Goal: Information Seeking & Learning: Compare options

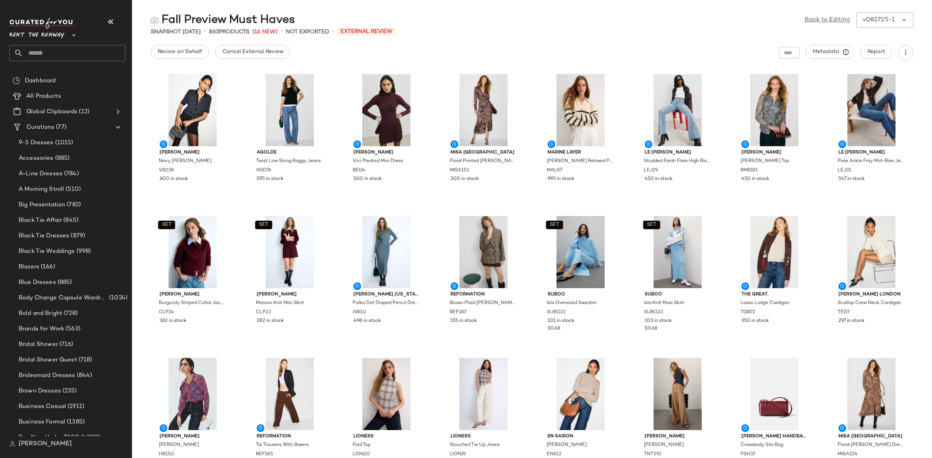
scroll to position [417, 0]
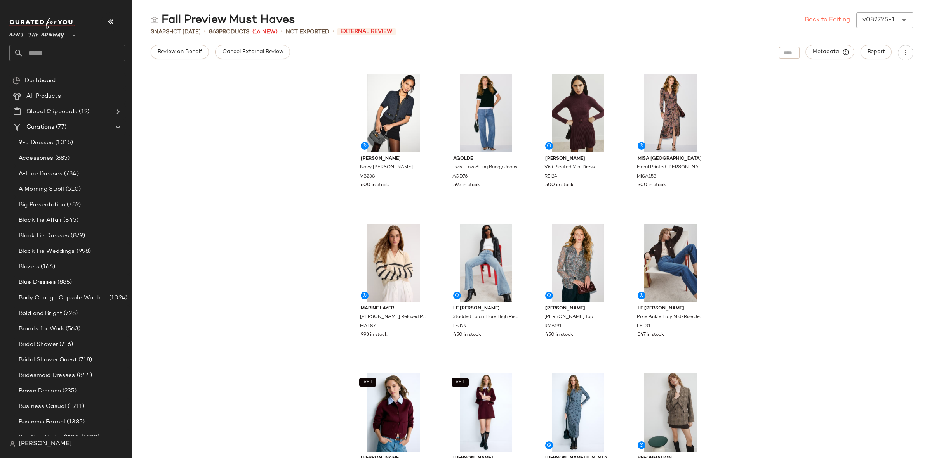
click at [832, 21] on link "Back to Editing" at bounding box center [826, 20] width 45 height 9
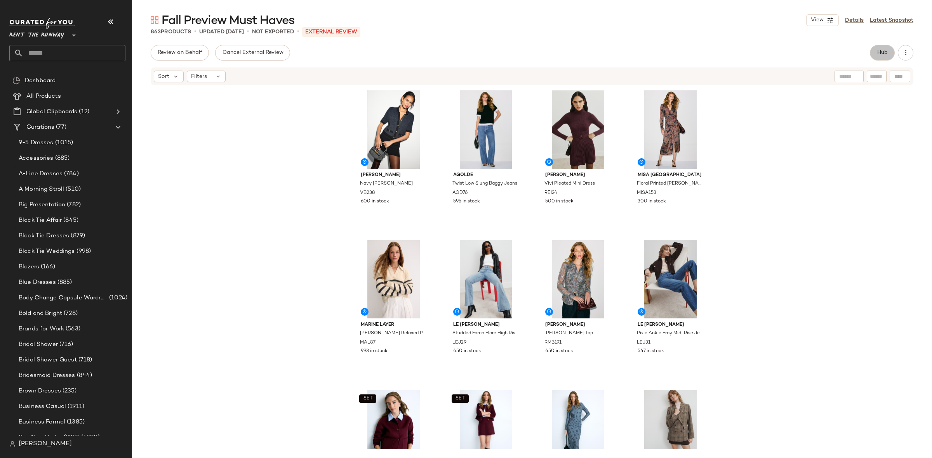
click at [875, 52] on button "Hub" at bounding box center [882, 53] width 25 height 16
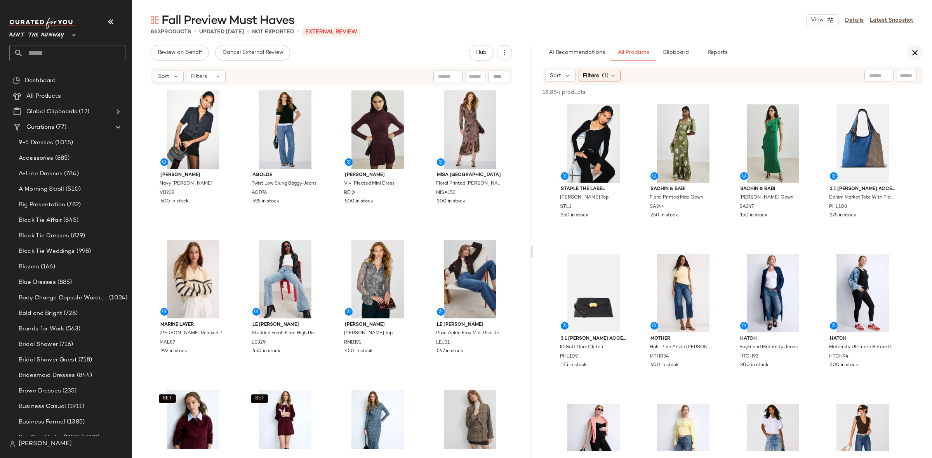
click at [915, 52] on icon "button" at bounding box center [914, 52] width 9 height 9
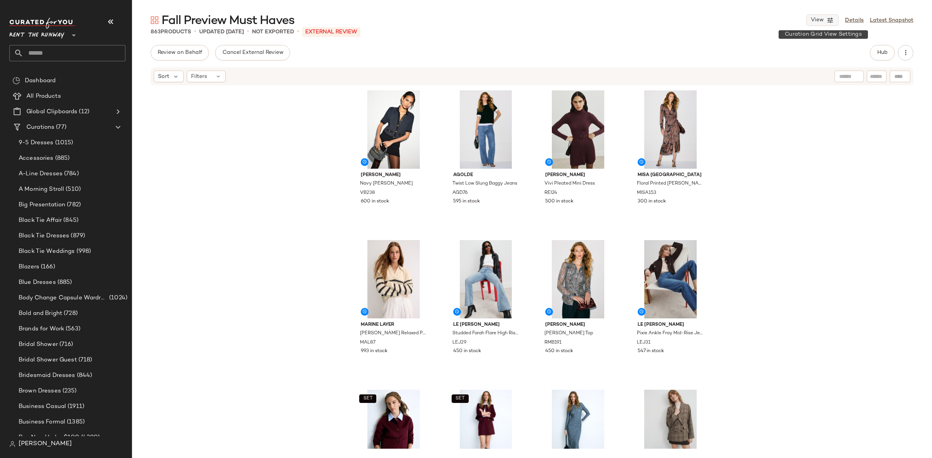
click at [814, 18] on span "View" at bounding box center [816, 20] width 13 height 6
click at [796, 68] on label "Mobile (2 Grid)" at bounding box center [778, 67] width 45 height 16
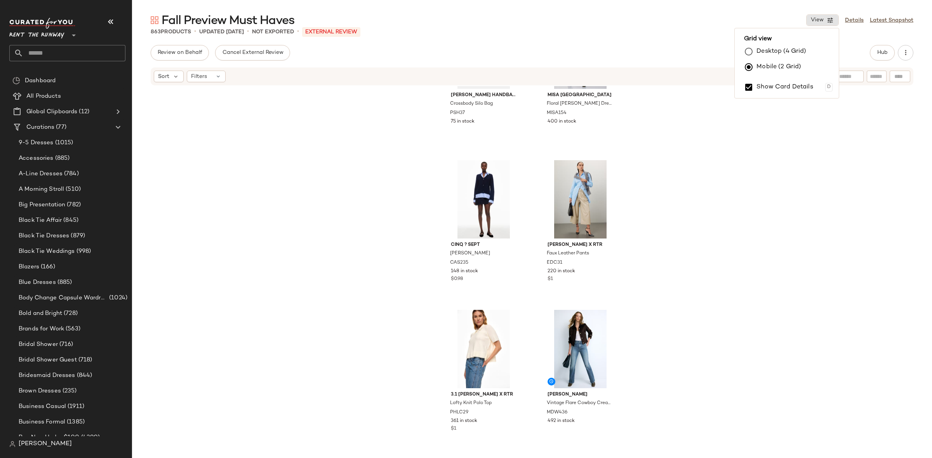
scroll to position [1733, 0]
click at [874, 50] on button "Hub" at bounding box center [882, 53] width 25 height 16
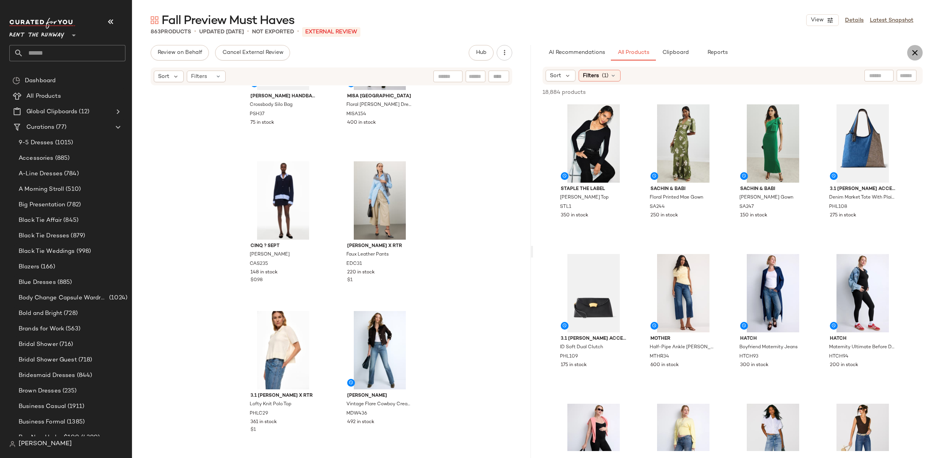
click at [908, 53] on button "button" at bounding box center [915, 53] width 16 height 16
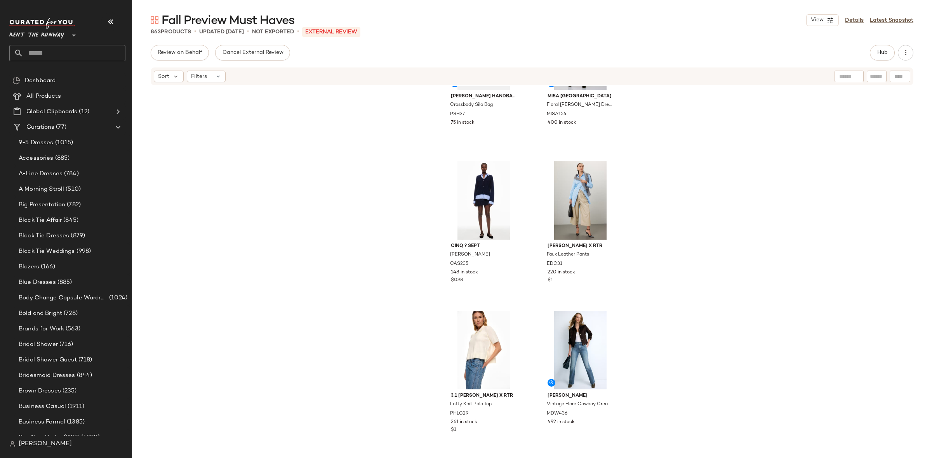
click at [824, 12] on div "Fall Preview Must Haves View Details Latest Snapshot" at bounding box center [532, 20] width 800 height 16
click at [824, 20] on button "View" at bounding box center [822, 20] width 33 height 12
click at [795, 49] on label "Desktop (4 Grid)" at bounding box center [781, 52] width 50 height 16
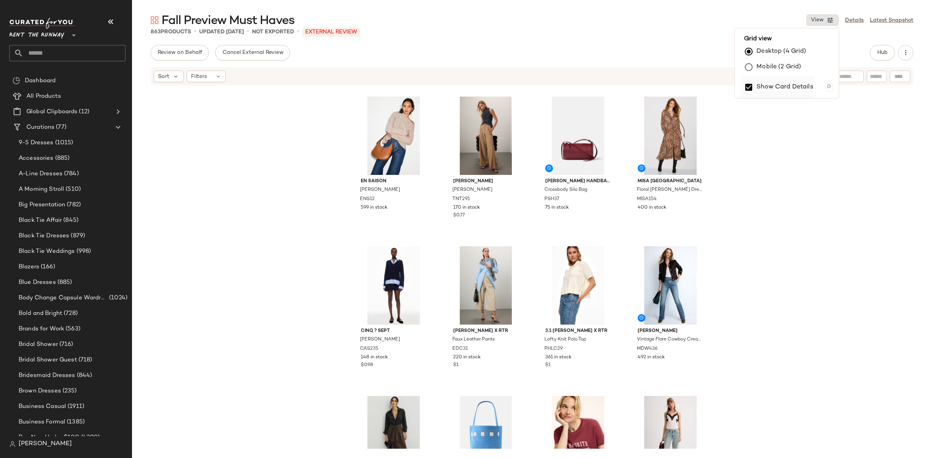
click at [765, 94] on label "Show Card Details" at bounding box center [784, 87] width 57 height 22
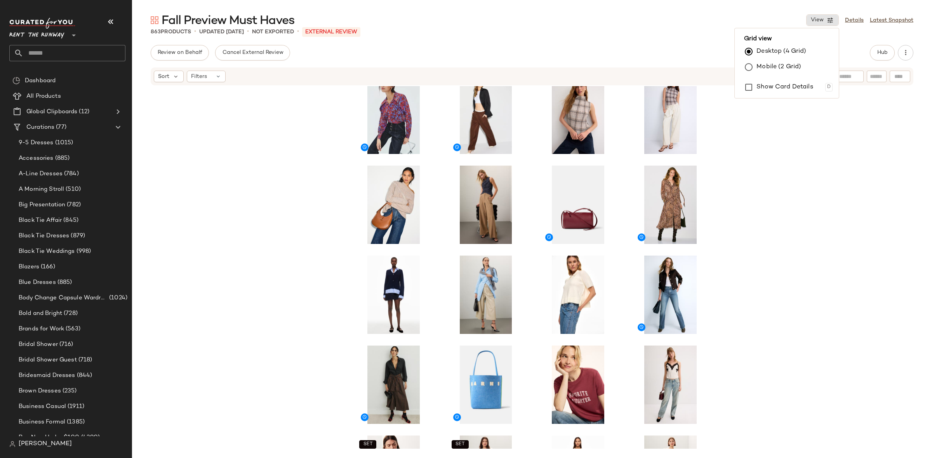
scroll to position [0, 0]
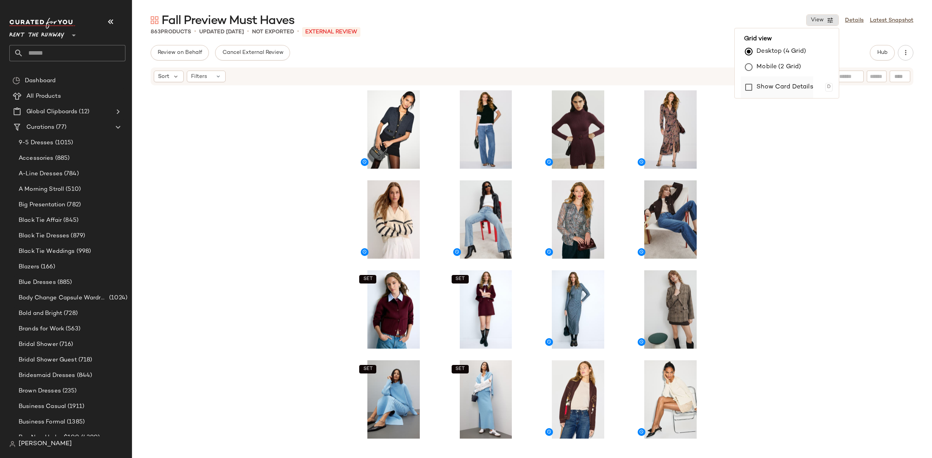
click at [775, 83] on label "Show Card Details" at bounding box center [784, 87] width 57 height 22
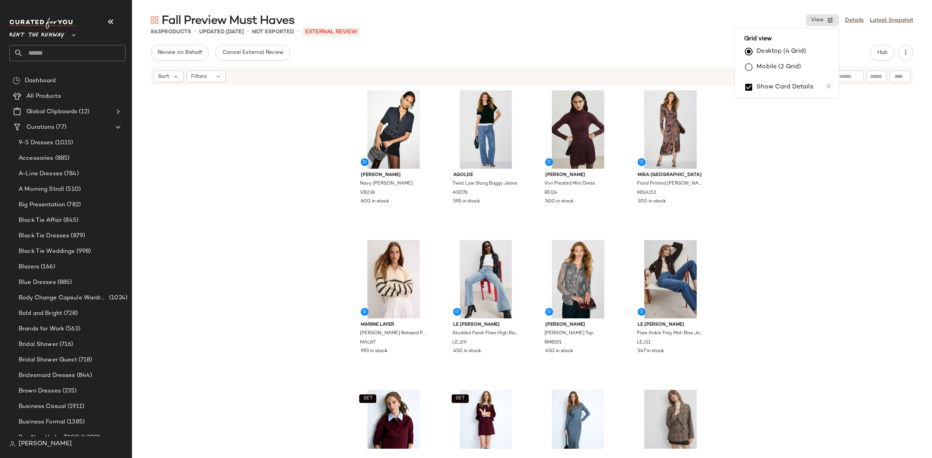
click at [817, 185] on div "Veronica Beard Navy Marie Cardigan VB238 600 in stock AGOLDE Twist Low Slung Ba…" at bounding box center [532, 267] width 800 height 363
click at [36, 143] on span "9-5 Dresses" at bounding box center [36, 143] width 35 height 9
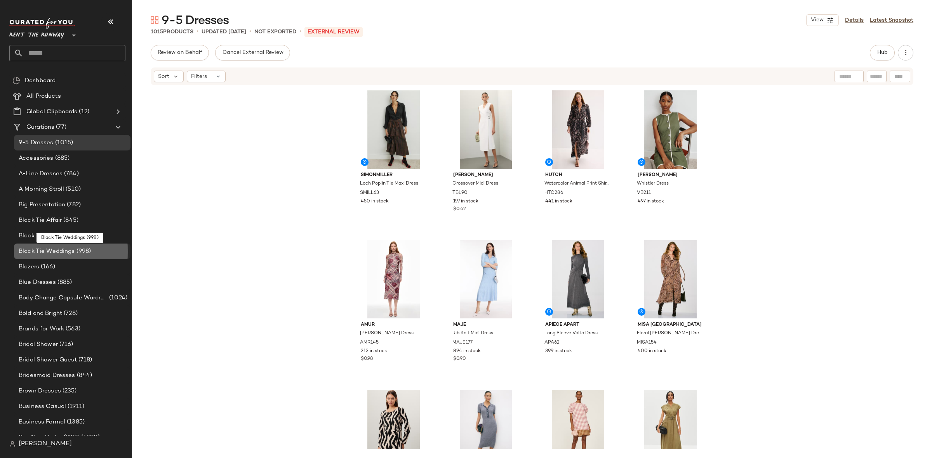
click at [95, 258] on div "Black Tie Weddings (998)" at bounding box center [72, 252] width 116 height 16
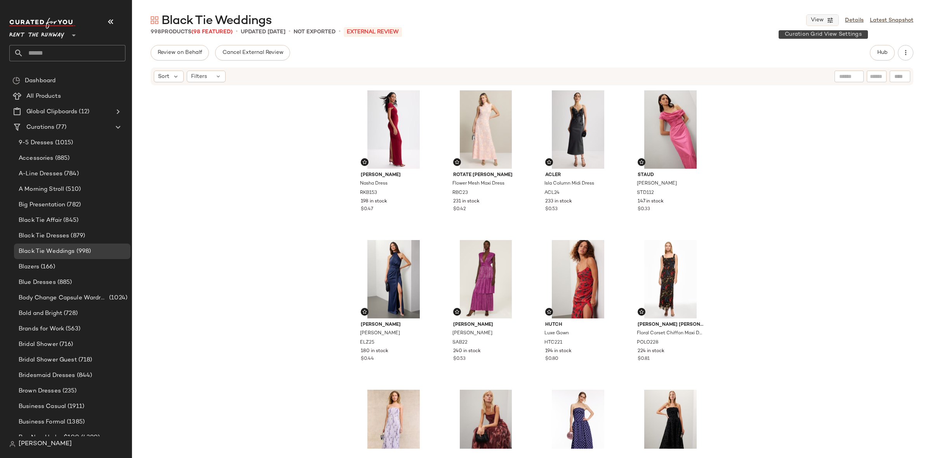
click at [825, 24] on button "View" at bounding box center [822, 20] width 33 height 12
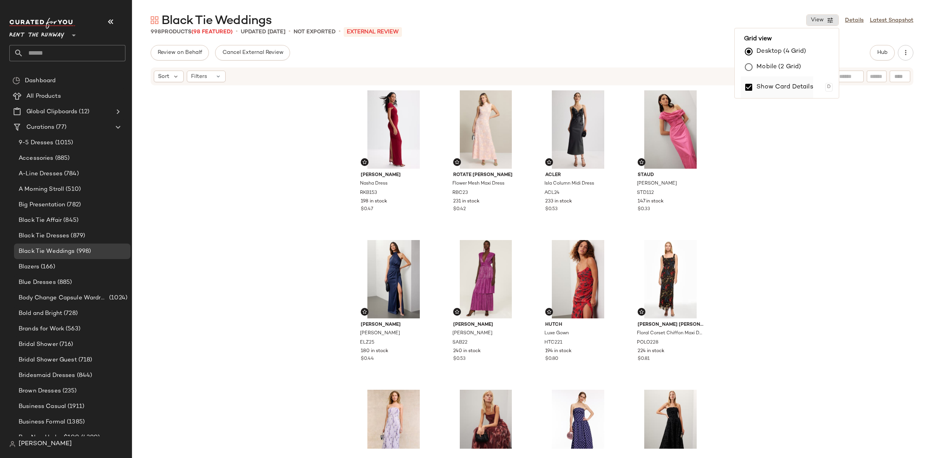
click at [797, 87] on label "Show Card Details" at bounding box center [784, 87] width 57 height 22
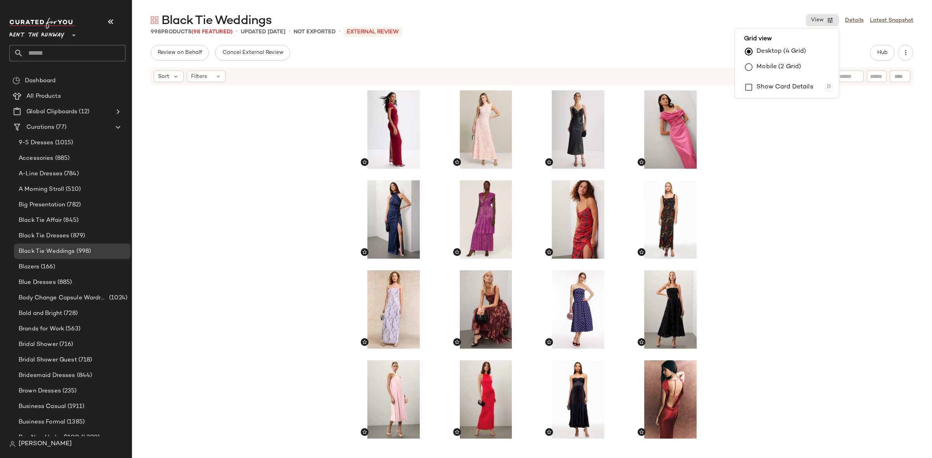
click at [791, 224] on div at bounding box center [532, 267] width 800 height 363
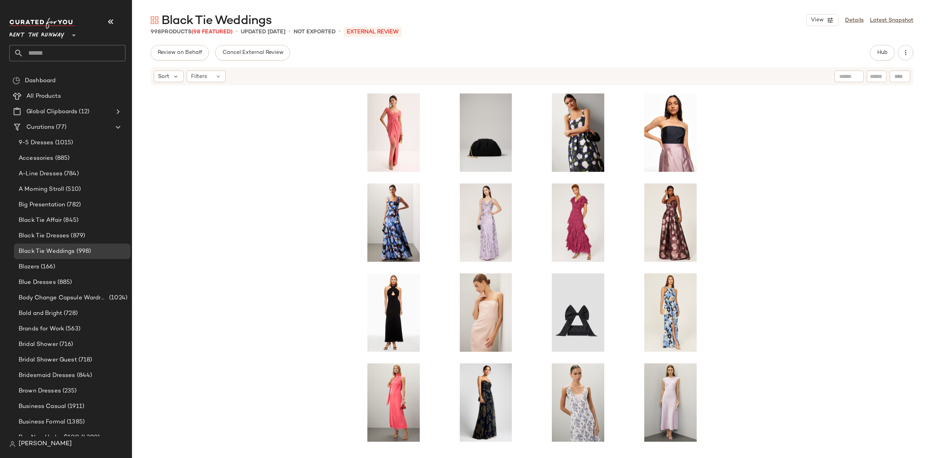
scroll to position [4415, 0]
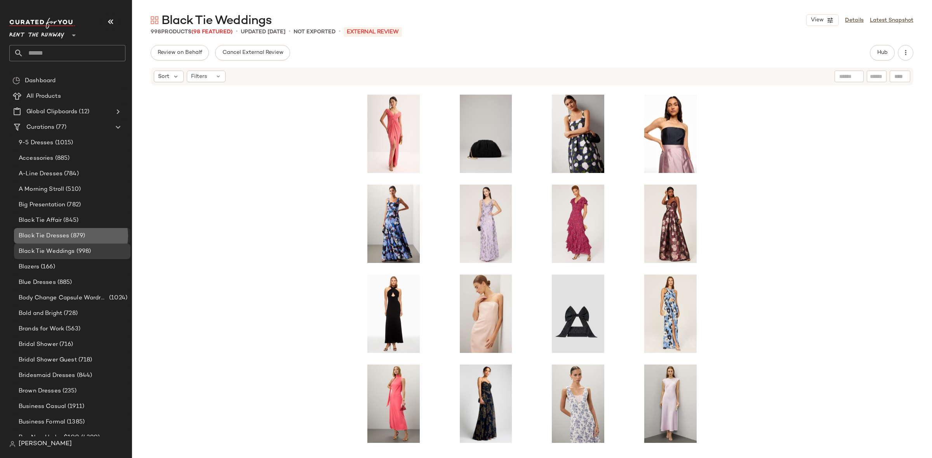
click at [67, 241] on div "Black Tie Dresses (879)" at bounding box center [72, 236] width 116 height 16
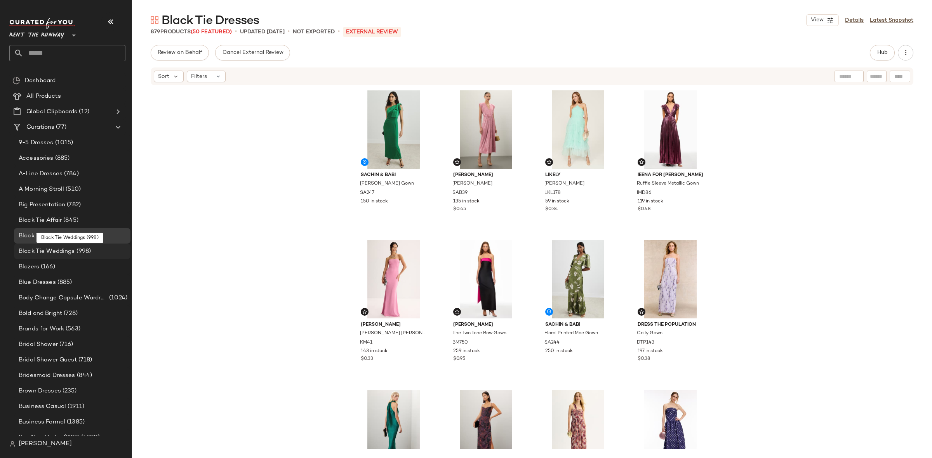
click at [70, 247] on span "Black Tie Weddings" at bounding box center [47, 251] width 56 height 9
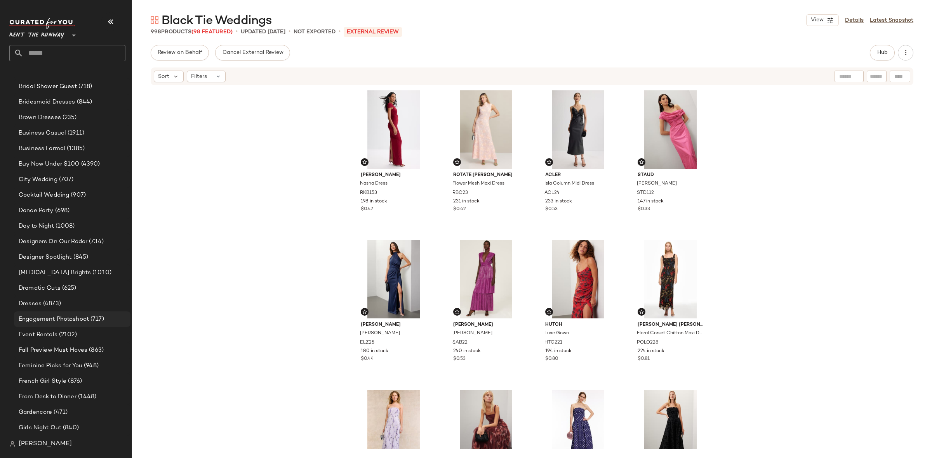
scroll to position [292, 0]
click at [71, 327] on div "Fall Preview Must Haves (863)" at bounding box center [72, 333] width 116 height 16
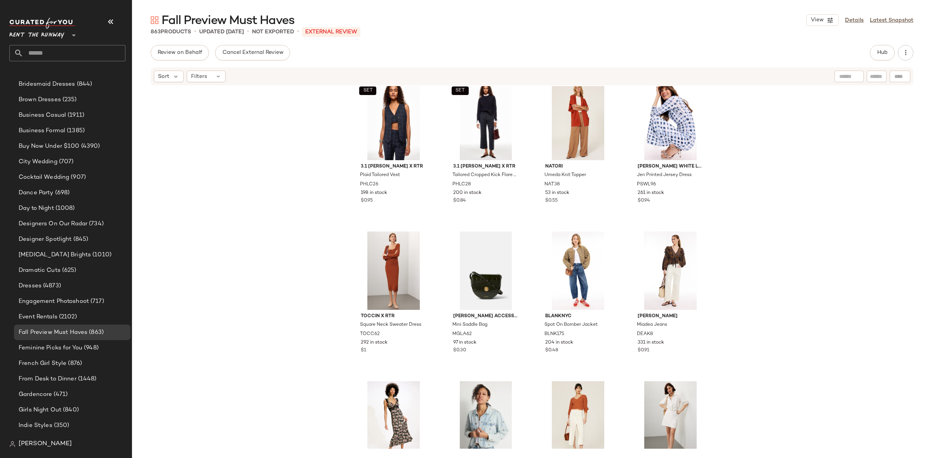
scroll to position [10499, 0]
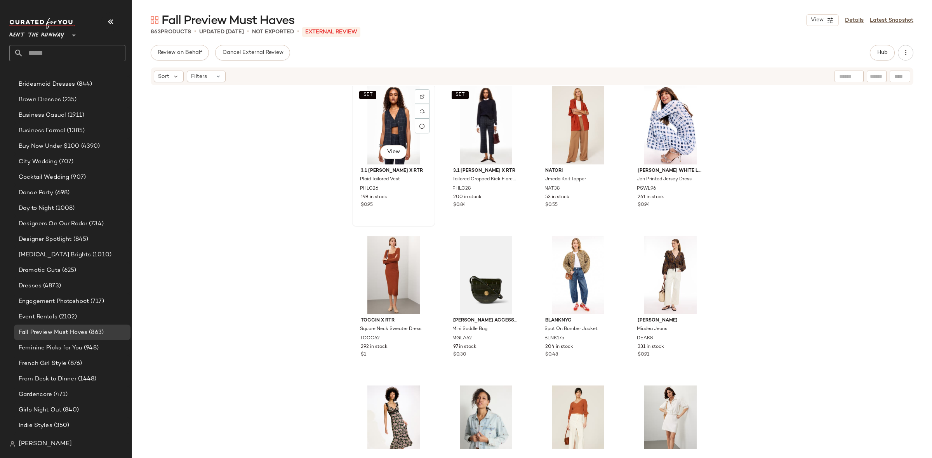
click at [370, 122] on div "SET View" at bounding box center [393, 125] width 78 height 78
click at [670, 413] on div "View" at bounding box center [670, 425] width 78 height 78
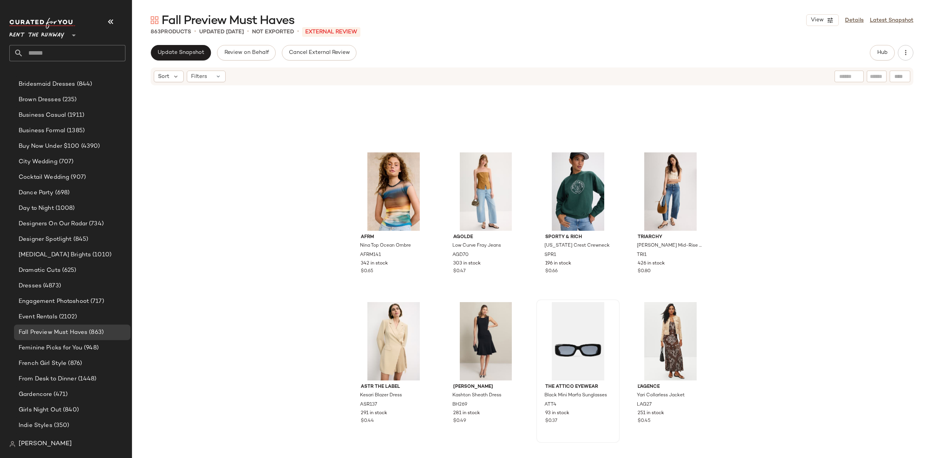
scroll to position [10582, 0]
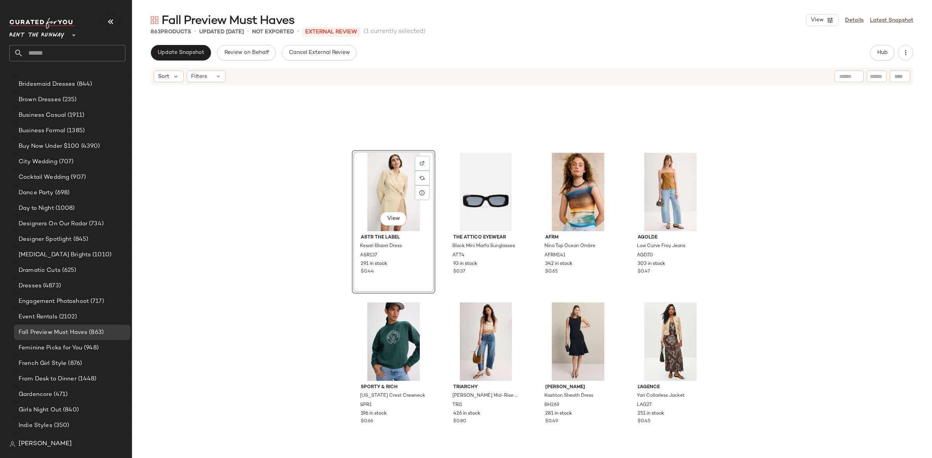
click at [436, 250] on div "View ASTR the Label Kesari Blazer Dress ASR137 291 in stock $0.44 The Attico Ey…" at bounding box center [532, 267] width 800 height 363
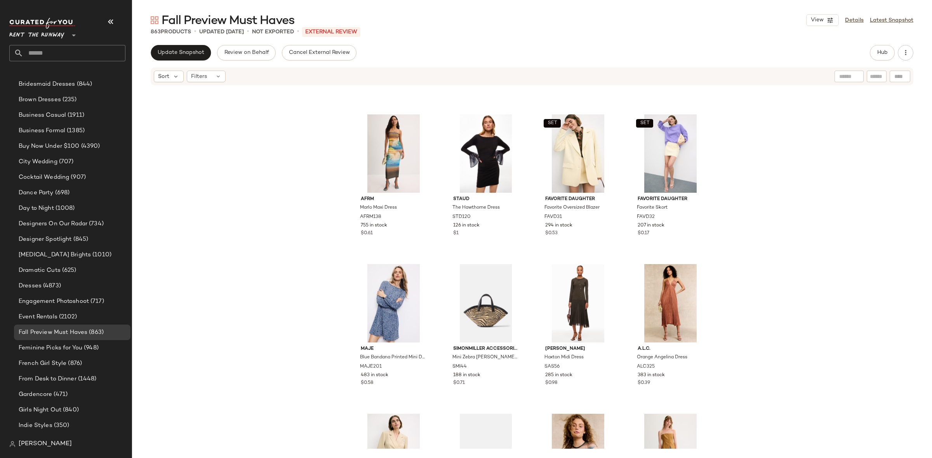
scroll to position [10316, 0]
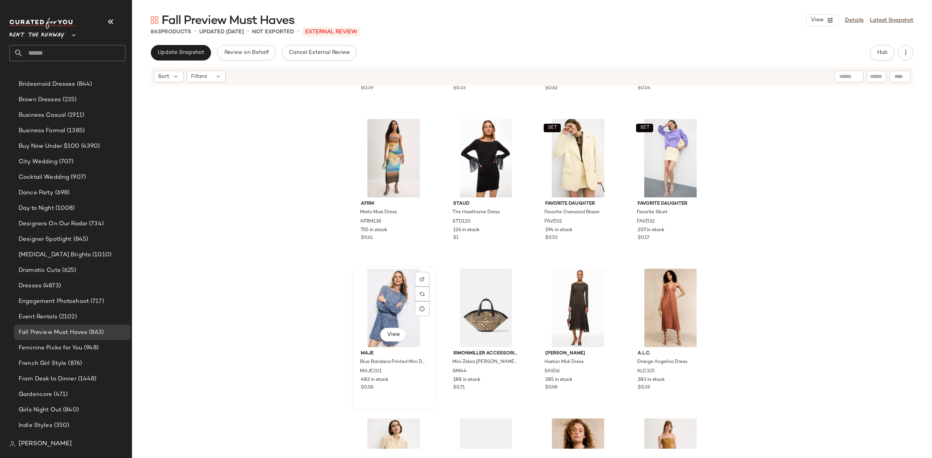
click at [402, 307] on div "View" at bounding box center [393, 308] width 78 height 78
click at [646, 305] on div "View" at bounding box center [670, 308] width 78 height 78
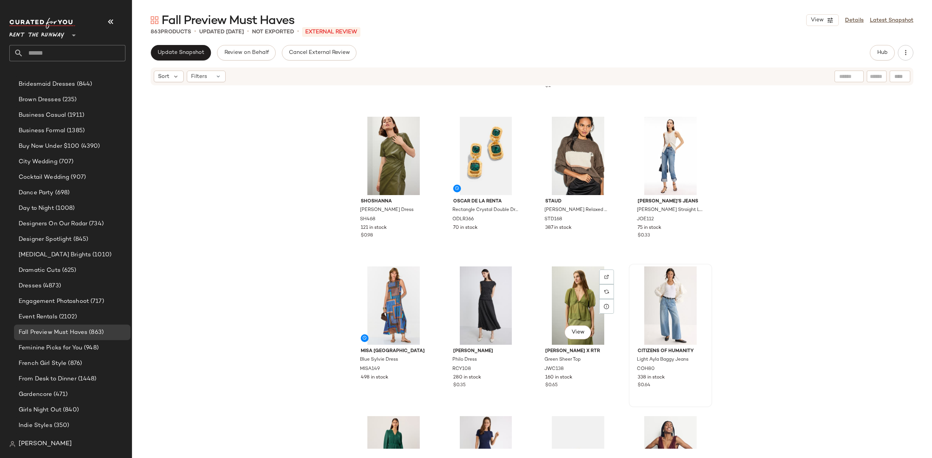
scroll to position [6425, 0]
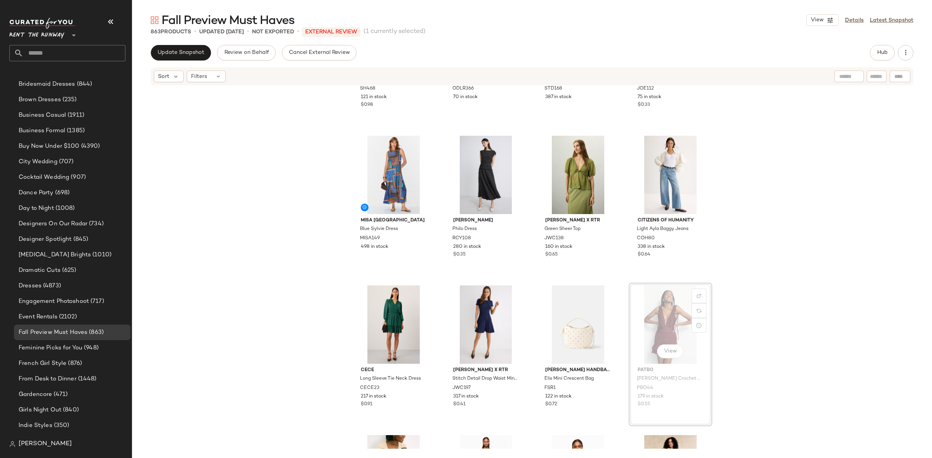
scroll to position [6554, 0]
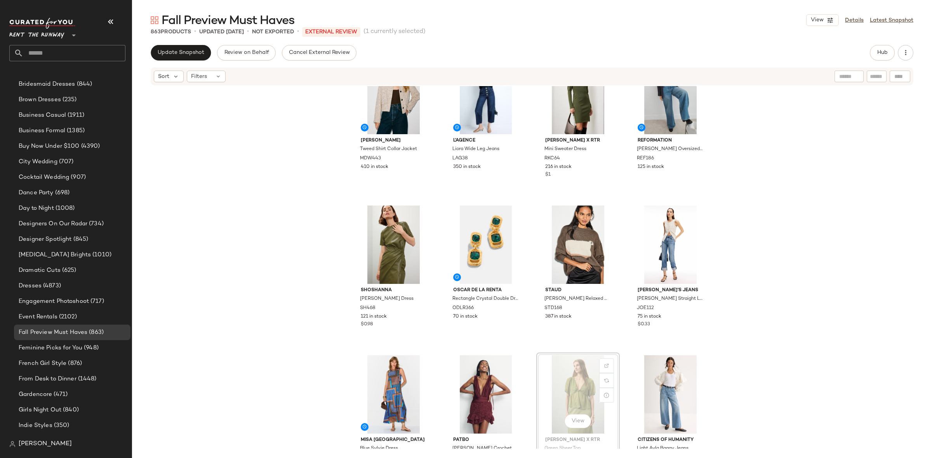
scroll to position [6334, 0]
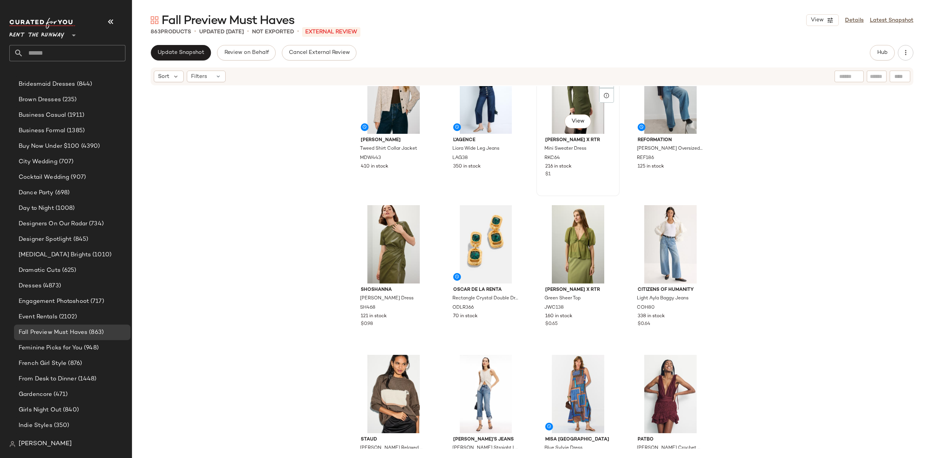
click at [613, 195] on div "View Ronny Kobo x RTR Mini Sweater Dress RKC64 216 in stock $1" at bounding box center [578, 125] width 82 height 142
click at [618, 197] on div "Madewell Tweed Shirt Collar Jacket MDW443 410 in stock L'agence Liora Wide Leg …" at bounding box center [532, 267] width 800 height 363
click at [403, 382] on div "View" at bounding box center [393, 394] width 78 height 78
click at [678, 389] on div "View" at bounding box center [670, 394] width 78 height 78
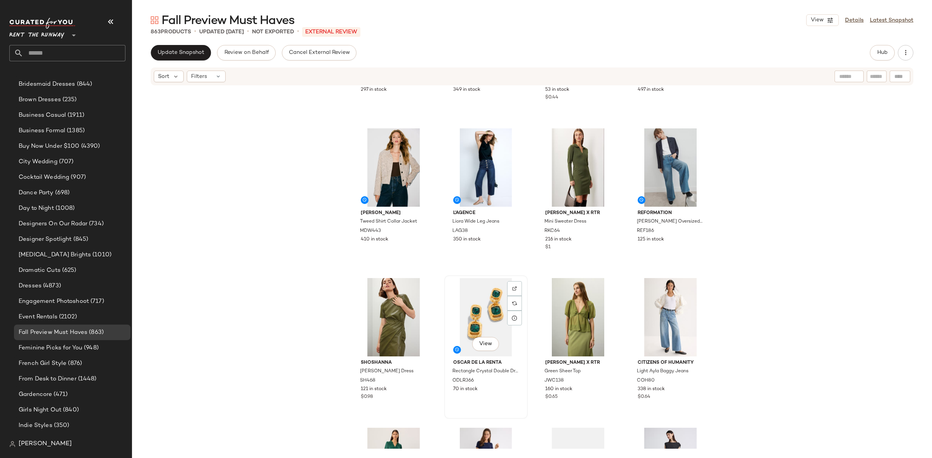
scroll to position [6416, 0]
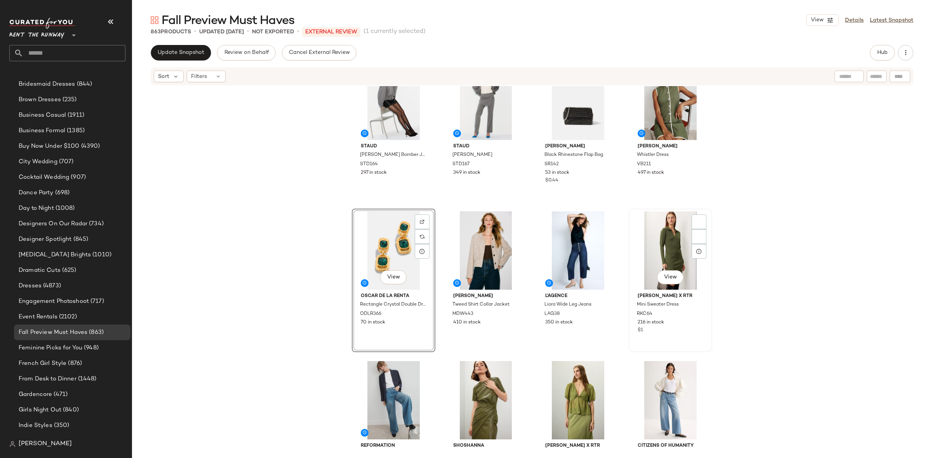
scroll to position [6314, 0]
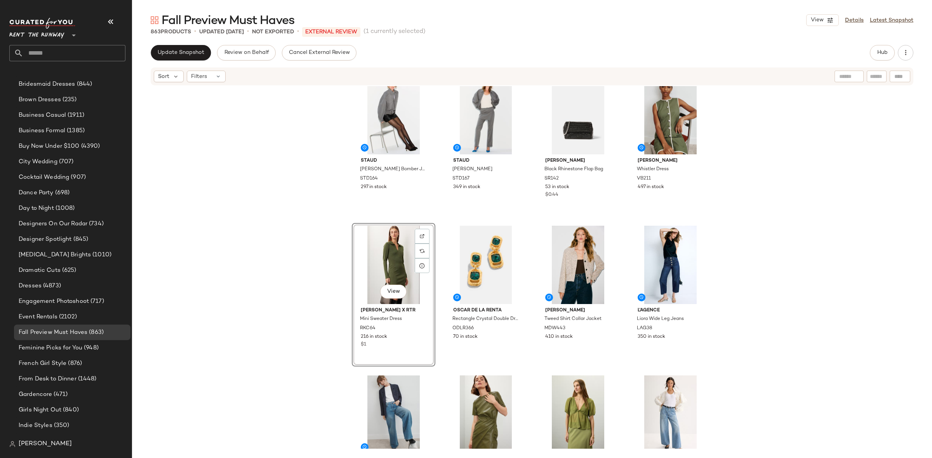
click at [435, 277] on div "Staud Eugene Bomber Jacket STD164 297 in stock Staud Hannah Pant STD167 349 in …" at bounding box center [532, 267] width 800 height 363
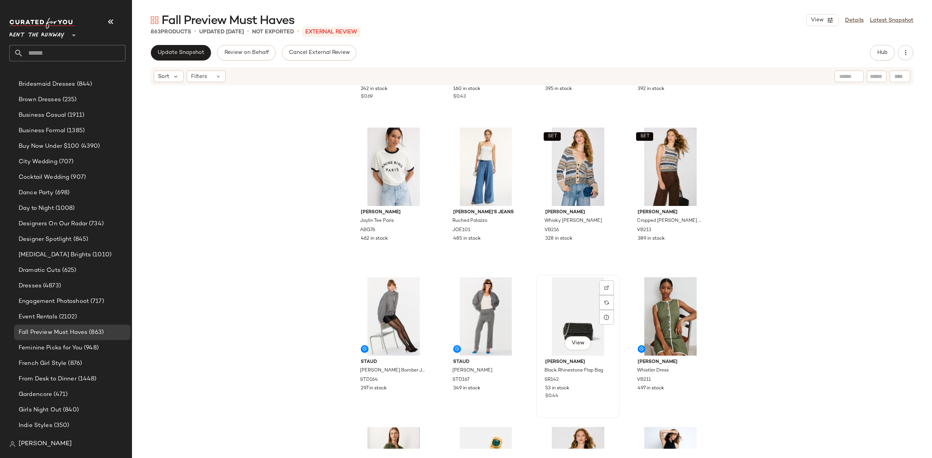
scroll to position [6078, 0]
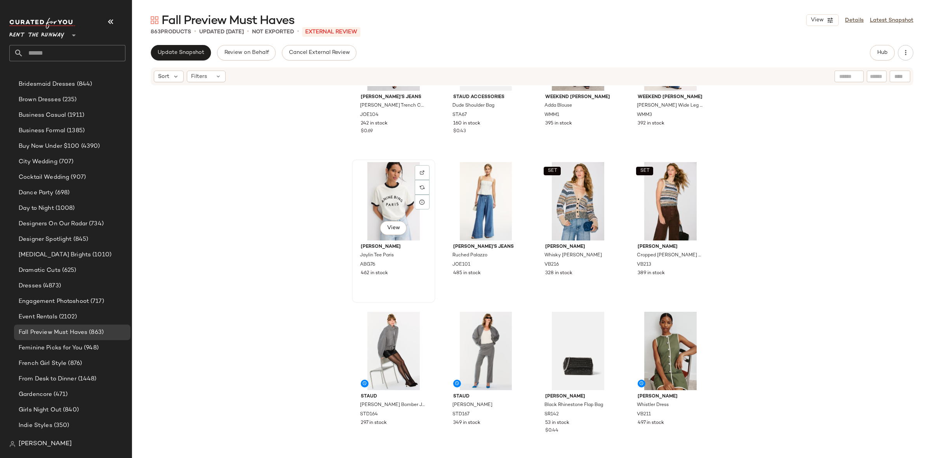
click at [398, 193] on div "View" at bounding box center [393, 201] width 78 height 78
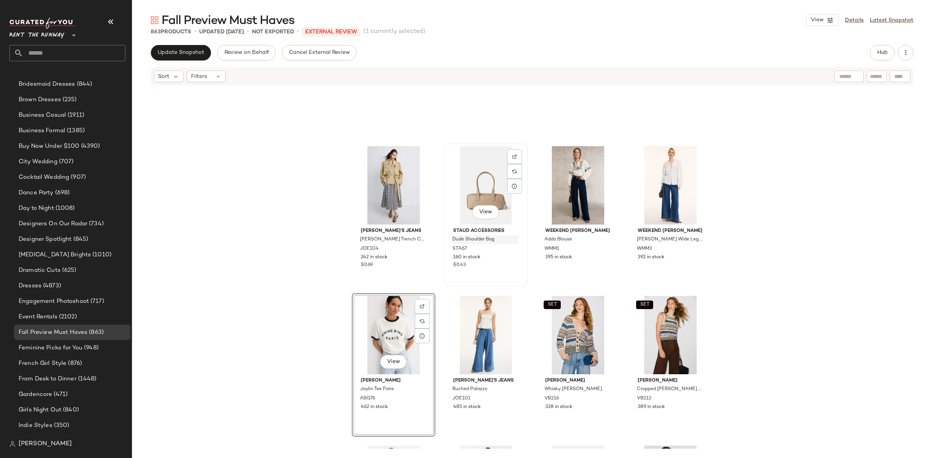
scroll to position [5942, 0]
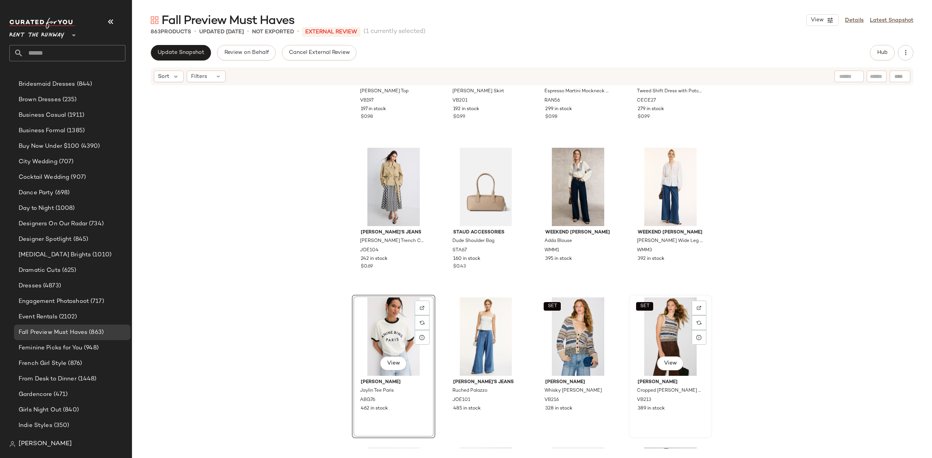
click at [658, 329] on div "SET View" at bounding box center [670, 337] width 78 height 78
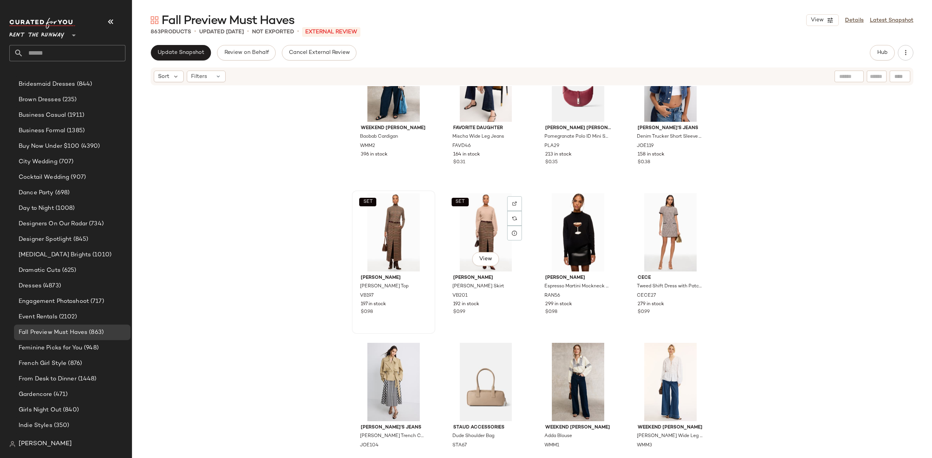
scroll to position [5897, 0]
click at [393, 226] on div "SET View" at bounding box center [393, 232] width 78 height 78
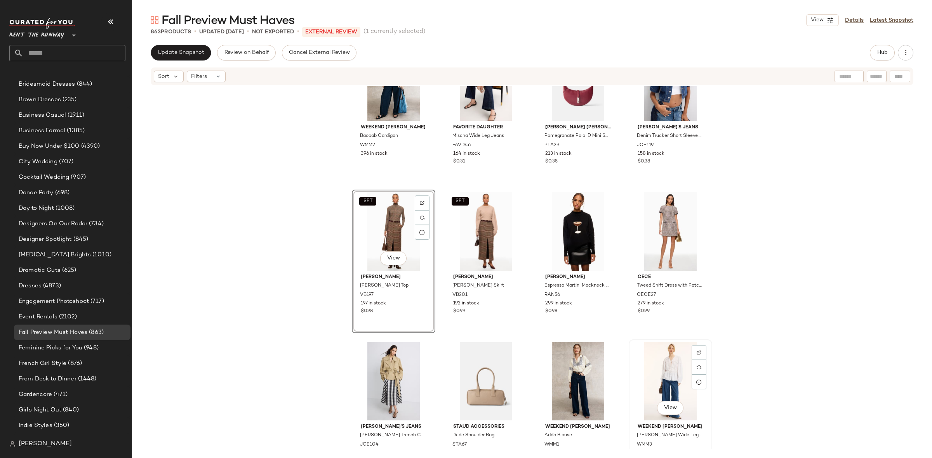
click at [675, 375] on div "View" at bounding box center [670, 381] width 78 height 78
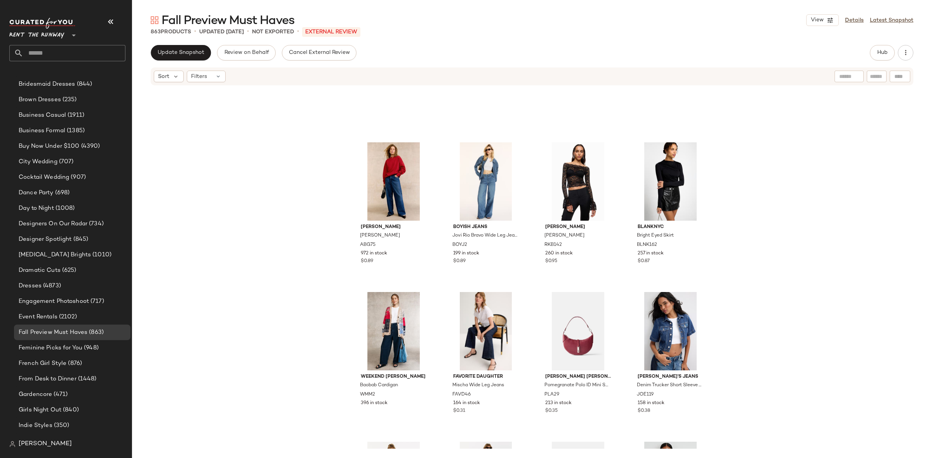
scroll to position [5931, 0]
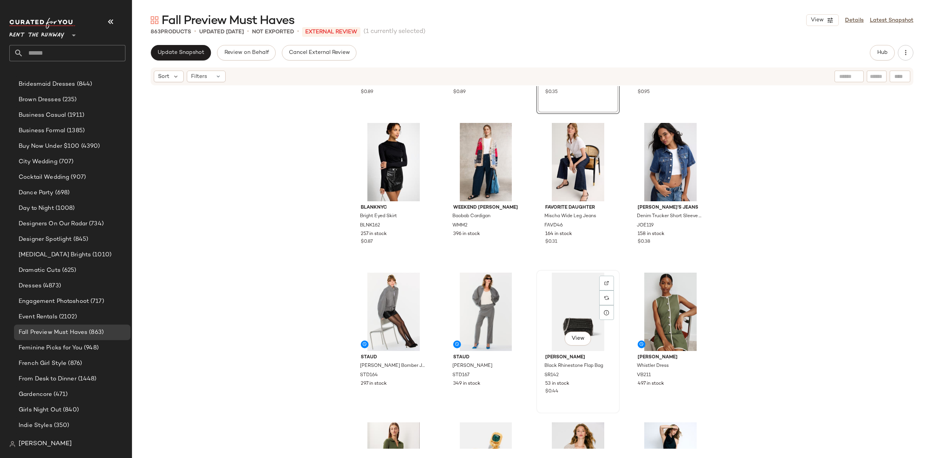
scroll to position [6127, 0]
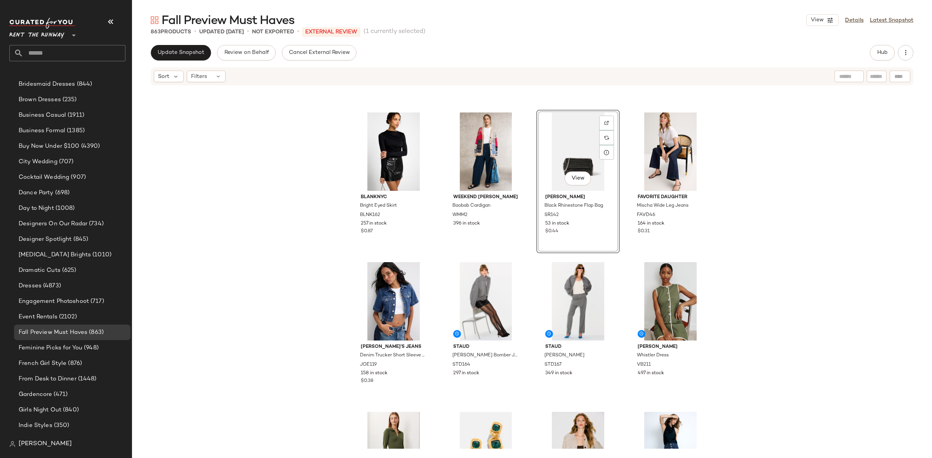
click at [619, 253] on div "Anine Bing Miles Sweatshirt ABG75 972 in stock $0.89 Boyish Jeans Jovi Rio Brav…" at bounding box center [532, 267] width 800 height 363
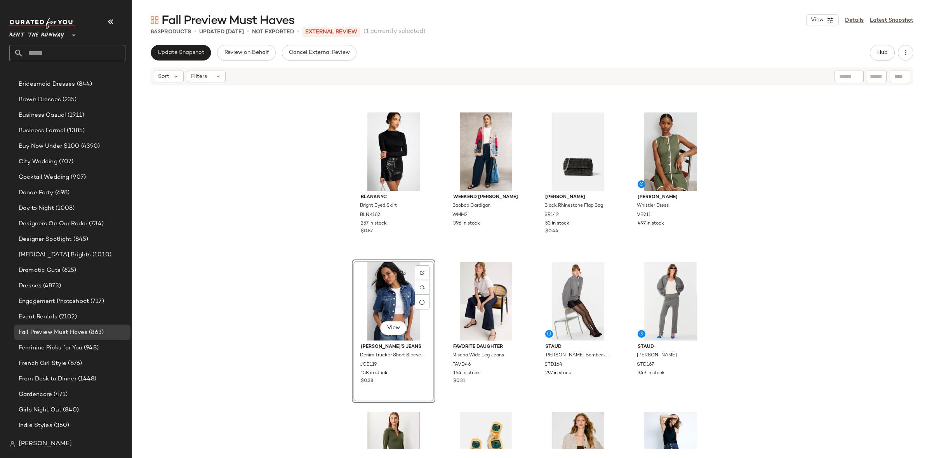
click at [448, 257] on div "Anine Bing Miles Sweatshirt ABG75 972 in stock $0.89 Boyish Jeans Jovi Rio Brav…" at bounding box center [532, 267] width 800 height 363
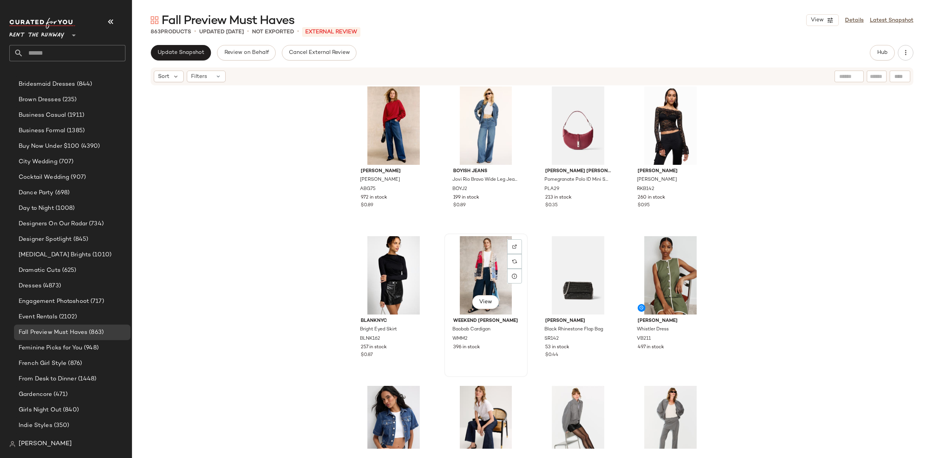
scroll to position [5998, 0]
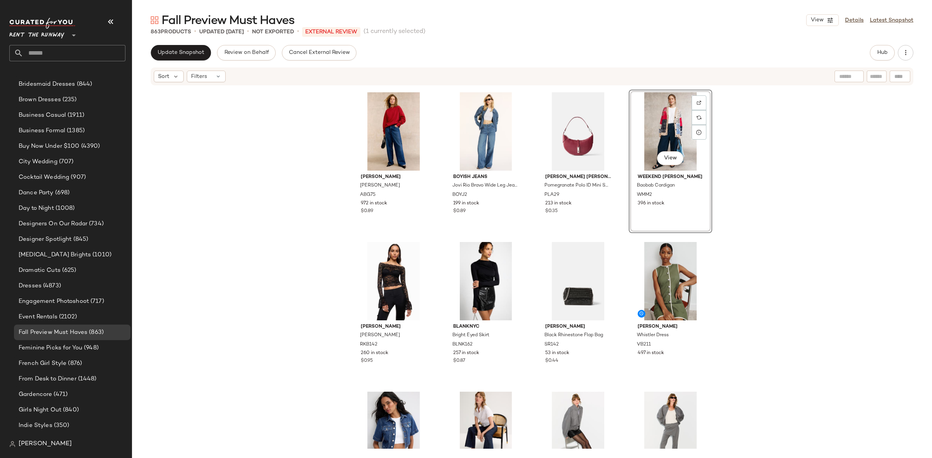
click at [621, 238] on div "Anine Bing Miles Sweatshirt ABG75 972 in stock $0.89 Boyish Jeans Jovi Rio Brav…" at bounding box center [532, 267] width 800 height 363
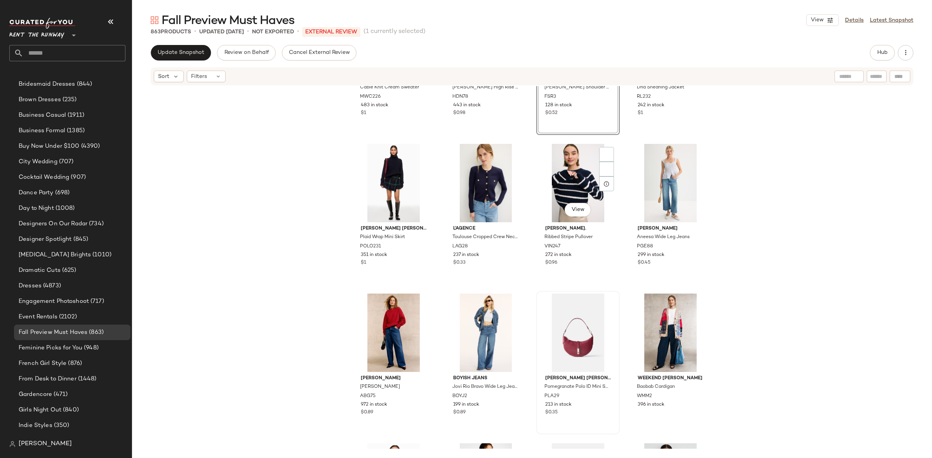
scroll to position [5799, 0]
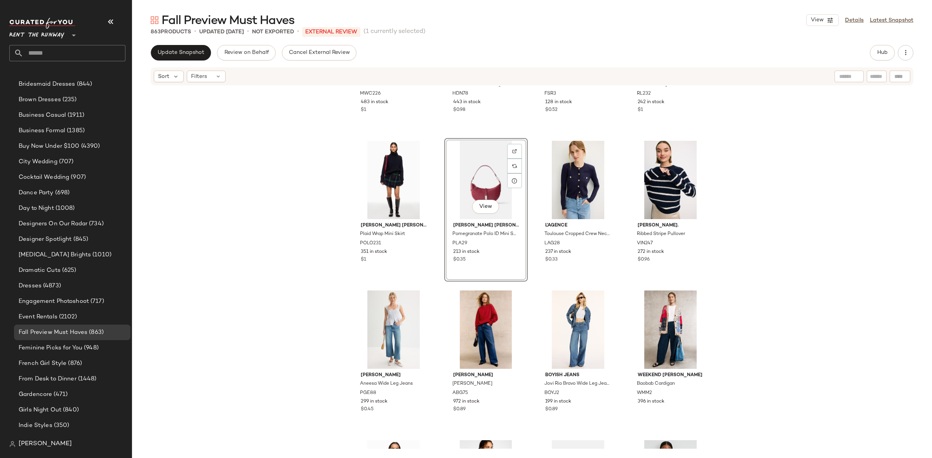
click at [532, 286] on div "Marissa Webb x RTR Cable Knit Cream Sweater MWC226 483 in stock $1 Hudson Rosie…" at bounding box center [532, 267] width 800 height 363
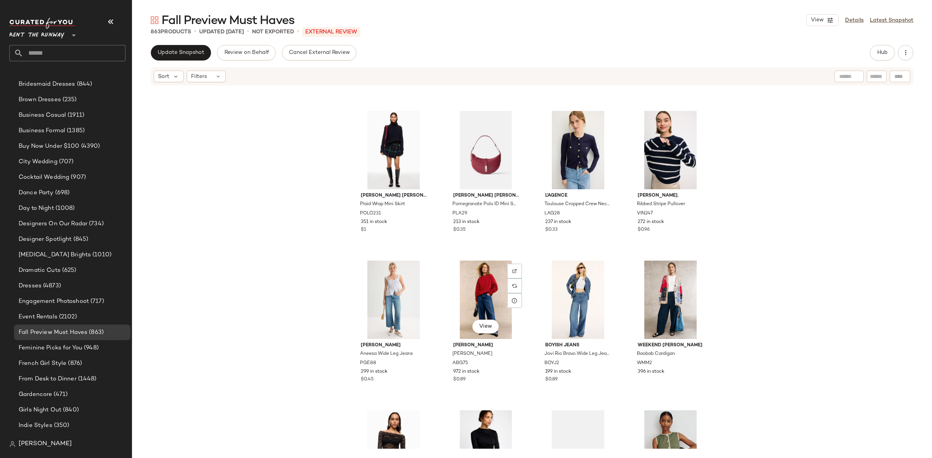
scroll to position [5826, 0]
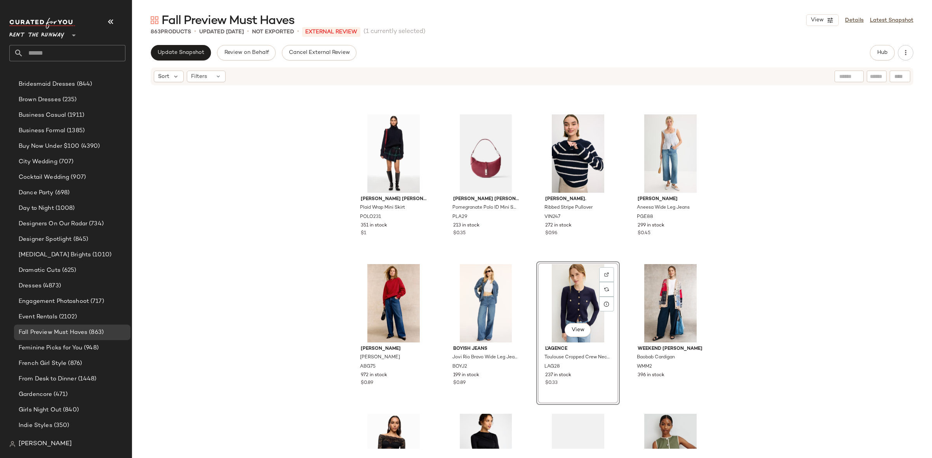
click at [614, 256] on div "Marissa Webb x RTR Cable Knit Cream Sweater MWC226 483 in stock $1 Hudson Rosie…" at bounding box center [532, 267] width 800 height 363
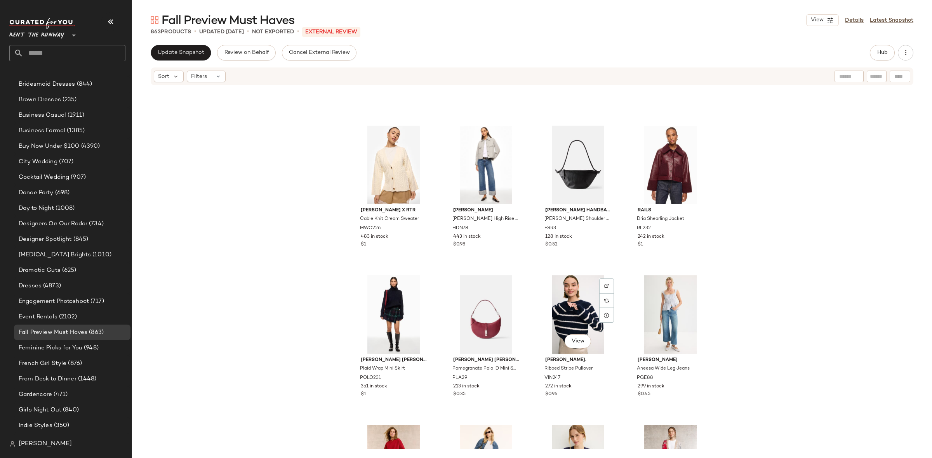
scroll to position [5661, 0]
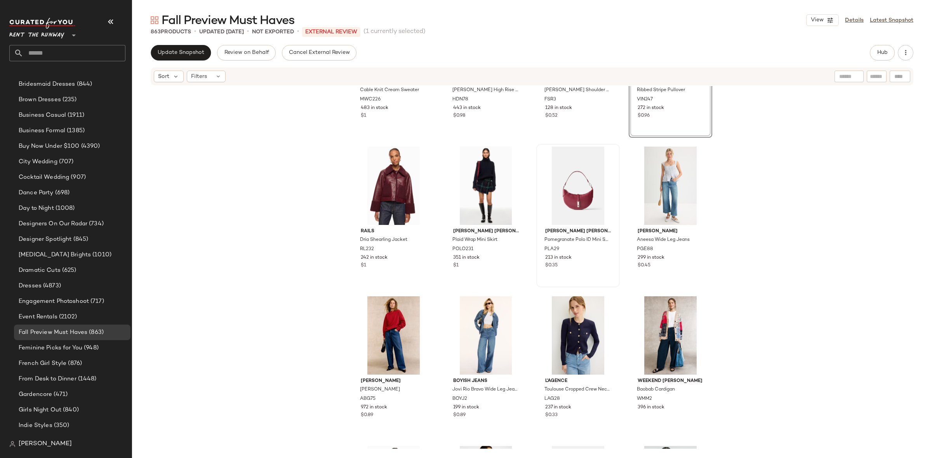
scroll to position [5791, 0]
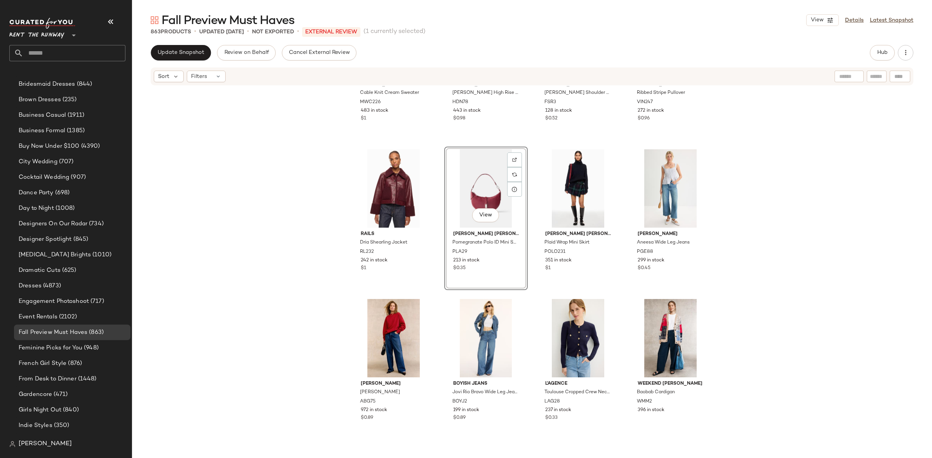
click at [530, 242] on div "Marissa Webb x RTR Cable Knit Cream Sweater MWC226 483 in stock $1 Hudson Rosie…" at bounding box center [532, 267] width 800 height 363
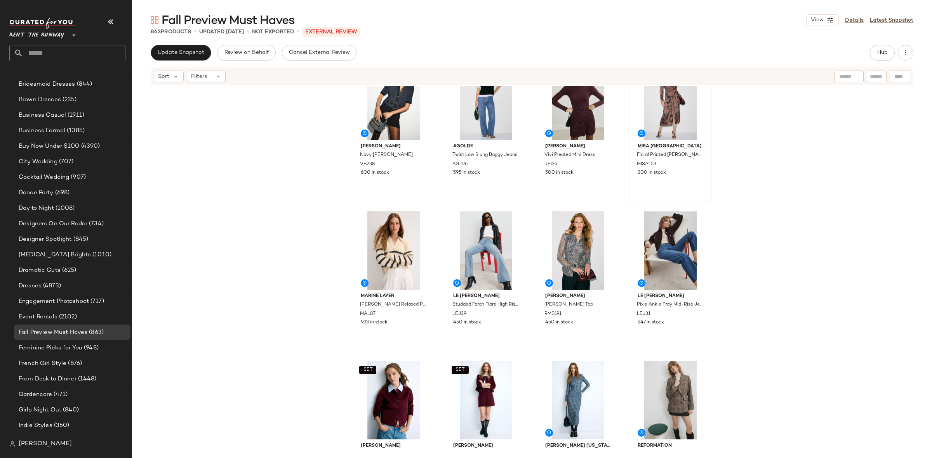
scroll to position [1230, 0]
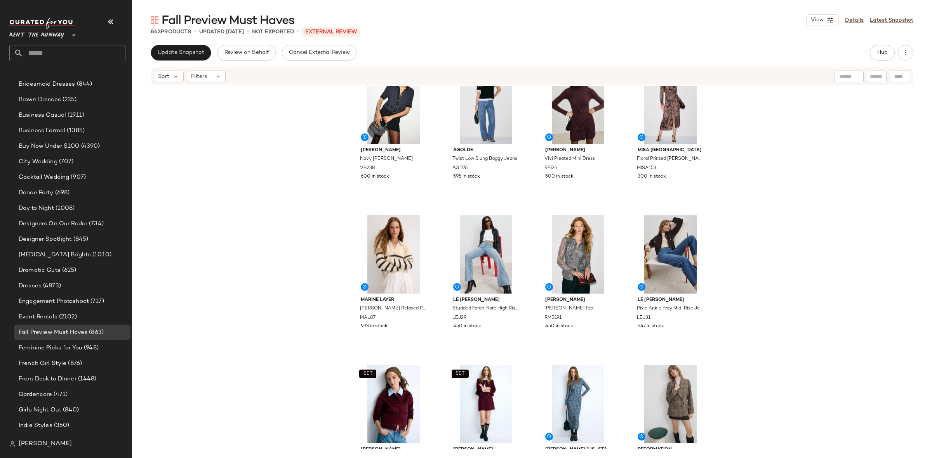
click at [864, 57] on div "Update Snapshot Review on Behalf Cancel External Review Hub" at bounding box center [532, 53] width 762 height 16
click at [872, 49] on button "Hub" at bounding box center [882, 53] width 25 height 16
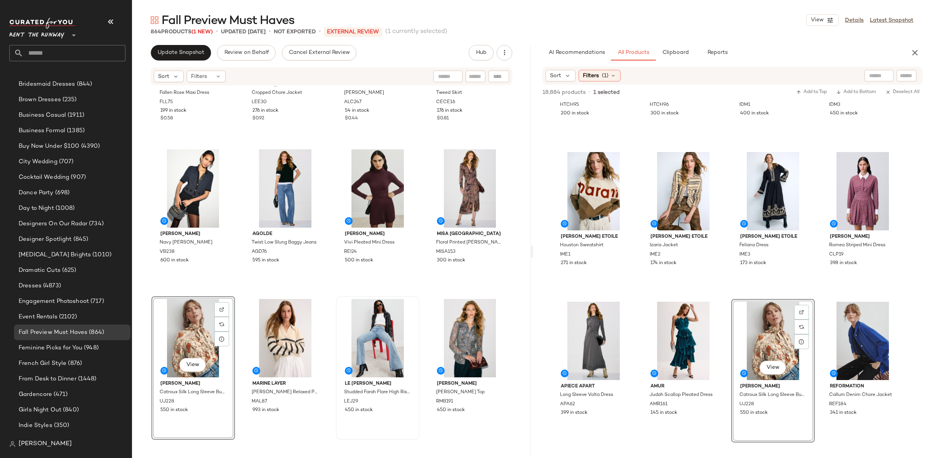
scroll to position [292, 0]
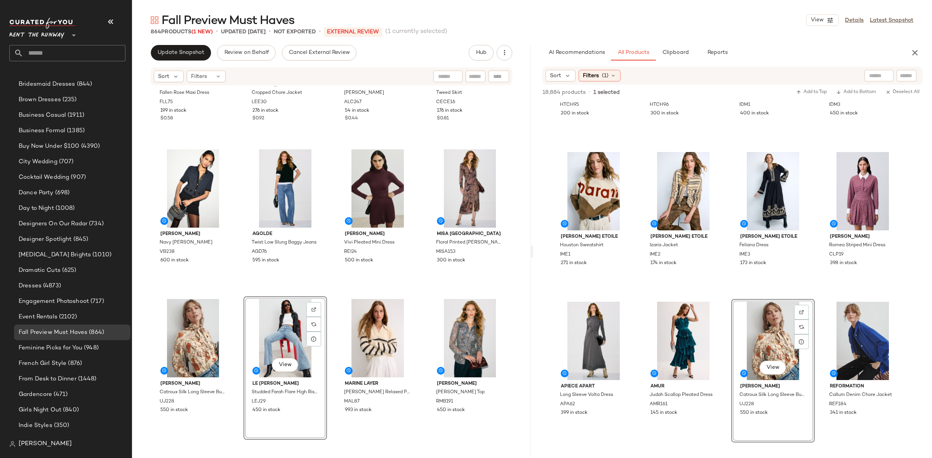
click at [336, 292] on div "For Love and Lemons Fallen Rose Maxi Dress FLL75 199 in stock $0.58 LEE Cropped…" at bounding box center [331, 267] width 399 height 363
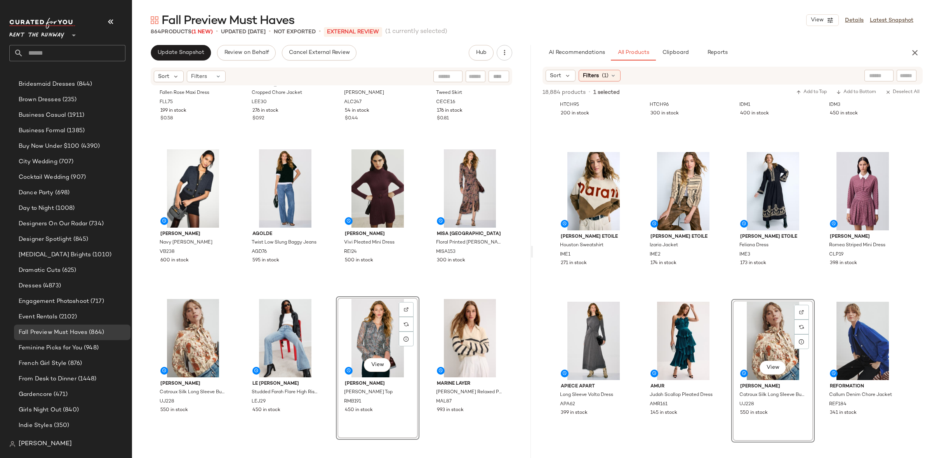
click at [325, 293] on div "For Love and Lemons Fallen Rose Maxi Dress FLL75 199 in stock $0.58 LEE Cropped…" at bounding box center [331, 267] width 399 height 363
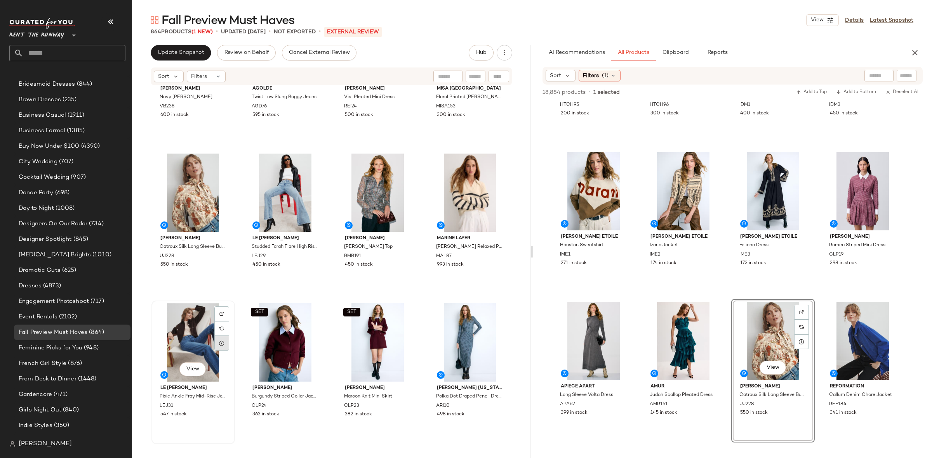
scroll to position [1287, 0]
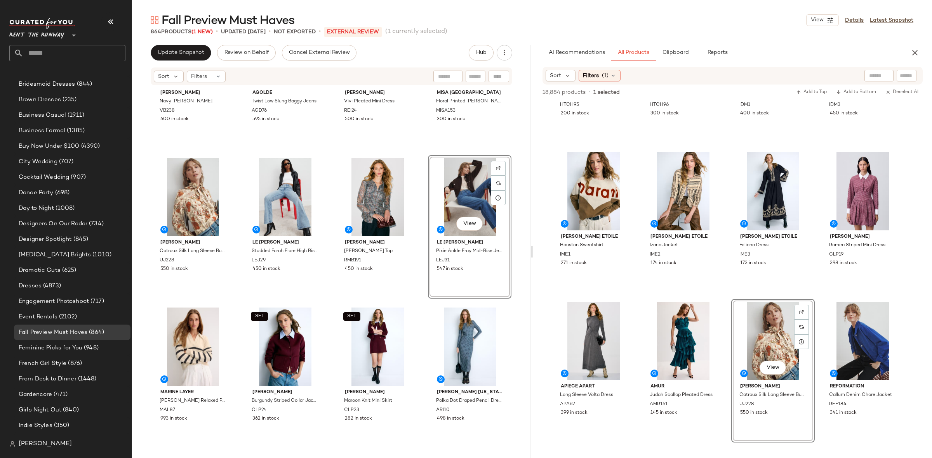
click at [418, 156] on div "Veronica Beard Navy Marie Cardigan VB238 600 in stock AGOLDE Twist Low Slung Ba…" at bounding box center [331, 267] width 399 height 363
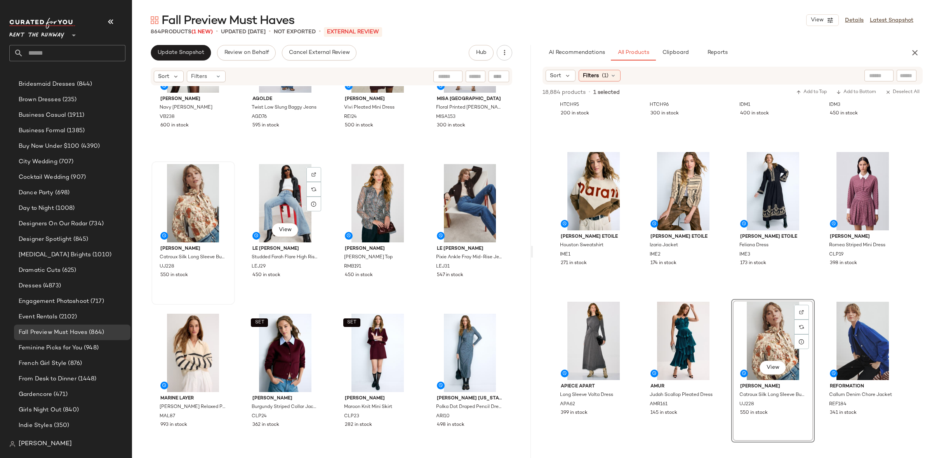
scroll to position [1276, 0]
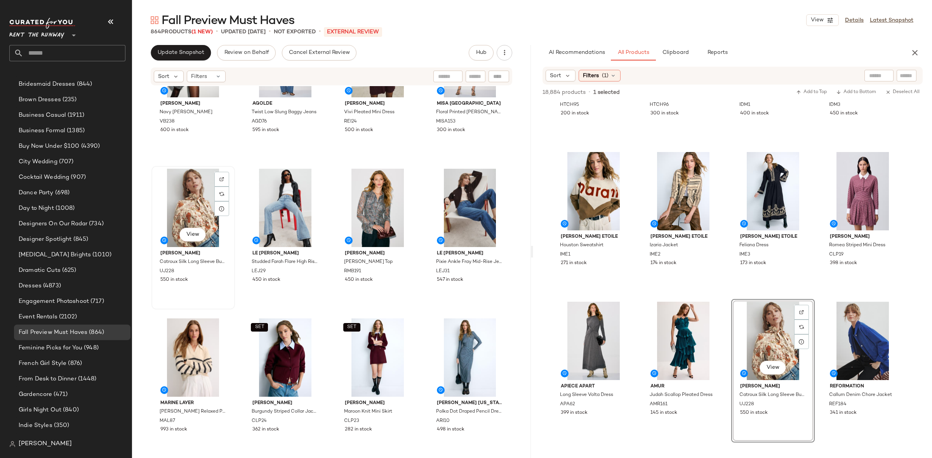
click at [176, 198] on div "View" at bounding box center [193, 208] width 78 height 78
click at [462, 204] on div "View" at bounding box center [469, 208] width 78 height 78
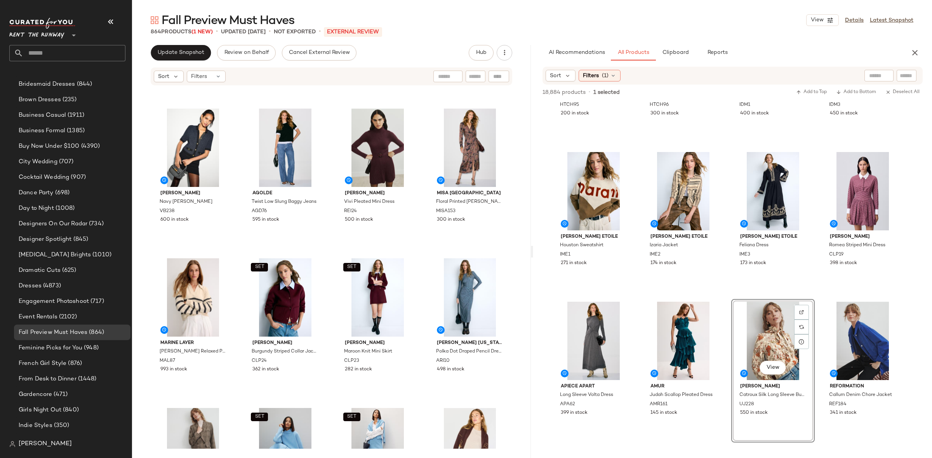
scroll to position [1338, 0]
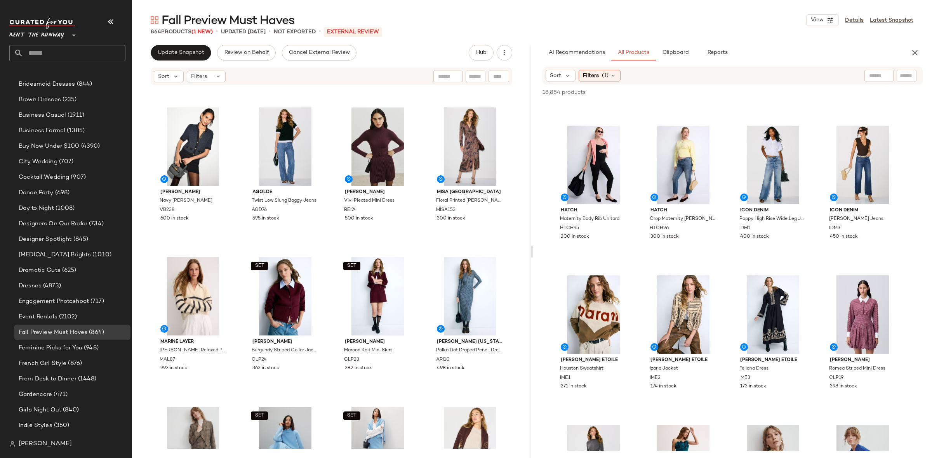
scroll to position [262, 0]
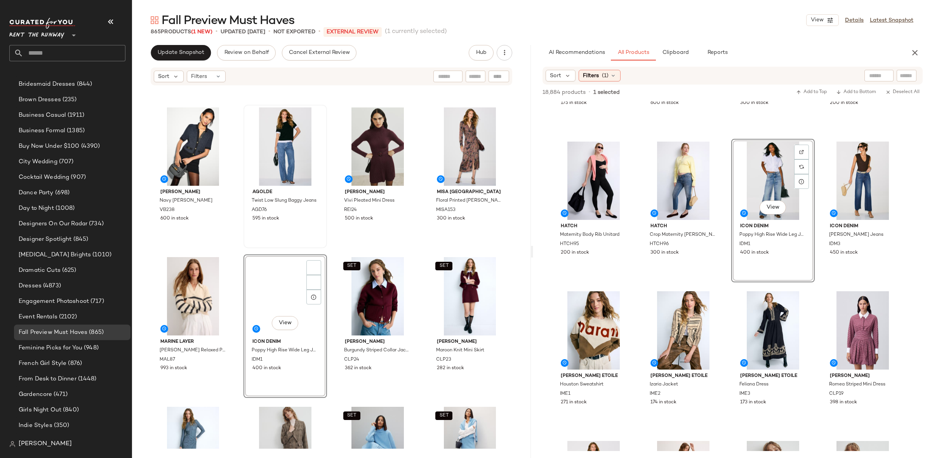
scroll to position [292, 0]
click at [316, 247] on div "View AGOLDE Twist Low Slung Baggy Jeans AGD76 595 in stock" at bounding box center [285, 177] width 82 height 142
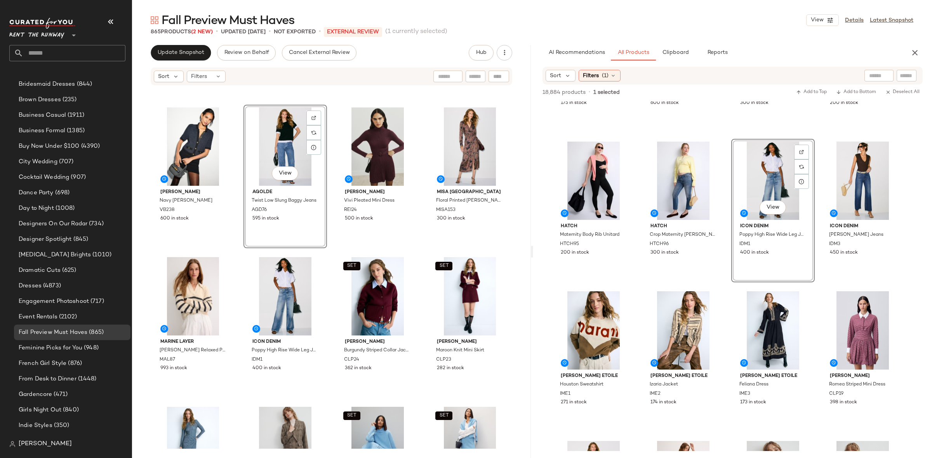
click at [324, 253] on div "For Love and Lemons Fallen Rose Maxi Dress FLL75 199 in stock $0.58 LEE Cropped…" at bounding box center [331, 267] width 399 height 363
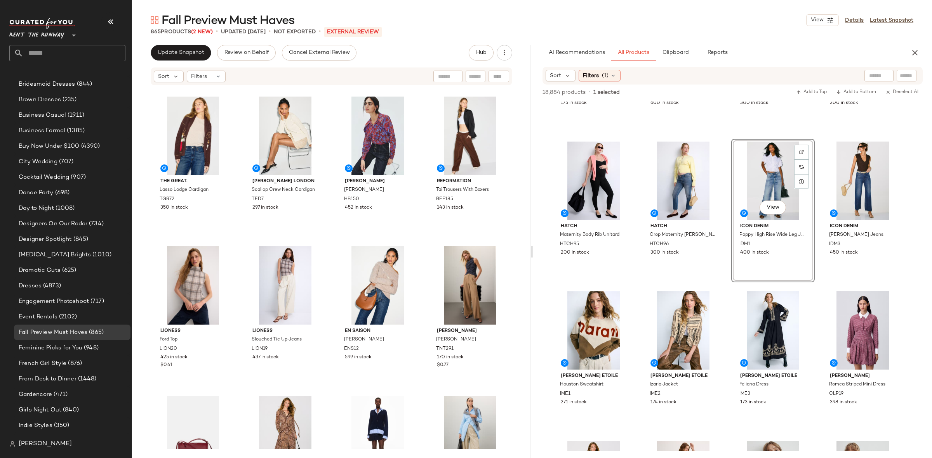
scroll to position [1881, 0]
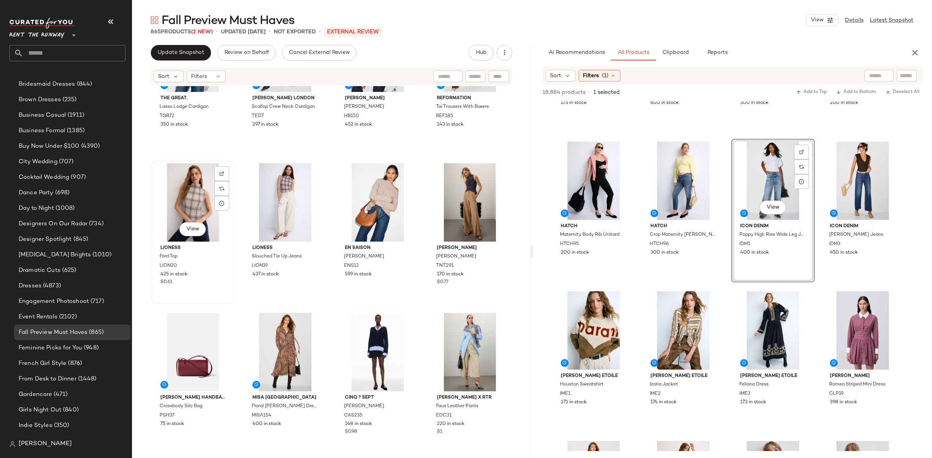
click at [184, 205] on div "View" at bounding box center [193, 202] width 78 height 78
click at [475, 194] on div "View" at bounding box center [469, 202] width 78 height 78
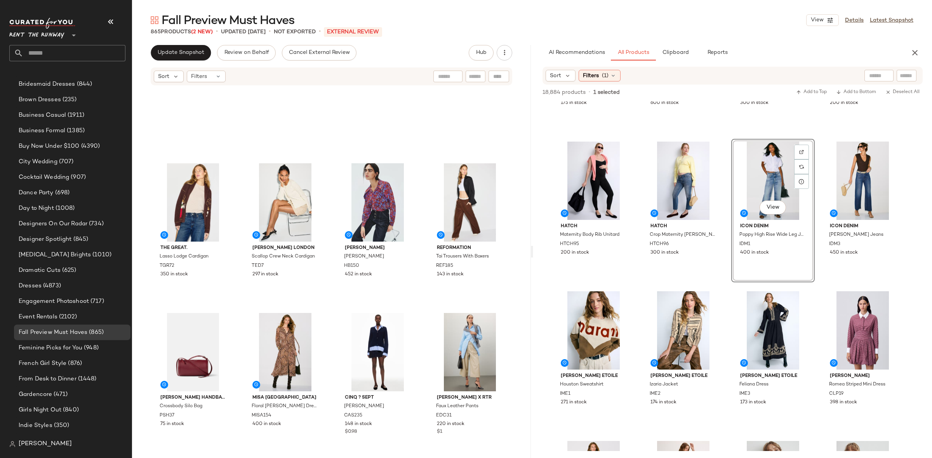
scroll to position [2031, 0]
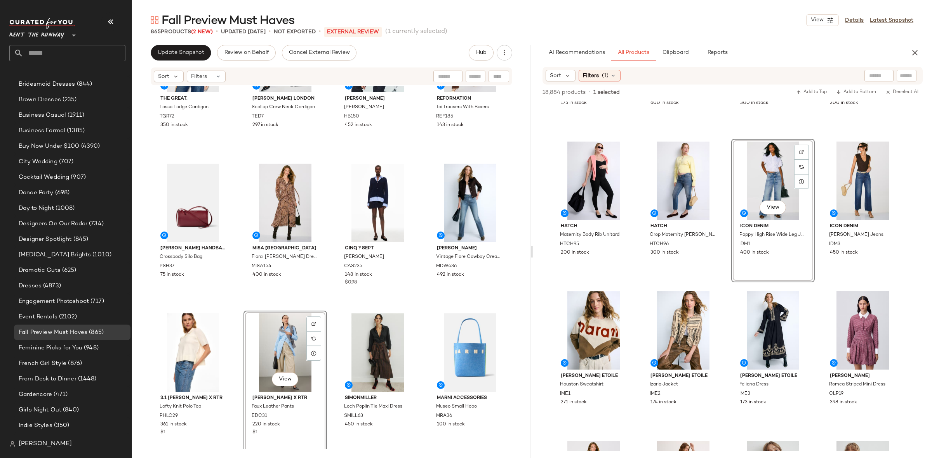
click at [330, 308] on div "The Great. Lasso Lodge Cardigan TGR72 350 in stock Ted Baker London Scallop Cre…" at bounding box center [331, 267] width 399 height 363
click at [284, 203] on div "View" at bounding box center [285, 203] width 78 height 78
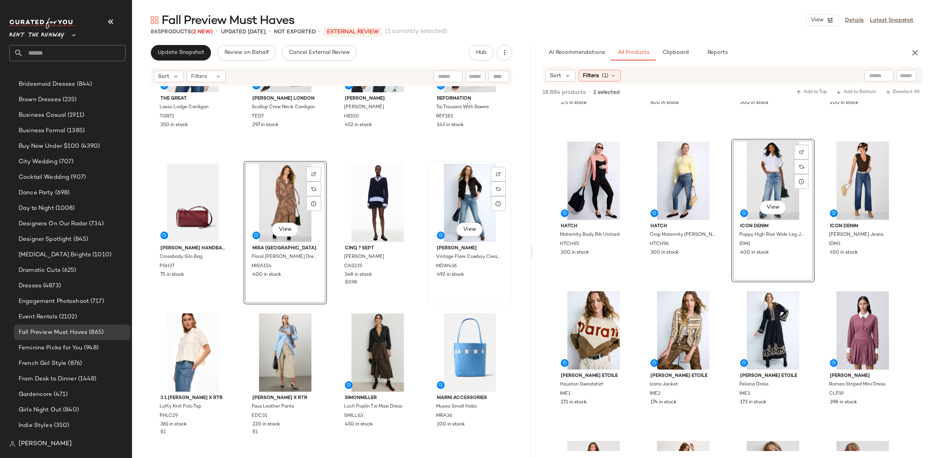
click at [437, 198] on div "View" at bounding box center [469, 203] width 78 height 78
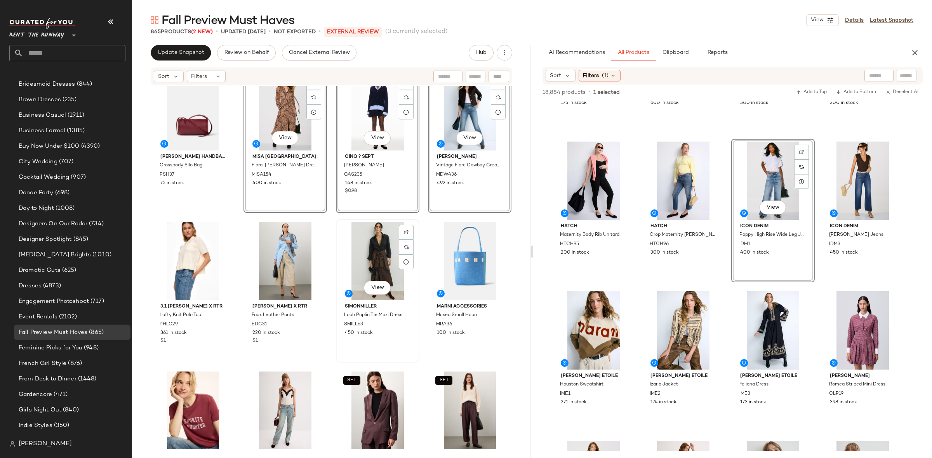
scroll to position [2134, 0]
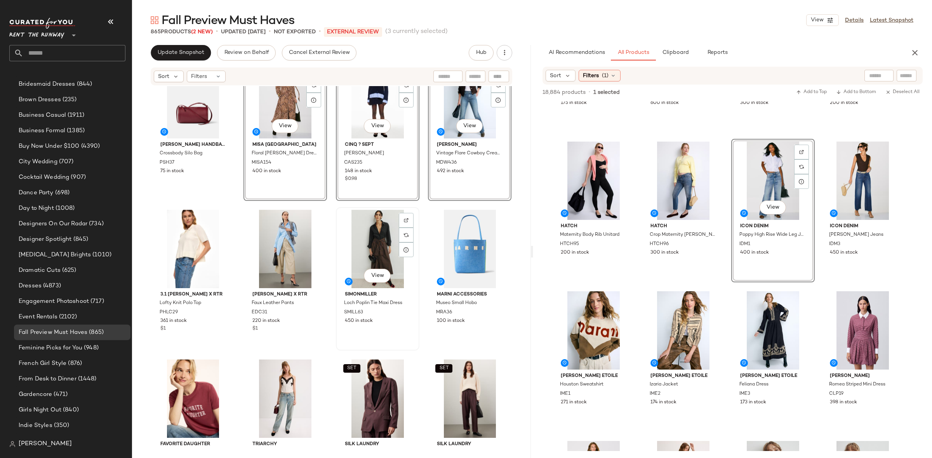
click at [378, 243] on div "View" at bounding box center [377, 249] width 78 height 78
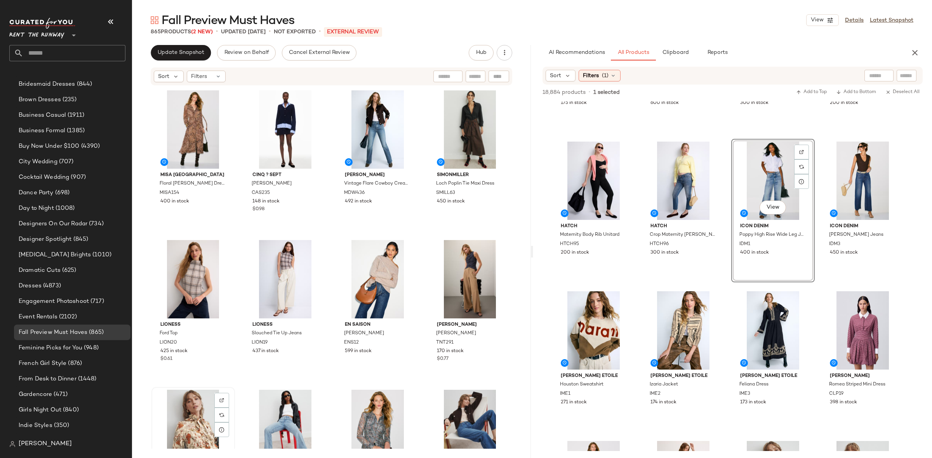
click at [175, 412] on div "View" at bounding box center [193, 429] width 78 height 78
click at [274, 415] on div "View" at bounding box center [285, 429] width 78 height 78
click at [180, 426] on div "View" at bounding box center [193, 429] width 78 height 78
click at [257, 415] on div "View" at bounding box center [285, 429] width 78 height 78
click at [181, 408] on div "View" at bounding box center [193, 429] width 78 height 78
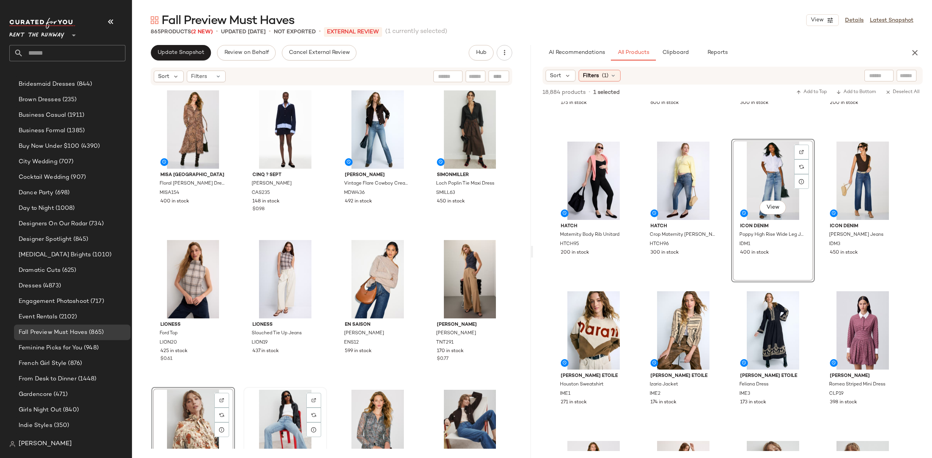
click at [269, 408] on div "View" at bounding box center [285, 429] width 78 height 78
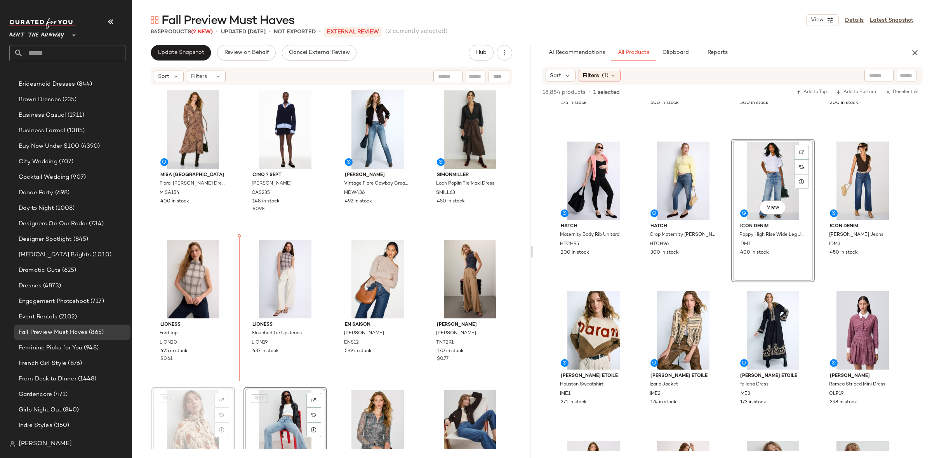
scroll to position [1, 0]
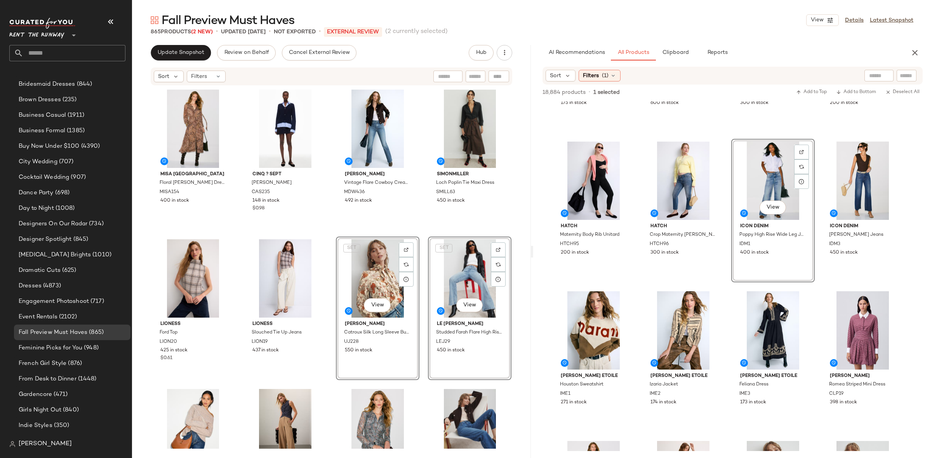
click at [330, 232] on div "MISA Los Angeles Floral Wilma Dress MISA154 400 in stock Cinq ? Sept Megan Top …" at bounding box center [331, 267] width 360 height 361
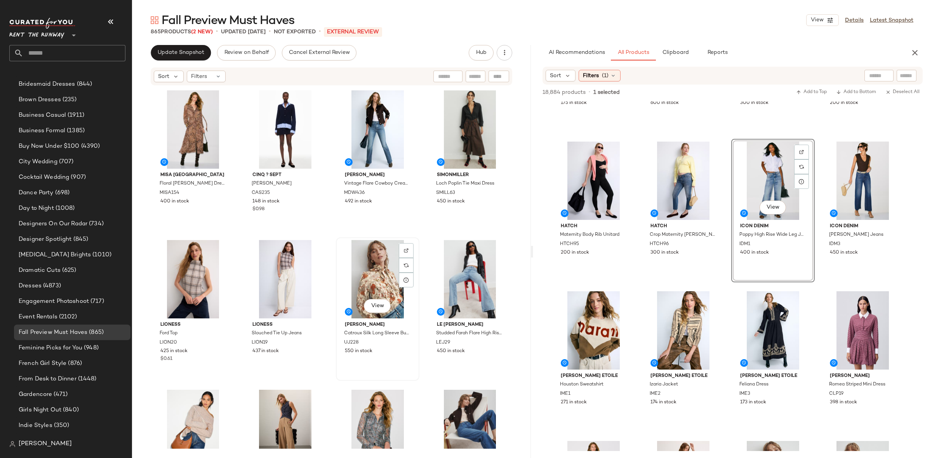
click at [371, 279] on div "View" at bounding box center [377, 279] width 78 height 78
click at [465, 281] on div "View" at bounding box center [469, 279] width 78 height 78
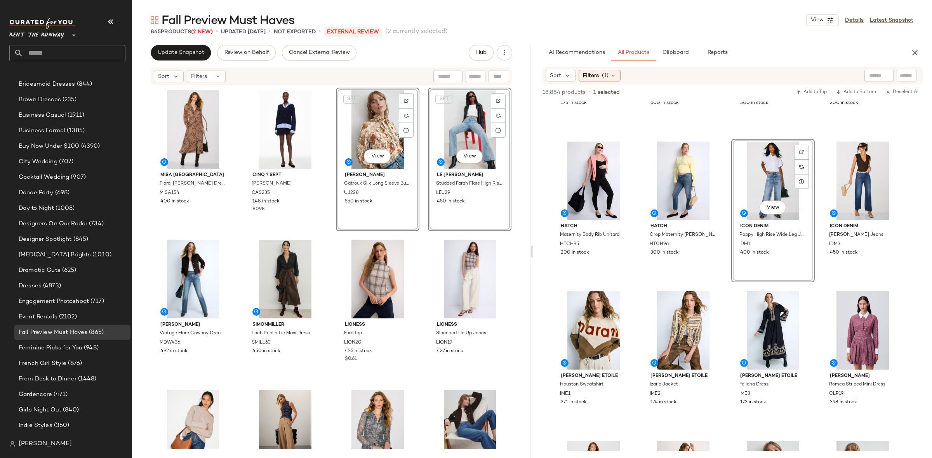
click at [412, 235] on div "MISA Los Angeles Floral Wilma Dress MISA154 400 in stock Cinq ? Sept Megan Top …" at bounding box center [331, 268] width 360 height 361
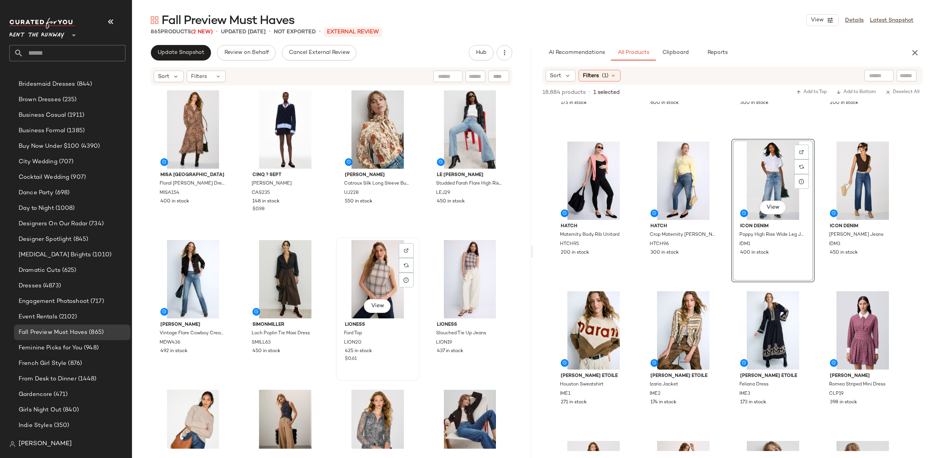
click at [382, 272] on div "View" at bounding box center [377, 279] width 78 height 78
click at [463, 282] on div "View" at bounding box center [469, 279] width 78 height 78
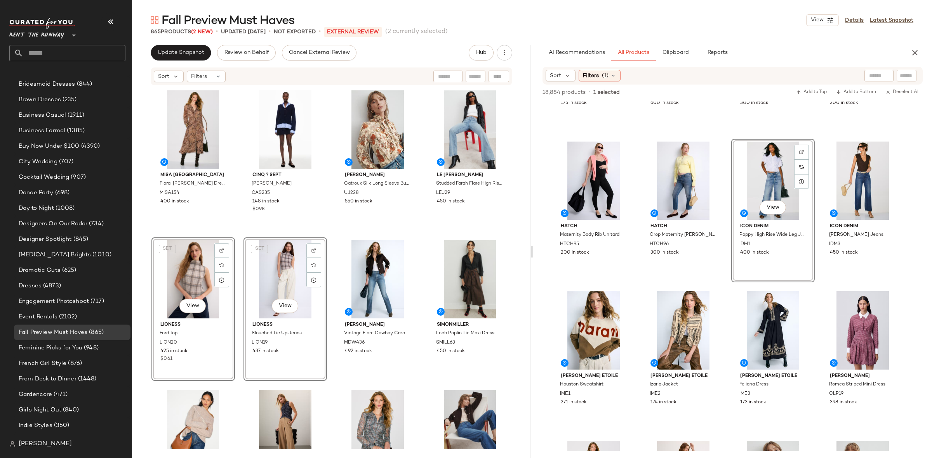
click at [233, 232] on div "MISA Los Angeles Floral Wilma Dress MISA154 400 in stock Cinq ? Sept Megan Top …" at bounding box center [331, 268] width 360 height 361
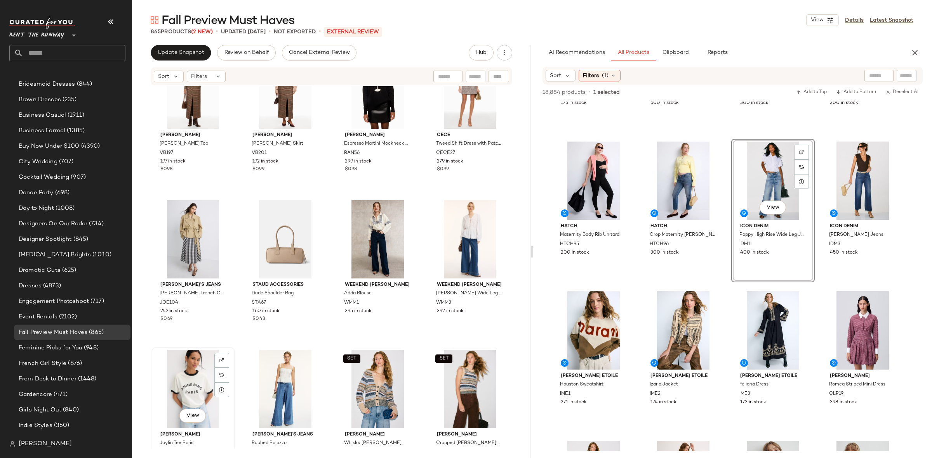
scroll to position [497, 0]
click at [194, 378] on div "View" at bounding box center [193, 388] width 78 height 78
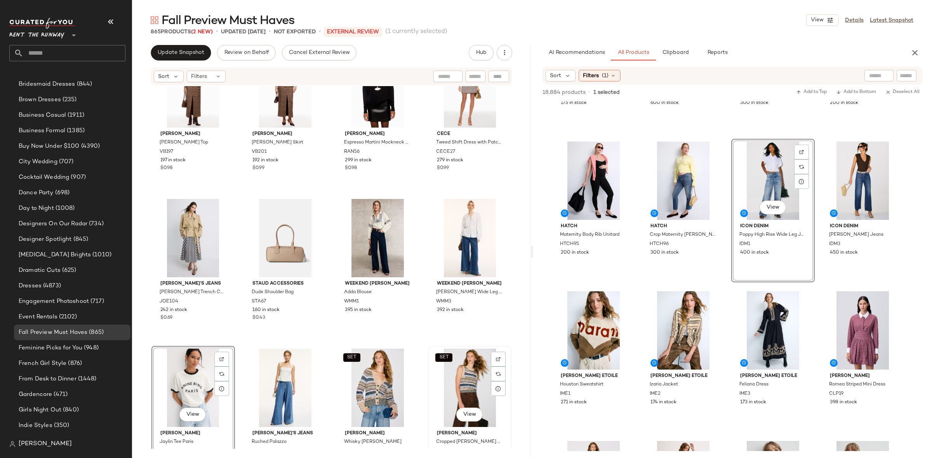
click at [435, 377] on div "SET View" at bounding box center [469, 388] width 78 height 78
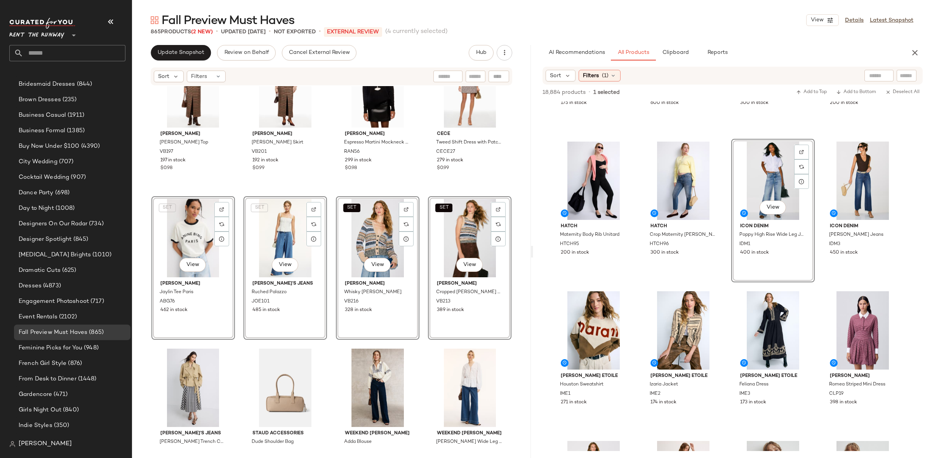
click at [245, 193] on div "SET Veronica Beard Nate Top VB197 197 in stock $0.98 SET Veronica Beard Maxine …" at bounding box center [331, 267] width 399 height 363
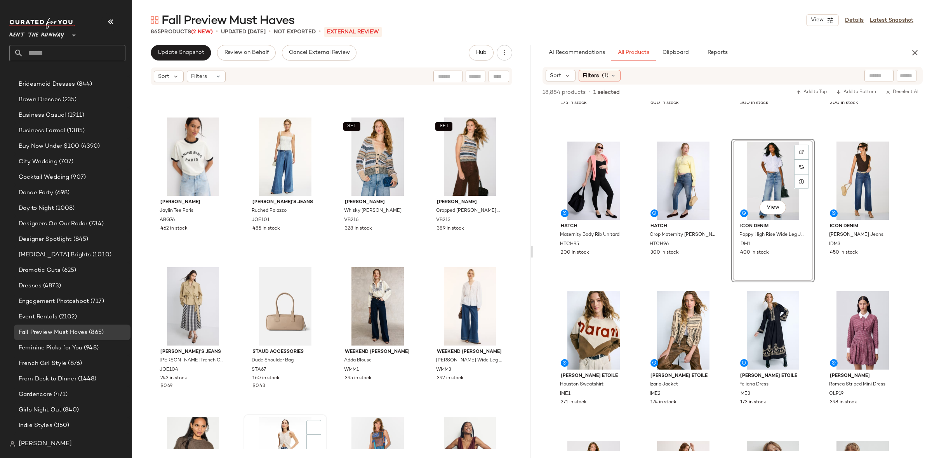
scroll to position [812, 0]
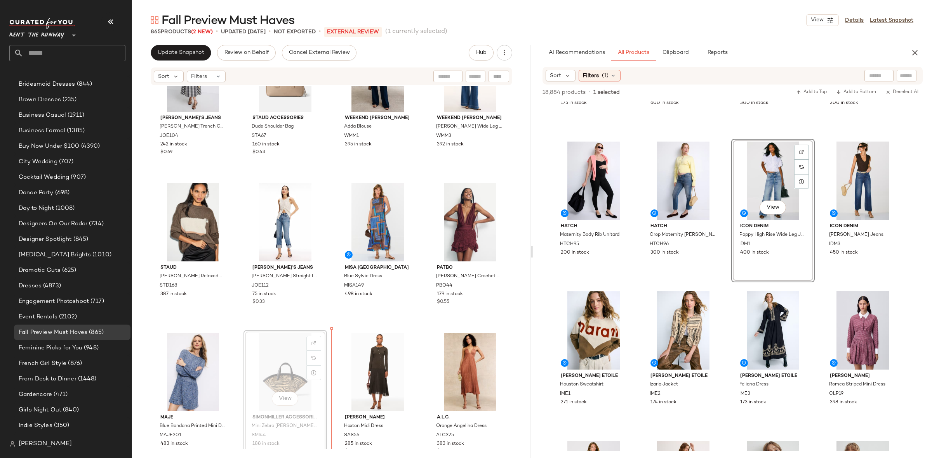
scroll to position [818, 0]
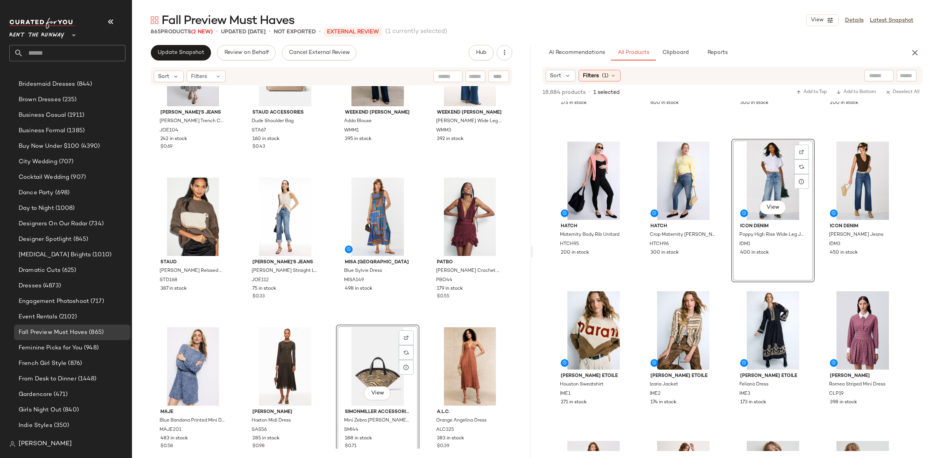
click at [423, 329] on div "Joe's Jeans Liz Cropped Trench Coat JOE104 242 in stock $0.69 Staud Accessories…" at bounding box center [331, 267] width 399 height 363
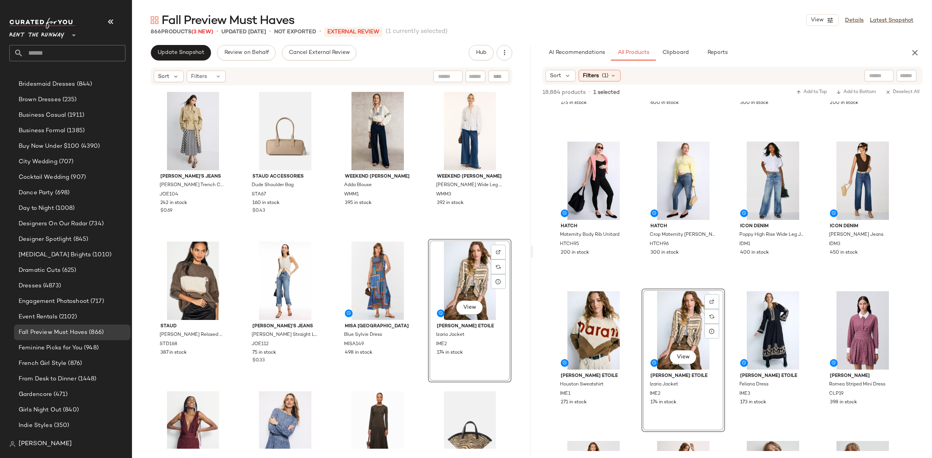
scroll to position [292, 0]
click at [178, 408] on div "View" at bounding box center [193, 431] width 78 height 78
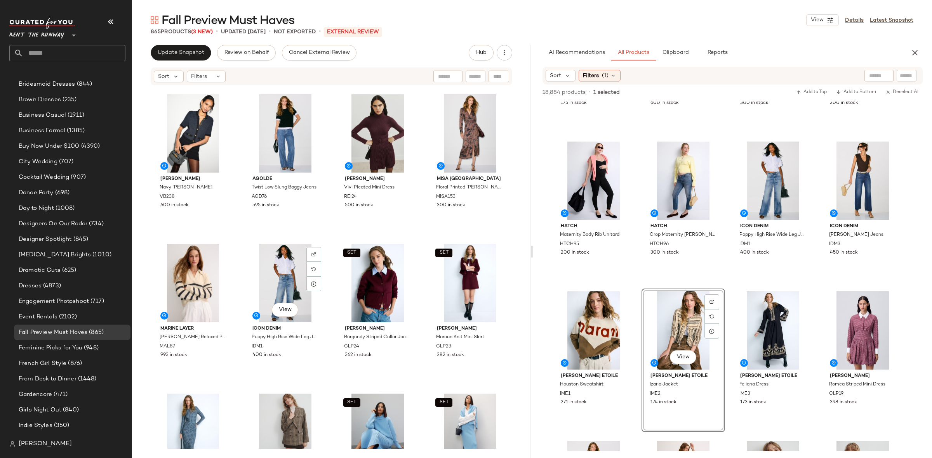
scroll to position [1646, 0]
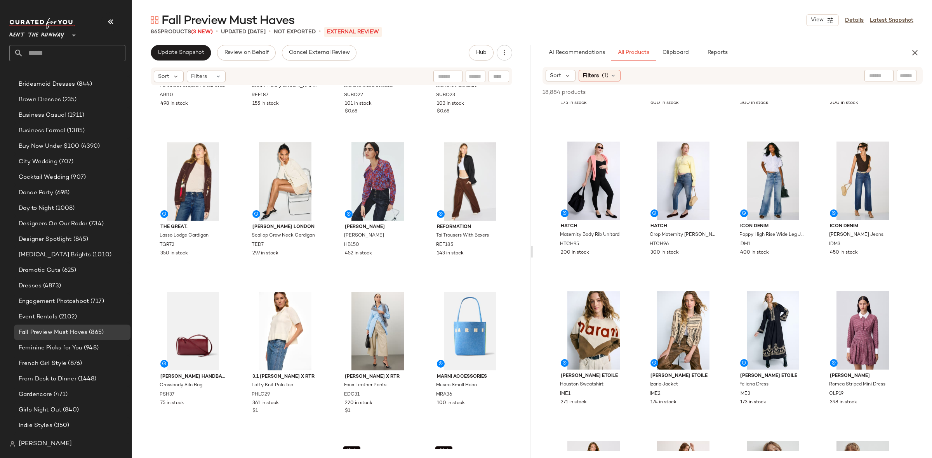
scroll to position [2070, 0]
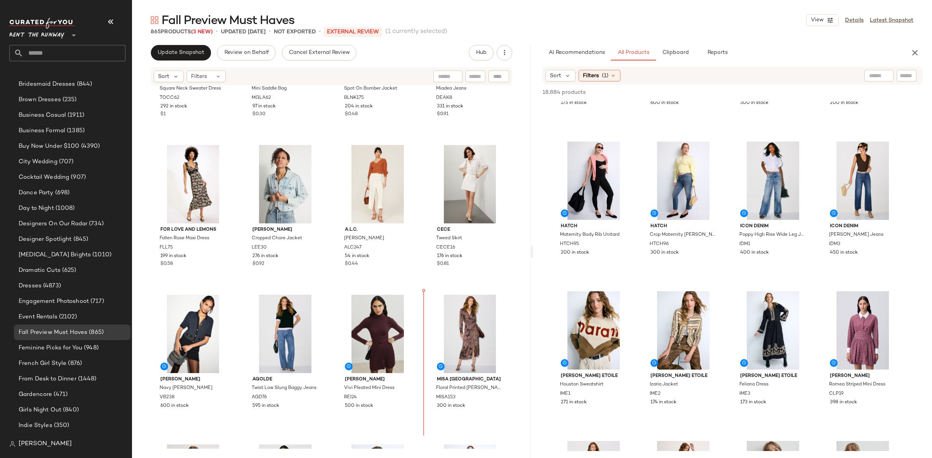
scroll to position [1450, 0]
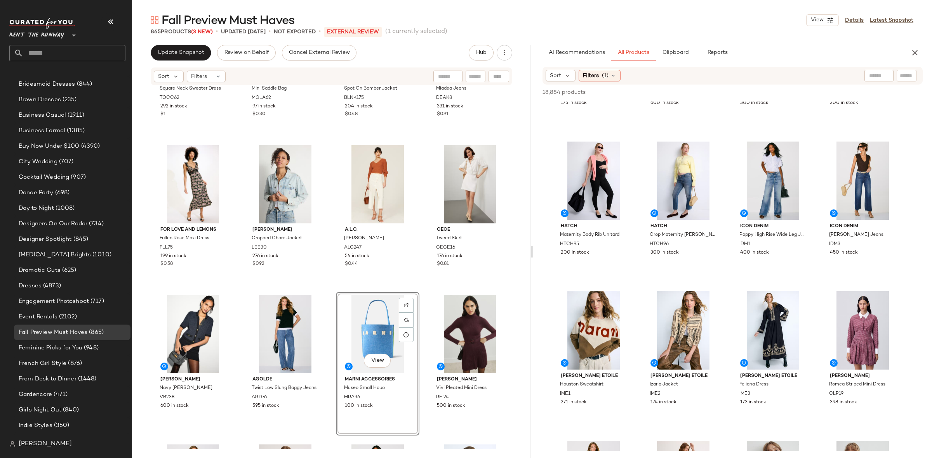
click at [325, 290] on div "TOCCIN X RTR Square Neck Sweater Dress TOCC62 292 in stock $1 Mansur Gavriel Ac…" at bounding box center [331, 267] width 399 height 363
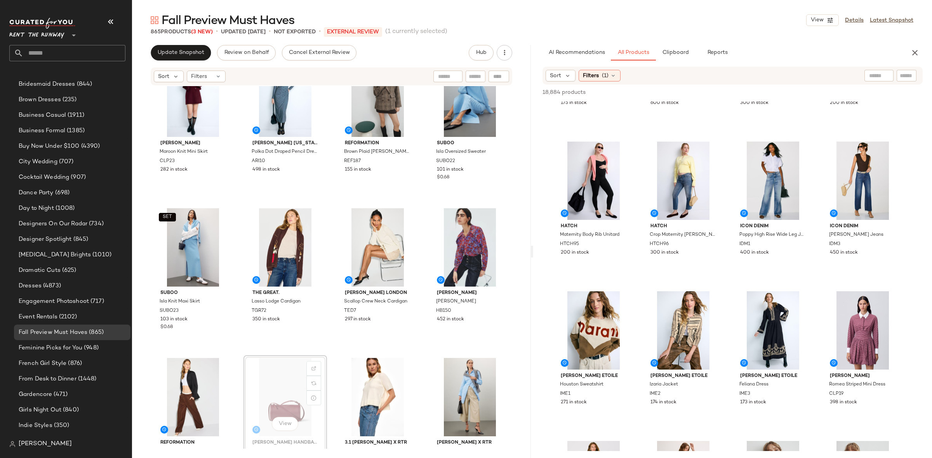
scroll to position [1987, 0]
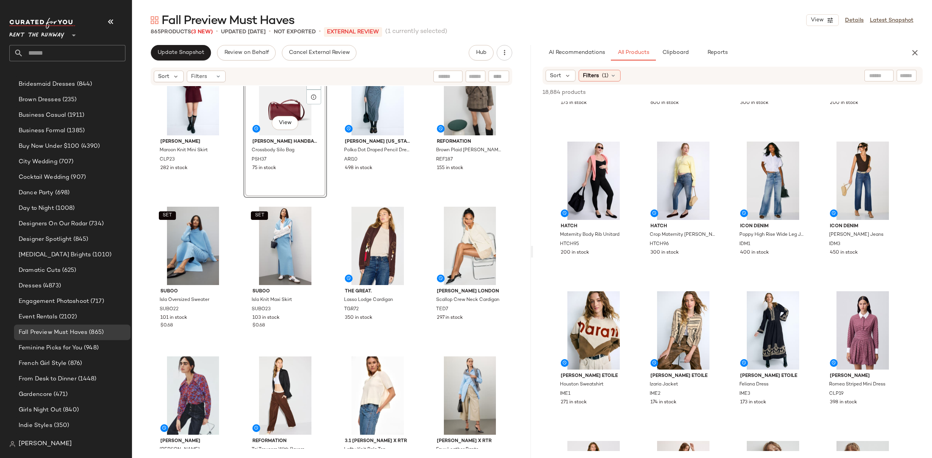
click at [325, 209] on div "SET Claudie Pierlot Maroon Knit Mini Skirt CLP23 282 in stock View Proenza Scho…" at bounding box center [331, 267] width 399 height 363
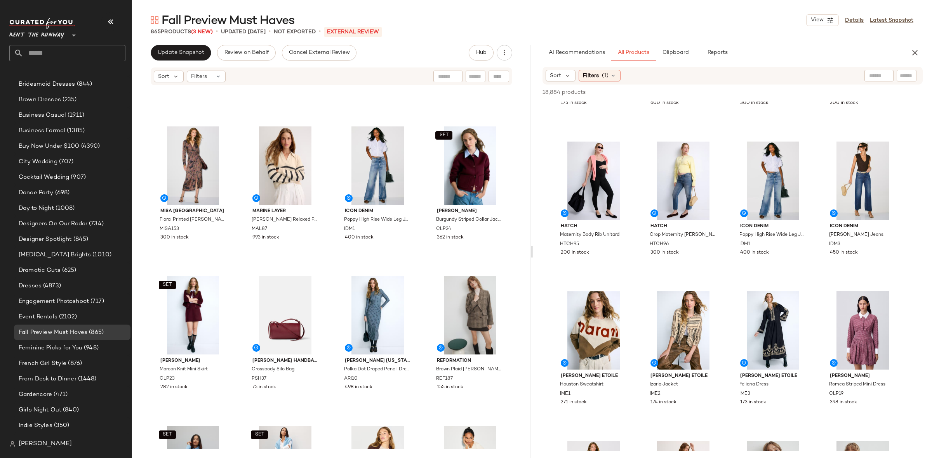
scroll to position [1767, 0]
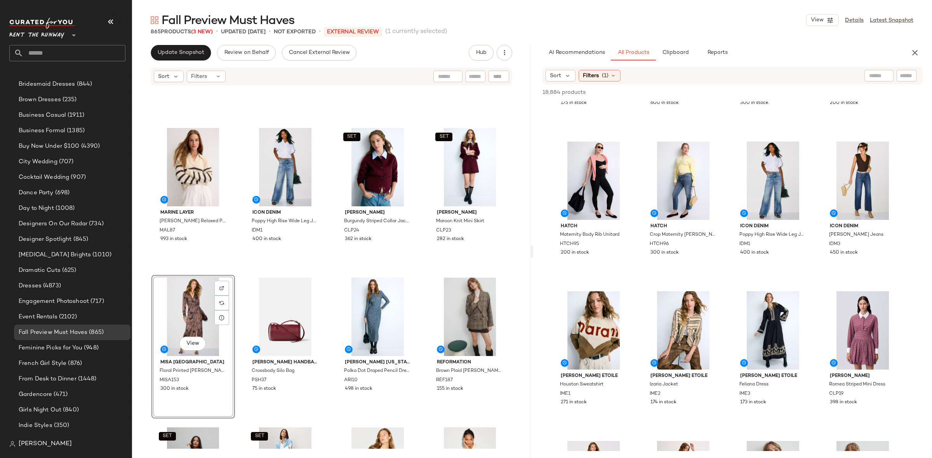
click at [231, 269] on div "Marine Layer Claire Relaxed Polo Sweater MAL87 993 in stock Icon Denim Poppy Hi…" at bounding box center [331, 267] width 399 height 363
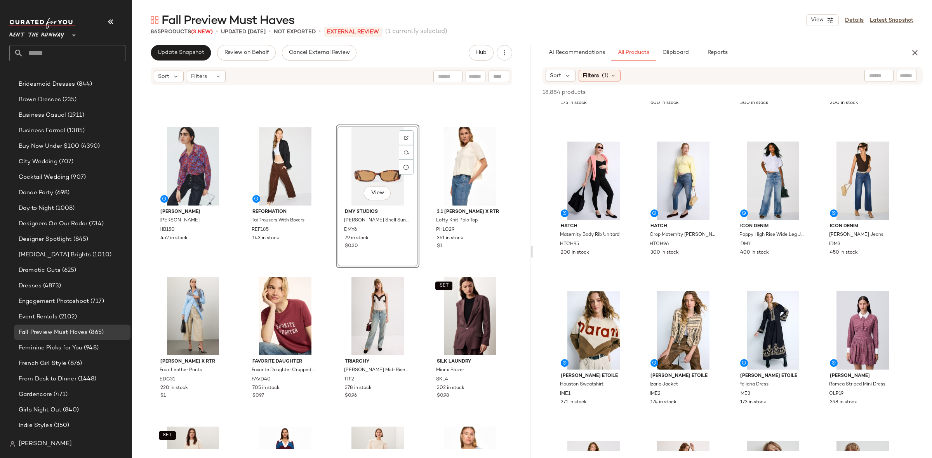
click at [328, 188] on div "Hunter Bell Frances Top HB150 452 in stock Reformation Tai Trousers With Boxers…" at bounding box center [331, 267] width 399 height 363
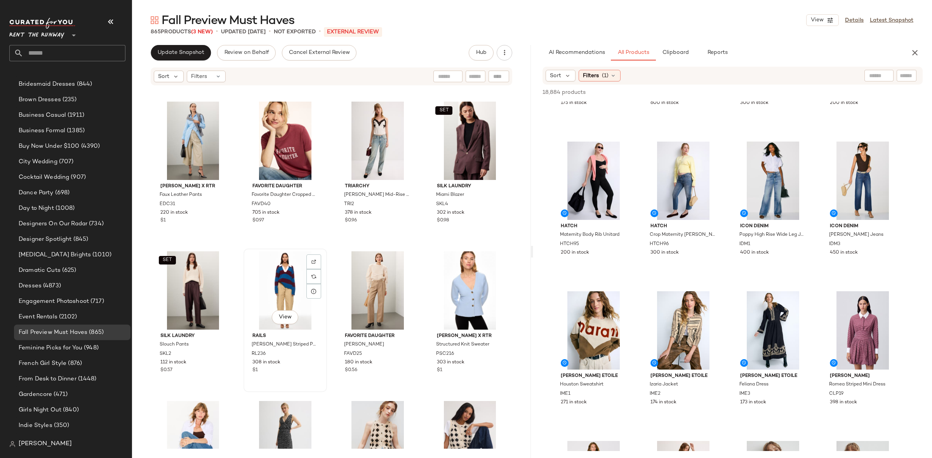
scroll to position [2421, 0]
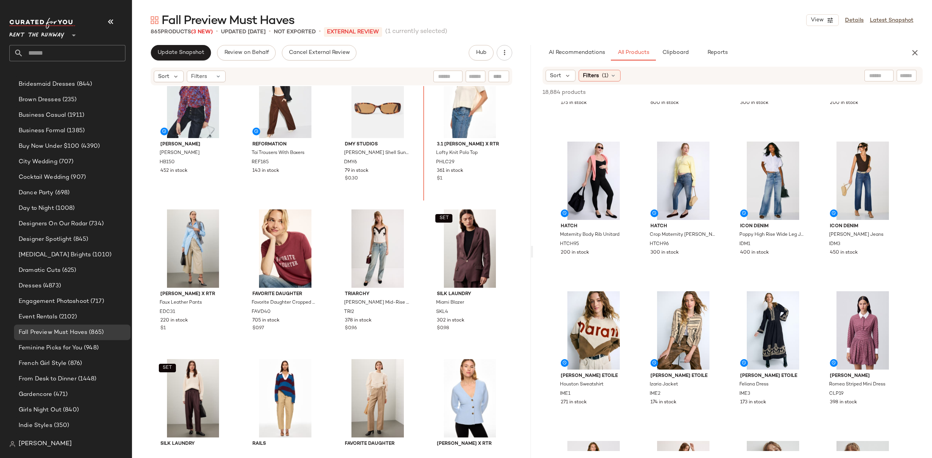
scroll to position [2248, 0]
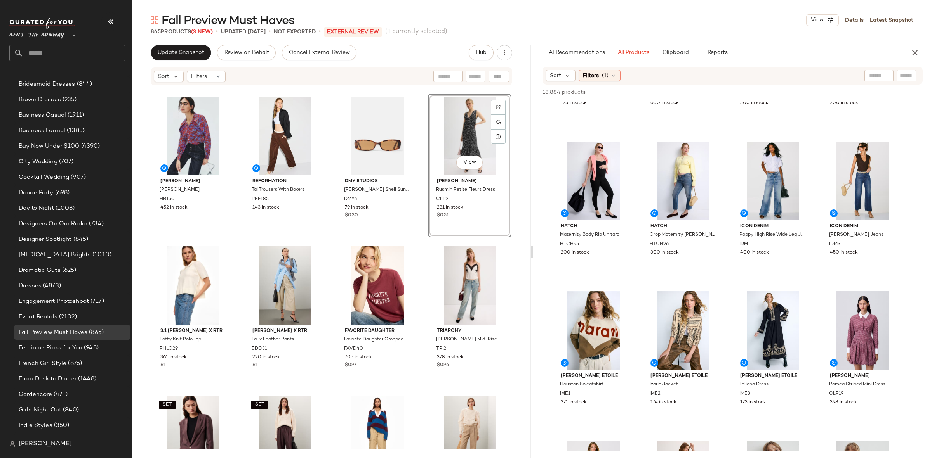
click at [415, 243] on div "Hunter Bell Frances Top HB150 452 in stock Reformation Tai Trousers With Boxers…" at bounding box center [331, 267] width 399 height 363
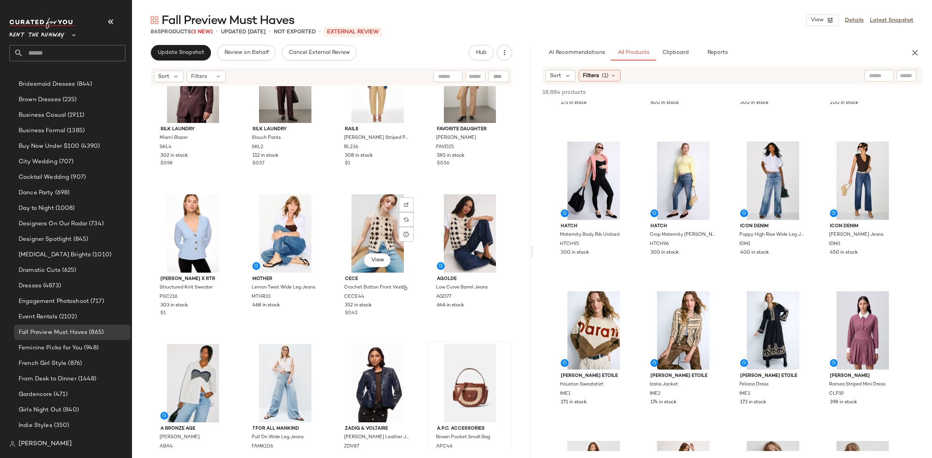
scroll to position [2607, 0]
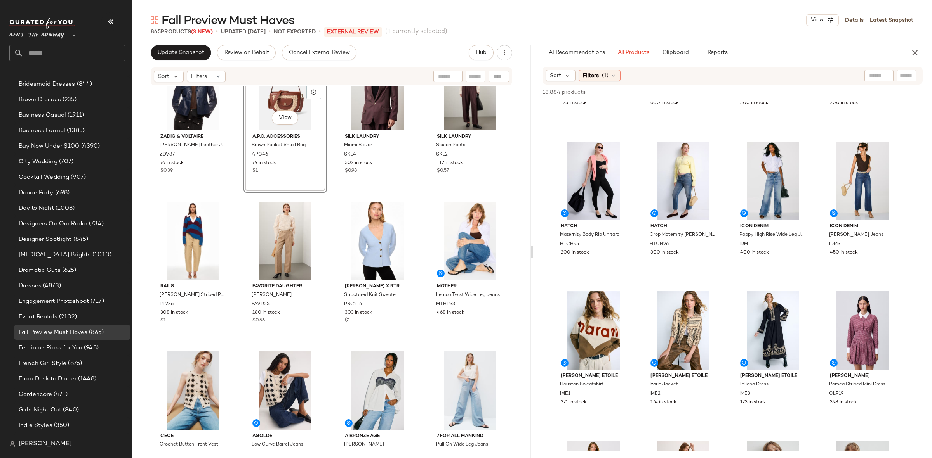
click at [328, 205] on div "Zadig & Voltaire Liams Leather Jacket ZDV87 76 in stock $0.39 View A.P.C. Acces…" at bounding box center [331, 267] width 399 height 363
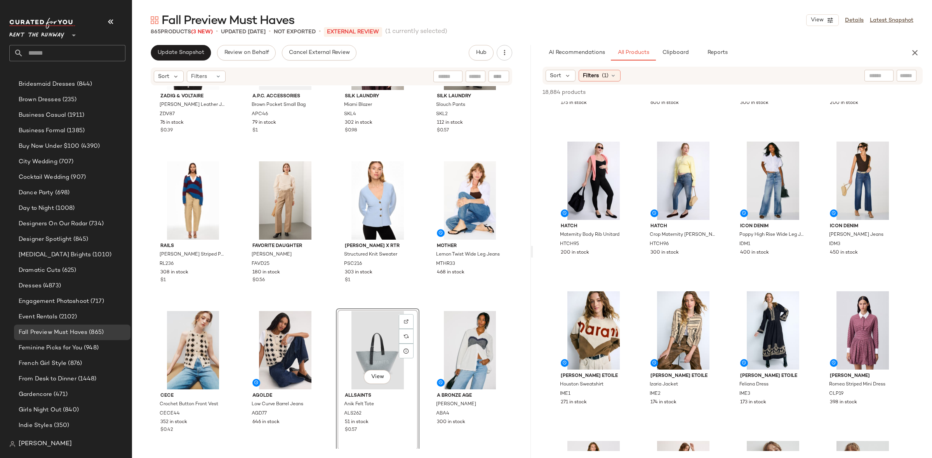
click at [331, 184] on div "Zadig & Voltaire Liams Leather Jacket ZDV87 76 in stock $0.39 A.P.C. Accessorie…" at bounding box center [331, 267] width 399 height 363
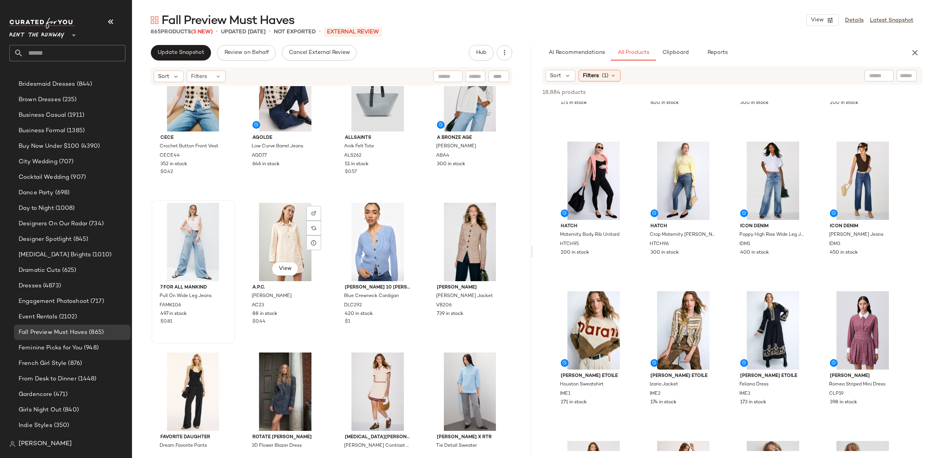
scroll to position [2883, 0]
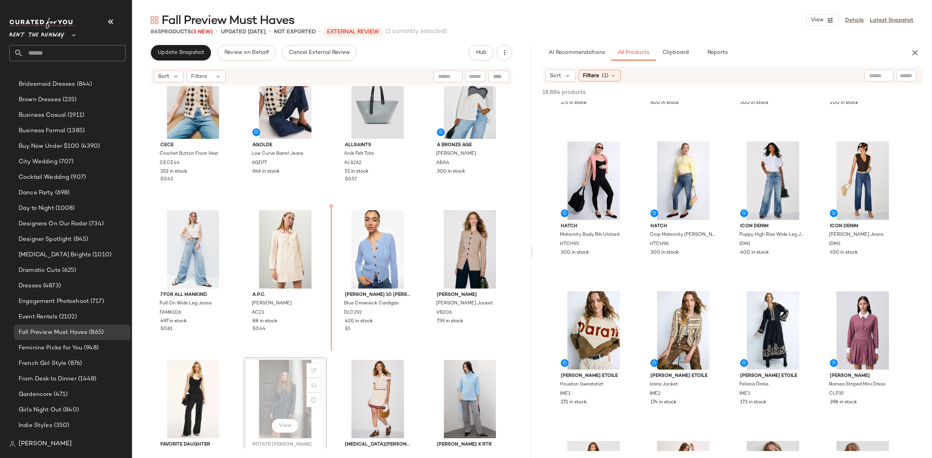
scroll to position [2884, 0]
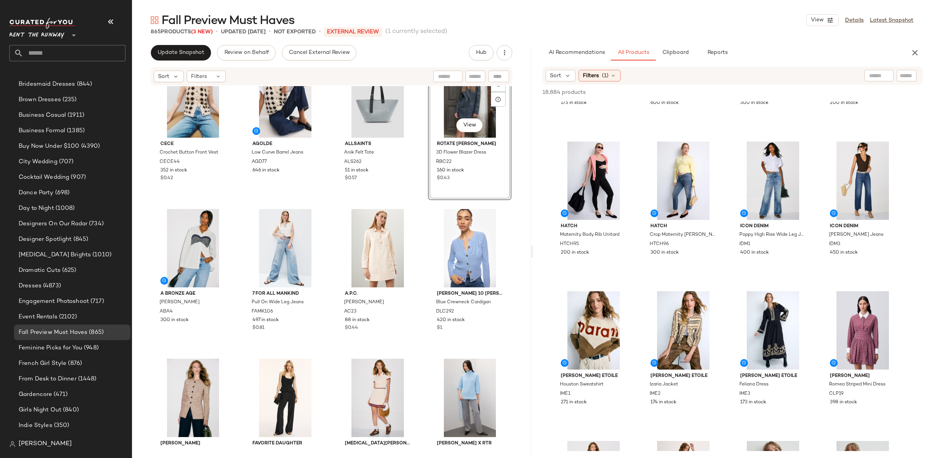
click at [417, 202] on div "CeCe Crochet Button Front Vest CECE44 352 in stock $0.42 AGOLDE Low Curve Barre…" at bounding box center [331, 267] width 399 height 363
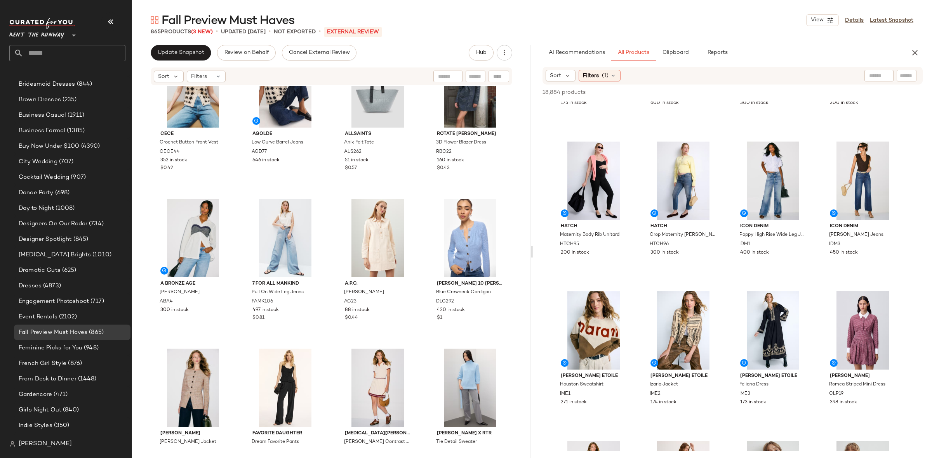
scroll to position [2899, 0]
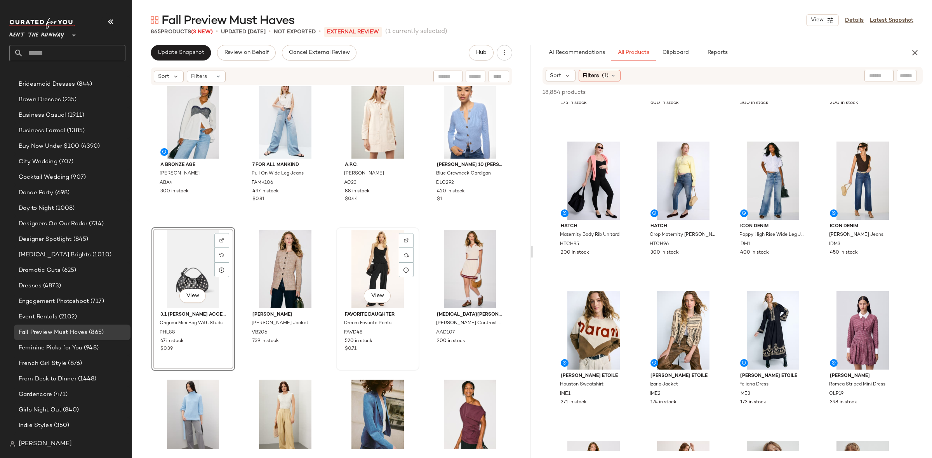
scroll to position [3014, 0]
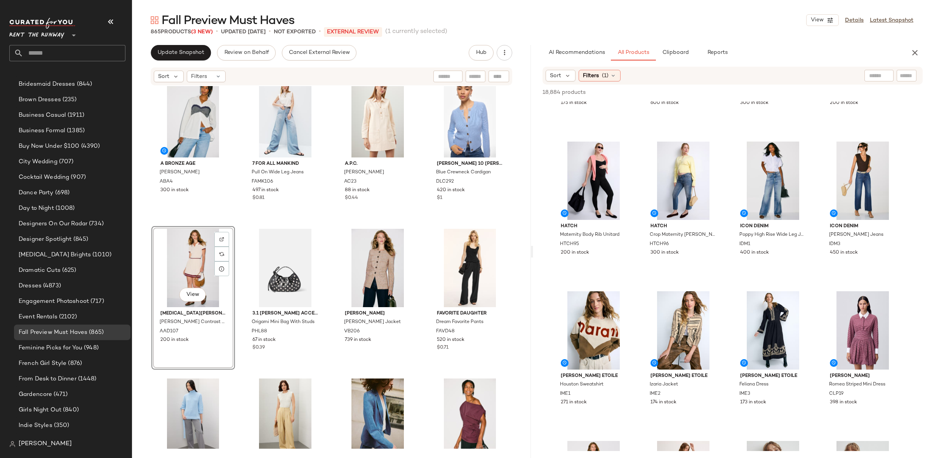
click at [247, 222] on div "CeCe Crochet Button Front Vest CECE44 352 in stock $0.42 AGOLDE Low Curve Barre…" at bounding box center [331, 267] width 399 height 363
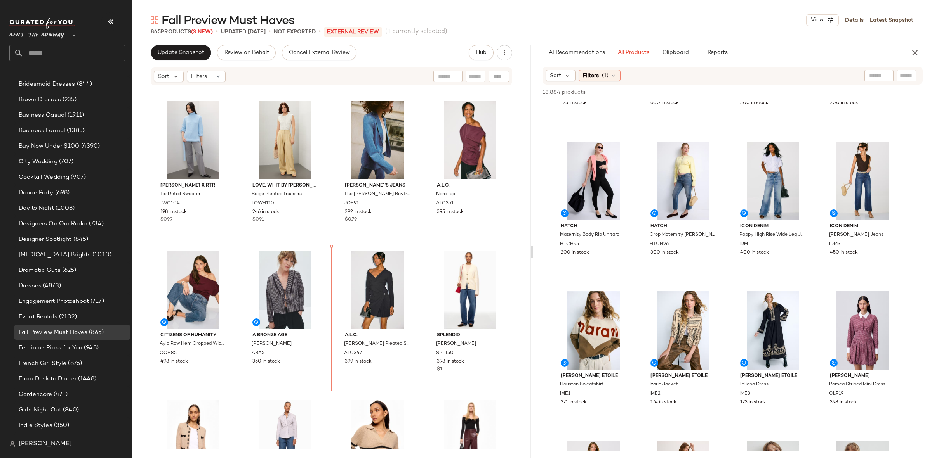
scroll to position [3292, 0]
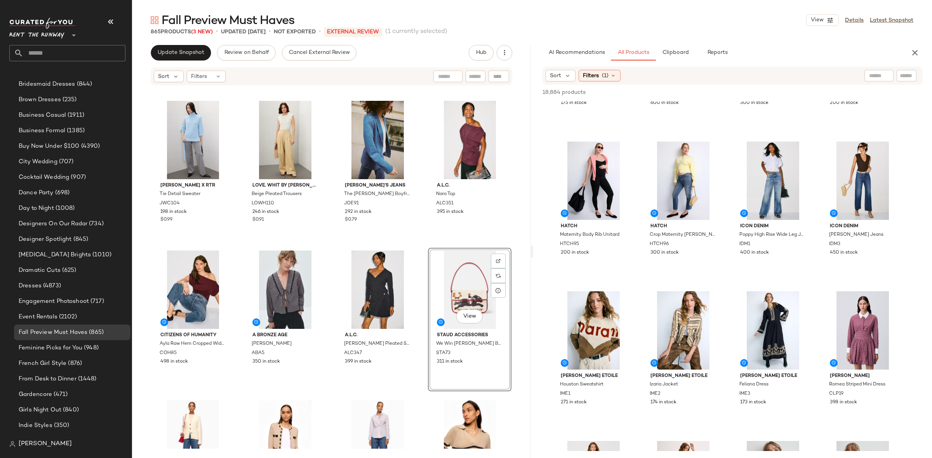
click at [418, 246] on div "Alexia Admor Jasmine Collar Contrast Piping Dress AAD107 200 in stock 3.1 Phill…" at bounding box center [331, 267] width 399 height 363
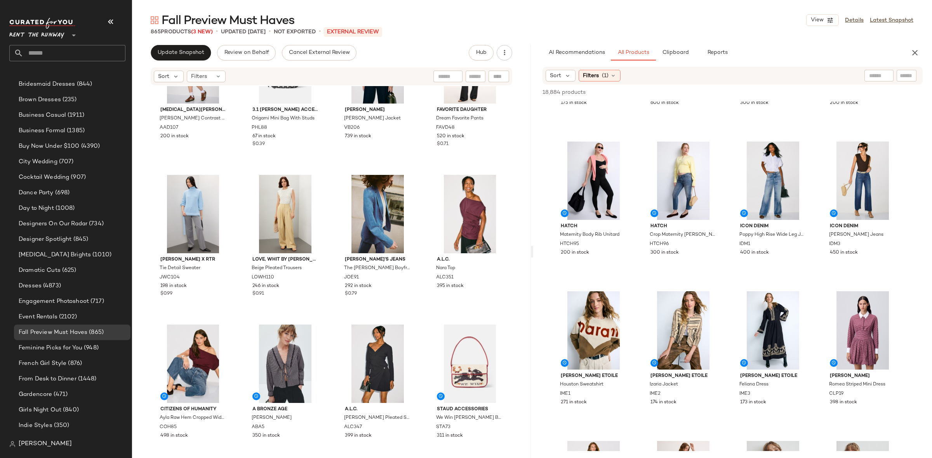
scroll to position [3205, 0]
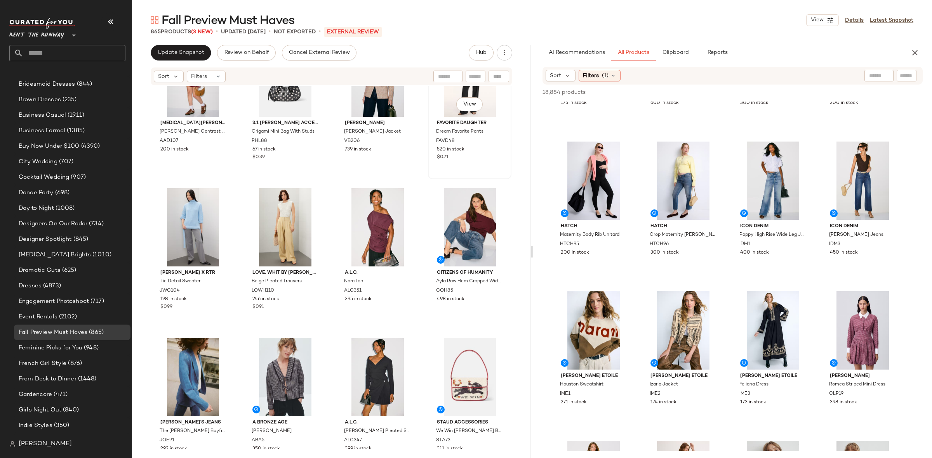
click at [429, 175] on div "View Favorite Daughter Dream Favorite Pants FAVD48 520 in stock $0.71" at bounding box center [470, 107] width 82 height 142
click at [428, 186] on div "View Citizens of Humanity Ayla Raw Hem Cropped Wide Leg Jeans COH85 498 in stock" at bounding box center [469, 258] width 83 height 144
click at [425, 181] on div "Alexia Admor Jasmine Collar Contrast Piping Dress AAD107 200 in stock 3.1 Phill…" at bounding box center [331, 267] width 399 height 363
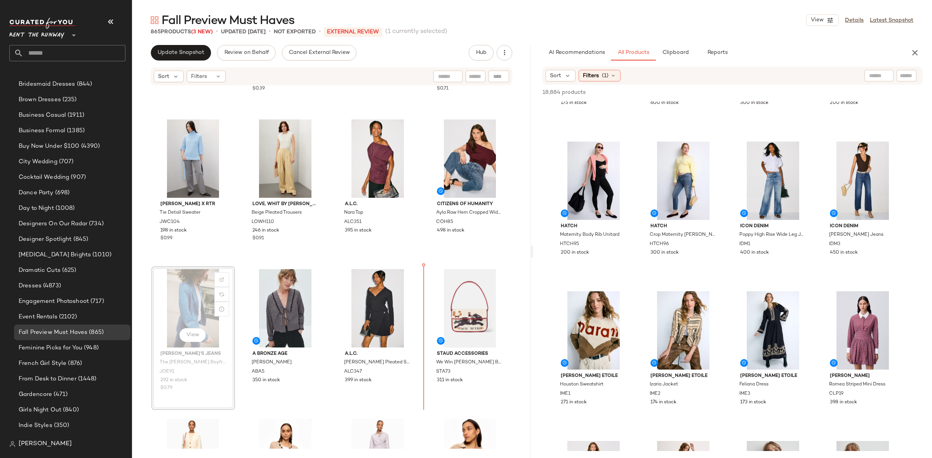
scroll to position [3273, 0]
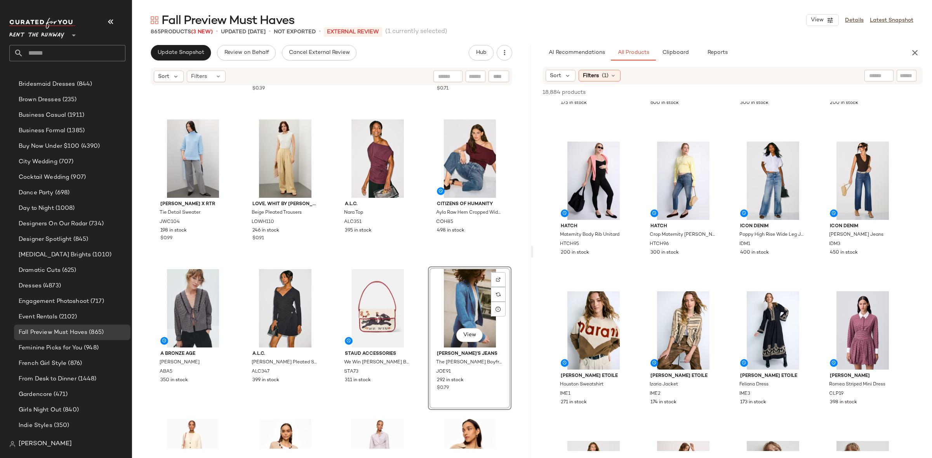
click at [426, 261] on div "Alexia Admor Jasmine Collar Contrast Piping Dress AAD107 200 in stock 3.1 Phill…" at bounding box center [331, 267] width 399 height 363
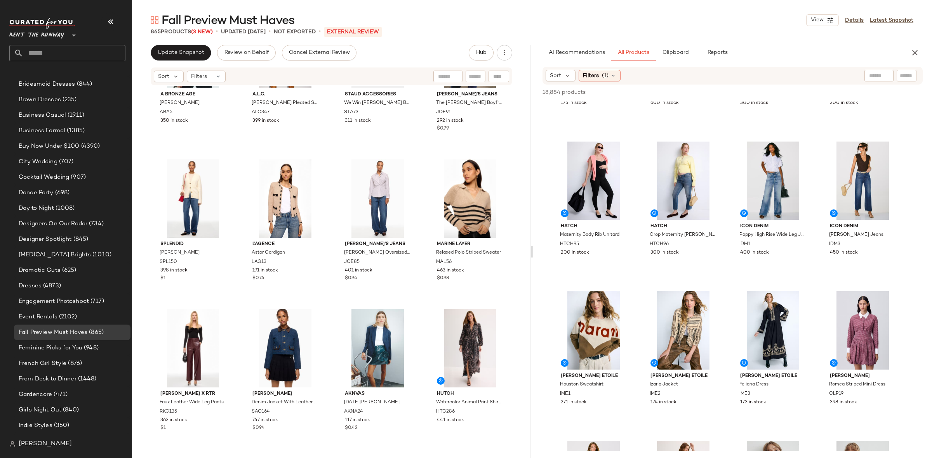
scroll to position [3543, 0]
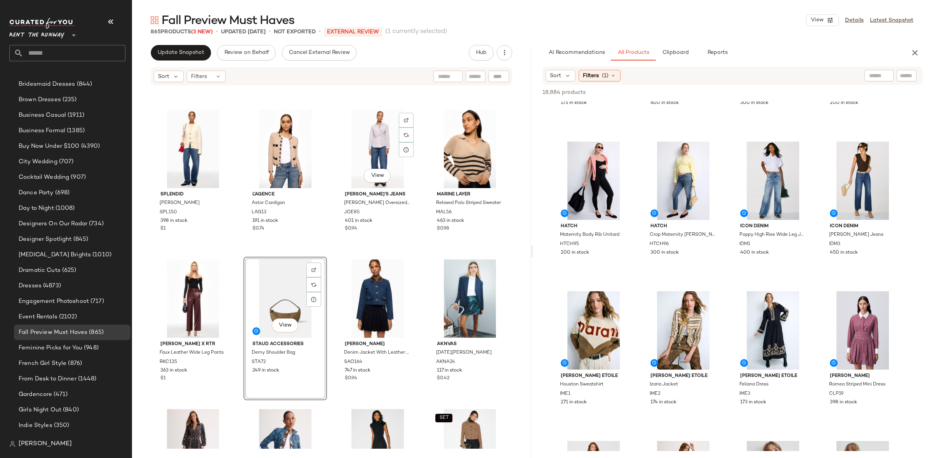
scroll to position [3585, 0]
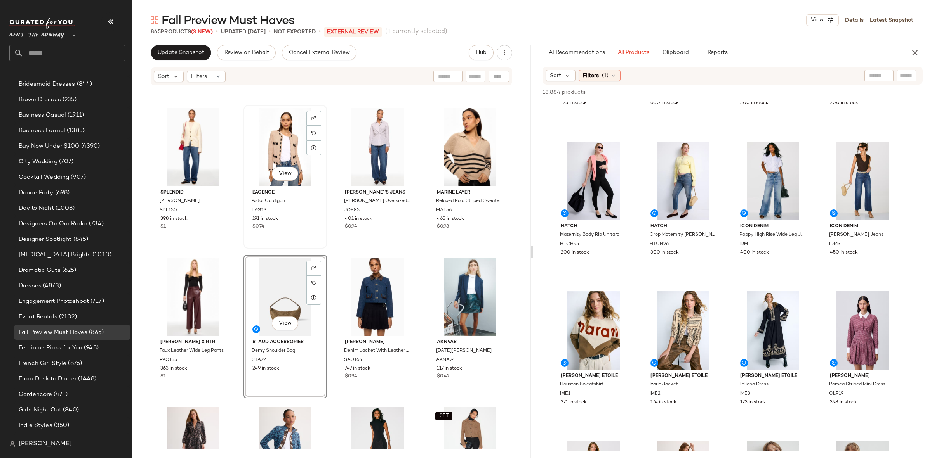
click at [319, 242] on div "View L'agence Astor Cardigan LAG13 191 in stock $0.74" at bounding box center [285, 177] width 82 height 142
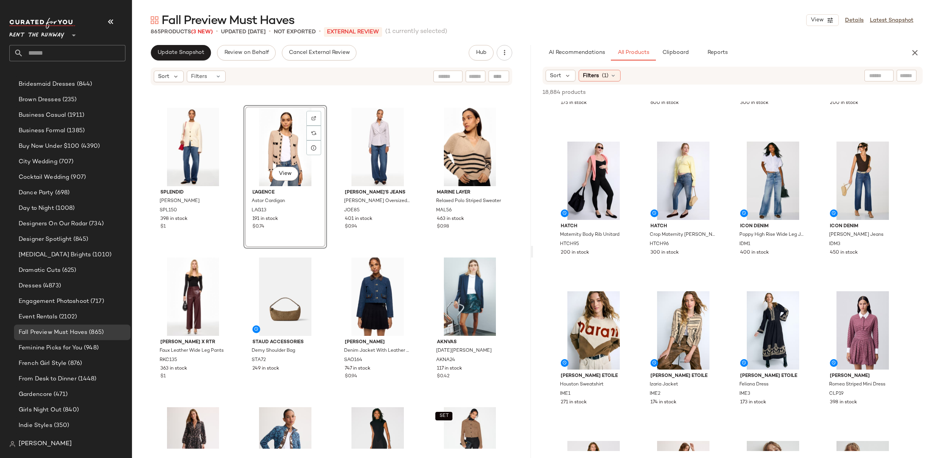
click at [325, 250] on div "A Bronze Age Ira Blouse ABA5 350 in stock A.L.C. Callen Pleated Skirt ALC347 39…" at bounding box center [331, 267] width 399 height 363
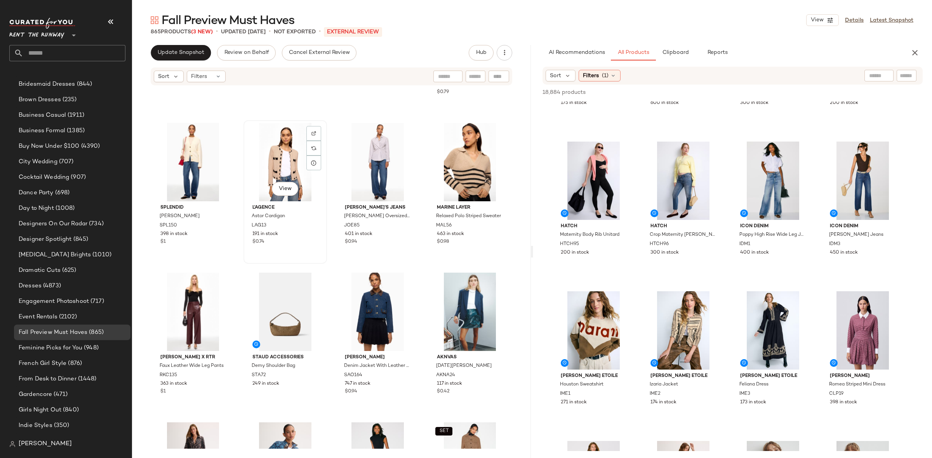
scroll to position [3558, 0]
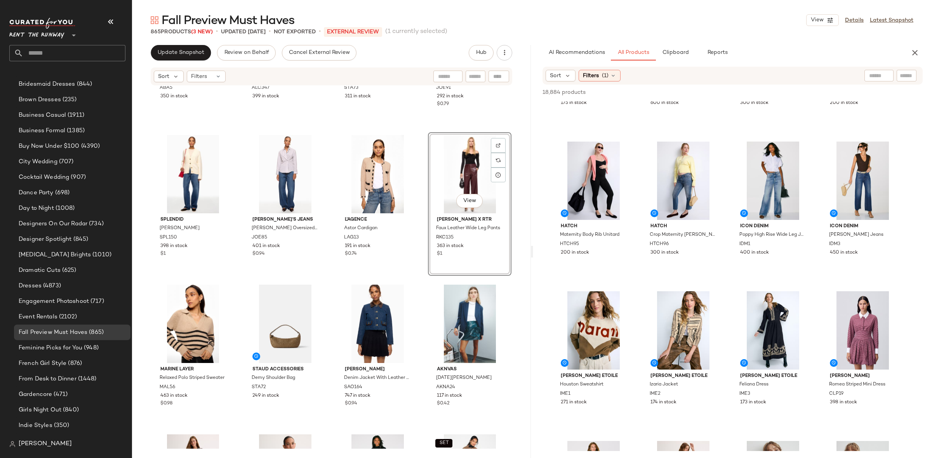
click at [430, 206] on div "View" at bounding box center [469, 174] width 78 height 78
click at [417, 195] on div "A Bronze Age Ira Blouse ABA5 350 in stock A.L.C. Callen Pleated Skirt ALC347 39…" at bounding box center [331, 267] width 399 height 363
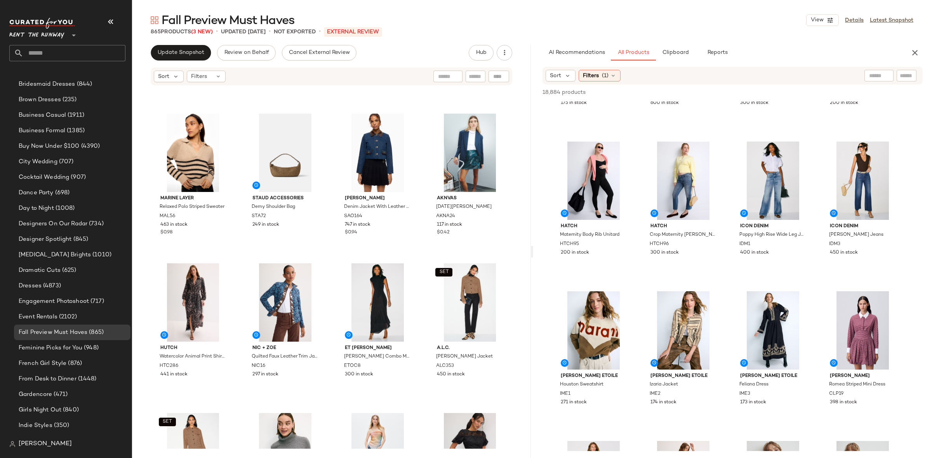
scroll to position [3734, 0]
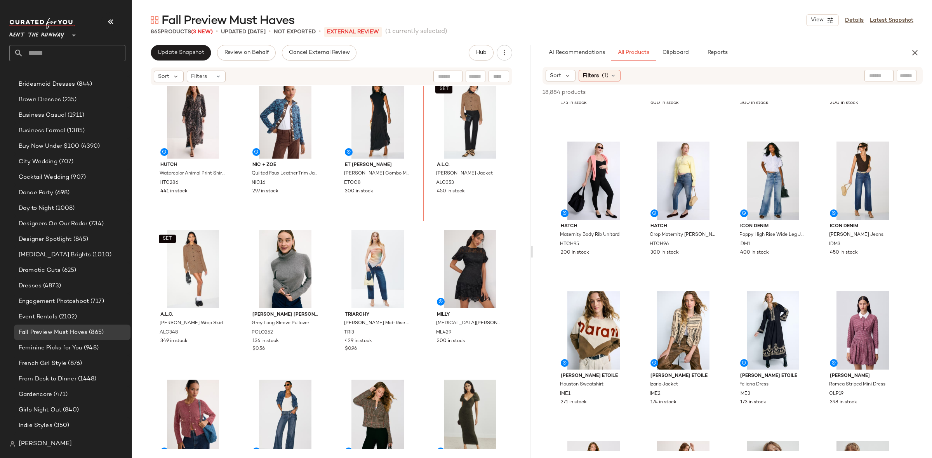
scroll to position [3912, 0]
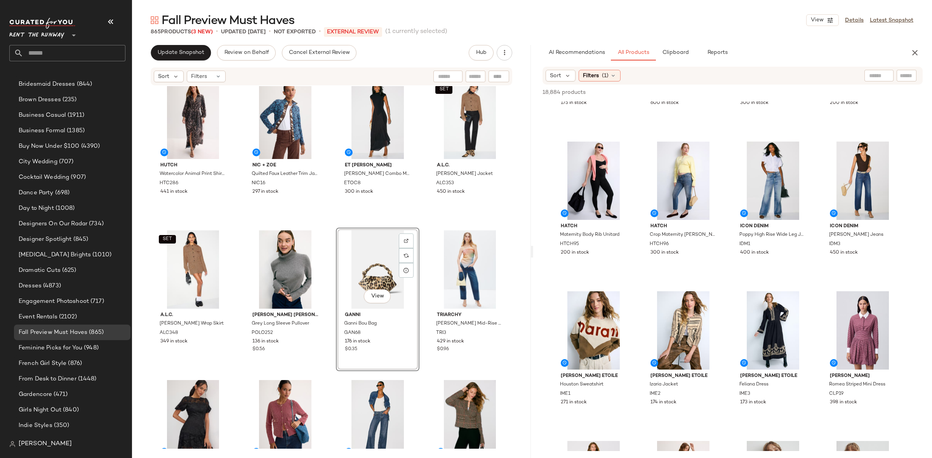
click at [326, 221] on div "Hutch Watercolor Animal Print Shirt Dress HTC286 441 in stock NIC + ZOE Quilted…" at bounding box center [331, 267] width 399 height 363
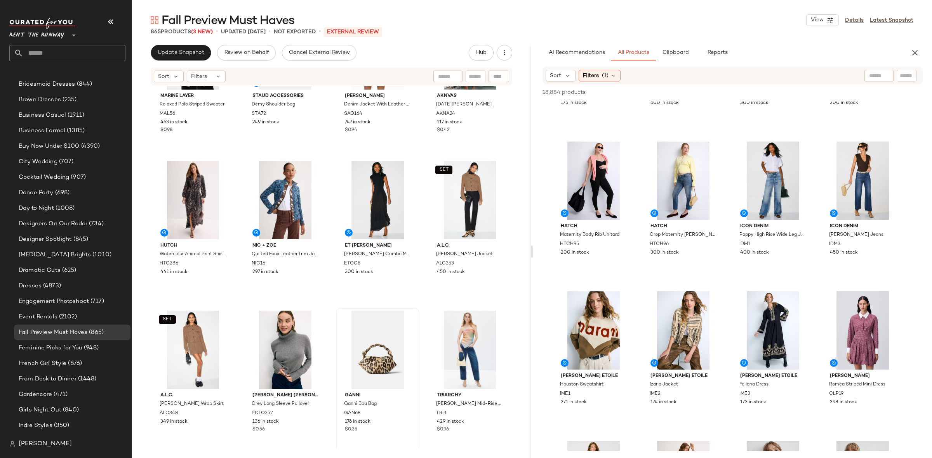
scroll to position [3868, 0]
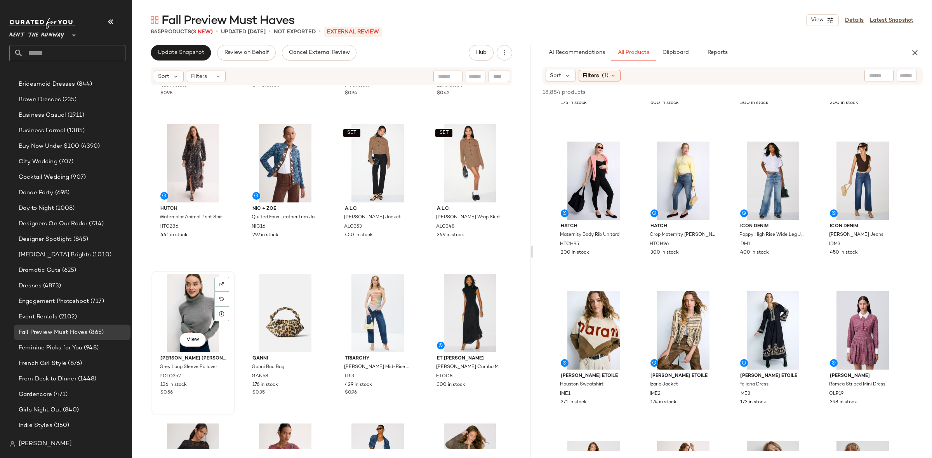
click at [202, 314] on div "View" at bounding box center [193, 313] width 78 height 78
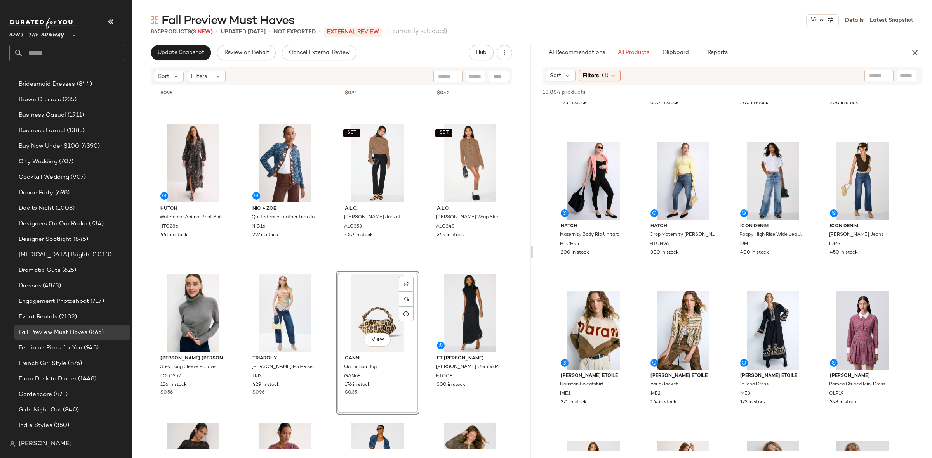
click at [422, 278] on div "Marine Layer Relaxed Polo Striped Sweater MAL56 463 in stock $0.98 Staud Access…" at bounding box center [331, 267] width 399 height 363
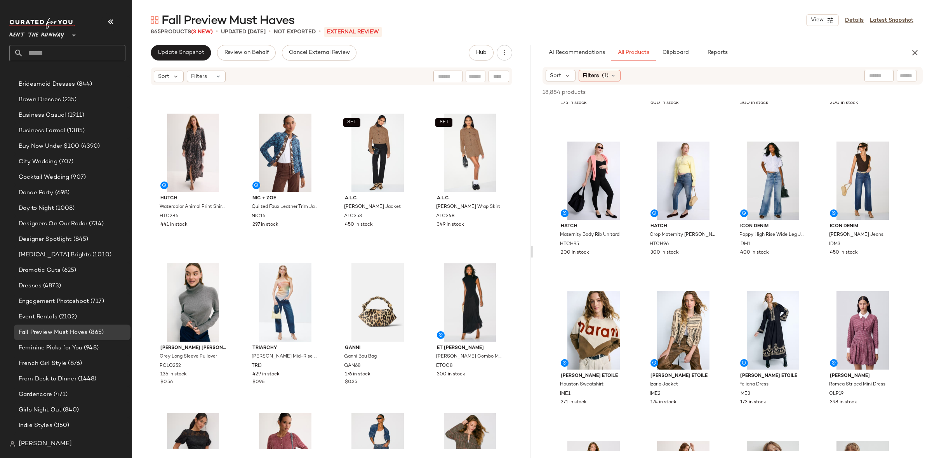
scroll to position [3880, 0]
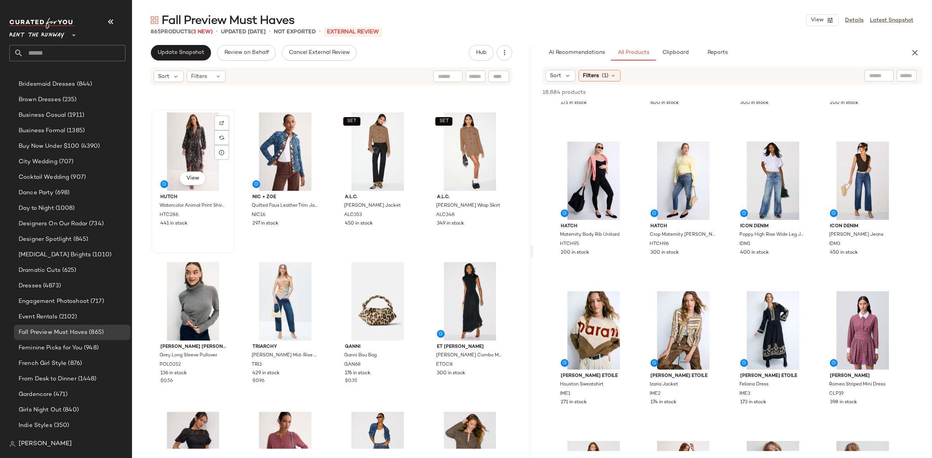
click at [192, 141] on div "View" at bounding box center [193, 152] width 78 height 78
click at [462, 149] on div "SET View" at bounding box center [469, 152] width 78 height 78
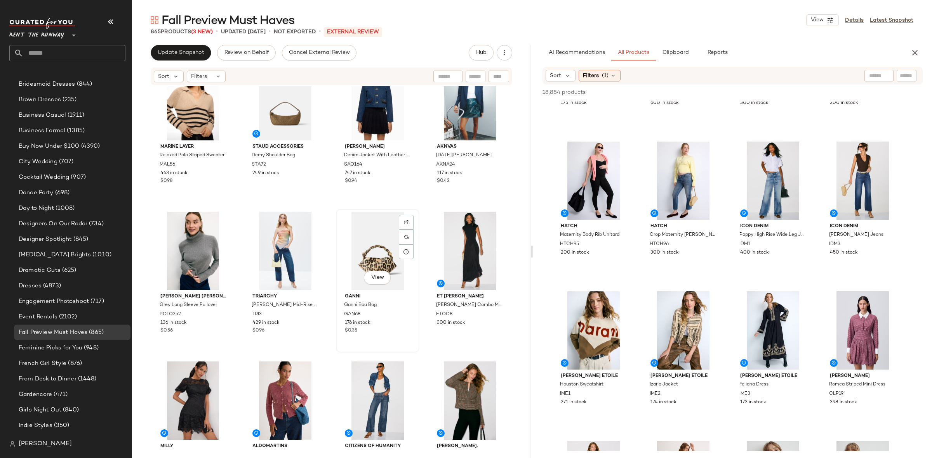
scroll to position [3983, 0]
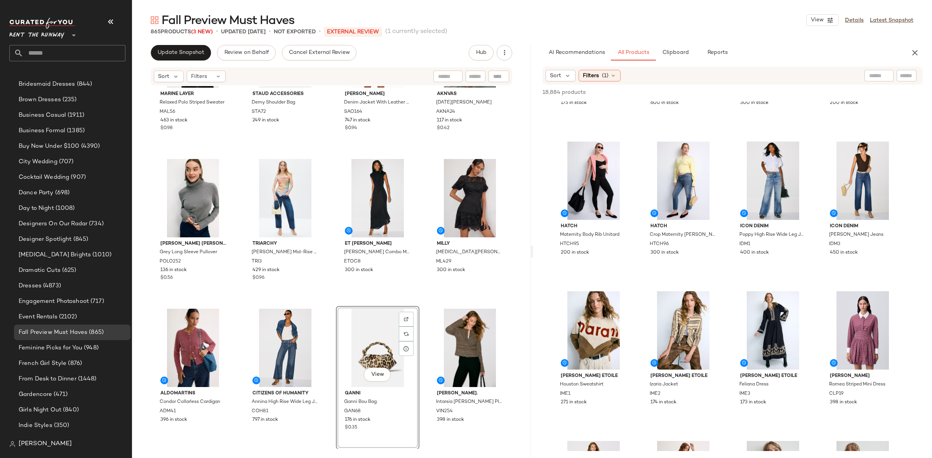
click at [419, 303] on div "Marine Layer Relaxed Polo Striped Sweater MAL56 463 in stock $0.98 Staud Access…" at bounding box center [331, 267] width 399 height 363
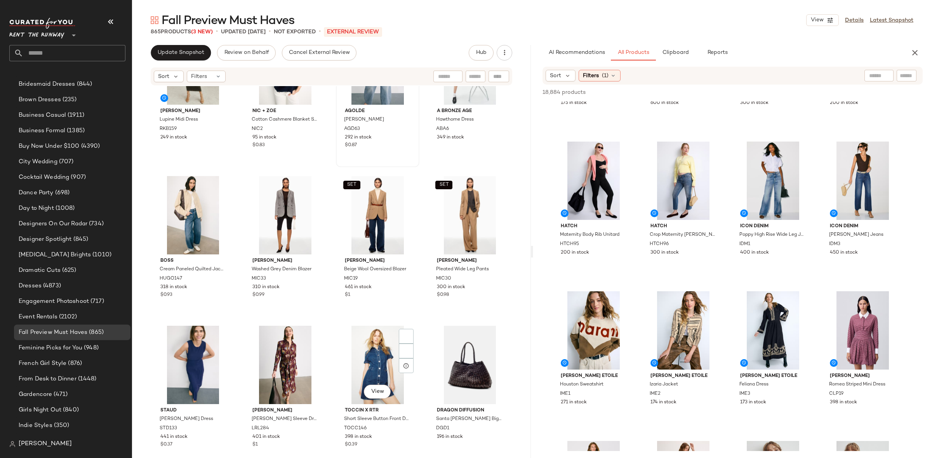
scroll to position [4498, 0]
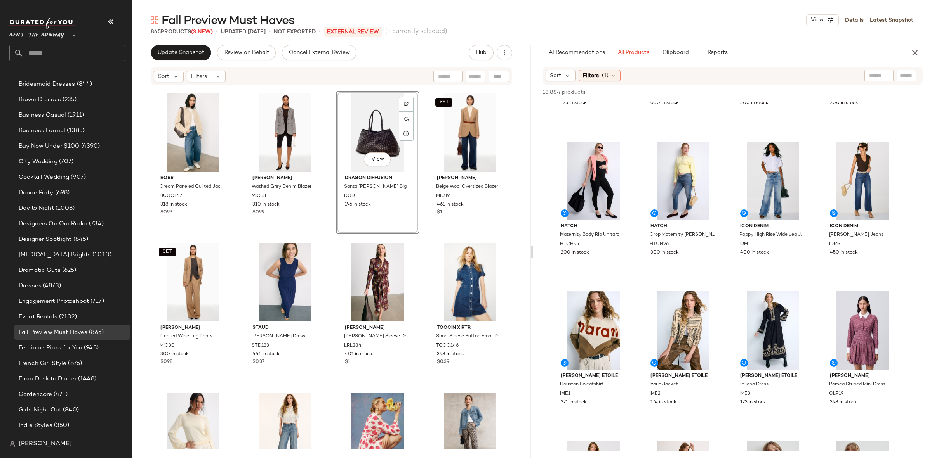
click at [356, 143] on div "View" at bounding box center [377, 133] width 78 height 78
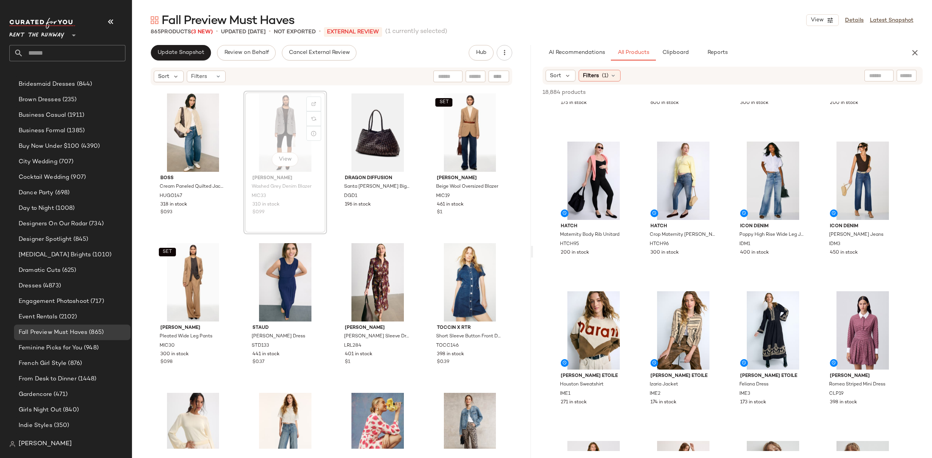
scroll to position [4497, 0]
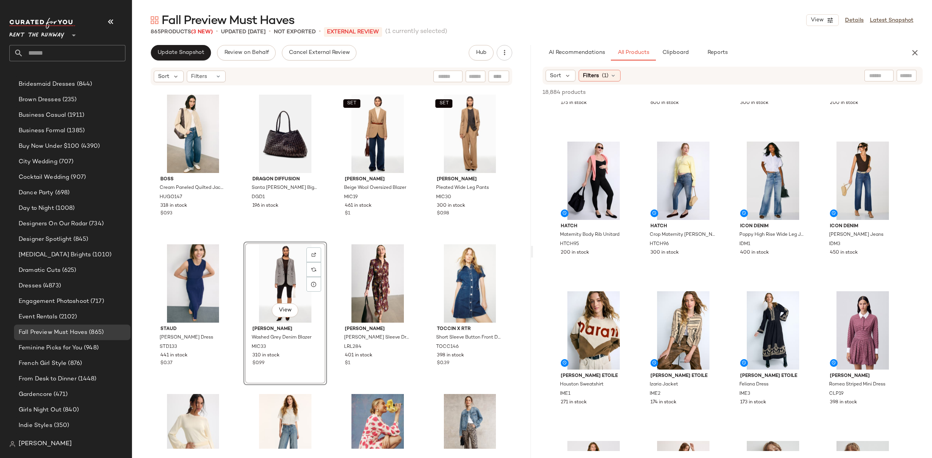
click at [323, 238] on div "Ronny Kobo Lupine Midi Dress RKB159 249 in stock NIC + ZOE Cotton Cashmere Blan…" at bounding box center [331, 267] width 399 height 363
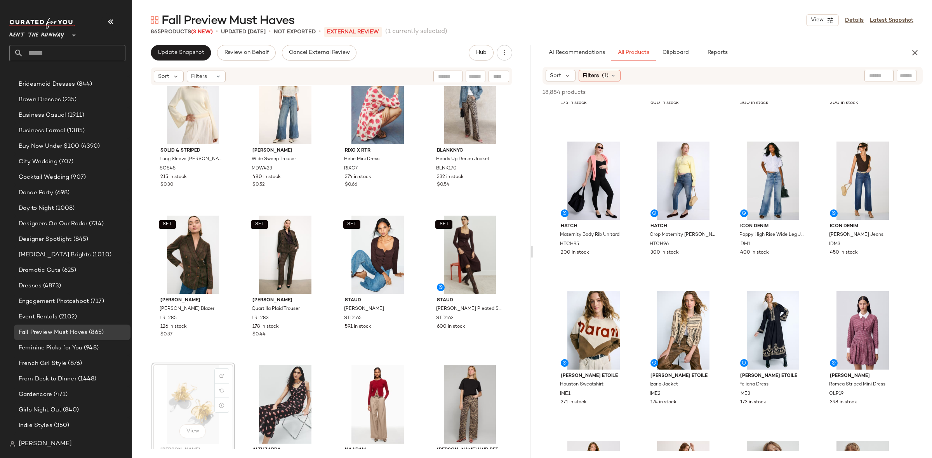
scroll to position [4826, 0]
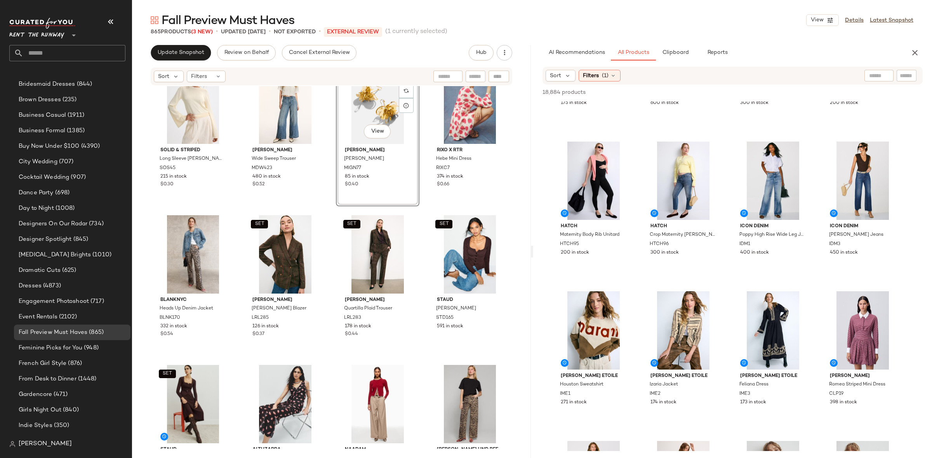
click at [324, 205] on div "Madewell Wide Sweep Trouser MDW423 480 in stock $0.52" at bounding box center [284, 135] width 83 height 144
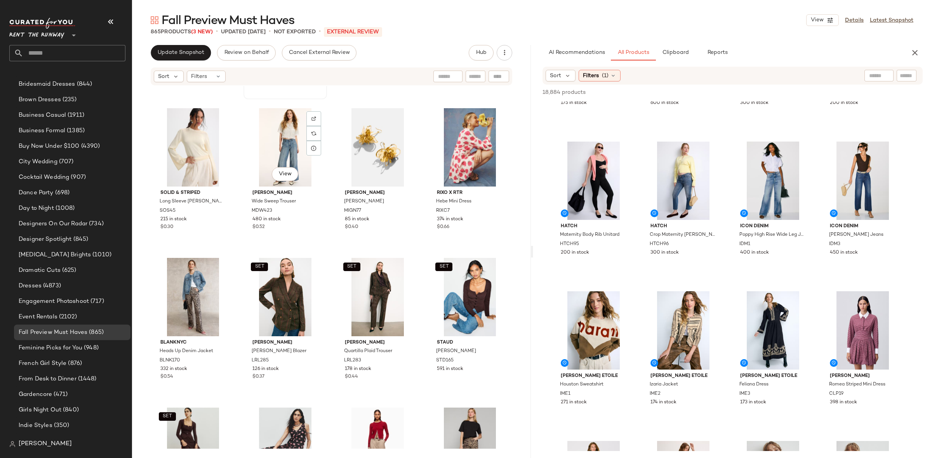
scroll to position [4804, 0]
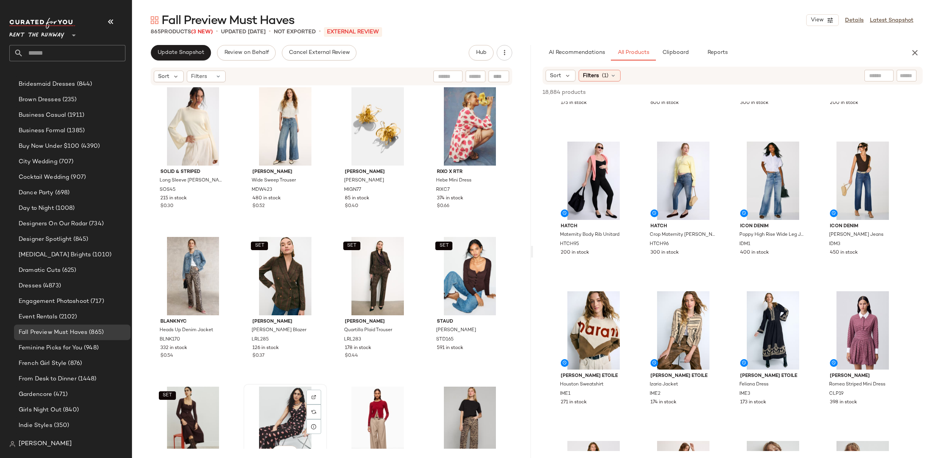
scroll to position [4804, 0]
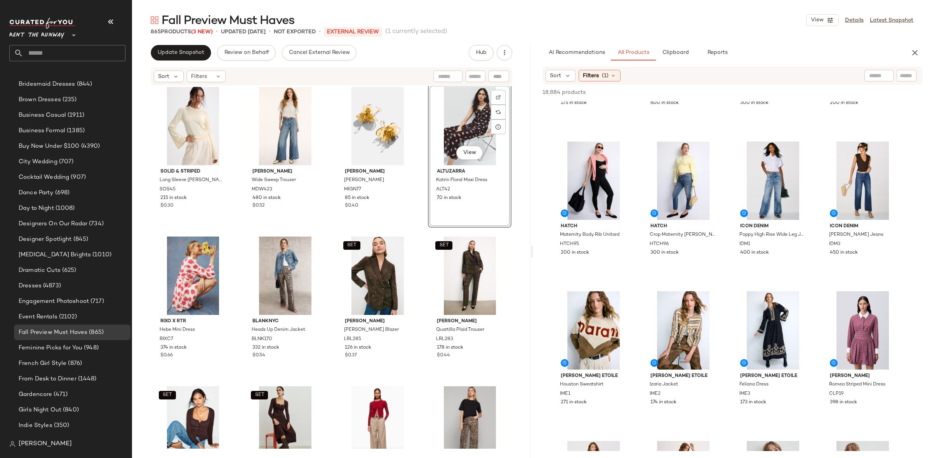
click at [415, 229] on div "Staud Elyse Dress STD133 441 in stock $0.37 MICHAEL KORS Washed Grey Denim Blaz…" at bounding box center [331, 267] width 399 height 363
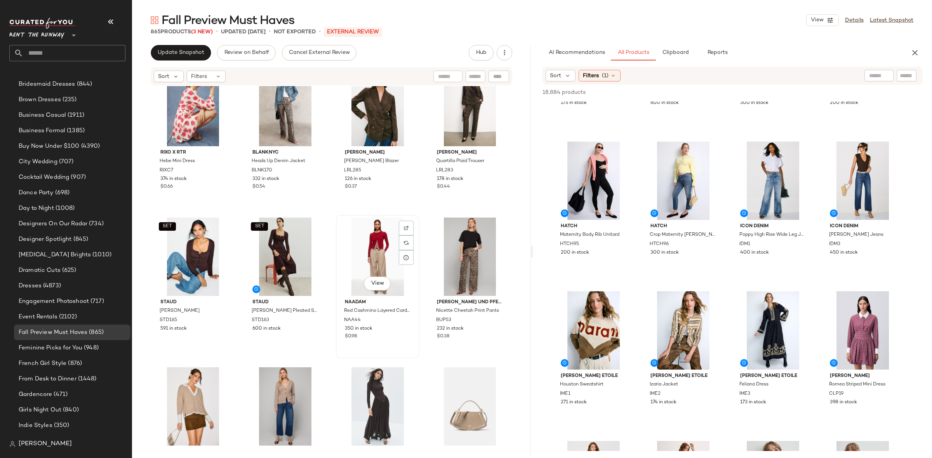
scroll to position [4995, 0]
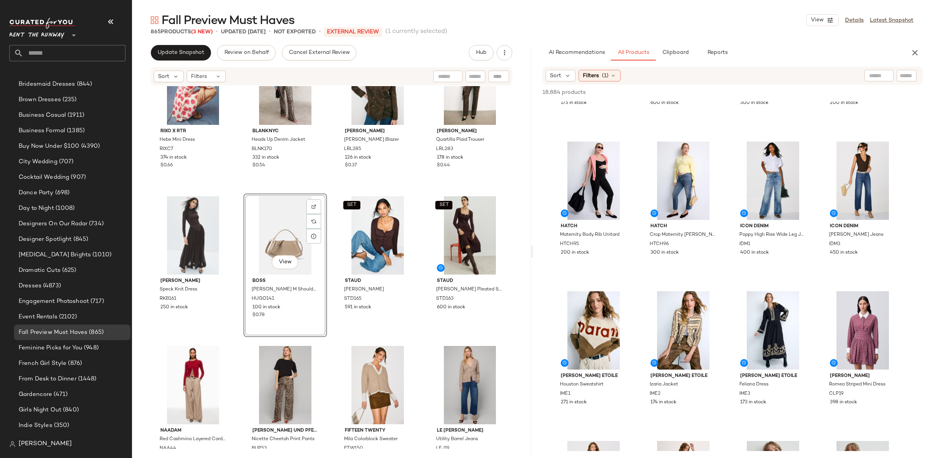
click at [327, 191] on div "Solid & Striped Long Sleeve Babetta Sweater SOS45 215 in stock $0.30 Madewell W…" at bounding box center [331, 267] width 399 height 363
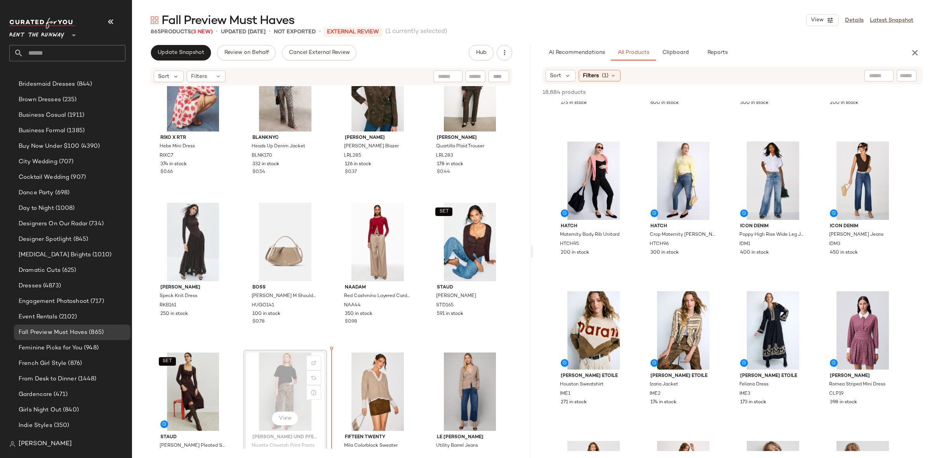
scroll to position [4988, 0]
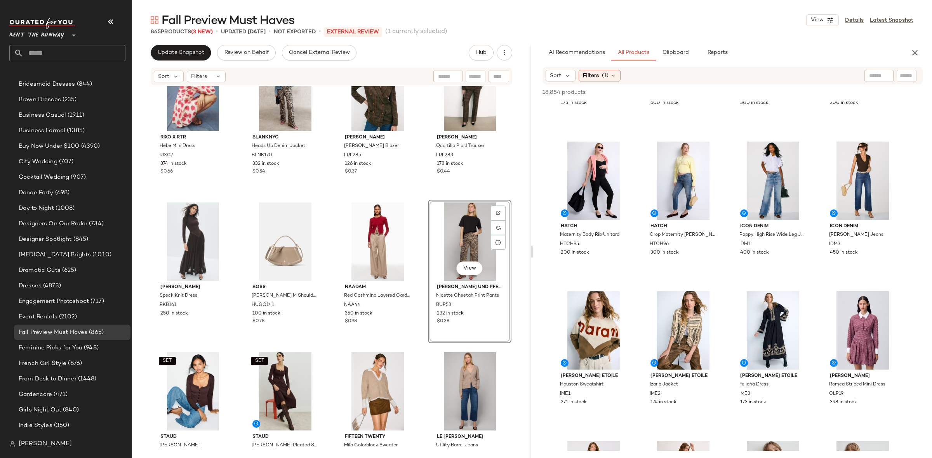
click at [419, 194] on div "Rixo x RTR Hebe Mini Dress RIXC7 374 in stock $0.66 BLANKNYC Heads Up Denim Jac…" at bounding box center [331, 267] width 399 height 363
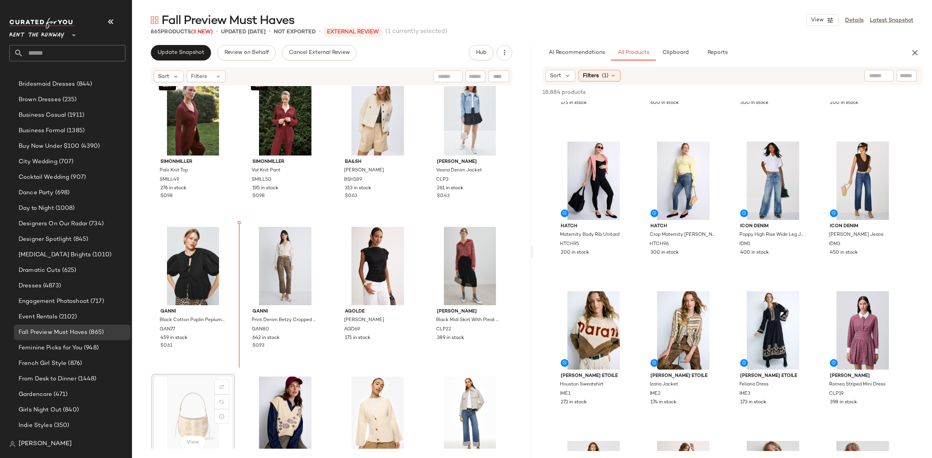
scroll to position [5414, 0]
click at [319, 208] on div "SET View SIMONMILLER Val Knit Pant SMILL50 195 in stock $0.98" at bounding box center [285, 146] width 82 height 142
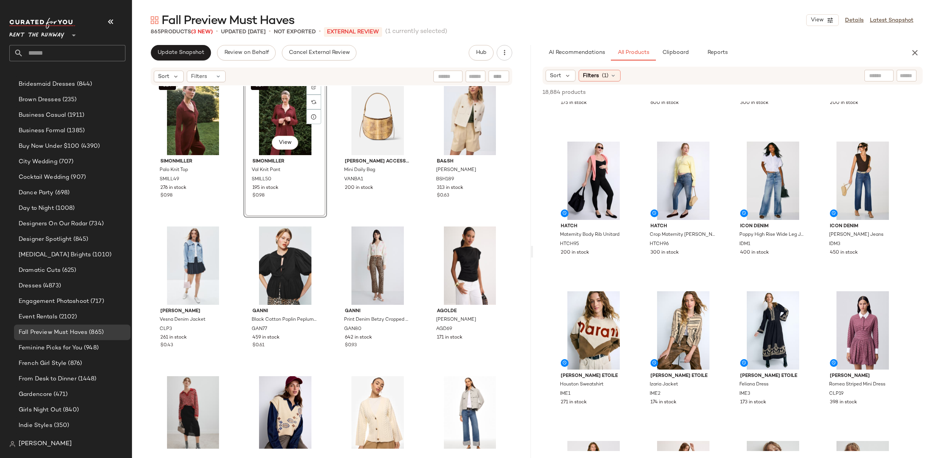
click at [332, 217] on div "SET SIMONMILLER Palo Knit Top SMILL49 276 in stock $0.98 SET View SIMONMILLER V…" at bounding box center [331, 267] width 399 height 363
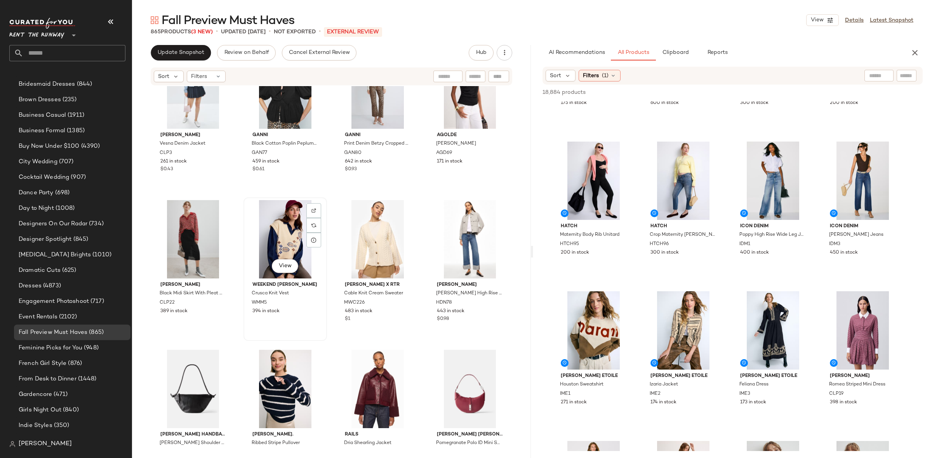
scroll to position [5625, 0]
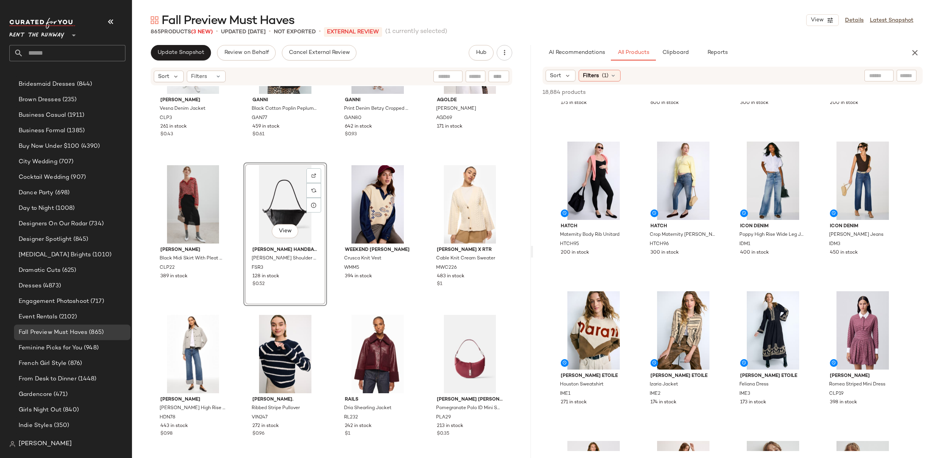
click at [322, 163] on div "View Freda Salvador Handbags Elodie Shoulder Bag FSR3 128 in stock $0.52" at bounding box center [285, 234] width 82 height 142
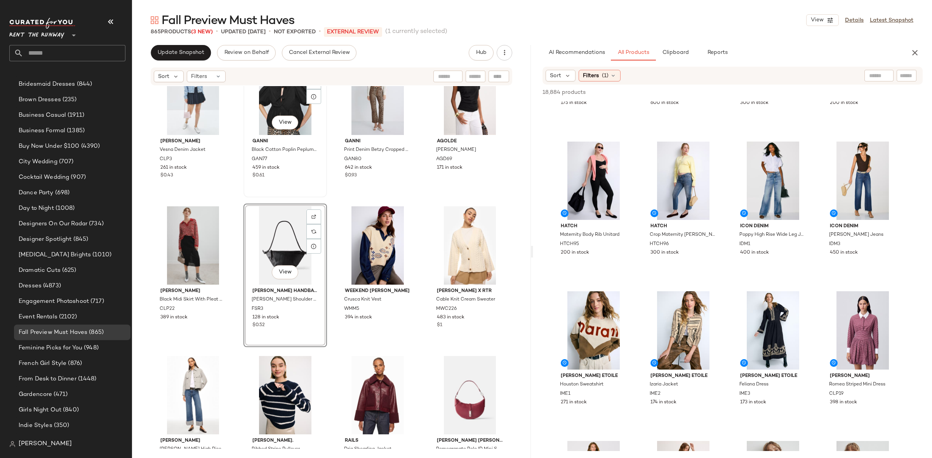
scroll to position [5581, 0]
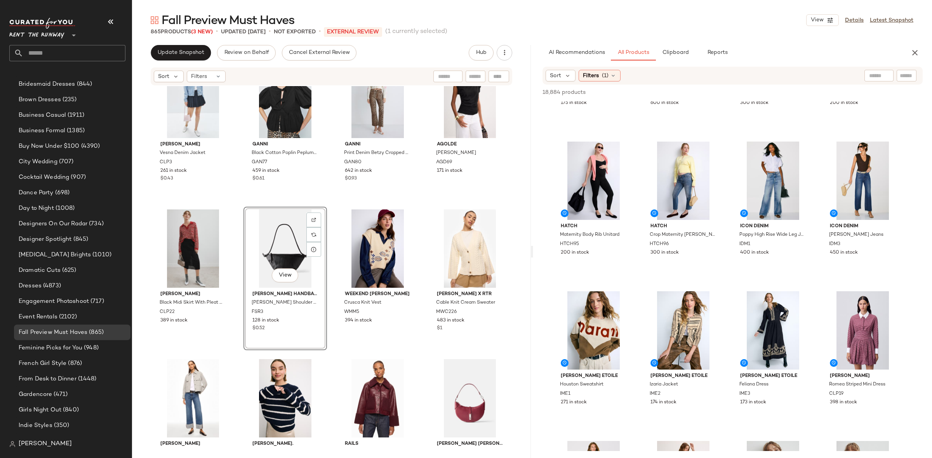
click at [328, 203] on div "Claudie Pierlot Vesna Denim Jacket CLP3 261 in stock $0.43 GANNI Black Cotton P…" at bounding box center [331, 267] width 399 height 363
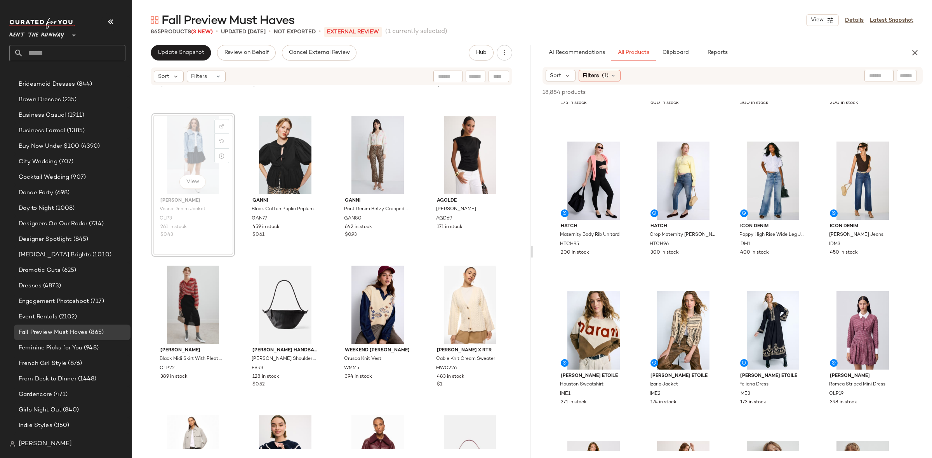
scroll to position [5524, 0]
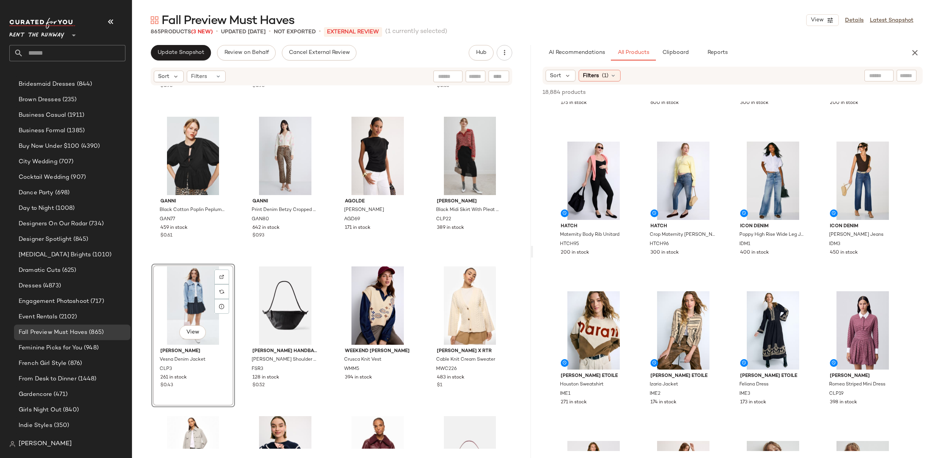
click at [330, 260] on div "SET SIMONMILLER Palo Knit Top SMILL49 276 in stock $0.98 SET SIMONMILLER Val Kn…" at bounding box center [331, 267] width 399 height 363
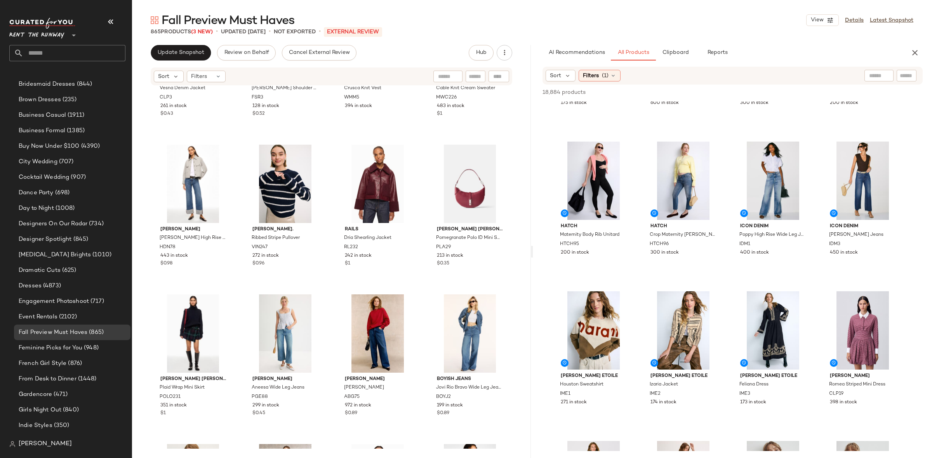
scroll to position [5819, 0]
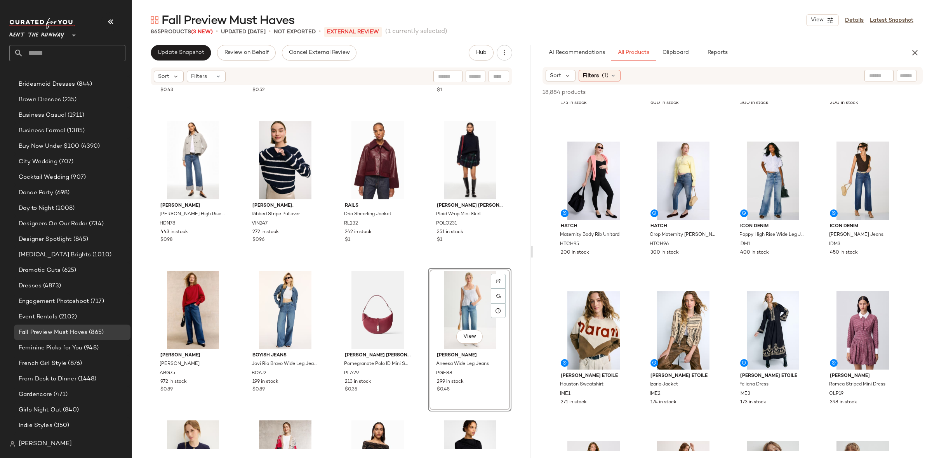
click at [425, 263] on div "Claudie Pierlot Vesna Denim Jacket CLP3 261 in stock $0.43 Freda Salvador Handb…" at bounding box center [331, 267] width 399 height 363
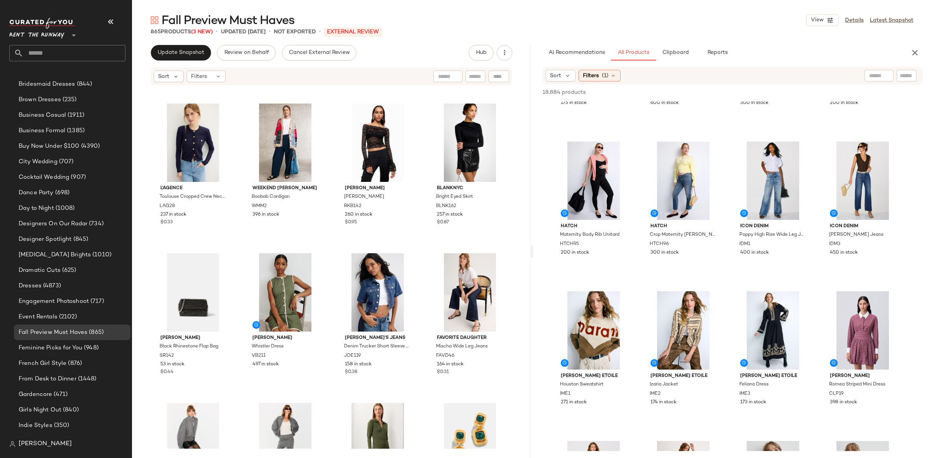
scroll to position [6251, 0]
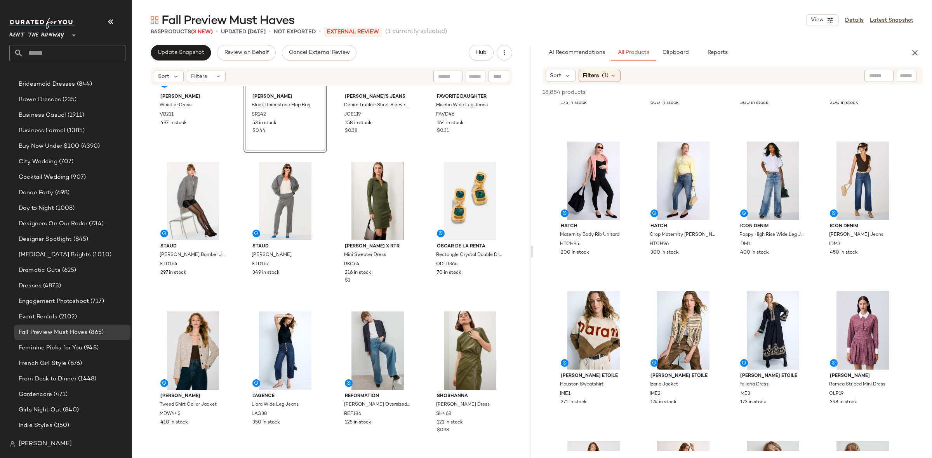
scroll to position [6355, 0]
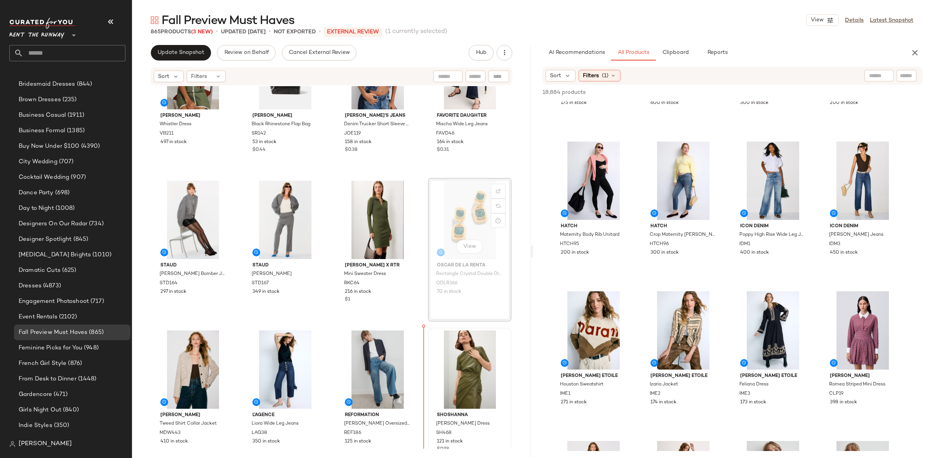
scroll to position [6359, 0]
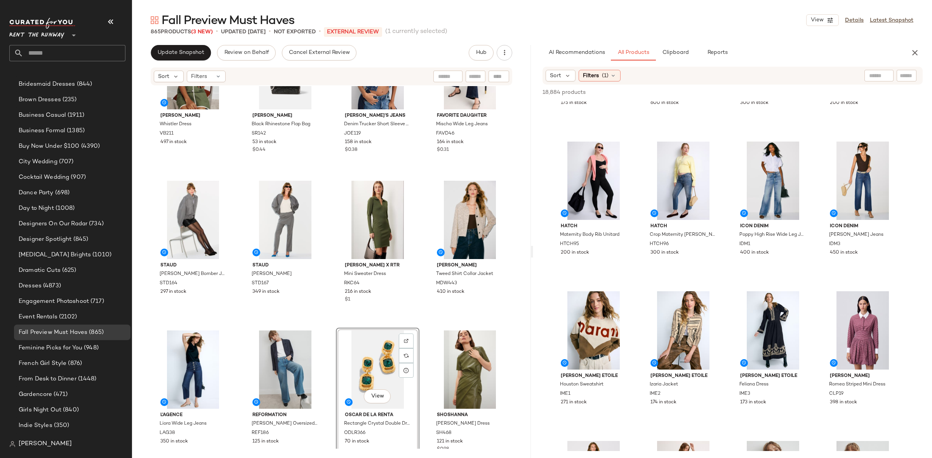
click at [426, 326] on div "Veronica Beard Whistler Dress VB211 497 in stock Sondra Roberts Black Rhineston…" at bounding box center [331, 267] width 399 height 363
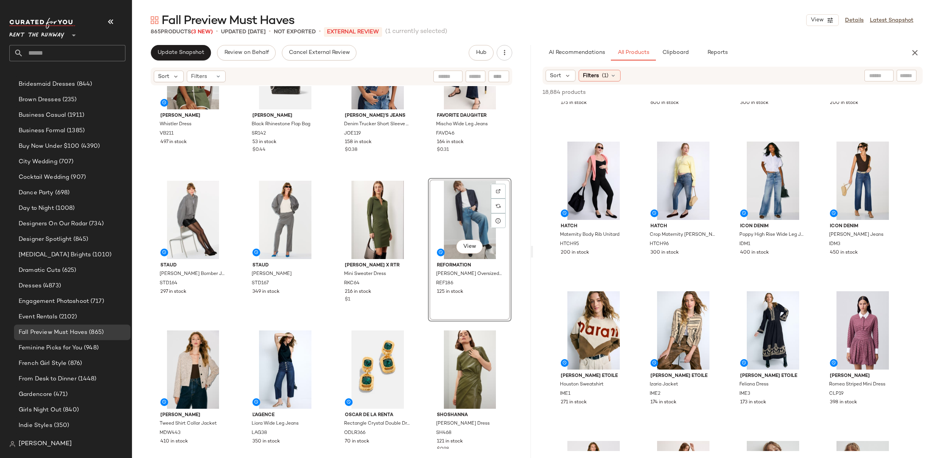
click at [428, 175] on div "Veronica Beard Whistler Dress VB211 497 in stock Sondra Roberts Black Rhineston…" at bounding box center [331, 267] width 399 height 363
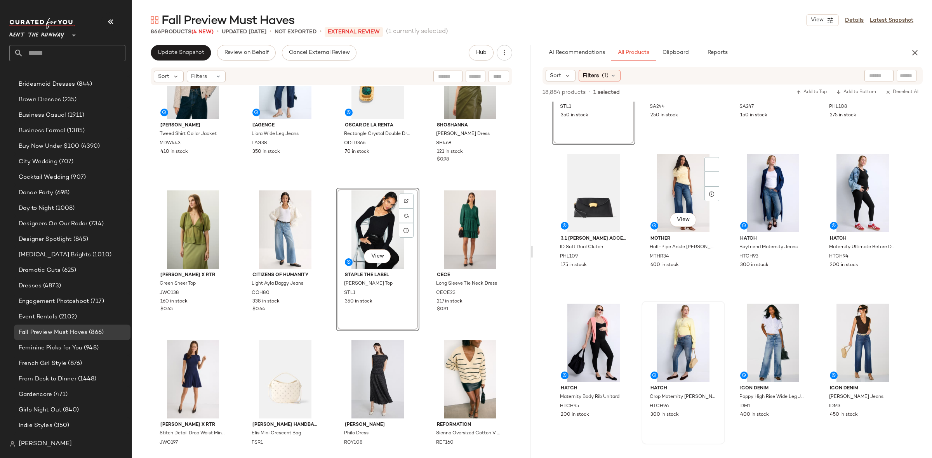
scroll to position [113, 0]
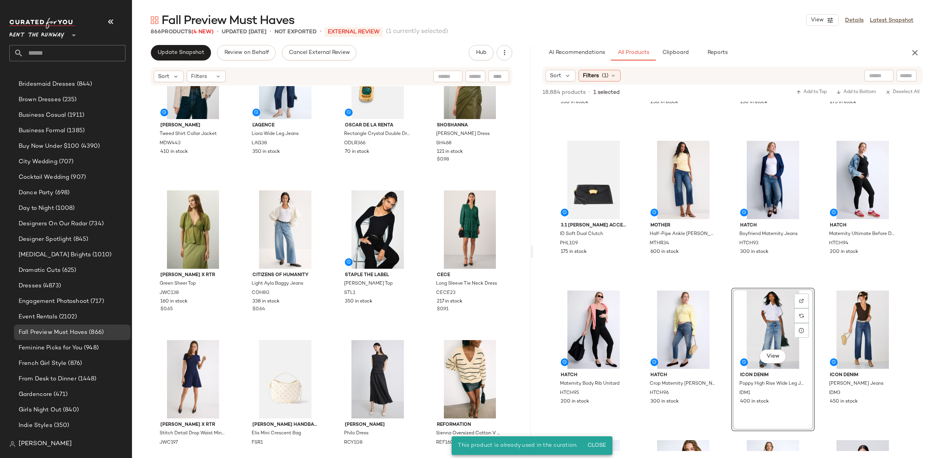
click at [423, 186] on div "Madewell Tweed Shirt Collar Jacket MDW443 410 in stock L'agence Liora Wide Leg …" at bounding box center [331, 267] width 399 height 363
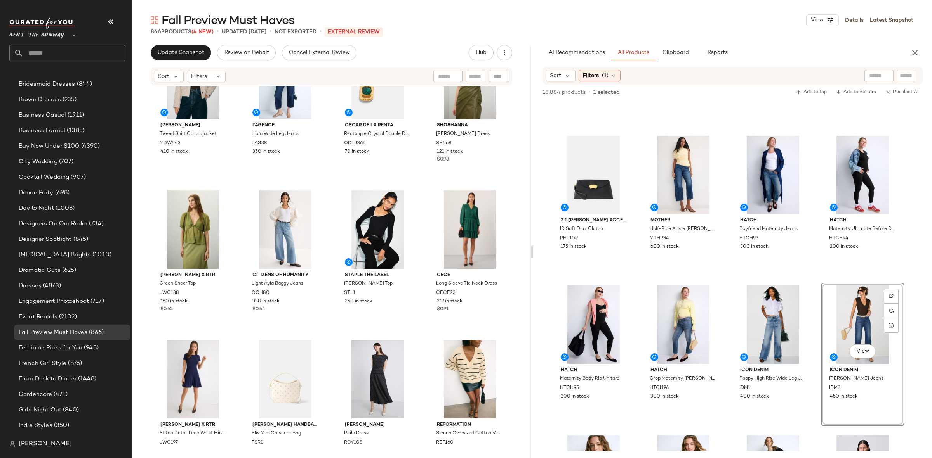
scroll to position [292, 0]
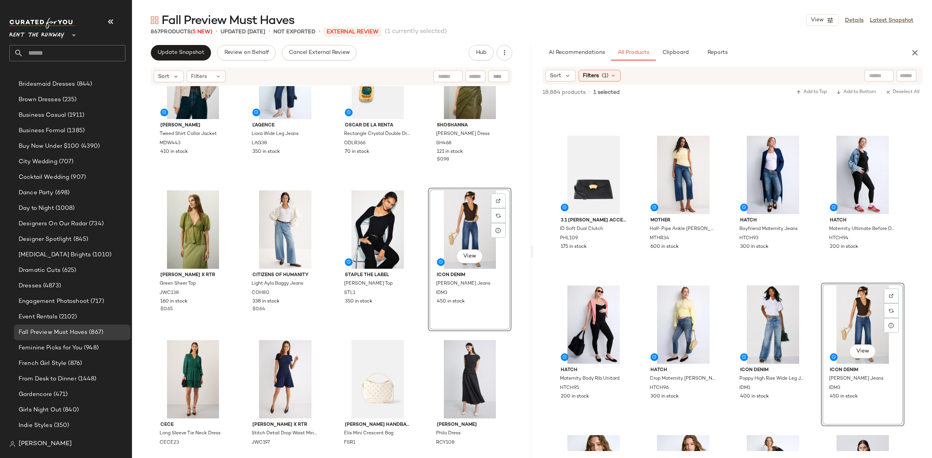
click at [418, 193] on div "Madewell Tweed Shirt Collar Jacket MDW443 410 in stock L'agence Liora Wide Leg …" at bounding box center [331, 267] width 399 height 363
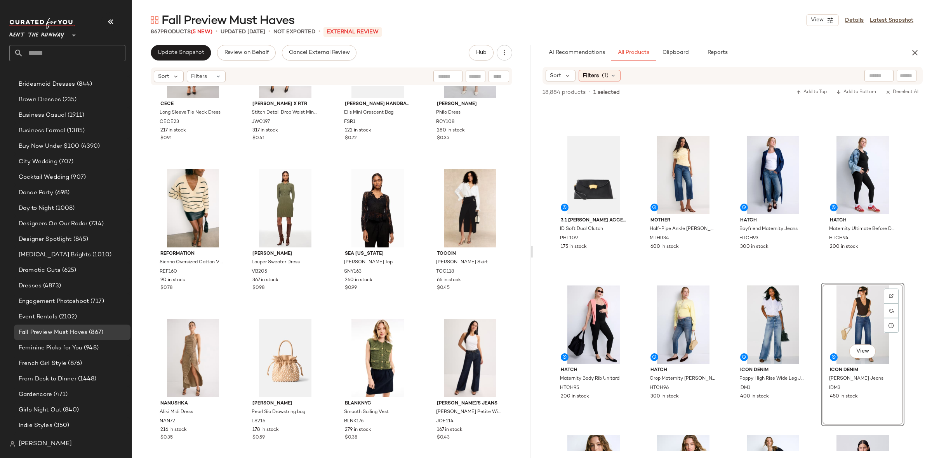
scroll to position [6975, 0]
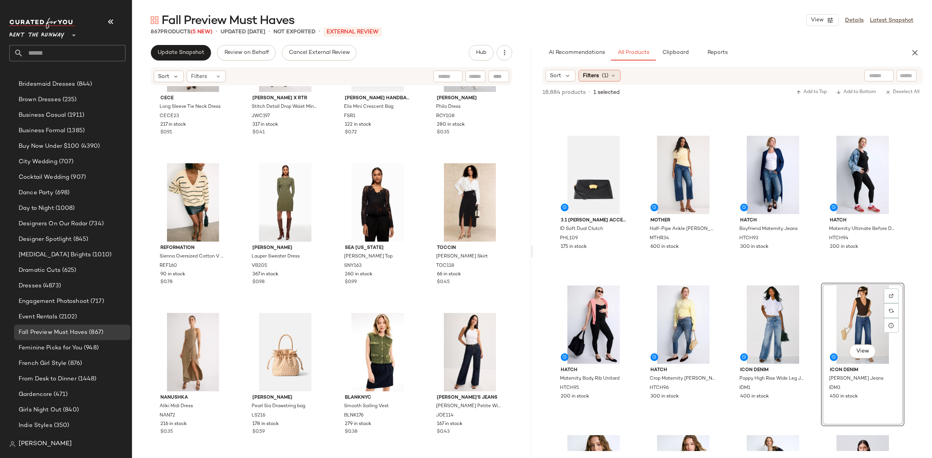
click at [592, 76] on span "Filters" at bounding box center [591, 76] width 16 height 8
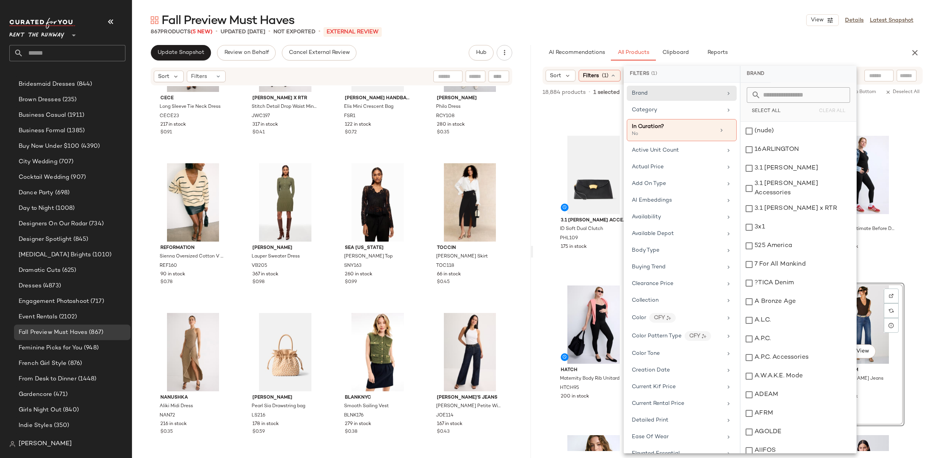
click at [592, 76] on span "Filters" at bounding box center [591, 76] width 16 height 8
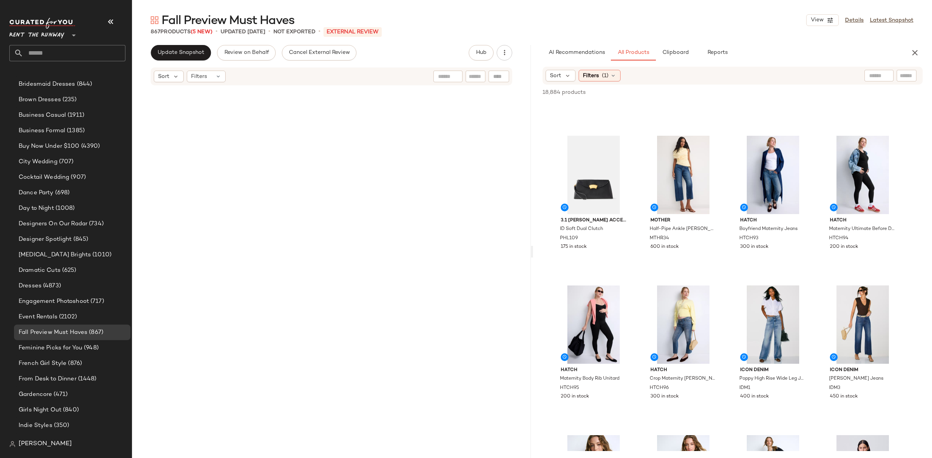
scroll to position [0, 0]
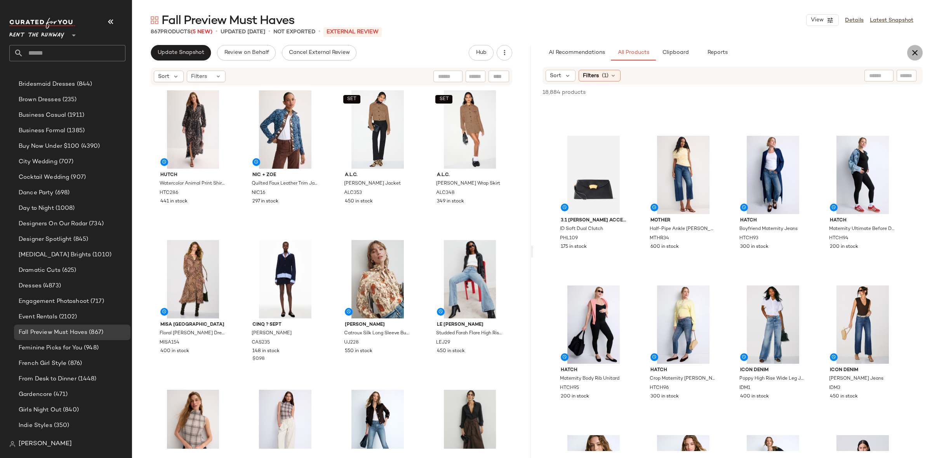
click at [914, 46] on button "button" at bounding box center [915, 53] width 16 height 16
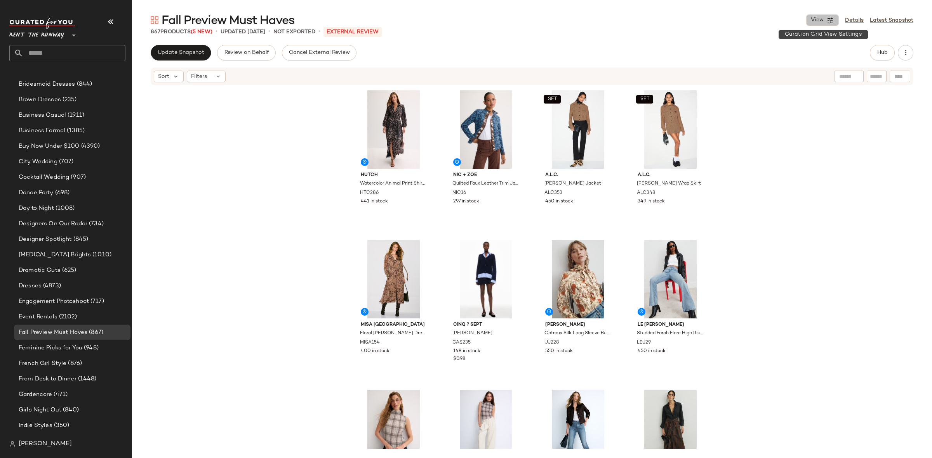
drag, startPoint x: 818, startPoint y: 25, endPoint x: 818, endPoint y: 20, distance: 5.1
click at [818, 21] on button "View" at bounding box center [822, 20] width 33 height 12
click at [818, 20] on span "View" at bounding box center [816, 20] width 13 height 6
click at [819, 19] on span "View" at bounding box center [816, 20] width 13 height 6
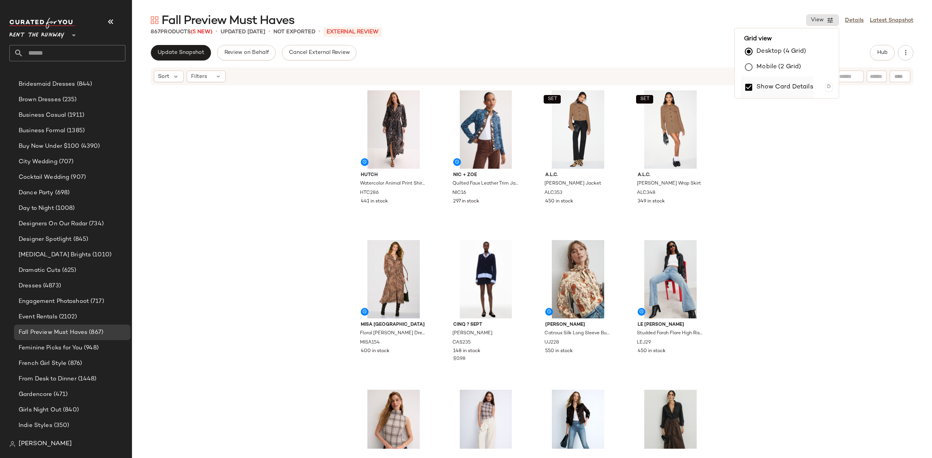
click at [794, 83] on label "Show Card Details" at bounding box center [784, 87] width 57 height 22
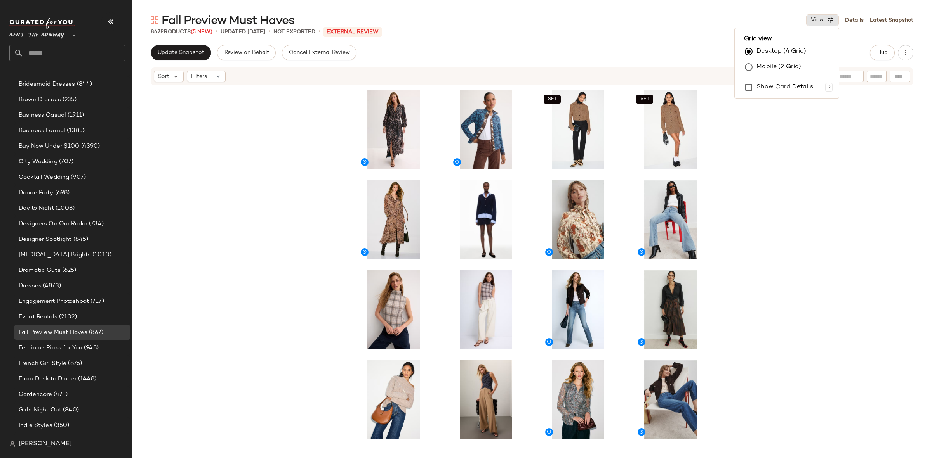
click at [785, 151] on div "SET SET SET SET SET SET" at bounding box center [532, 267] width 800 height 363
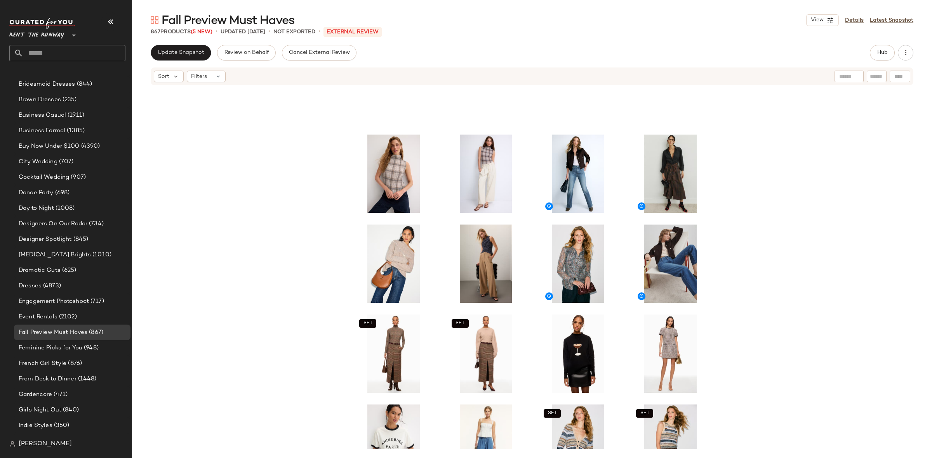
scroll to position [139, 0]
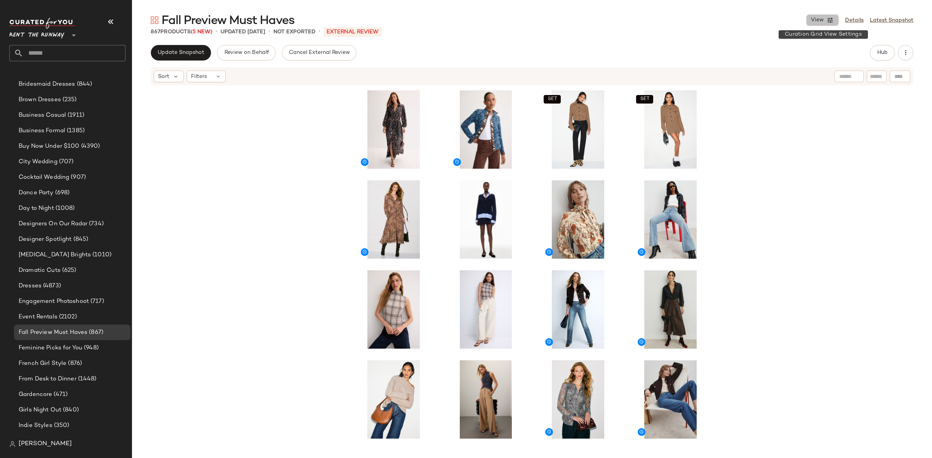
click at [825, 21] on button "View" at bounding box center [822, 20] width 33 height 12
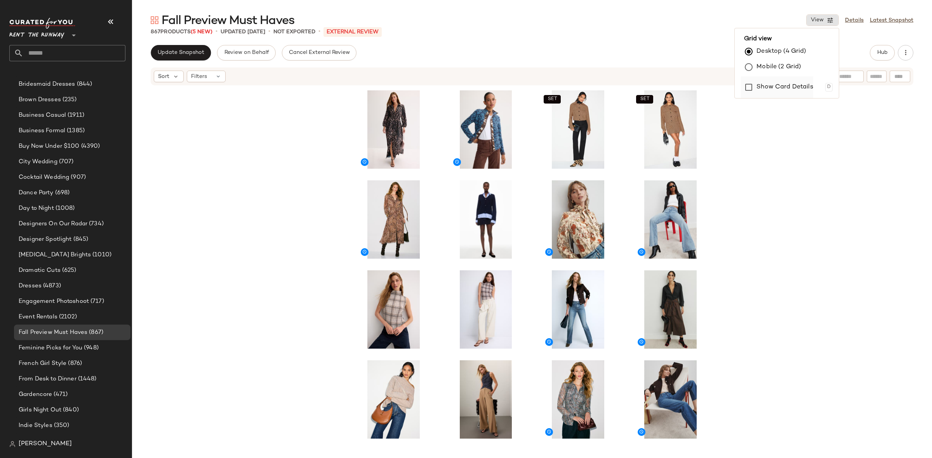
click at [774, 84] on label "Show Card Details" at bounding box center [784, 87] width 57 height 22
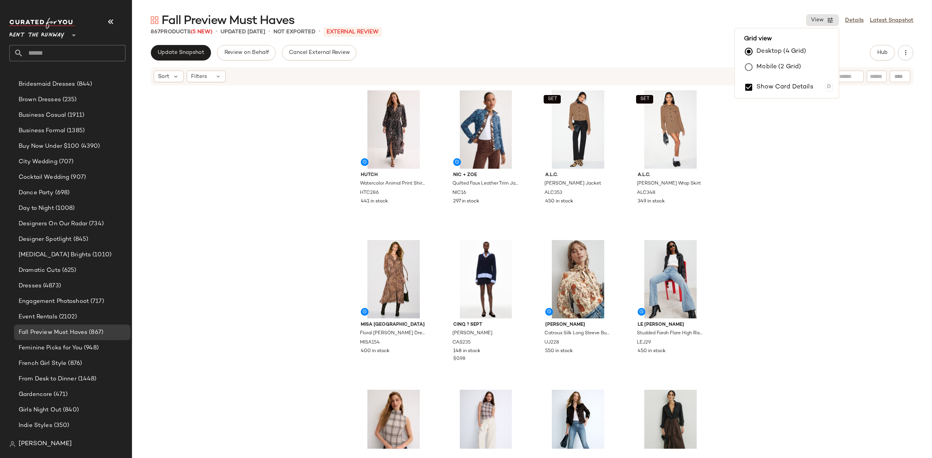
click at [810, 152] on div "Hutch Watercolor Animal Print Shirt Dress HTC286 441 in stock NIC + ZOE Quilted…" at bounding box center [532, 267] width 800 height 363
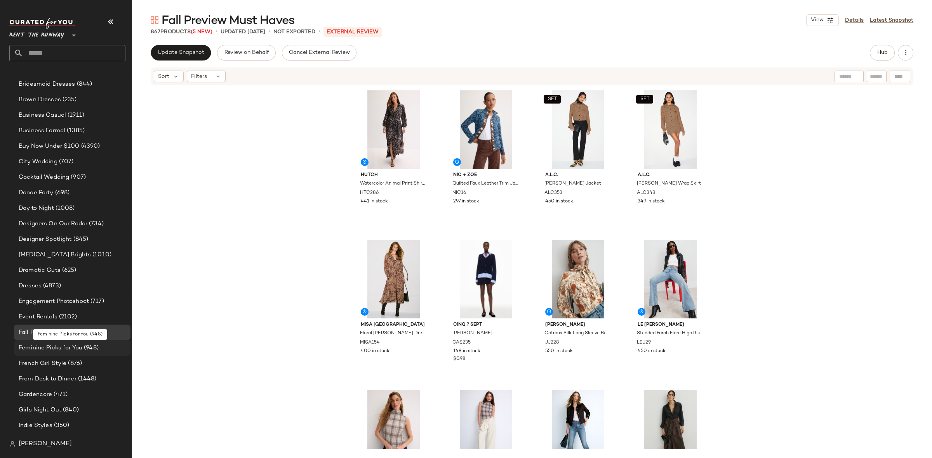
click at [77, 353] on div "Feminine Picks for You (948)" at bounding box center [72, 348] width 116 height 16
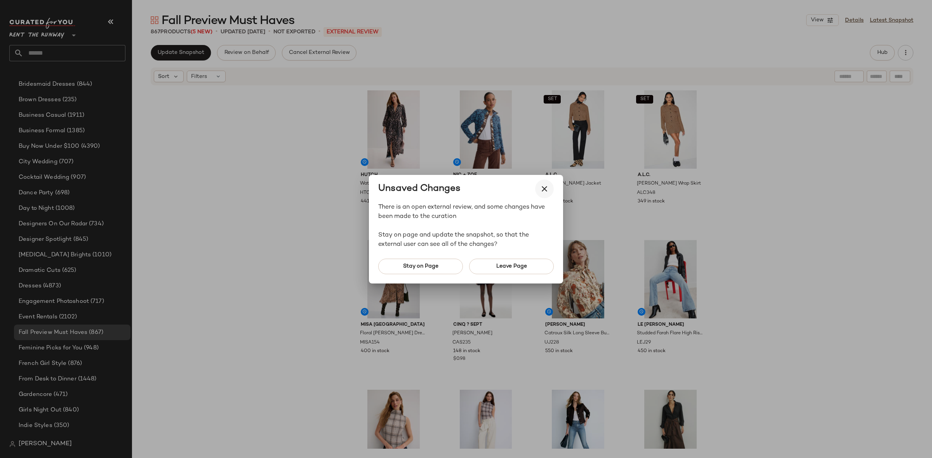
click at [547, 189] on icon "button" at bounding box center [544, 188] width 9 height 9
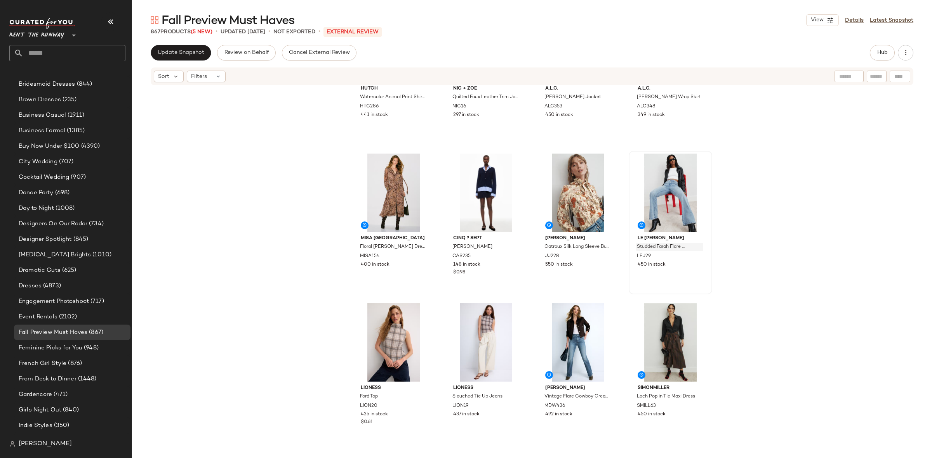
scroll to position [83, 0]
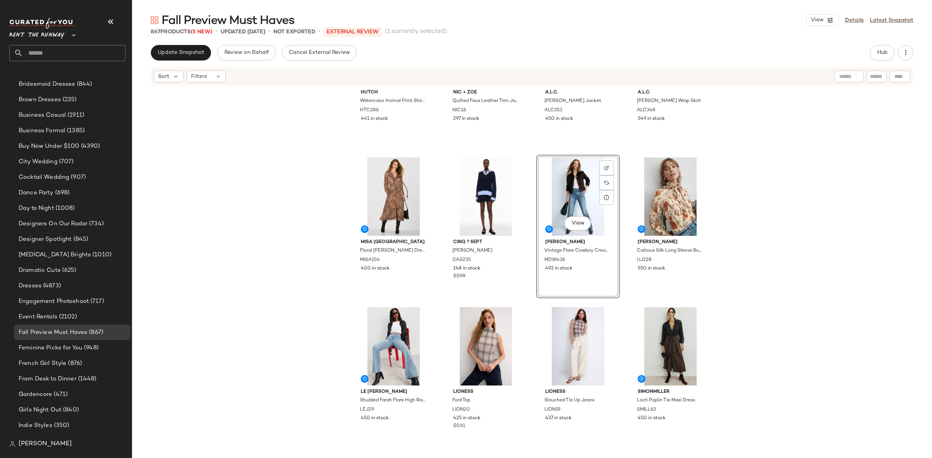
click at [621, 219] on div "Hutch Watercolor Animal Print Shirt Dress HTC286 441 in stock NIC + ZOE Quilted…" at bounding box center [532, 185] width 360 height 361
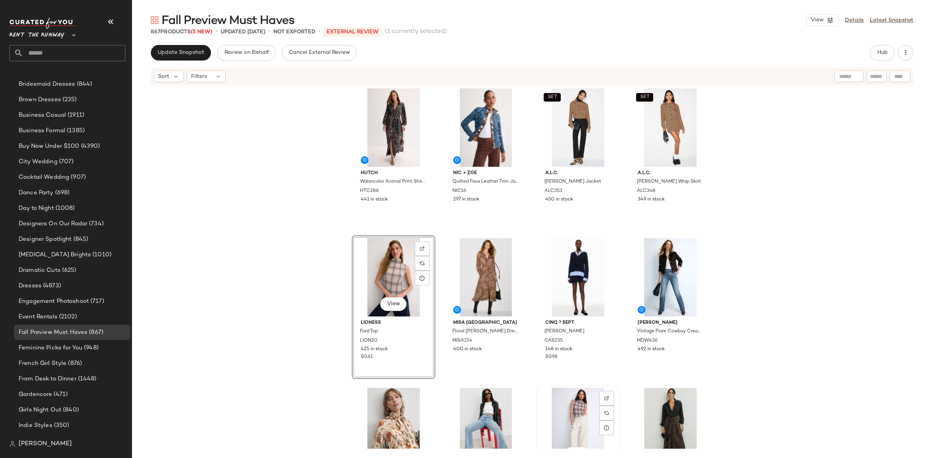
scroll to position [3, 0]
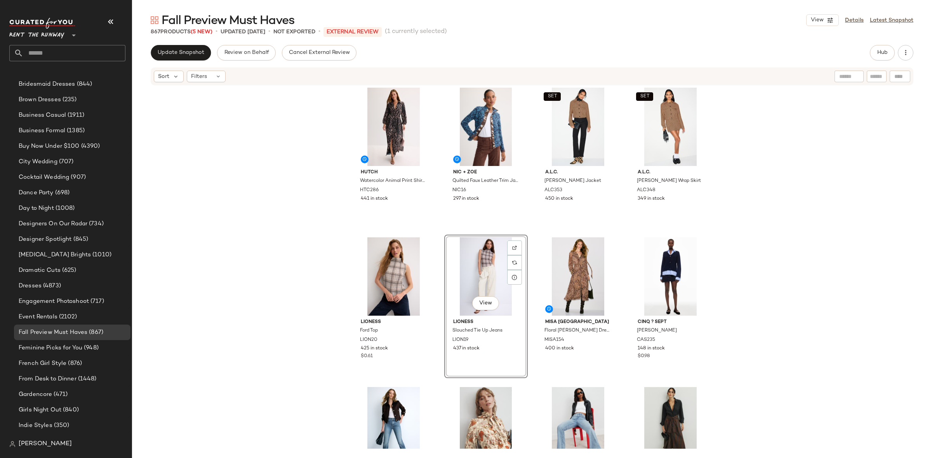
click at [533, 229] on div "Hutch Watercolor Animal Print Shirt Dress HTC286 441 in stock NIC + ZOE Quilted…" at bounding box center [532, 265] width 360 height 361
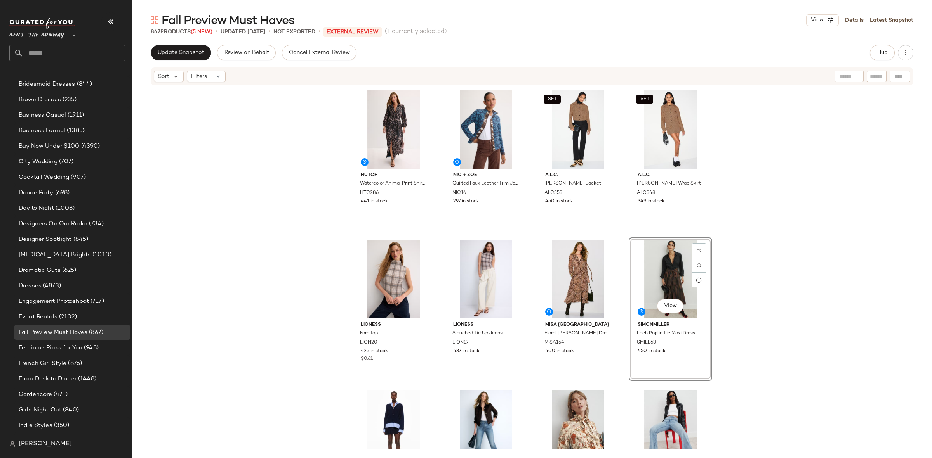
click at [616, 235] on div "Hutch Watercolor Animal Print Shirt Dress HTC286 441 in stock NIC + ZOE Quilted…" at bounding box center [532, 268] width 360 height 361
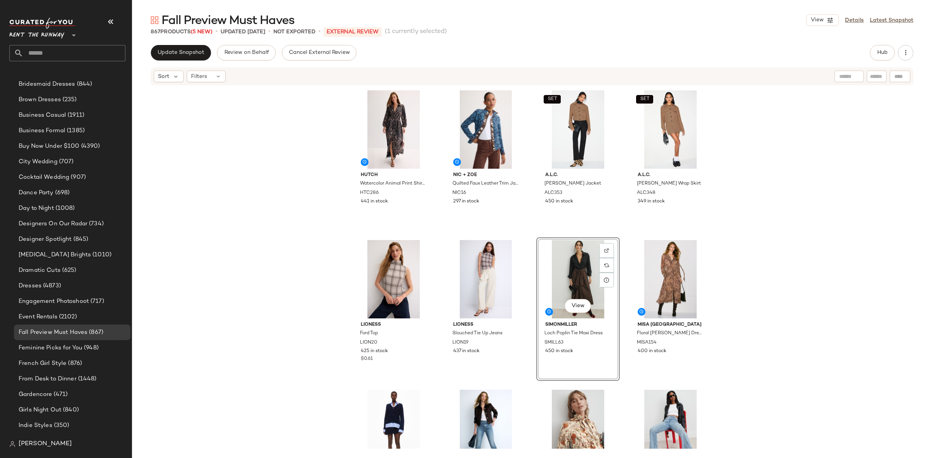
click at [529, 232] on div "Hutch Watercolor Animal Print Shirt Dress HTC286 441 in stock NIC + ZOE Quilted…" at bounding box center [532, 268] width 360 height 361
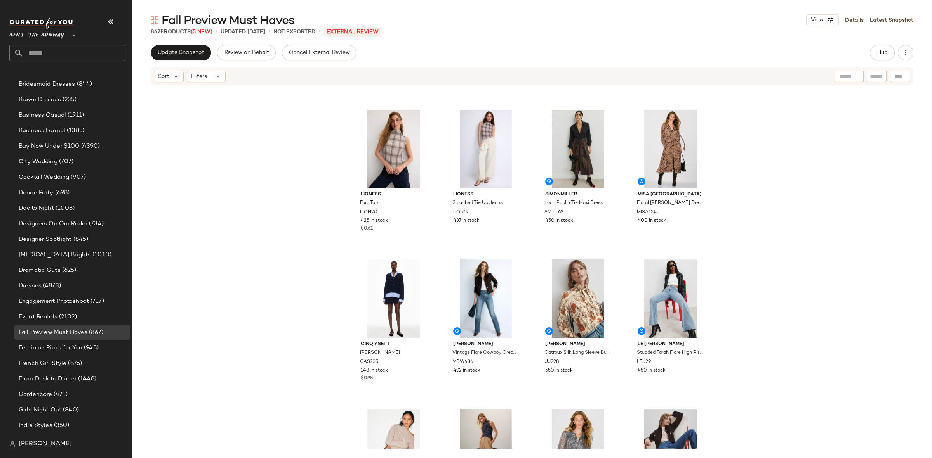
scroll to position [246, 0]
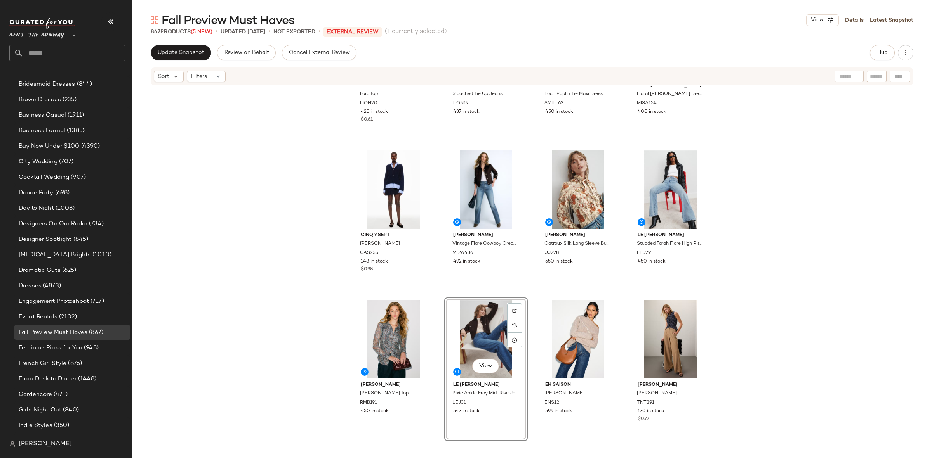
click at [528, 295] on div "Lioness Ford Top LION20 425 in stock $0.61 Lioness Slouched Tie Up Jeans LION19…" at bounding box center [532, 267] width 800 height 363
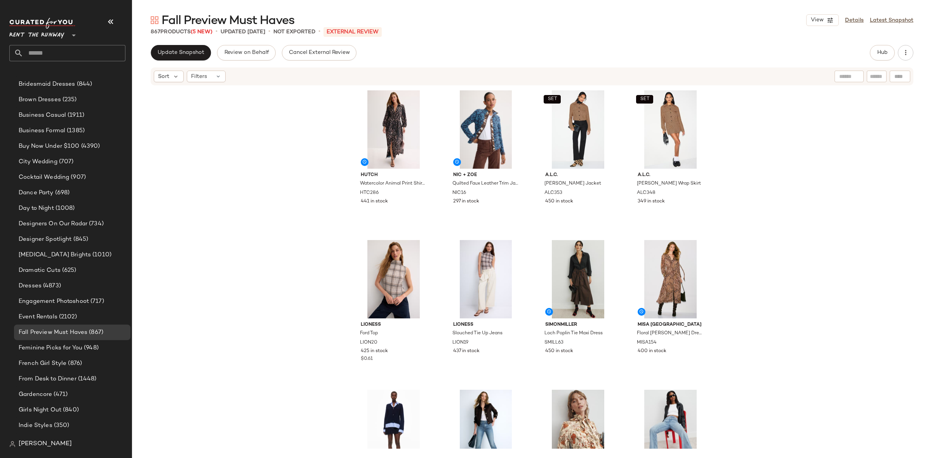
drag, startPoint x: 726, startPoint y: 269, endPoint x: 731, endPoint y: 262, distance: 8.0
click at [730, 266] on div "Hutch Watercolor Animal Print Shirt Dress HTC286 441 in stock NIC + ZOE Quilted…" at bounding box center [532, 267] width 800 height 363
click at [829, 20] on icon "button" at bounding box center [829, 20] width 7 height 7
click at [777, 83] on label "Show Card Details" at bounding box center [784, 87] width 57 height 22
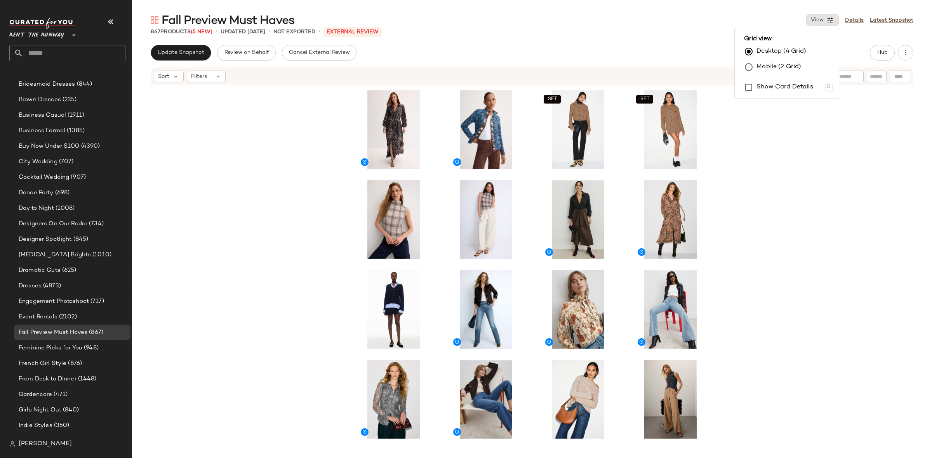
click at [784, 149] on div "SET SET SET SET SET SET" at bounding box center [532, 267] width 800 height 363
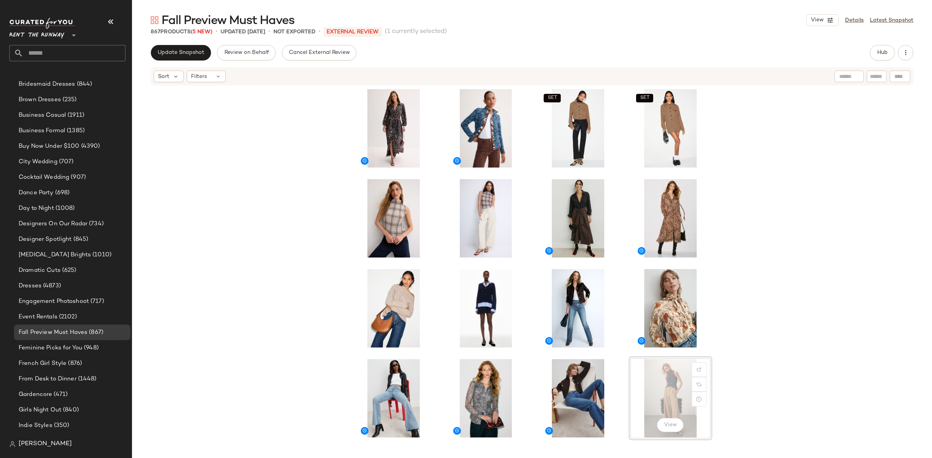
scroll to position [2, 0]
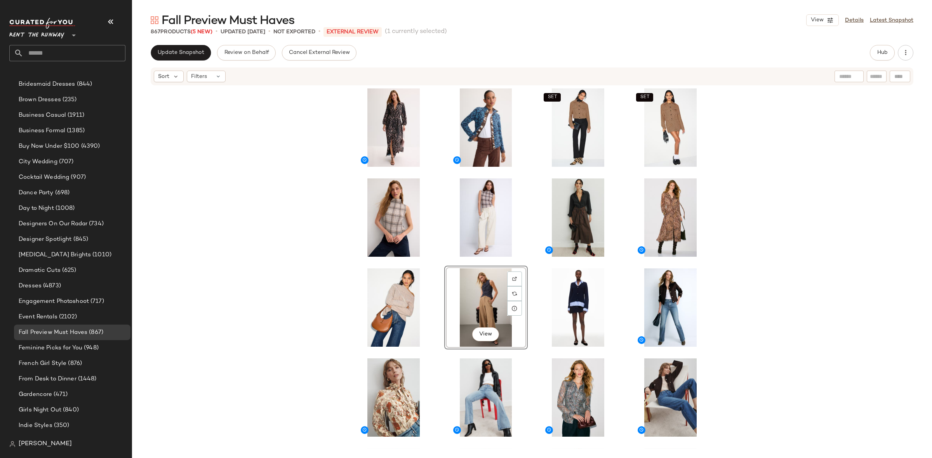
click at [531, 268] on div "SET SET View SET SET SET SET" at bounding box center [532, 266] width 360 height 361
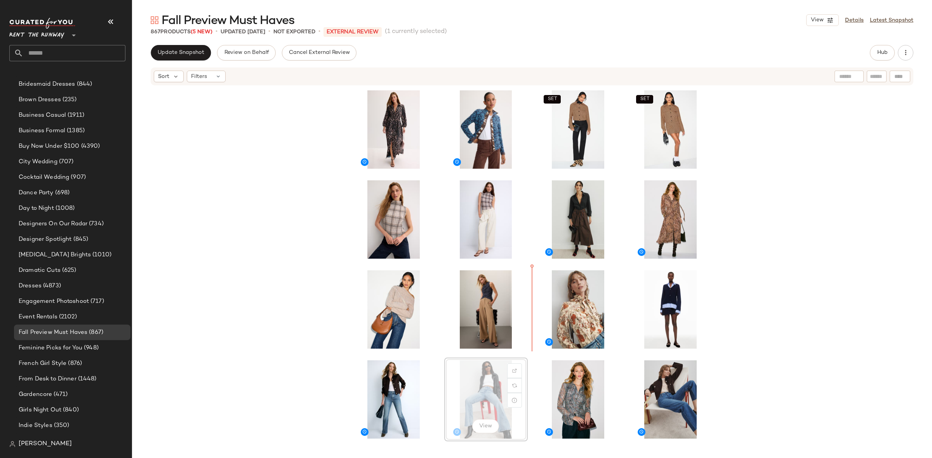
scroll to position [0, 0]
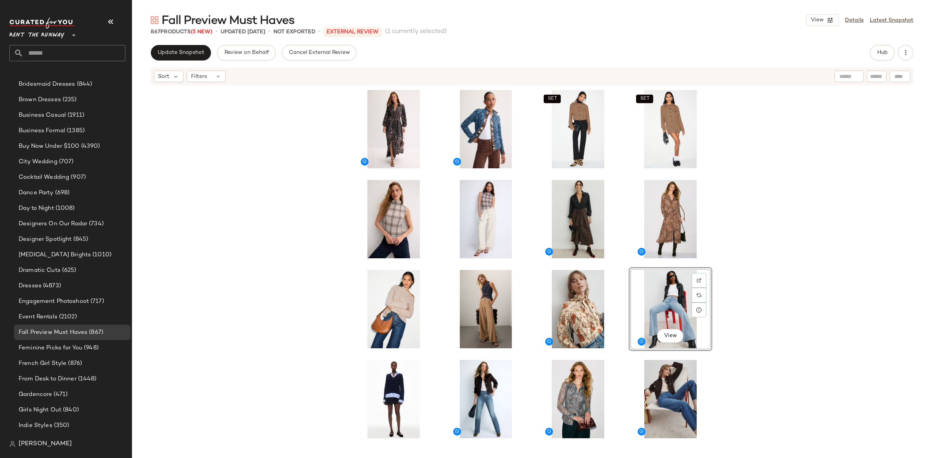
click at [616, 266] on div "SET SET View SET SET SET SET" at bounding box center [532, 267] width 360 height 361
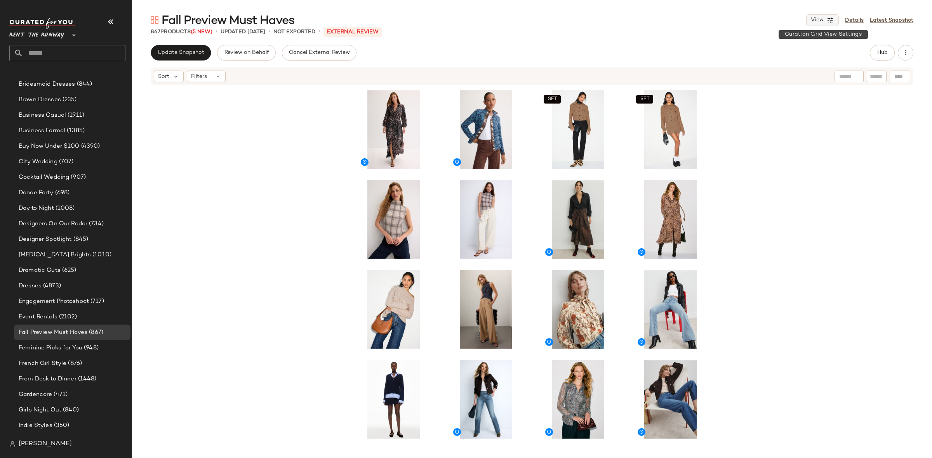
click at [818, 15] on button "View" at bounding box center [822, 20] width 33 height 12
click at [791, 83] on label "Show Card Details" at bounding box center [784, 87] width 57 height 22
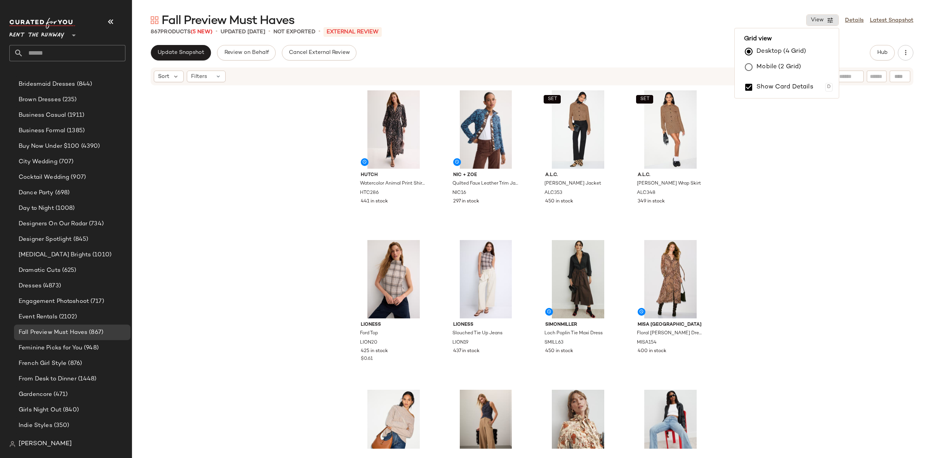
click at [795, 169] on div "Hutch Watercolor Animal Print Shirt Dress HTC286 441 in stock NIC + ZOE Quilted…" at bounding box center [532, 267] width 800 height 363
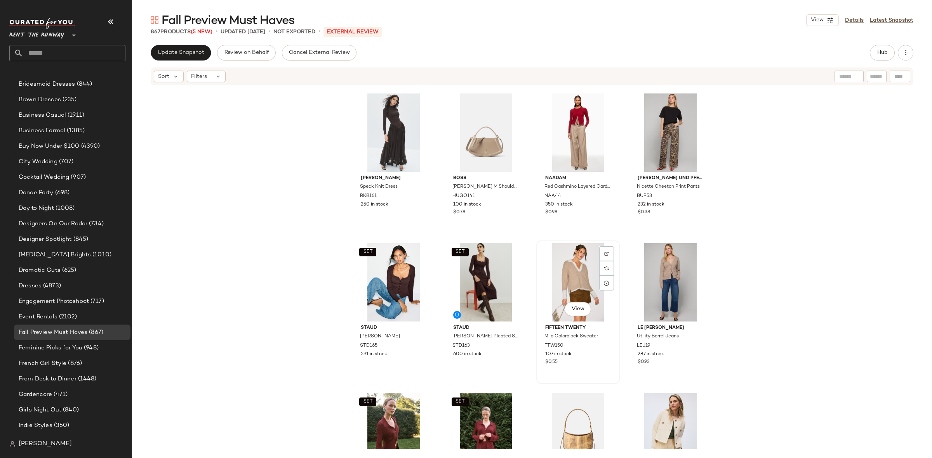
scroll to position [5108, 0]
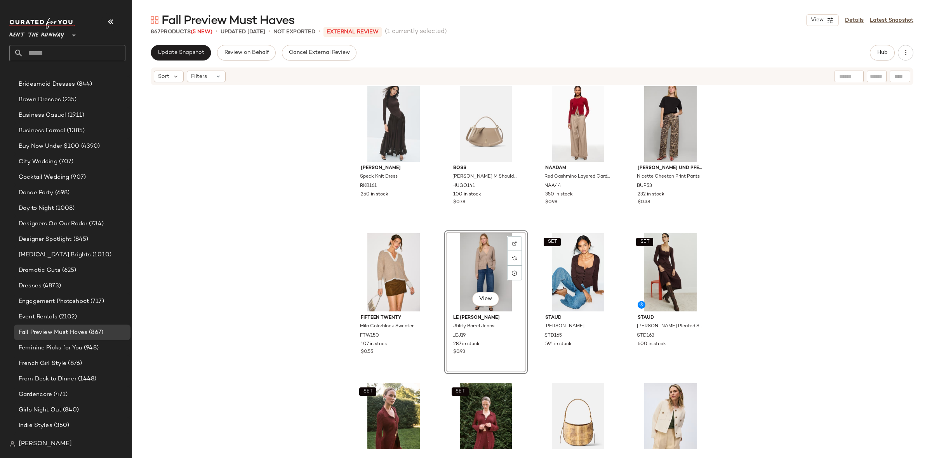
click at [525, 226] on div "Rixo x RTR Hebe Mini Dress RIXC7 374 in stock $0.66 BLANKNYC Heads Up Denim Jac…" at bounding box center [532, 267] width 800 height 363
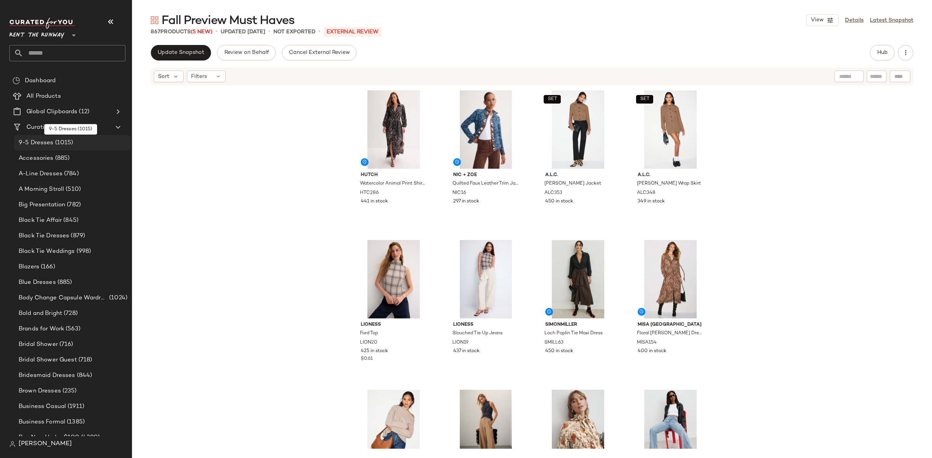
click at [59, 139] on span "(1015)" at bounding box center [64, 143] width 20 height 9
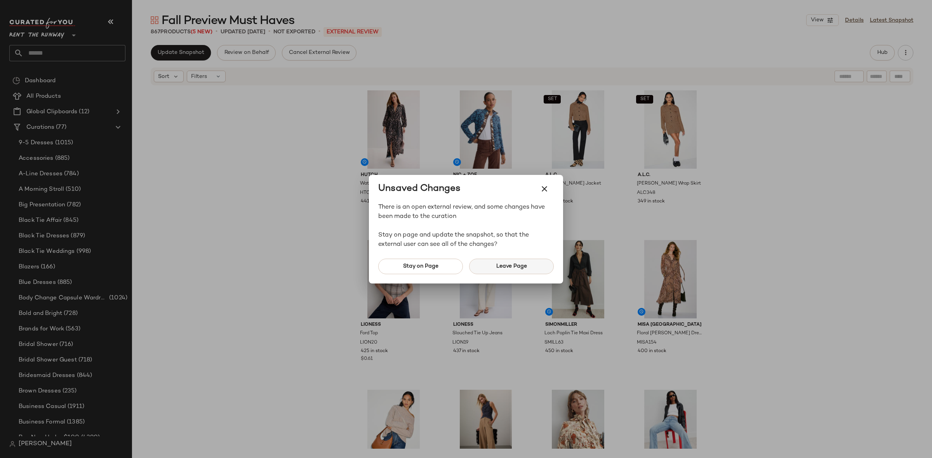
click at [511, 268] on span "Leave Page" at bounding box center [511, 267] width 31 height 6
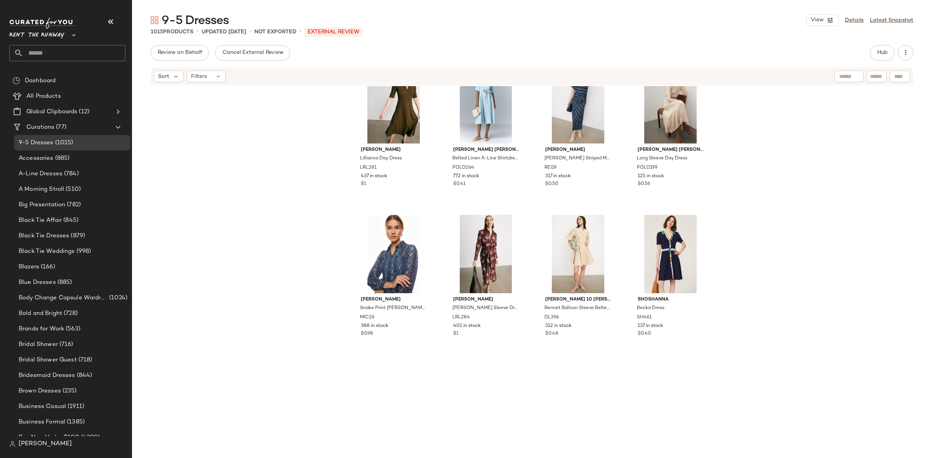
scroll to position [546, 0]
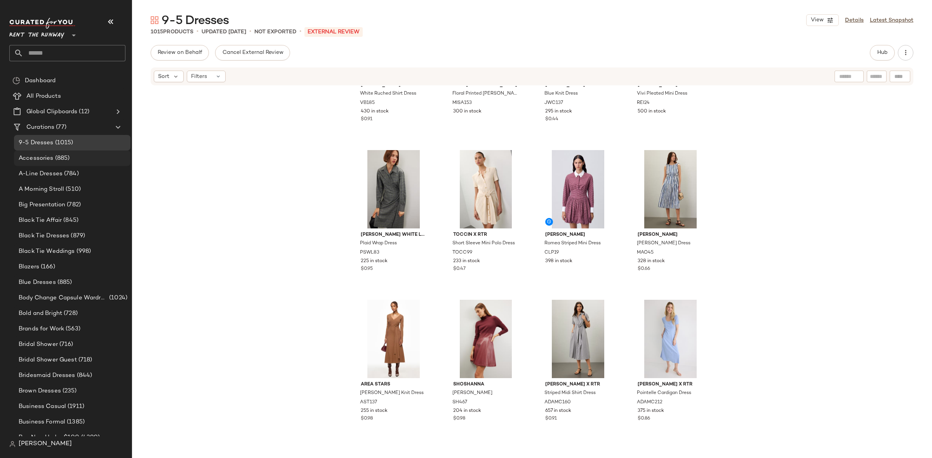
click at [62, 155] on span "(885)" at bounding box center [62, 158] width 16 height 9
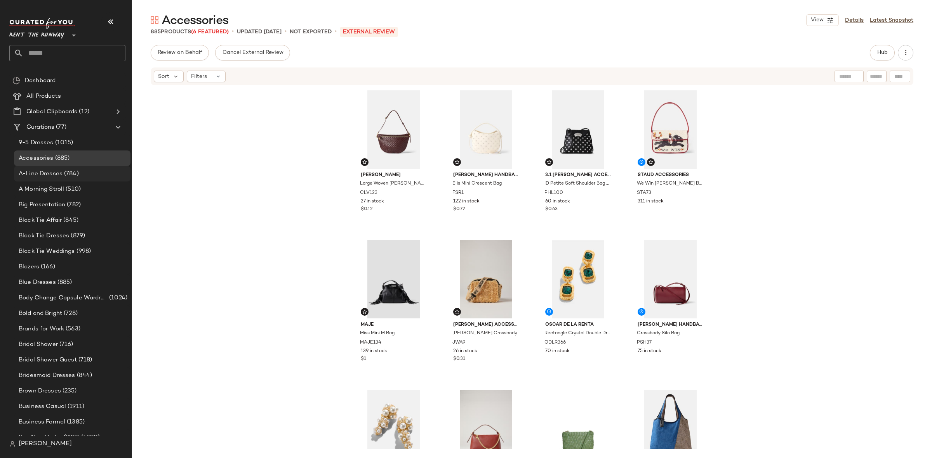
click at [55, 176] on span "A-Line Dresses" at bounding box center [41, 174] width 44 height 9
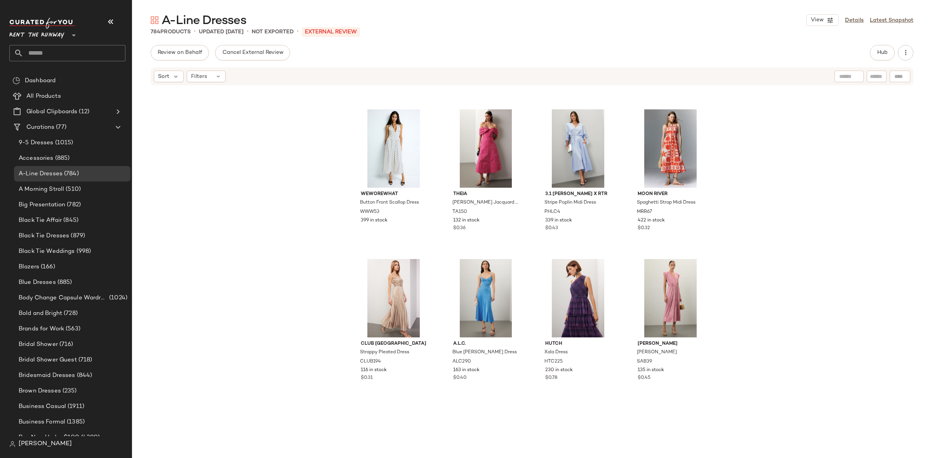
scroll to position [2139, 0]
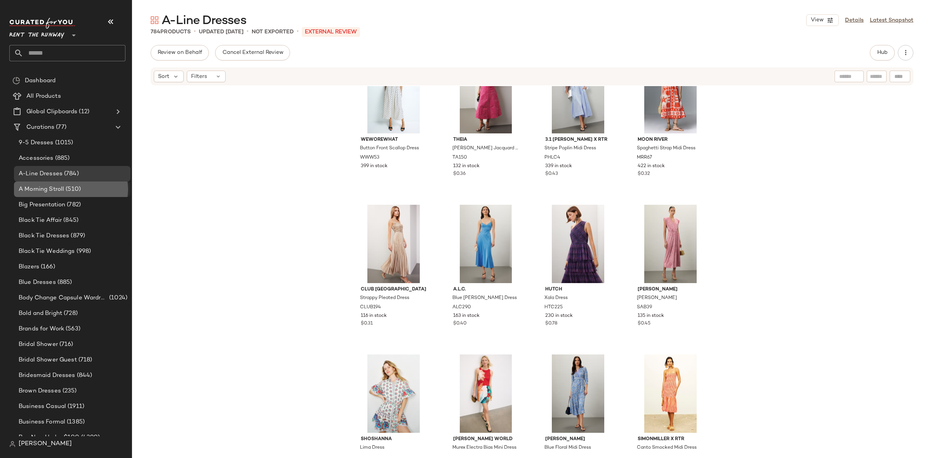
click at [51, 184] on div "A Morning Stroll (510)" at bounding box center [72, 190] width 116 height 16
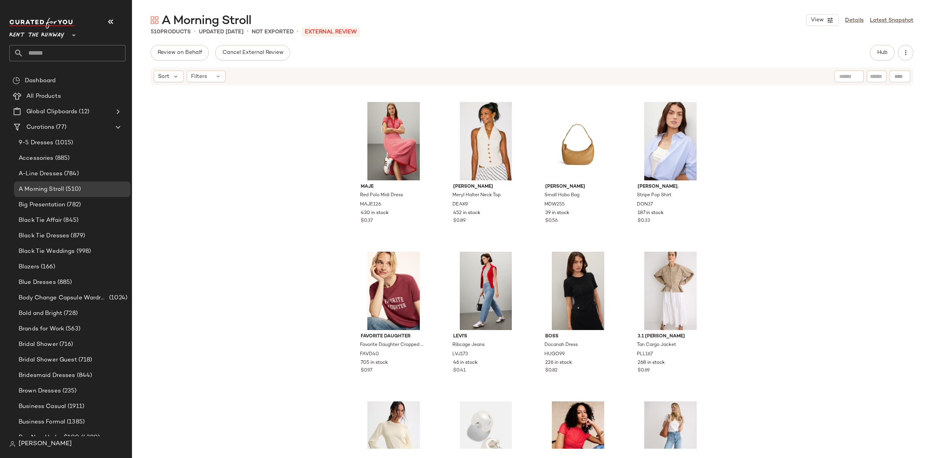
scroll to position [825, 0]
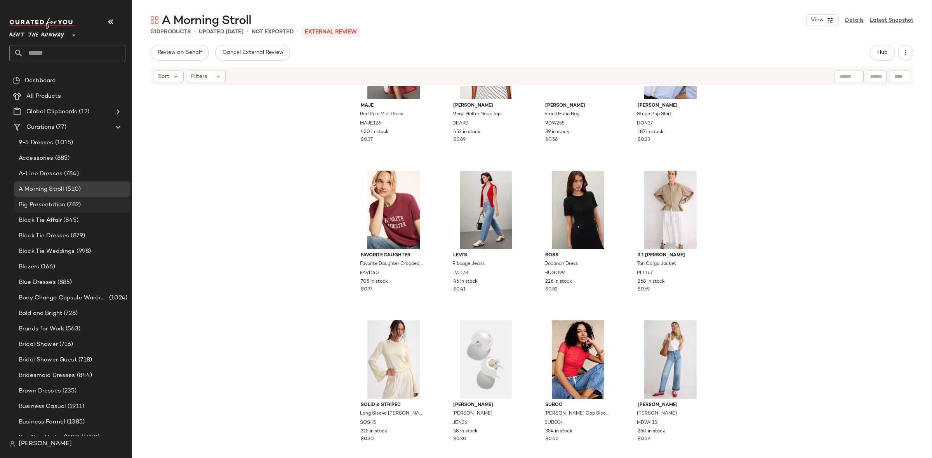
click at [64, 200] on div "Big Presentation (782)" at bounding box center [72, 205] width 116 height 16
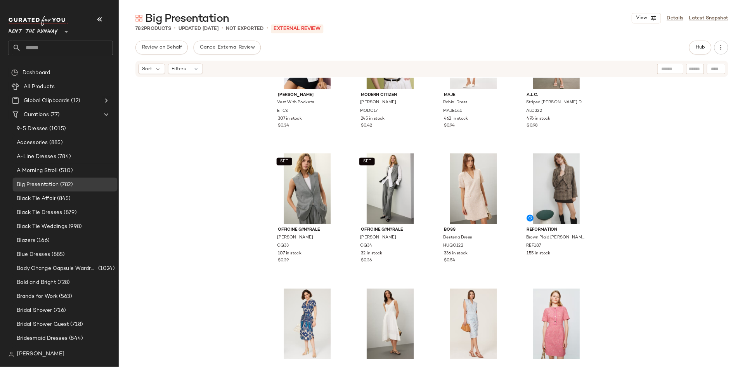
scroll to position [2174, 0]
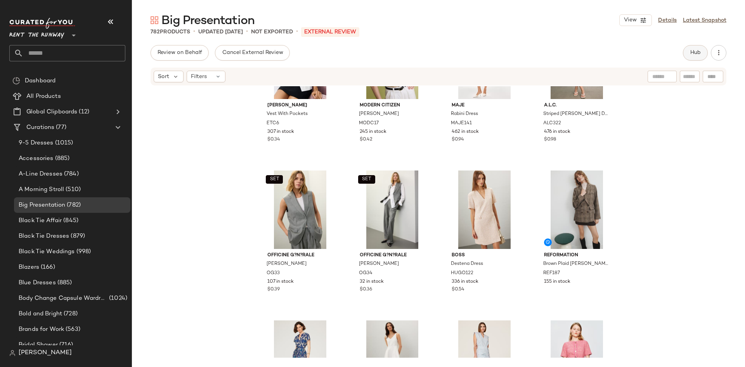
click at [691, 53] on span "Hub" at bounding box center [695, 53] width 11 height 6
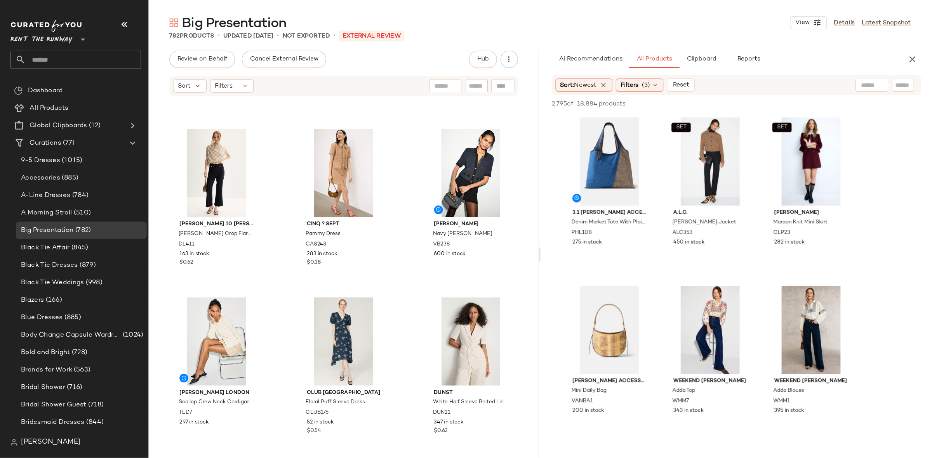
scroll to position [1780, 0]
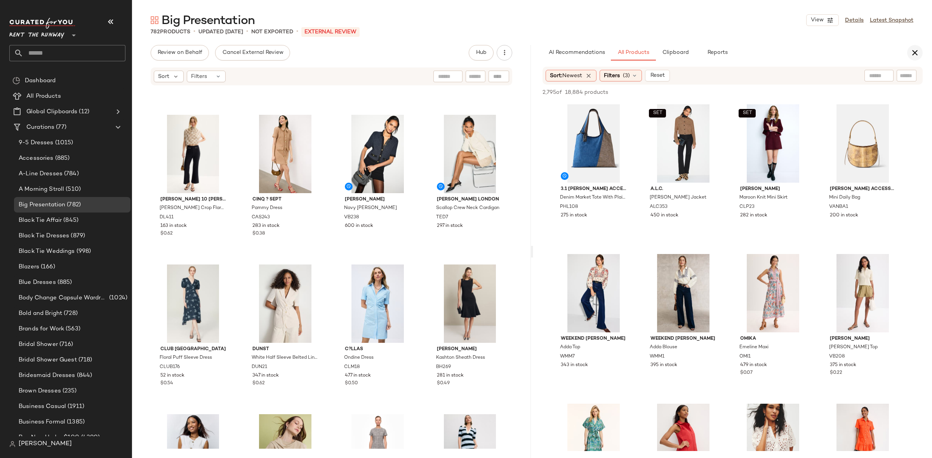
click at [908, 57] on button "button" at bounding box center [915, 53] width 16 height 16
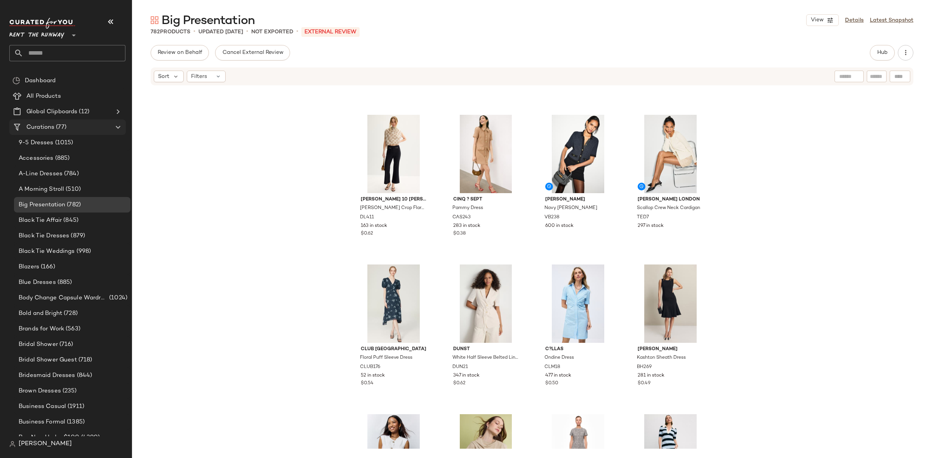
click at [45, 127] on span "Curations" at bounding box center [40, 127] width 28 height 9
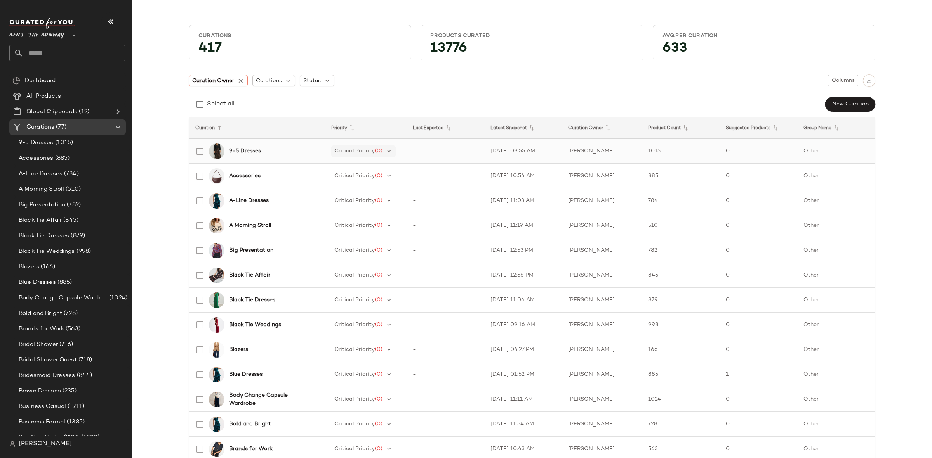
click at [377, 152] on span "(0)" at bounding box center [379, 151] width 8 height 6
click at [383, 111] on div "Select all New Curation" at bounding box center [532, 105] width 686 height 16
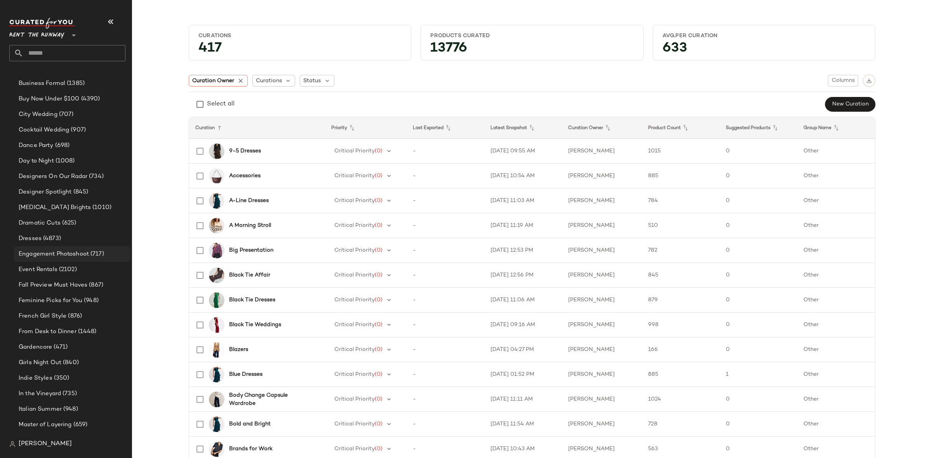
scroll to position [344, 0]
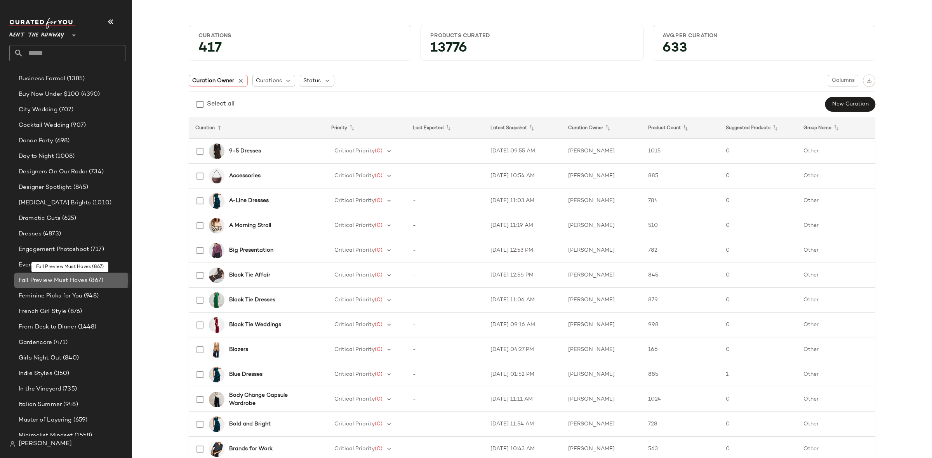
click at [87, 286] on div "Fall Preview Must Haves (867)" at bounding box center [72, 281] width 116 height 16
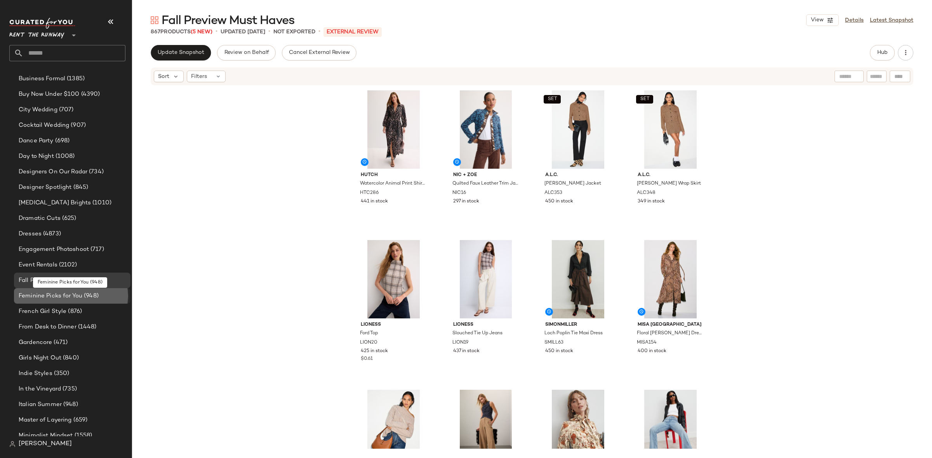
click at [81, 295] on span "Feminine Picks for You" at bounding box center [51, 296] width 64 height 9
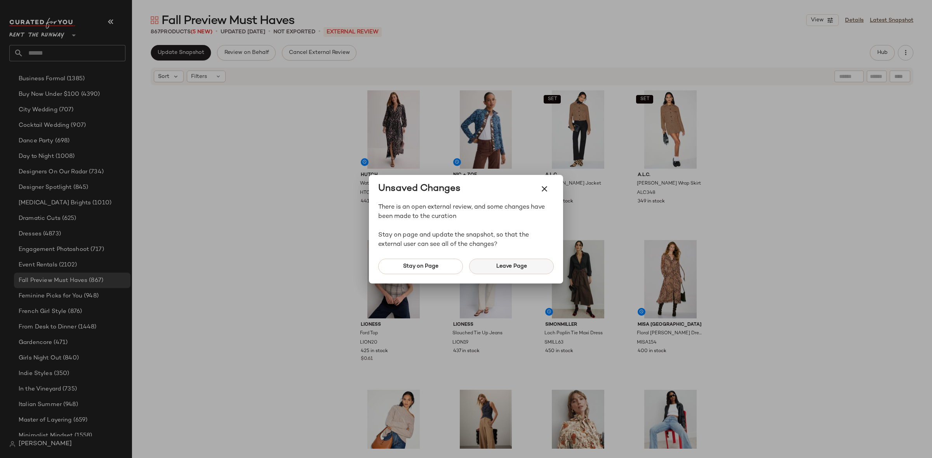
click at [509, 264] on span "Leave Page" at bounding box center [511, 267] width 31 height 6
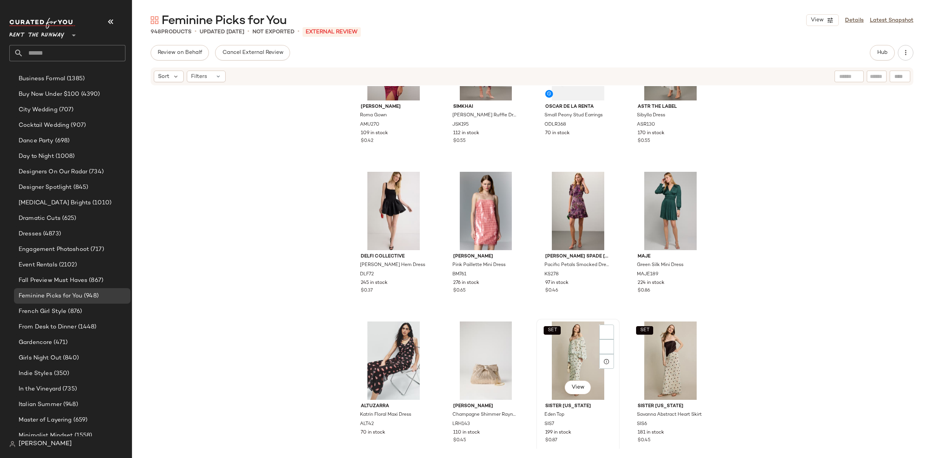
scroll to position [1565, 0]
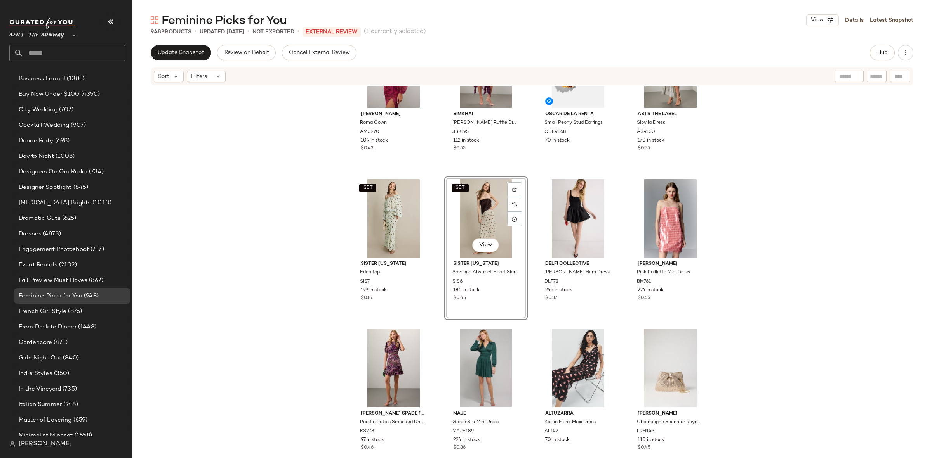
click at [529, 246] on div "Amanda Uprichard Roma Gown AMU270 109 in stock $0.42 SIMKHAI Wilda Ruffle Dress…" at bounding box center [532, 267] width 800 height 363
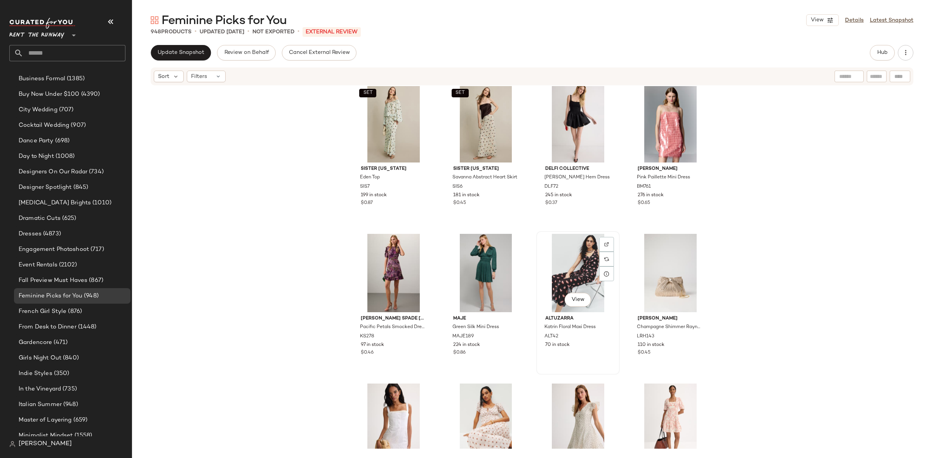
scroll to position [1656, 0]
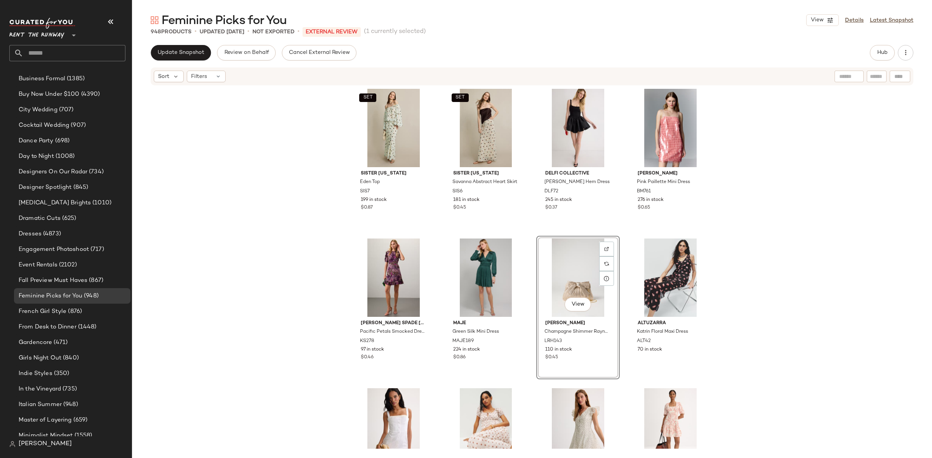
click at [529, 237] on div "Amanda Uprichard Roma Gown AMU270 109 in stock $0.42 SIMKHAI Wilda Ruffle Dress…" at bounding box center [532, 267] width 800 height 363
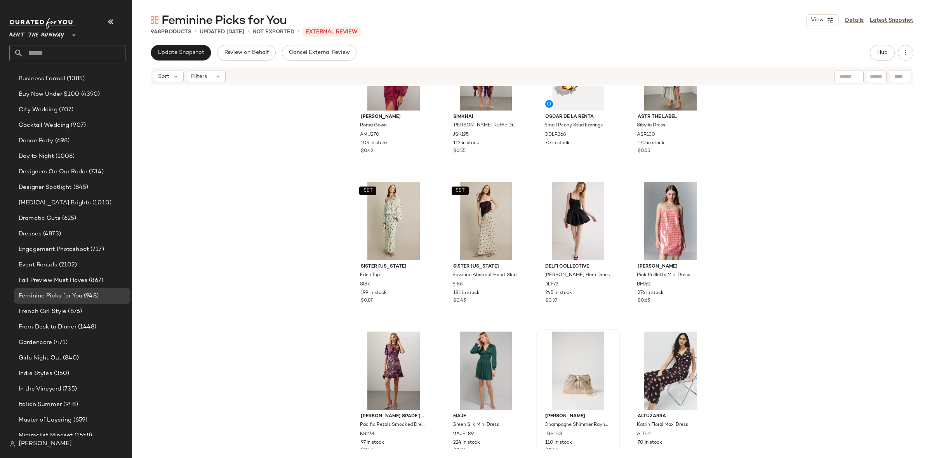
scroll to position [1566, 0]
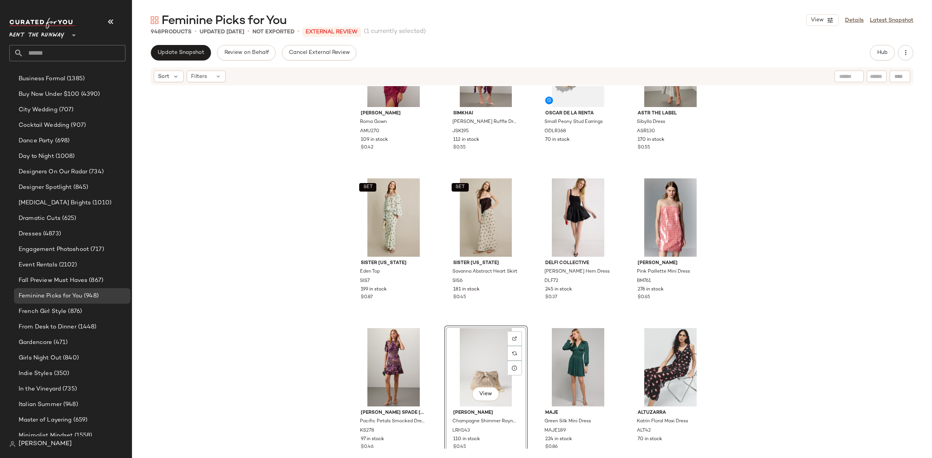
click at [436, 336] on div "Amanda Uprichard Roma Gown AMU270 109 in stock $0.42 SIMKHAI Wilda Ruffle Dress…" at bounding box center [532, 267] width 800 height 363
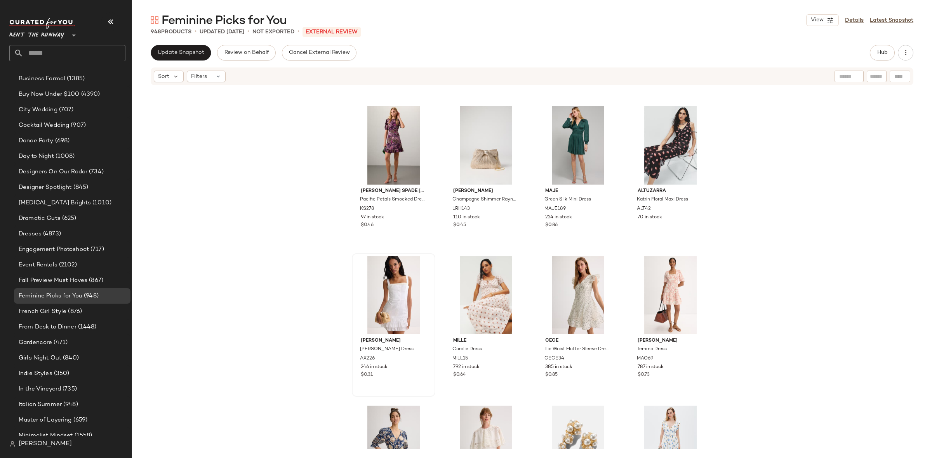
scroll to position [1762, 0]
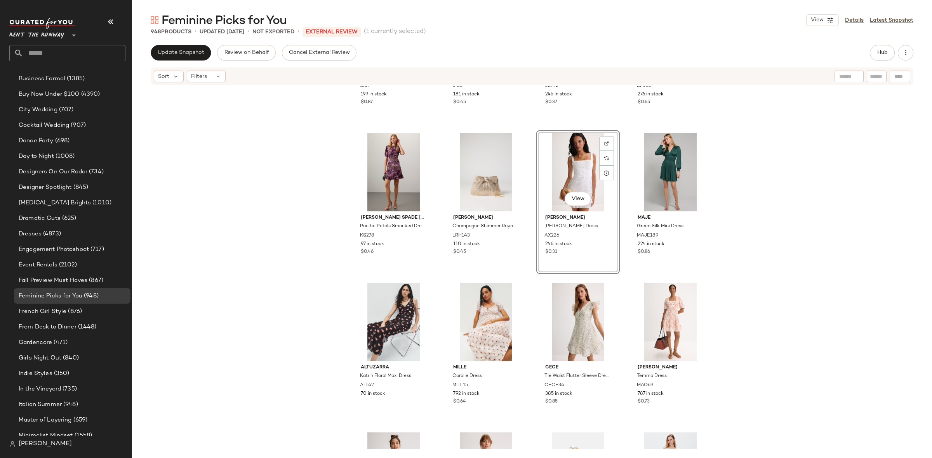
click at [528, 289] on div "SET Sister New York Eden Top SIS7 199 in stock $0.87 SET Sister New York Savann…" at bounding box center [532, 267] width 800 height 363
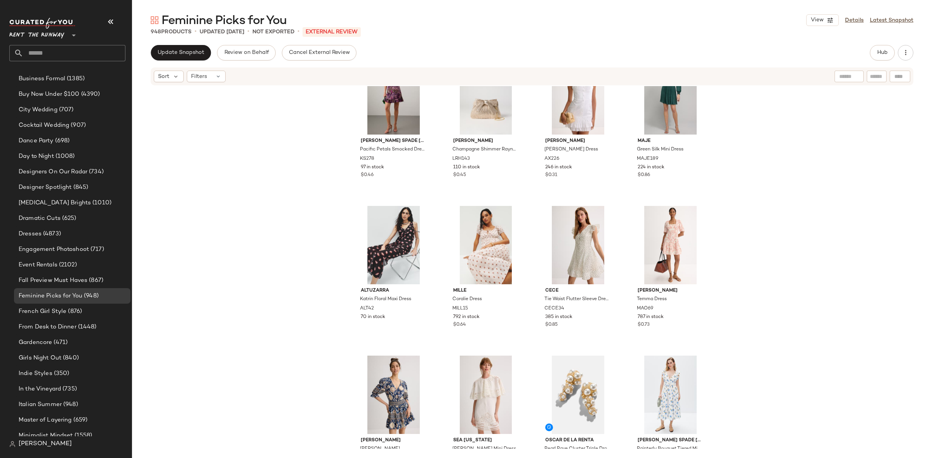
scroll to position [1840, 0]
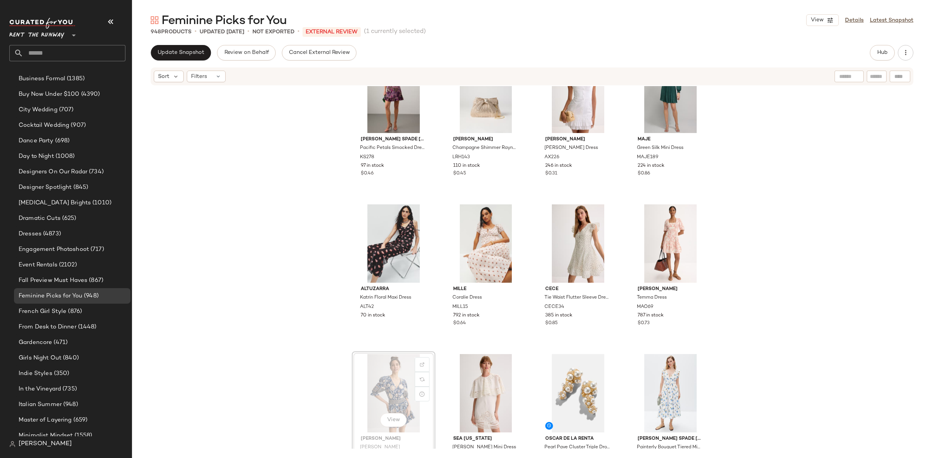
scroll to position [1841, 0]
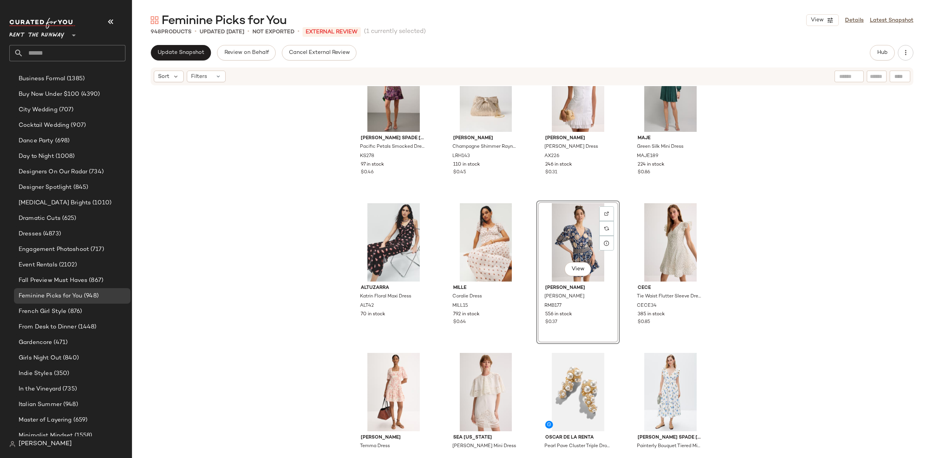
click at [531, 198] on div "kate spade new york Pacific Petals Smocked Dress KS278 97 in stock $0.46 Loeffl…" at bounding box center [532, 267] width 800 height 363
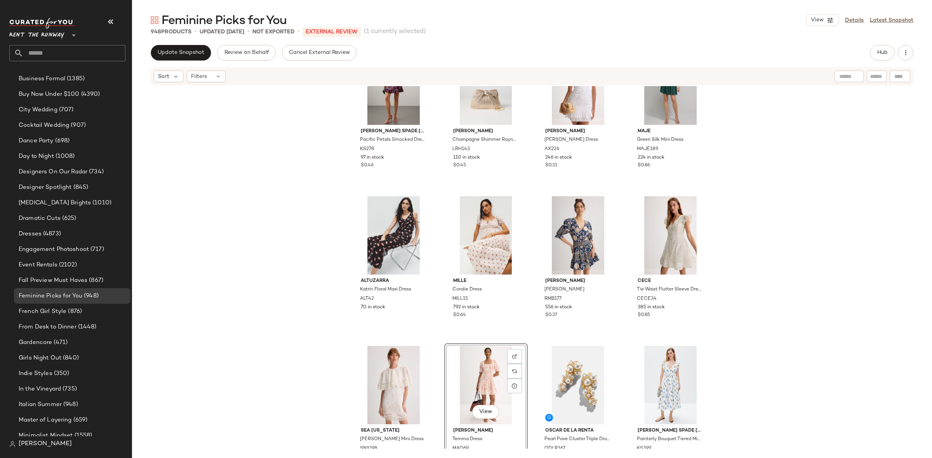
click at [531, 333] on div "kate spade new york Pacific Petals Smocked Dress KS278 97 in stock $0.46 Loeffl…" at bounding box center [532, 267] width 800 height 363
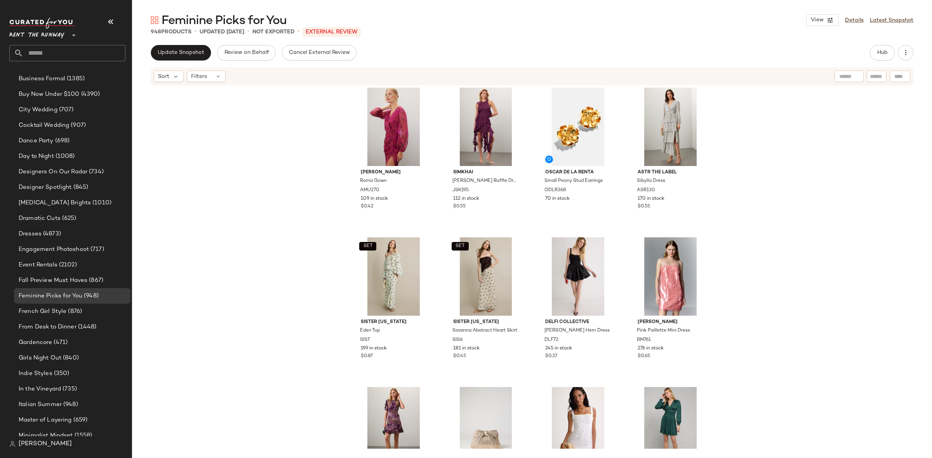
scroll to position [1508, 0]
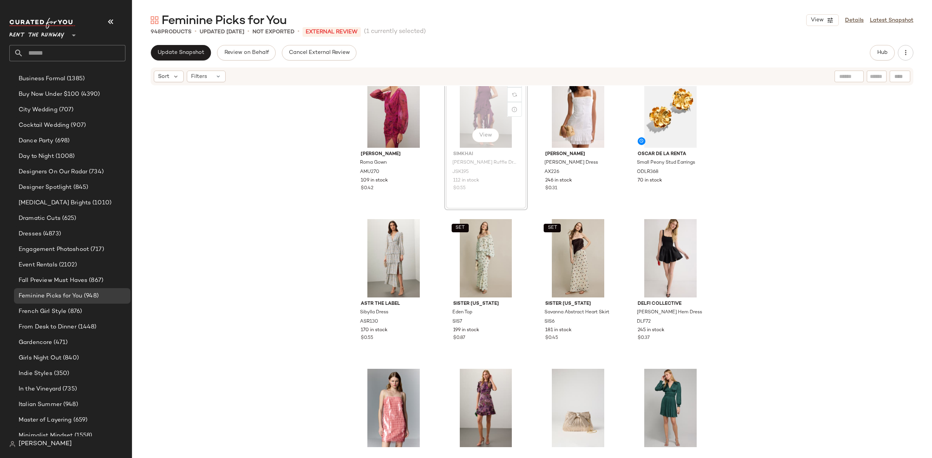
scroll to position [1524, 0]
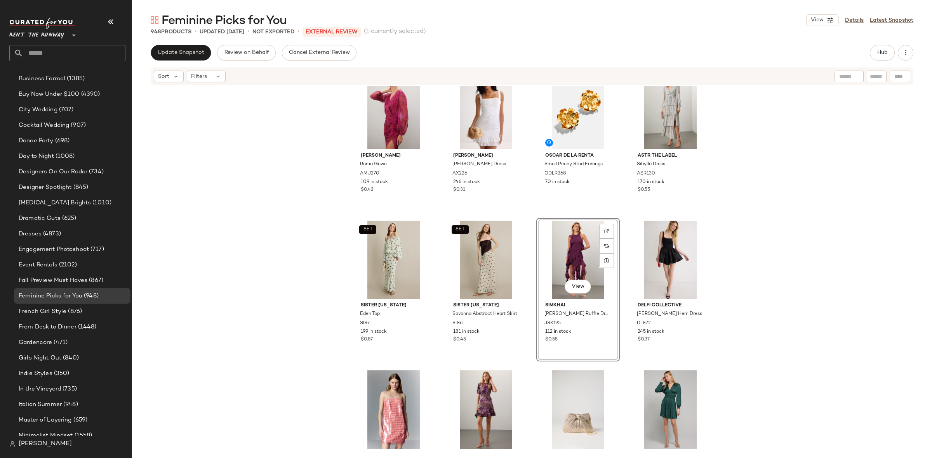
scroll to position [1533, 0]
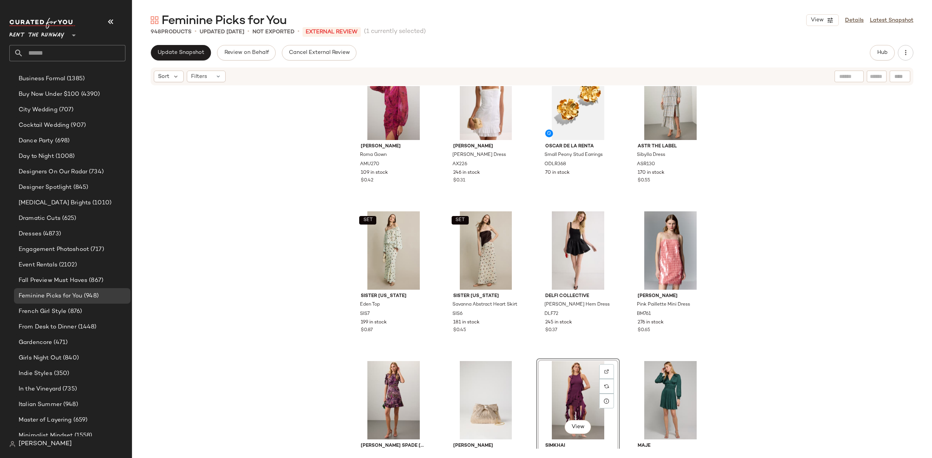
click at [616, 359] on div "View SIMKHAI Wilda Ruffle Dress JSK195 112 in stock $0.55" at bounding box center [577, 431] width 83 height 144
click at [616, 357] on div "Amanda Uprichard Roma Gown AMU270 109 in stock $0.42 Alexis Sandi Dress AX226 2…" at bounding box center [532, 267] width 800 height 363
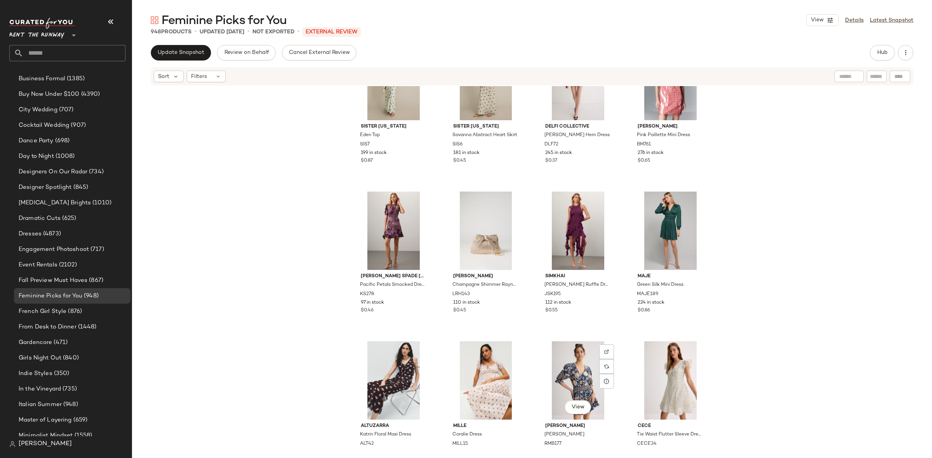
scroll to position [1755, 0]
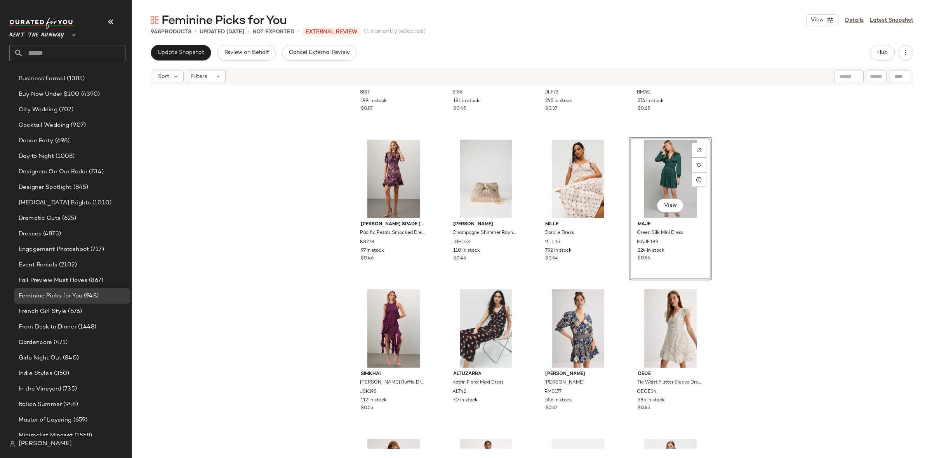
click at [622, 292] on div "SET Sister New York Eden Top SIS7 199 in stock $0.87 SET Sister New York Savann…" at bounding box center [532, 267] width 800 height 363
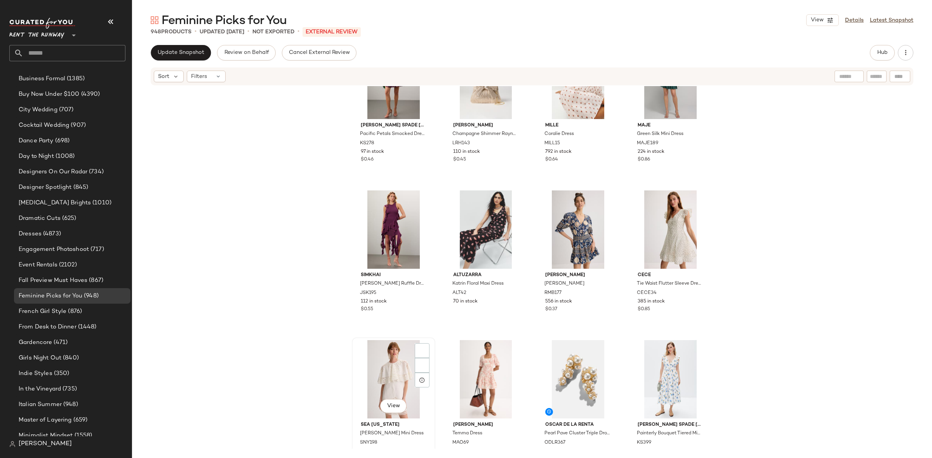
scroll to position [1850, 0]
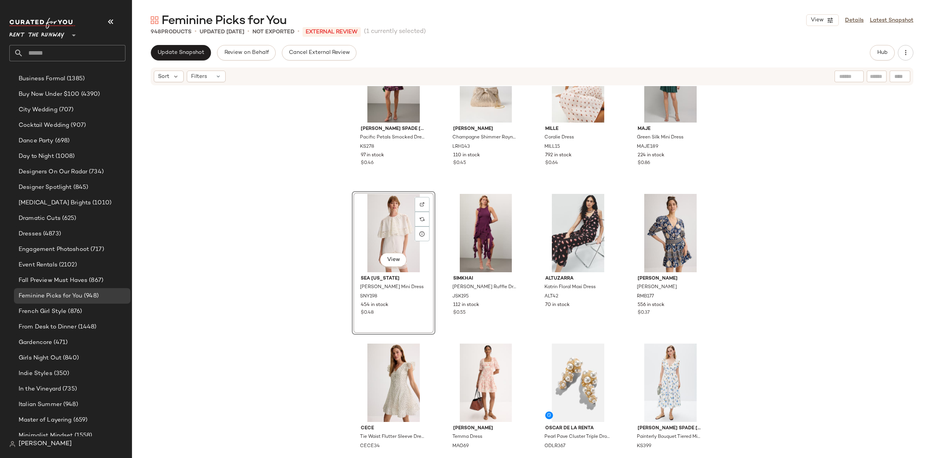
click at [441, 185] on div "kate spade new york Pacific Petals Smocked Dress KS278 97 in stock $0.46 Loeffl…" at bounding box center [532, 267] width 800 height 363
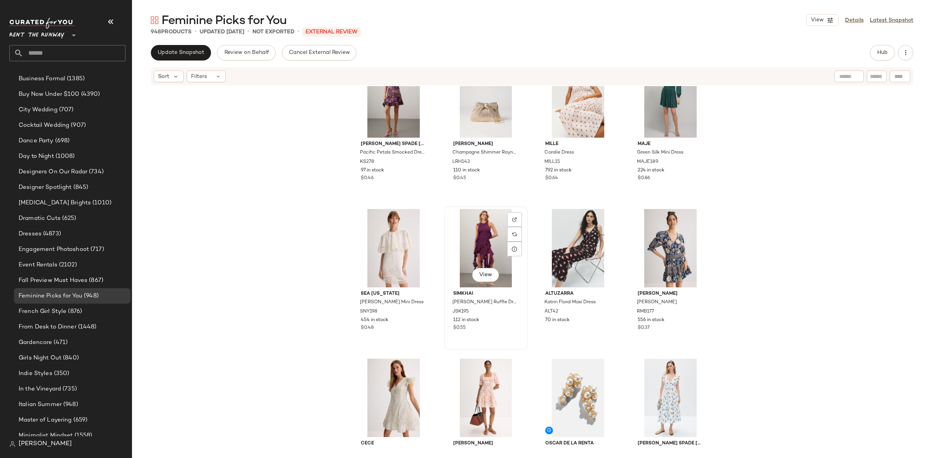
scroll to position [1835, 0]
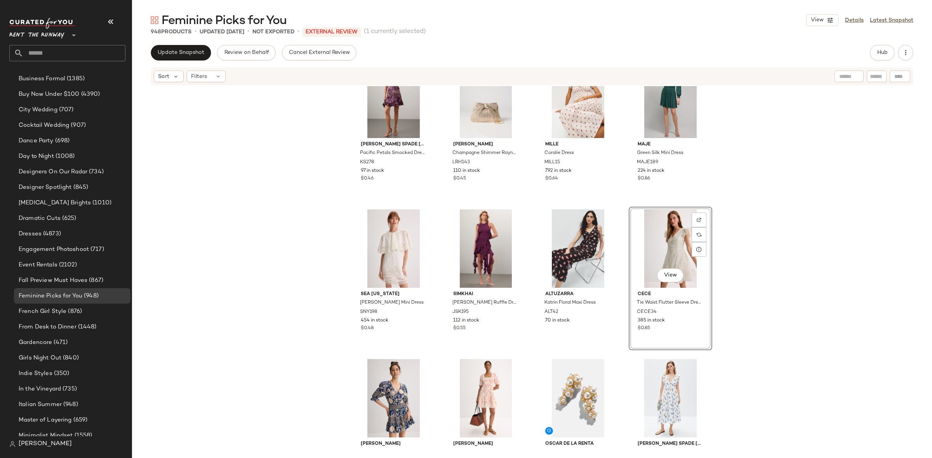
click at [621, 209] on div "kate spade new york Pacific Petals Smocked Dress KS278 97 in stock $0.46 Loeffl…" at bounding box center [532, 267] width 800 height 363
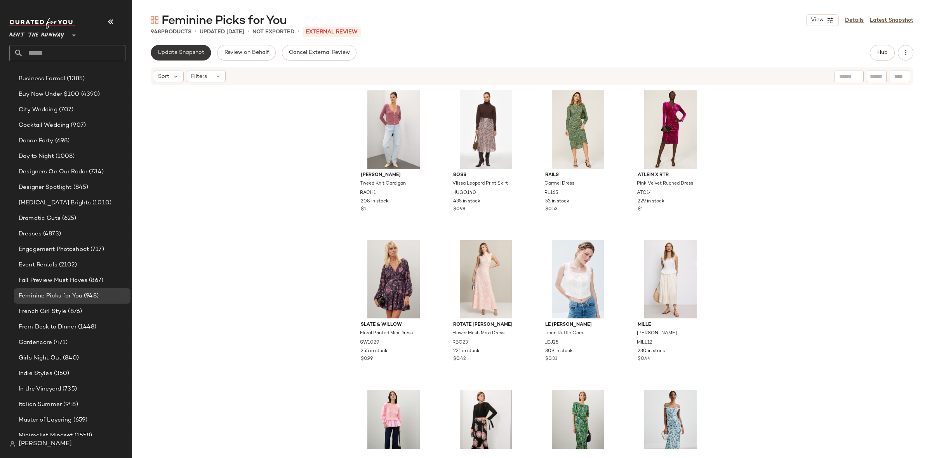
click at [193, 52] on span "Update Snapshot" at bounding box center [180, 53] width 47 height 6
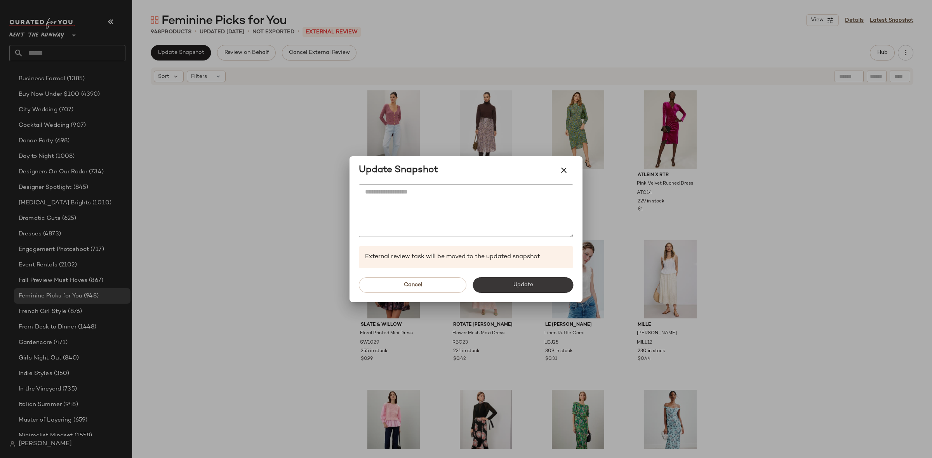
click at [539, 285] on button "Update" at bounding box center [522, 286] width 101 height 16
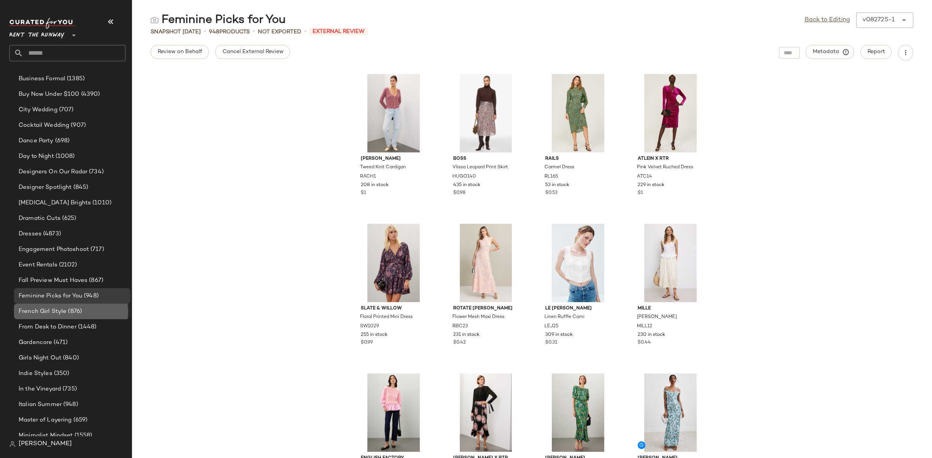
click at [41, 309] on span "French Girl Style" at bounding box center [43, 311] width 48 height 9
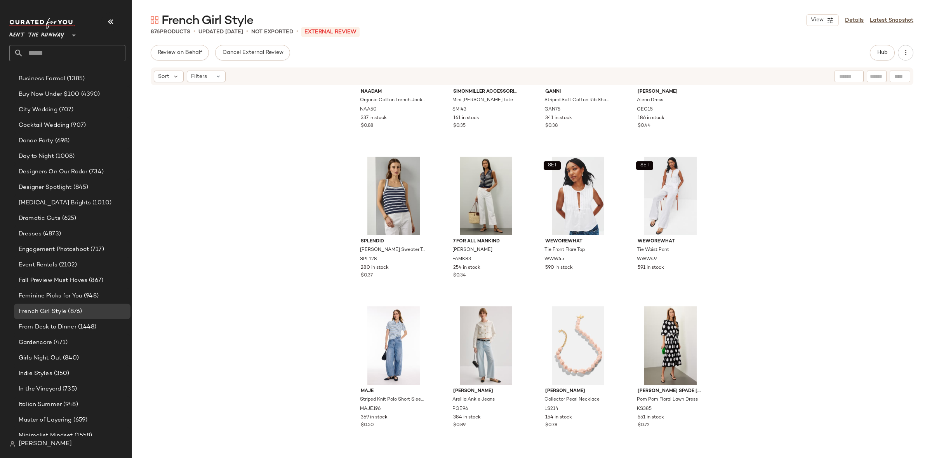
scroll to position [2649, 0]
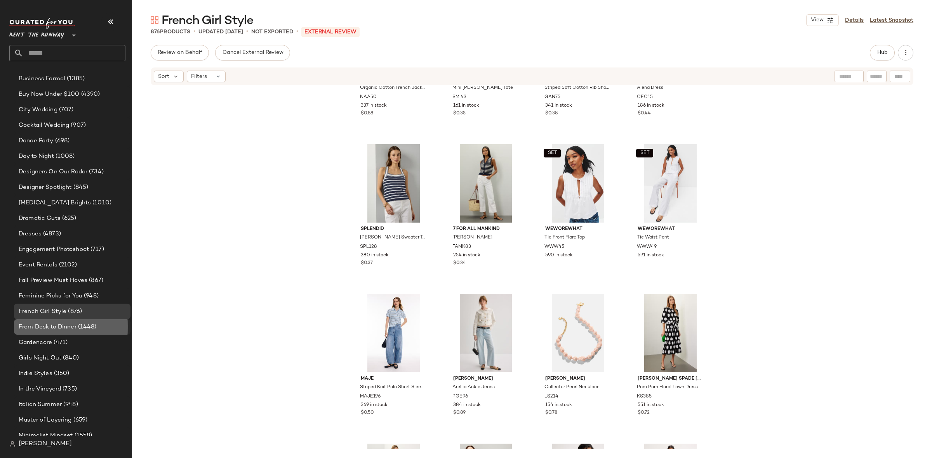
click at [62, 323] on span "From Desk to Dinner" at bounding box center [48, 327] width 58 height 9
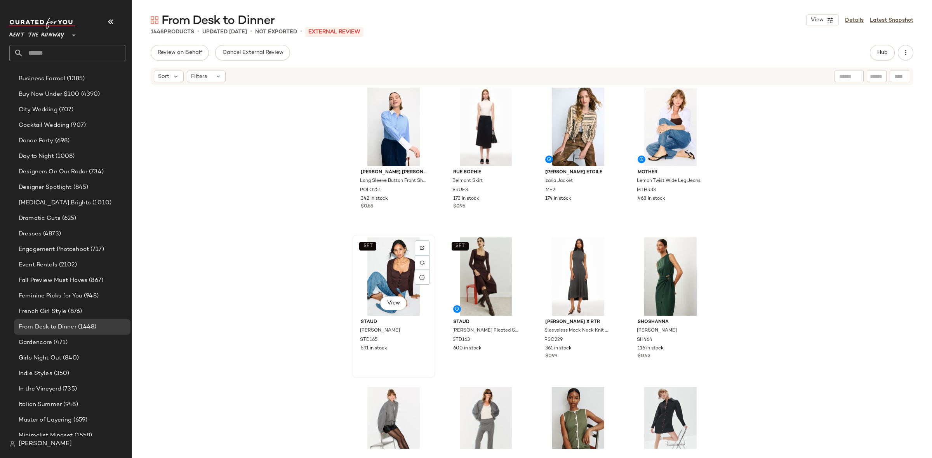
scroll to position [317, 0]
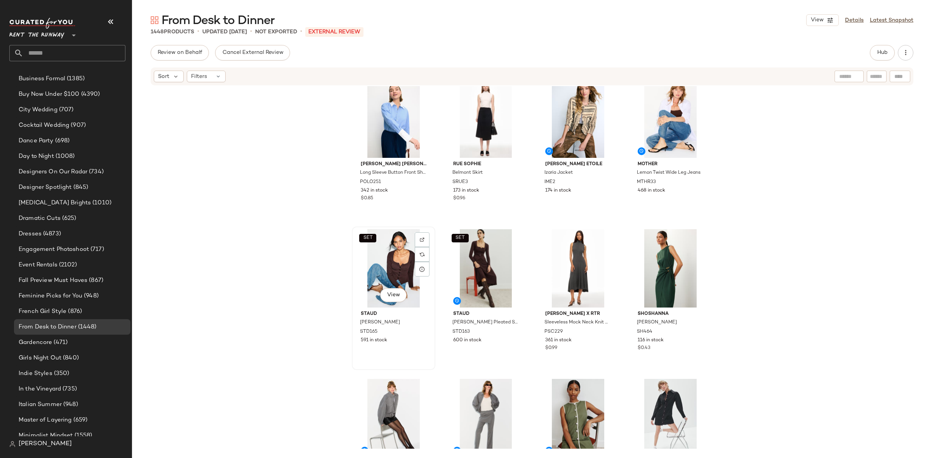
click at [389, 280] on div "SET View" at bounding box center [393, 268] width 78 height 78
click at [656, 392] on div "View" at bounding box center [670, 418] width 78 height 78
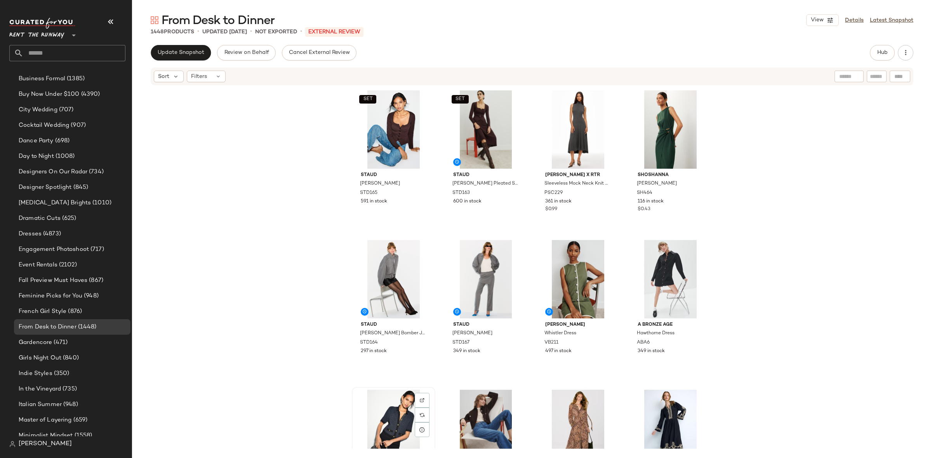
click at [398, 404] on div "View" at bounding box center [393, 429] width 78 height 78
click at [662, 412] on div "View" at bounding box center [670, 429] width 78 height 78
click at [389, 412] on div "View" at bounding box center [393, 429] width 78 height 78
click at [665, 408] on div "View" at bounding box center [670, 429] width 78 height 78
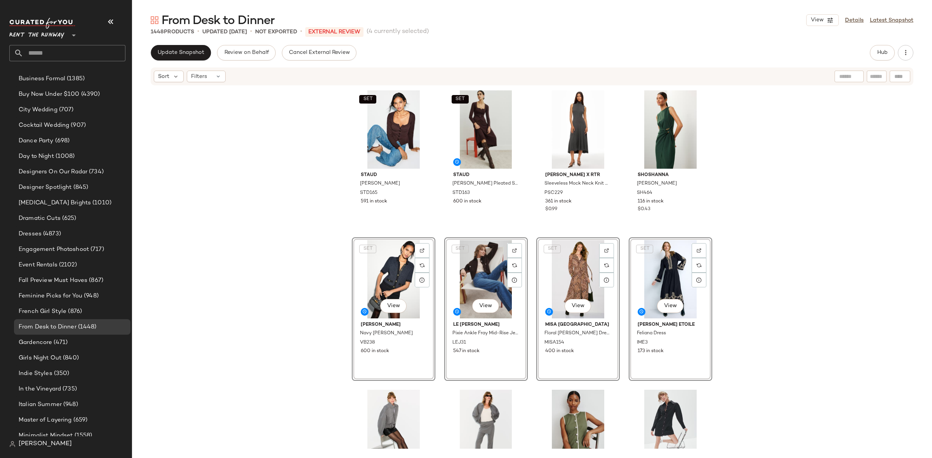
click at [441, 236] on div "SET Staud Rachela Sweater STD165 591 in stock SET Staud Lena Pleated Skirt STD1…" at bounding box center [532, 268] width 360 height 361
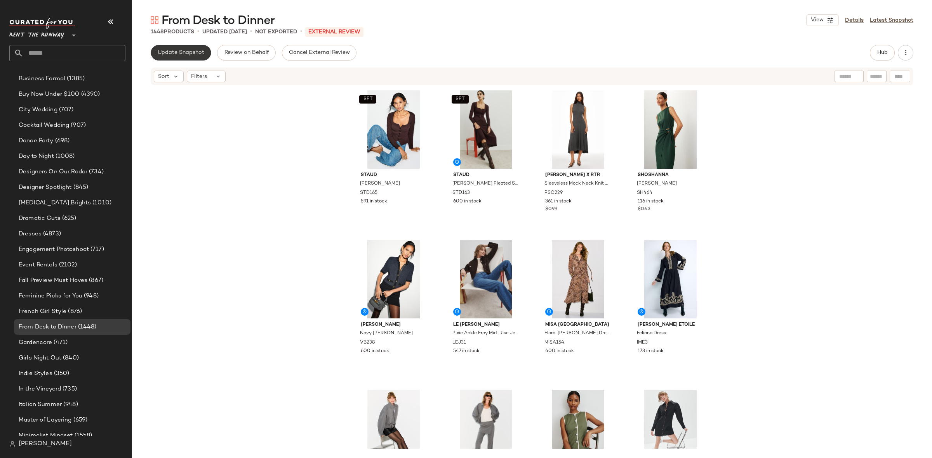
click at [179, 55] on span "Update Snapshot" at bounding box center [180, 53] width 47 height 6
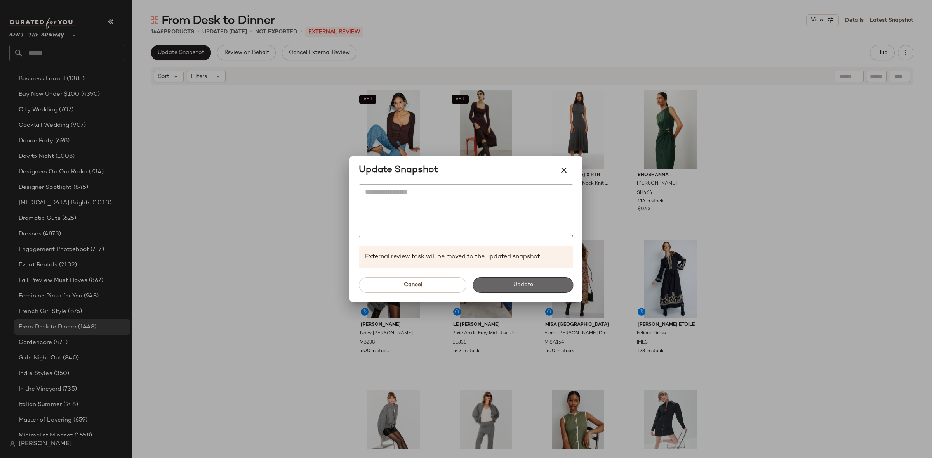
click at [522, 281] on button "Update" at bounding box center [522, 286] width 101 height 16
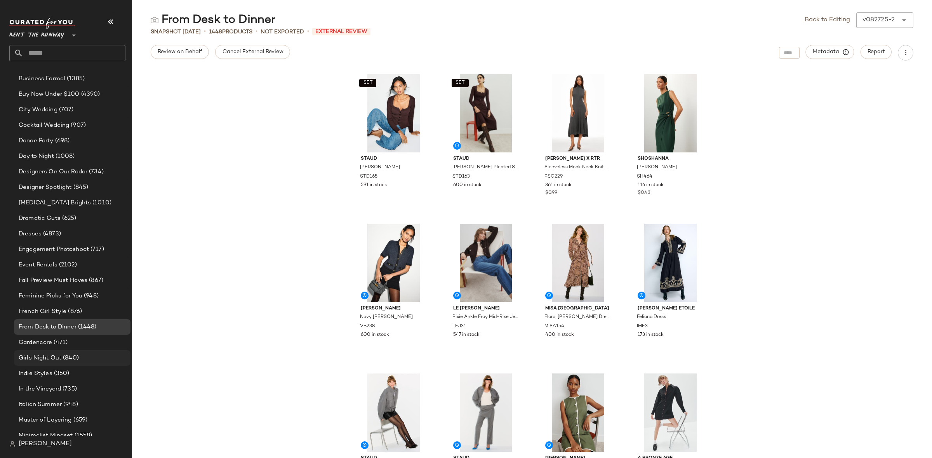
click at [67, 354] on span "(840)" at bounding box center [69, 358] width 17 height 9
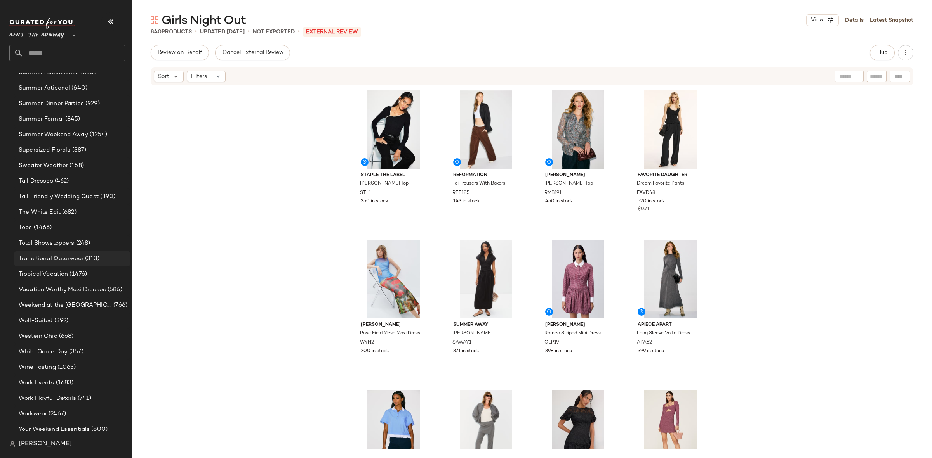
scroll to position [894, 0]
click at [63, 414] on span "(2467)" at bounding box center [56, 414] width 19 height 9
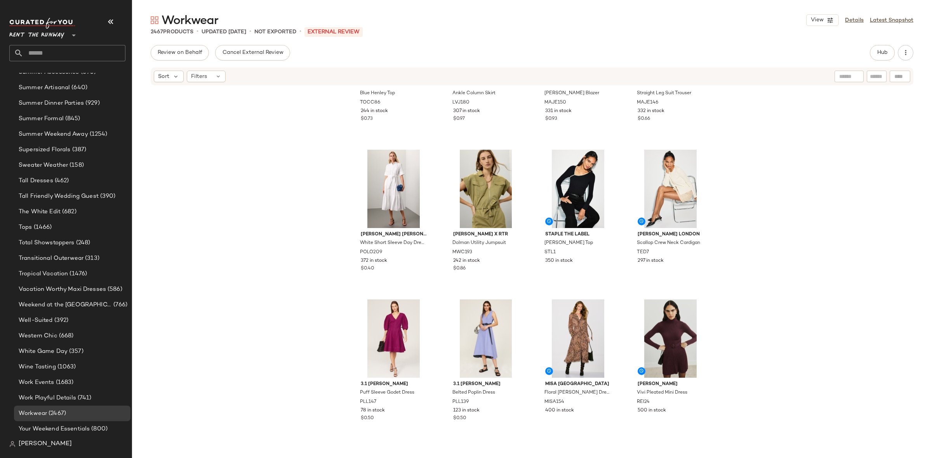
scroll to position [1274, 0]
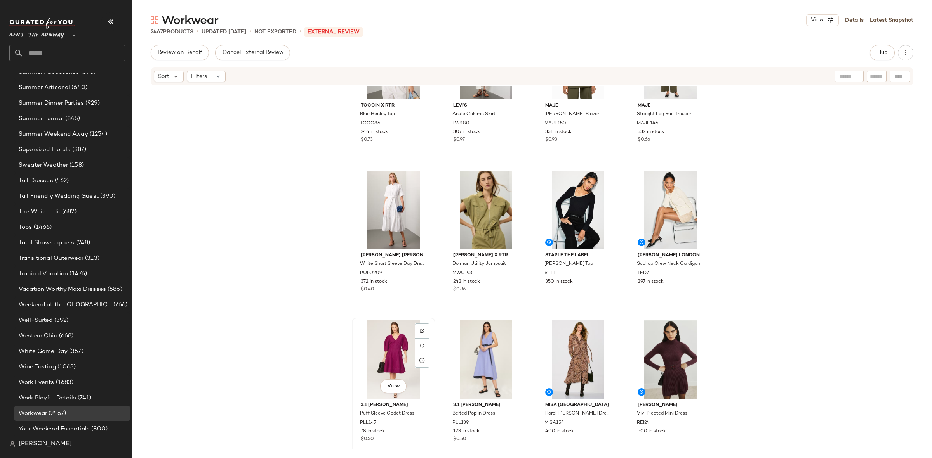
click at [401, 351] on div "View" at bounding box center [393, 360] width 78 height 78
click at [657, 346] on div "View" at bounding box center [670, 360] width 78 height 78
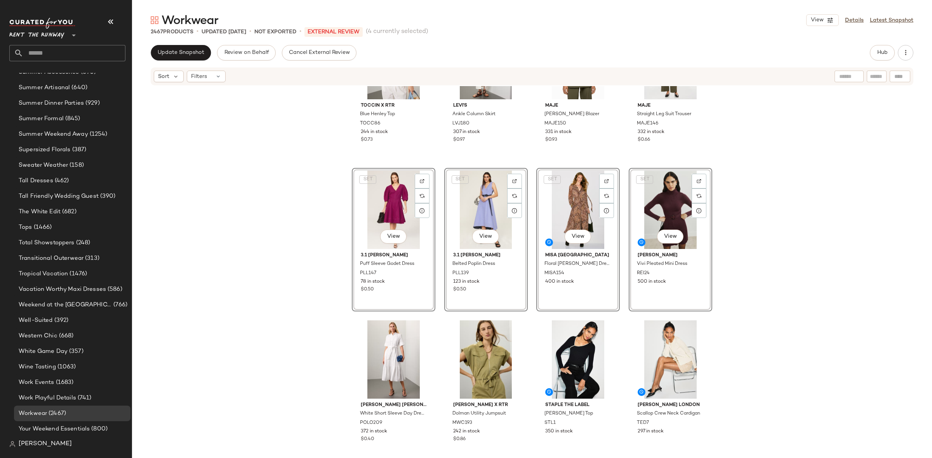
click at [437, 162] on div "TOCCIN X RTR Blue Henley Top TOCC86 244 in stock $0.73 Levi's Ankle Column Skir…" at bounding box center [532, 267] width 800 height 363
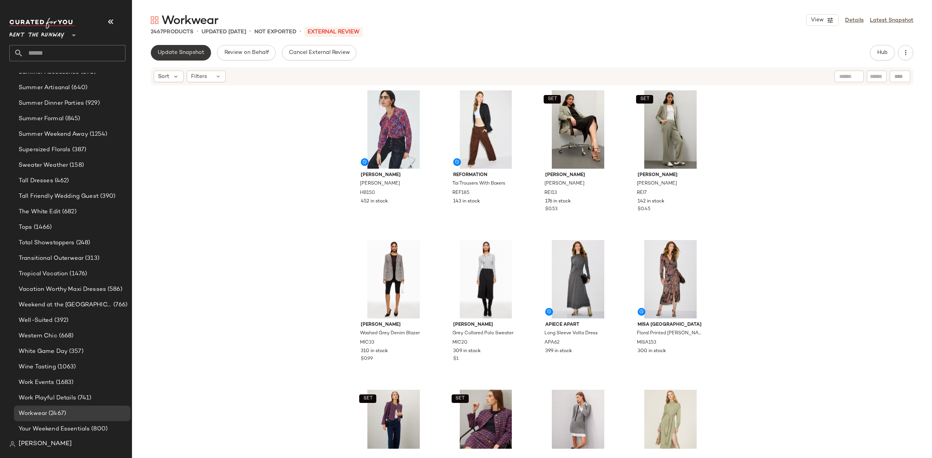
click at [161, 50] on span "Update Snapshot" at bounding box center [180, 53] width 47 height 6
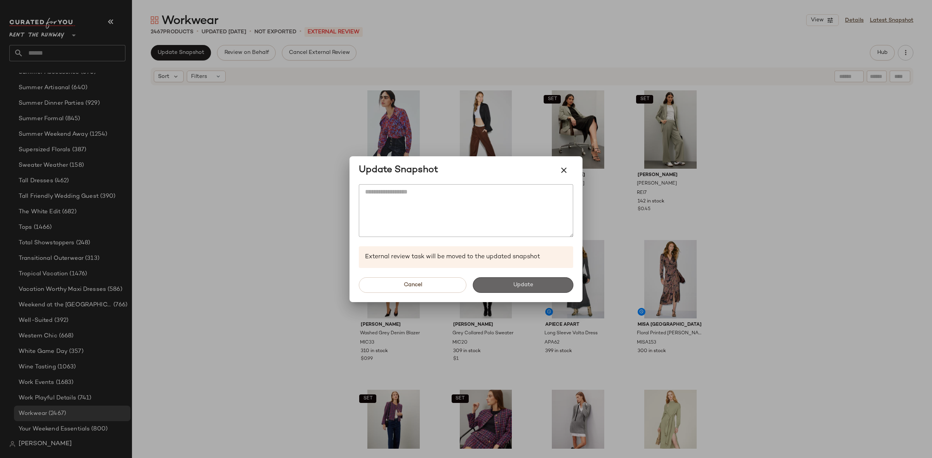
click at [523, 278] on button "Update" at bounding box center [522, 286] width 101 height 16
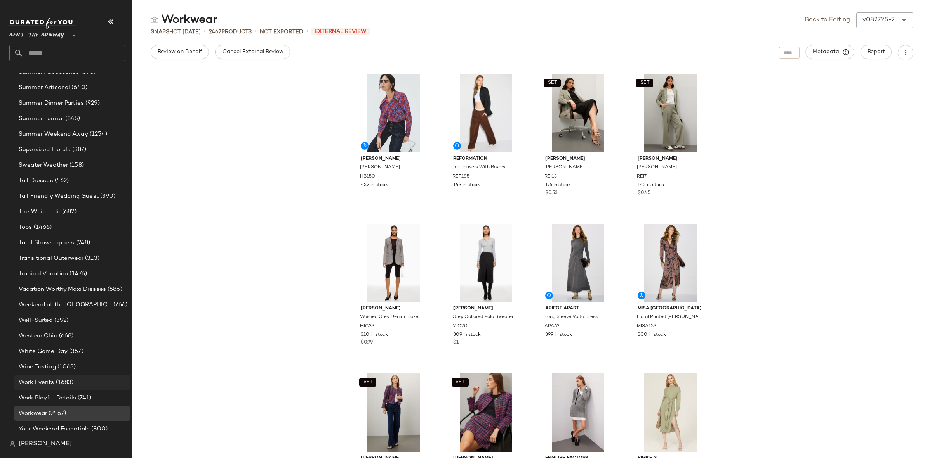
click at [66, 383] on span "(1683)" at bounding box center [63, 382] width 19 height 9
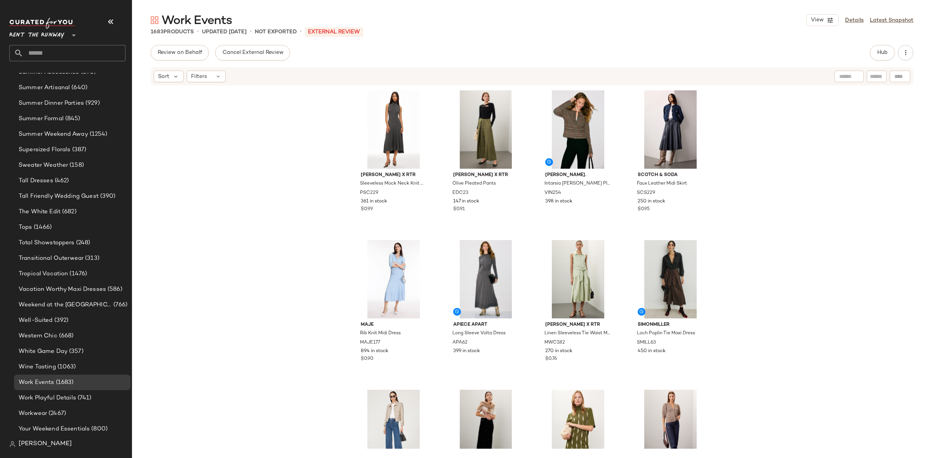
scroll to position [307, 0]
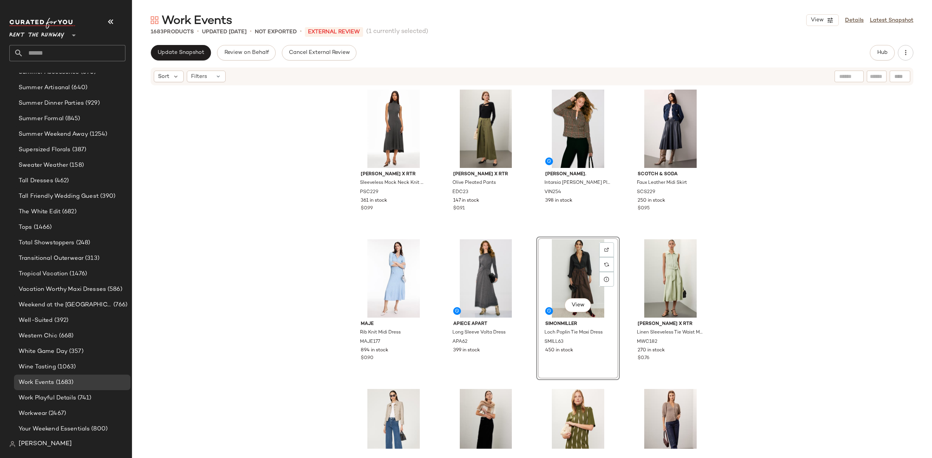
click at [529, 233] on div "Peter Som x RTR Sleeveless Mock Neck Knit Dress PSC229 361 in stock $0.99 Eudon…" at bounding box center [532, 267] width 800 height 363
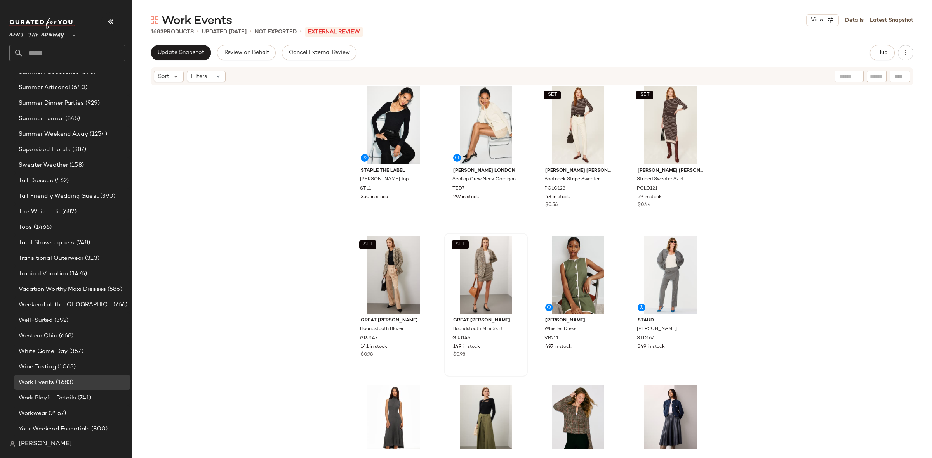
scroll to position [5, 0]
click at [203, 47] on button "Update Snapshot" at bounding box center [181, 53] width 60 height 16
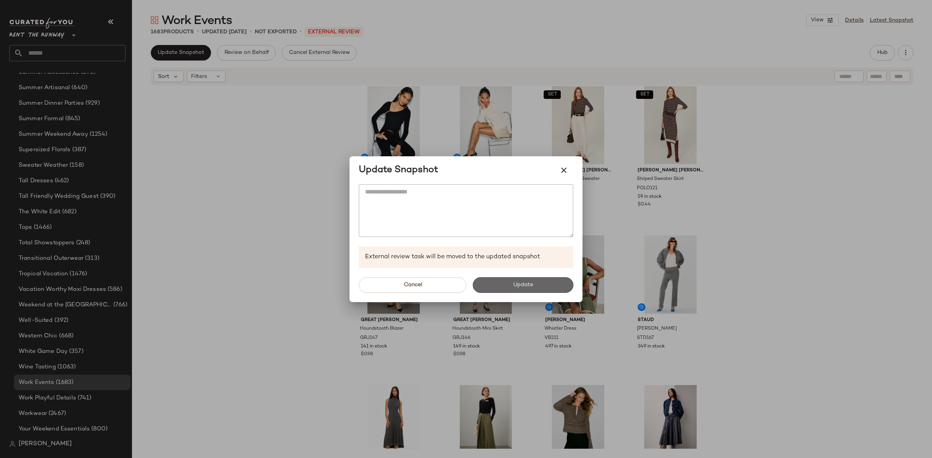
click at [529, 288] on button "Update" at bounding box center [522, 286] width 101 height 16
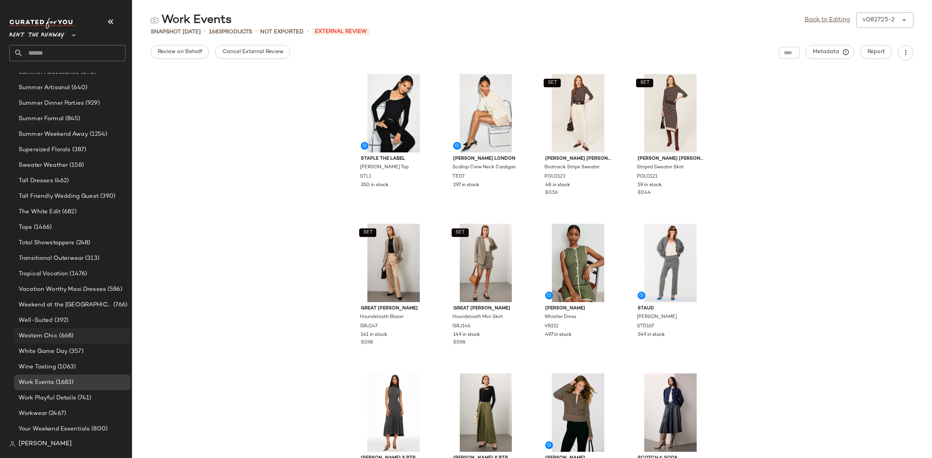
click at [66, 341] on div "Western Chic (668)" at bounding box center [72, 336] width 116 height 16
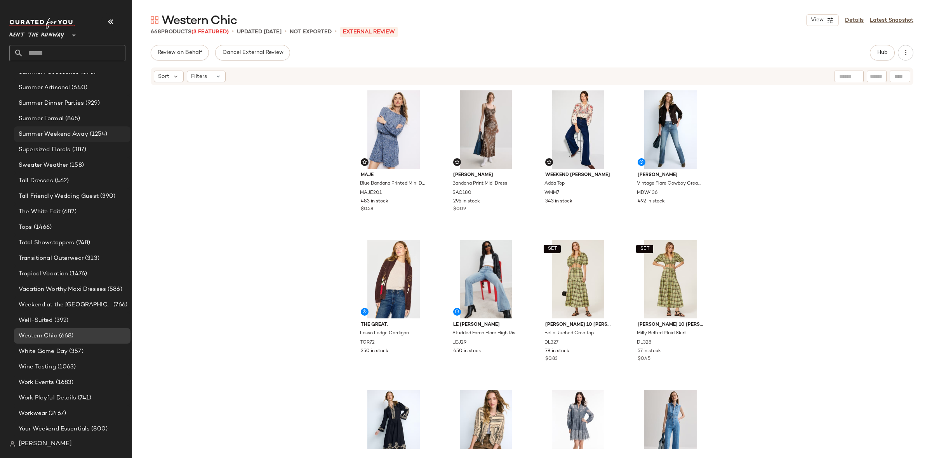
click at [102, 134] on span "(1254)" at bounding box center [97, 134] width 19 height 9
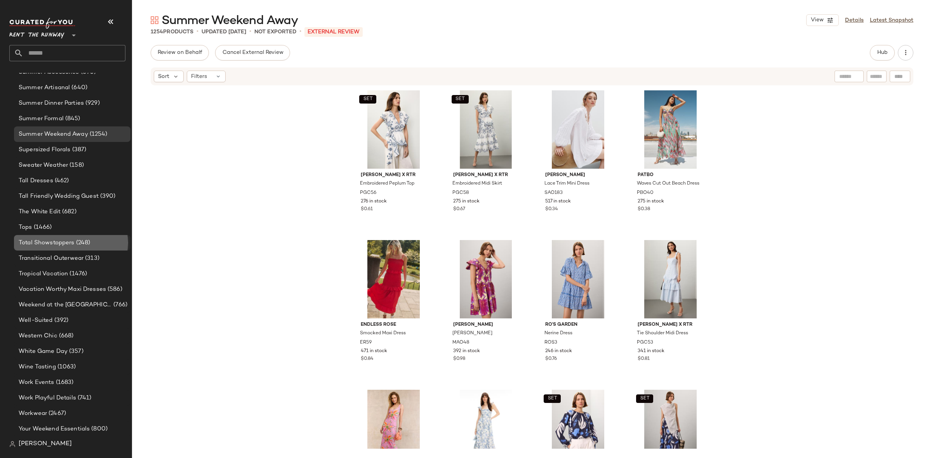
click at [102, 241] on div "Total Showstoppers (248)" at bounding box center [71, 243] width 111 height 9
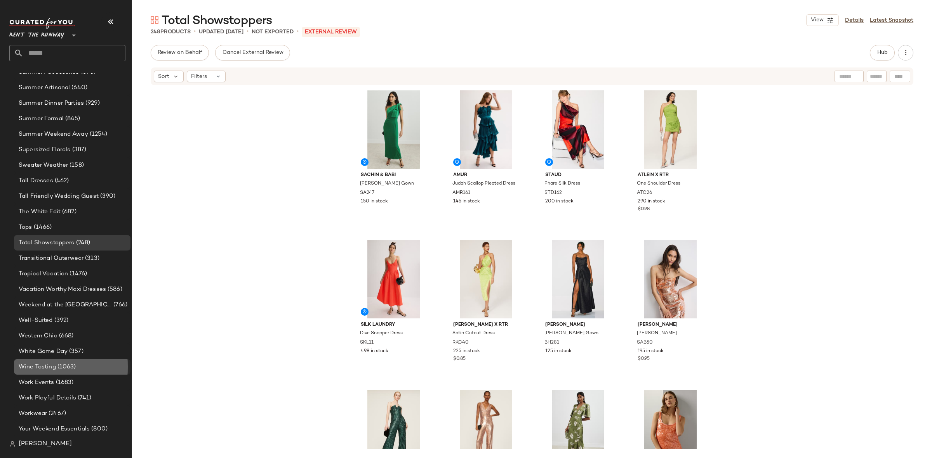
click at [76, 366] on div "Wine Tasting (1063)" at bounding box center [71, 367] width 111 height 9
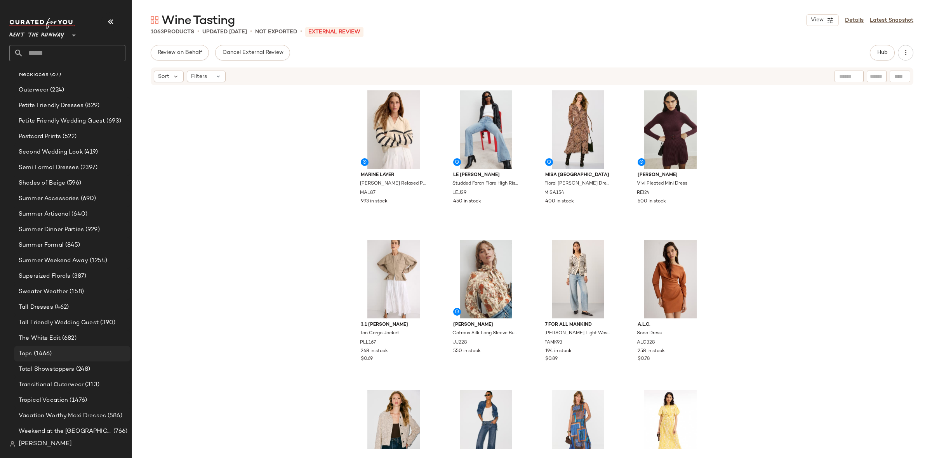
scroll to position [766, 0]
click at [69, 163] on div "Semi Formal Dresses (2397)" at bounding box center [72, 169] width 116 height 16
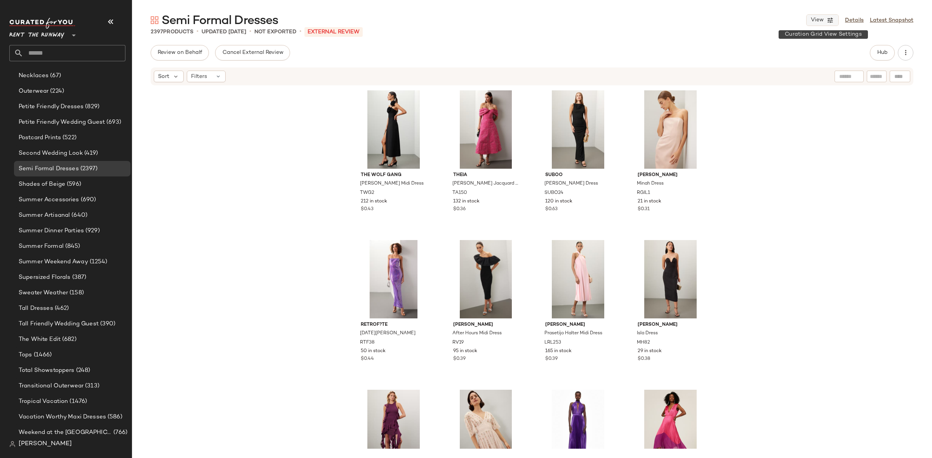
click at [831, 22] on icon "button" at bounding box center [829, 20] width 7 height 7
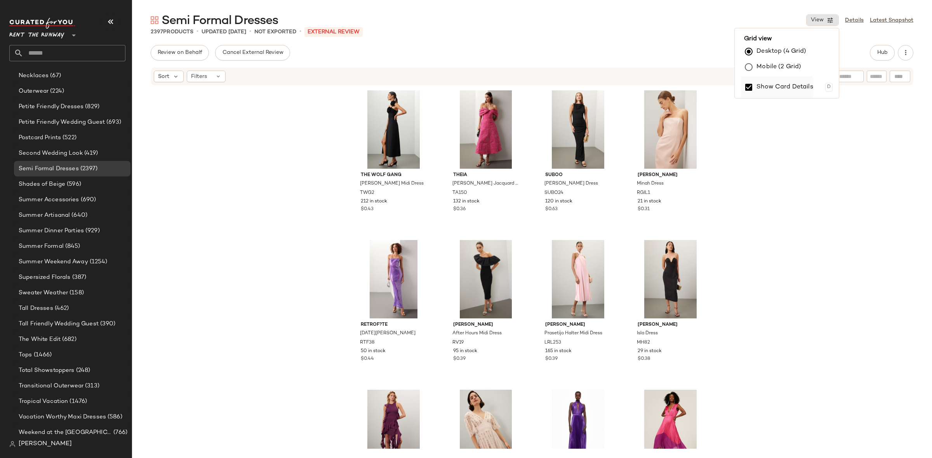
click at [774, 83] on label "Show Card Details" at bounding box center [784, 87] width 57 height 22
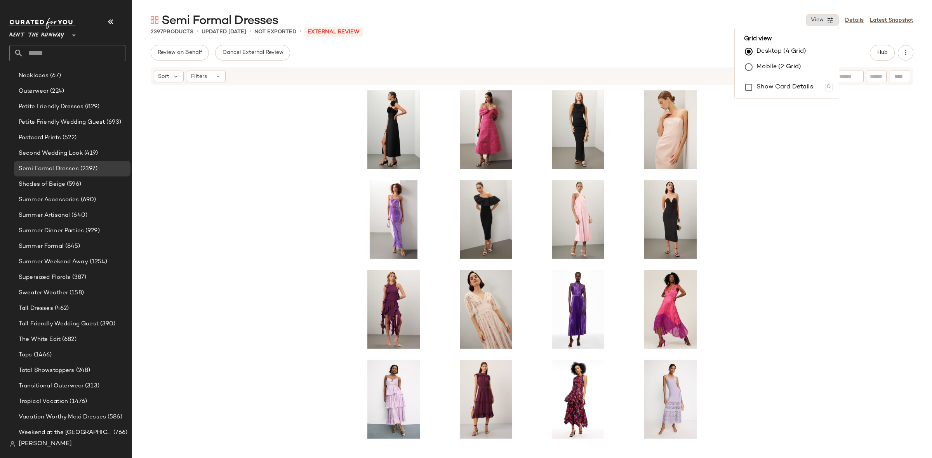
click at [789, 257] on div at bounding box center [532, 267] width 800 height 363
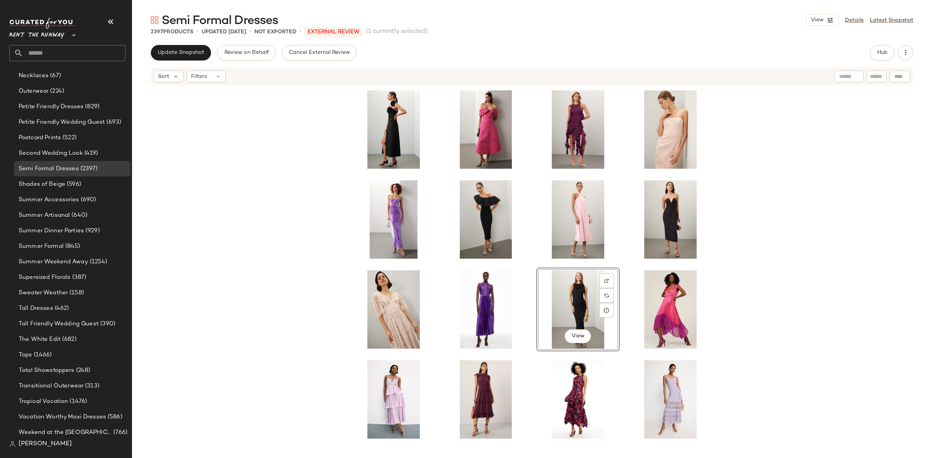
click at [623, 259] on div "View" at bounding box center [532, 268] width 360 height 361
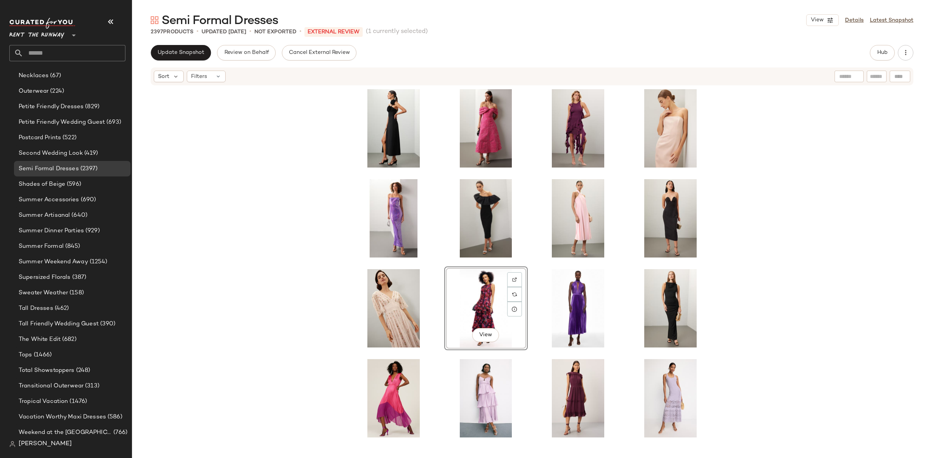
click at [531, 266] on div "View" at bounding box center [532, 267] width 360 height 361
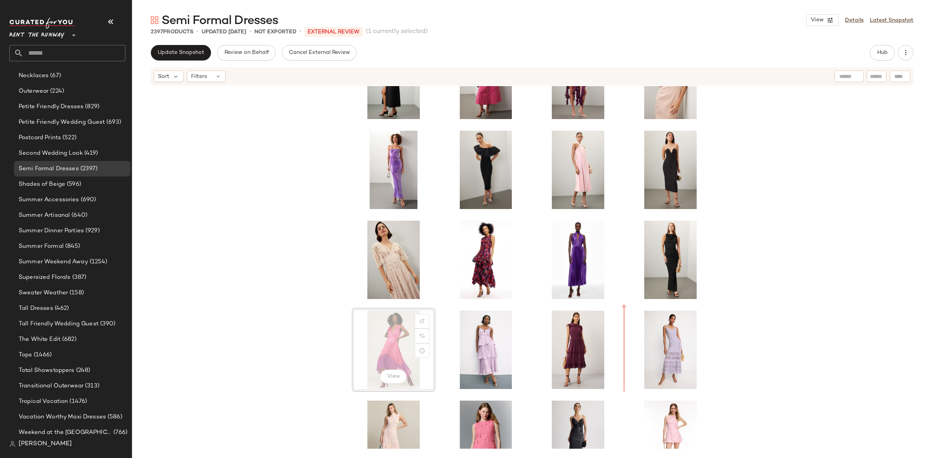
scroll to position [59, 0]
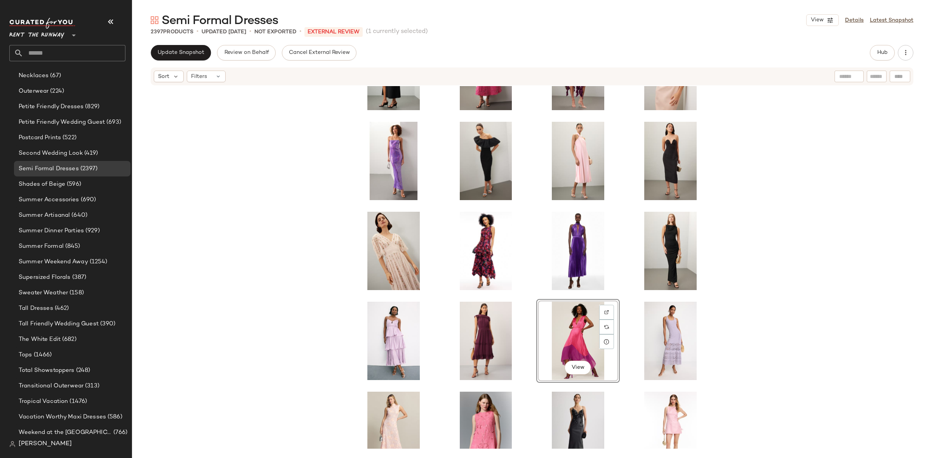
drag, startPoint x: 617, startPoint y: 305, endPoint x: 619, endPoint y: 301, distance: 4.0
click at [617, 304] on div "View" at bounding box center [578, 341] width 82 height 82
click at [621, 296] on div "View" at bounding box center [532, 209] width 360 height 361
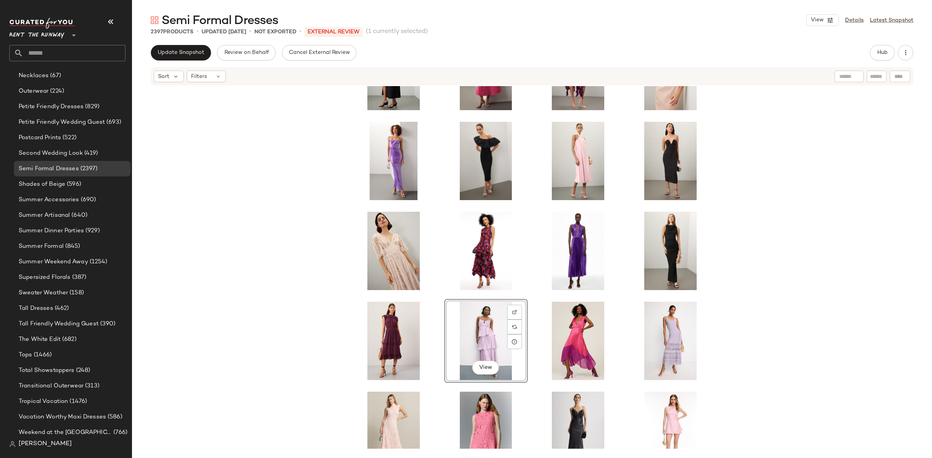
click at [523, 294] on div "View" at bounding box center [532, 209] width 360 height 361
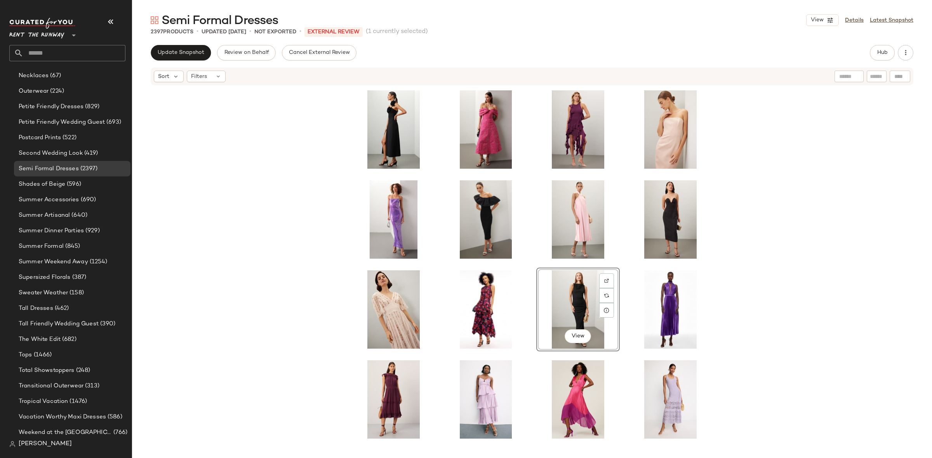
click at [531, 262] on div "View" at bounding box center [532, 268] width 360 height 361
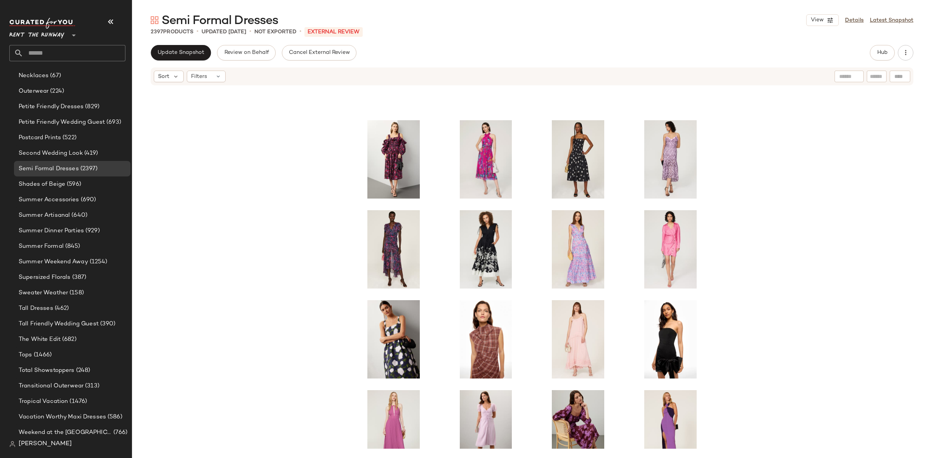
scroll to position [445, 0]
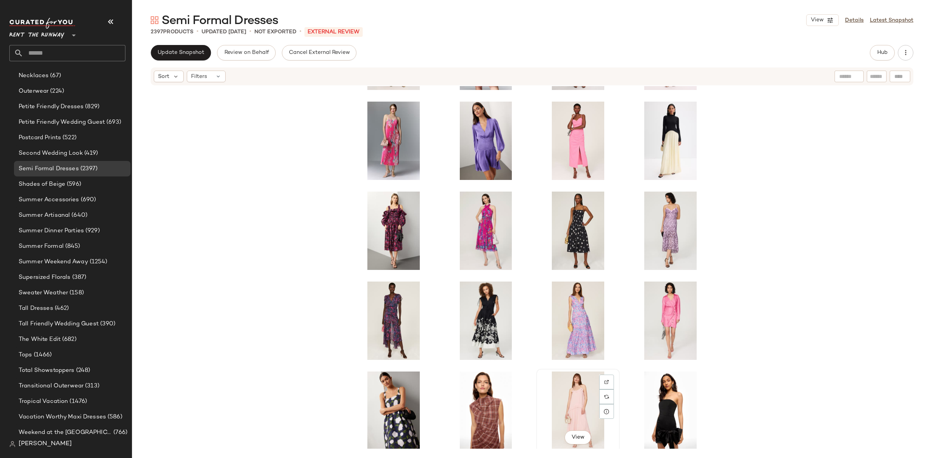
scroll to position [446, 0]
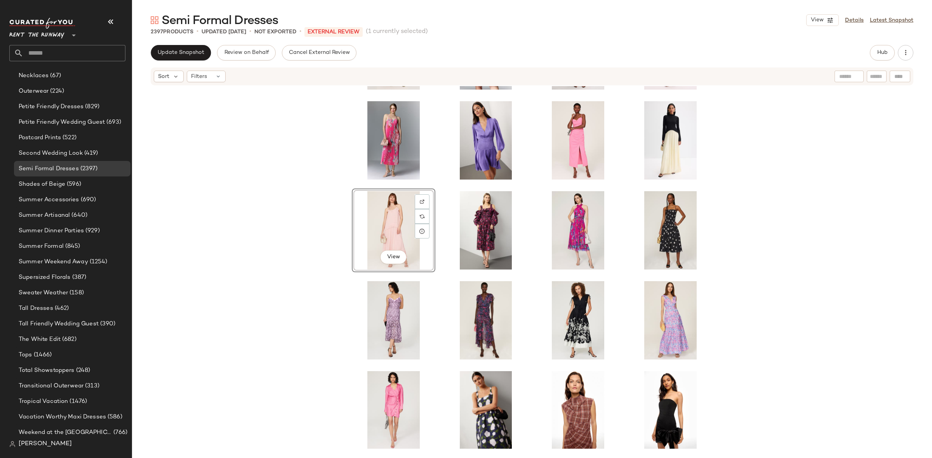
click at [442, 184] on div "View" at bounding box center [532, 267] width 800 height 363
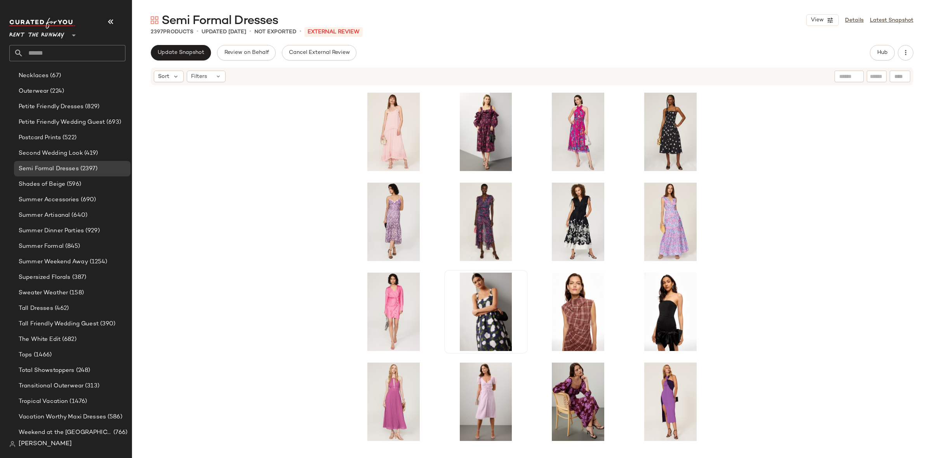
scroll to position [576, 0]
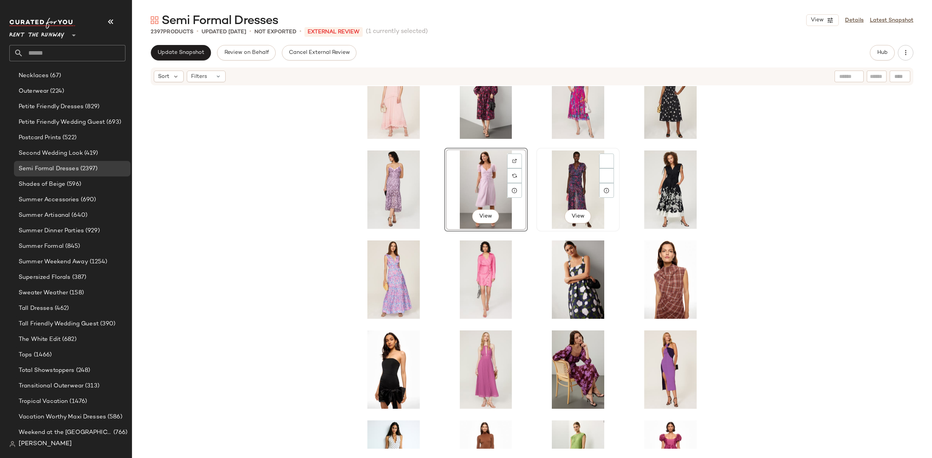
click at [539, 227] on img at bounding box center [578, 190] width 78 height 78
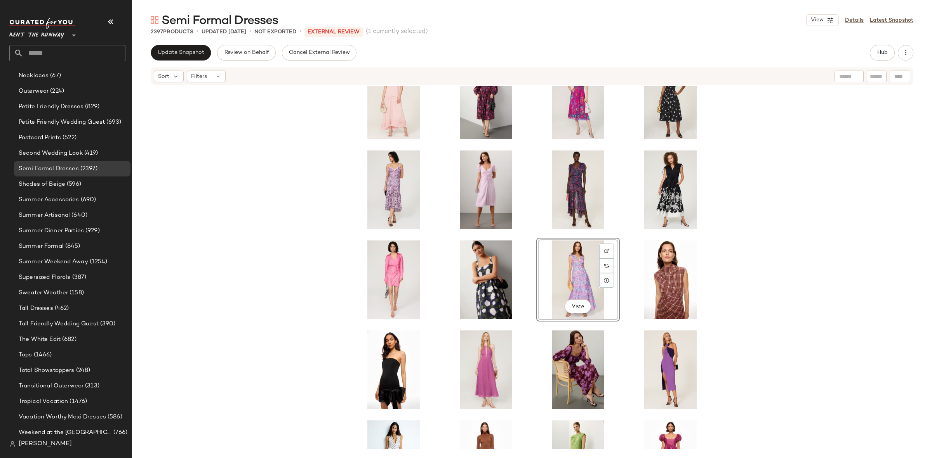
click at [623, 233] on div "View" at bounding box center [532, 267] width 800 height 363
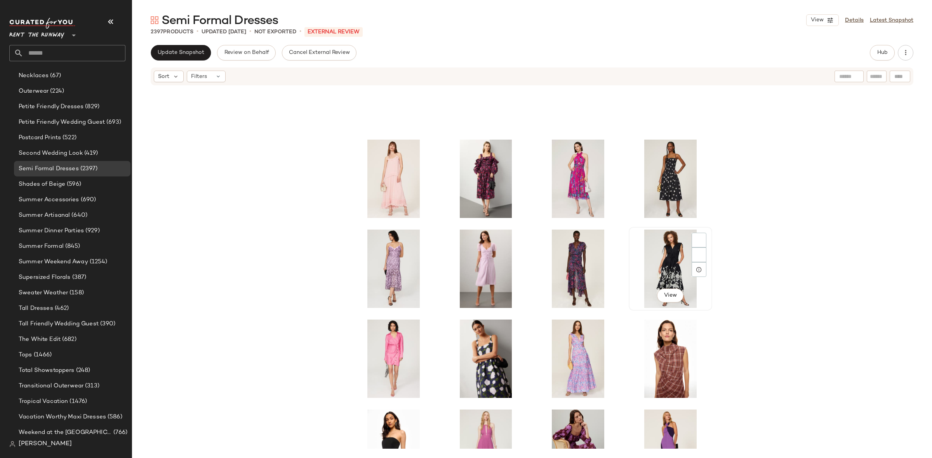
scroll to position [496, 0]
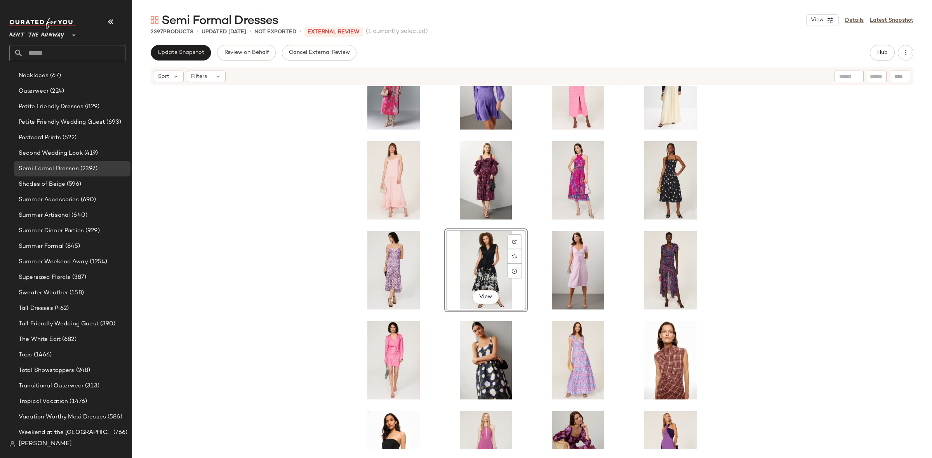
click at [528, 221] on div "View" at bounding box center [532, 267] width 800 height 363
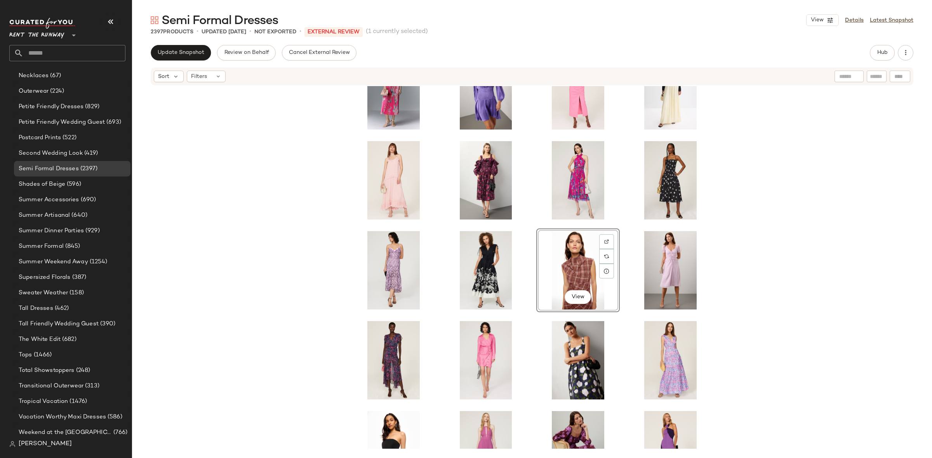
click at [526, 239] on div "View" at bounding box center [532, 267] width 800 height 363
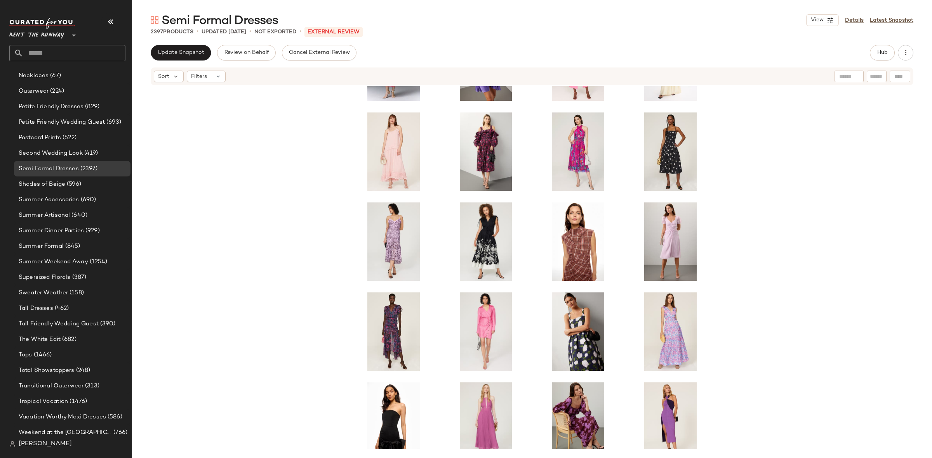
scroll to position [574, 0]
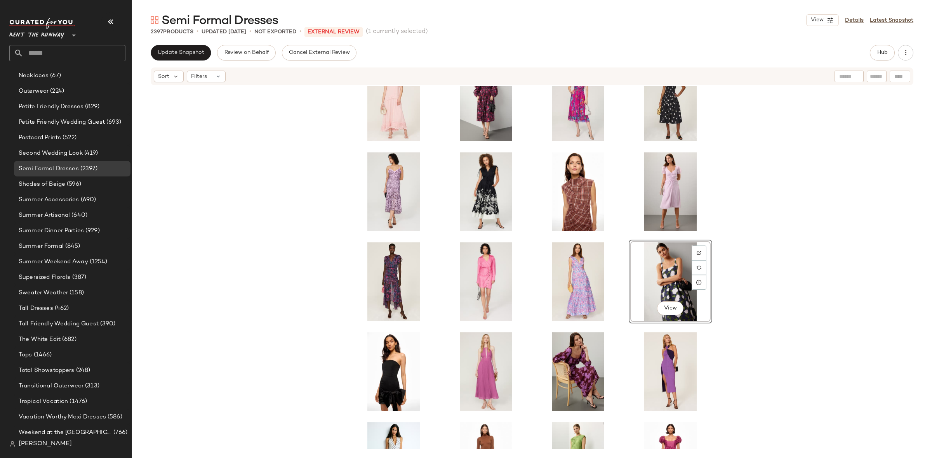
click at [619, 234] on div "View" at bounding box center [532, 267] width 800 height 363
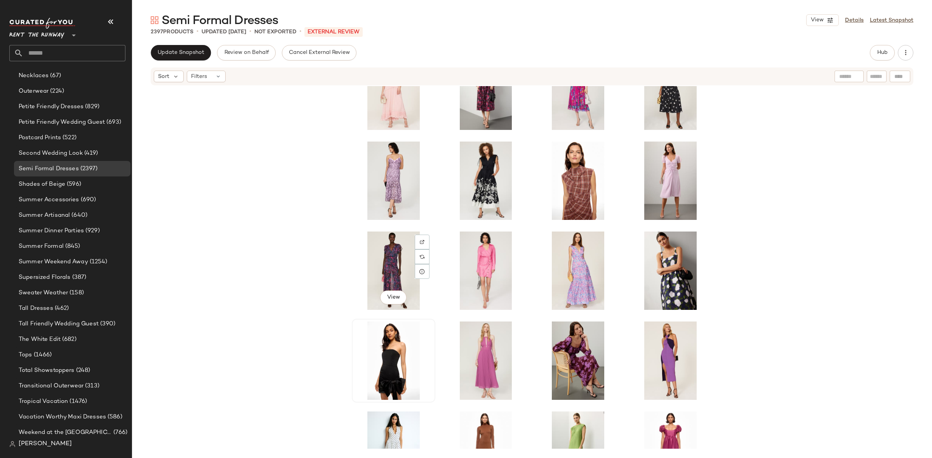
scroll to position [590, 0]
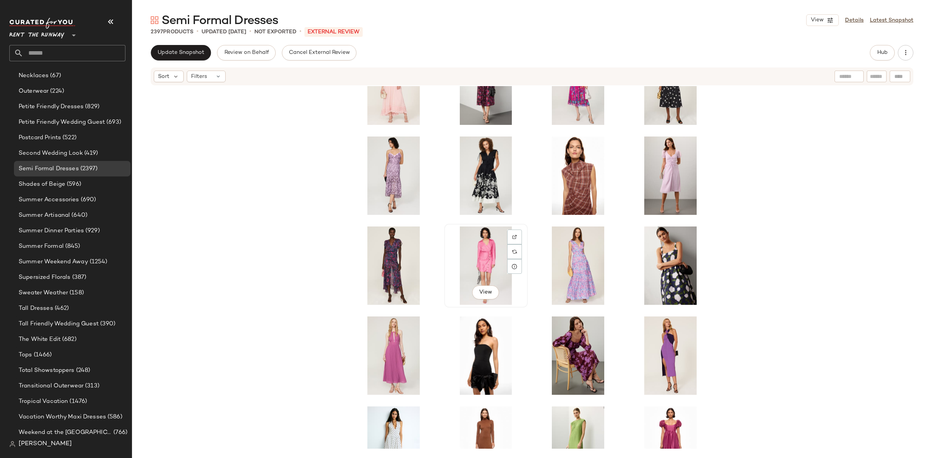
click at [521, 305] on div "View" at bounding box center [486, 266] width 82 height 82
click at [525, 306] on div "View" at bounding box center [485, 266] width 83 height 84
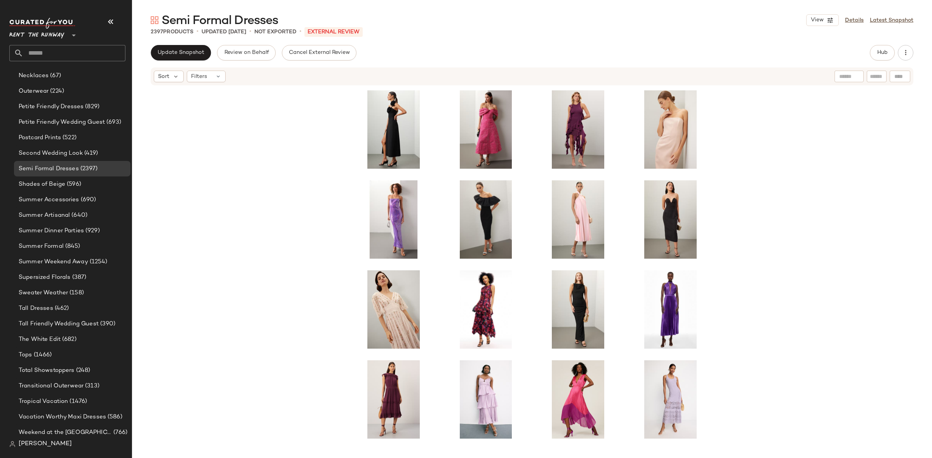
click at [211, 49] on div "Update Snapshot Review on Behalf Cancel External Review" at bounding box center [254, 53] width 206 height 16
click at [199, 50] on span "Update Snapshot" at bounding box center [180, 53] width 47 height 6
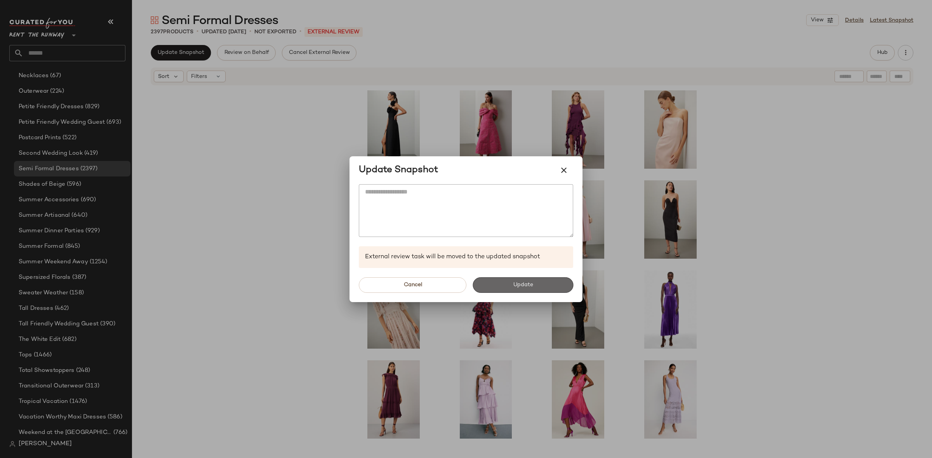
click at [520, 287] on span "Update" at bounding box center [522, 285] width 20 height 6
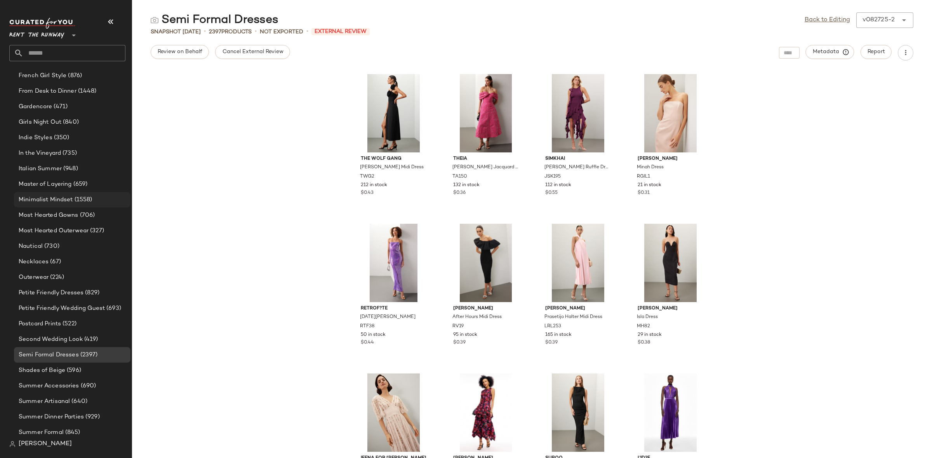
scroll to position [579, 0]
click at [90, 193] on div "Minimalist Mindset (1558)" at bounding box center [72, 201] width 116 height 16
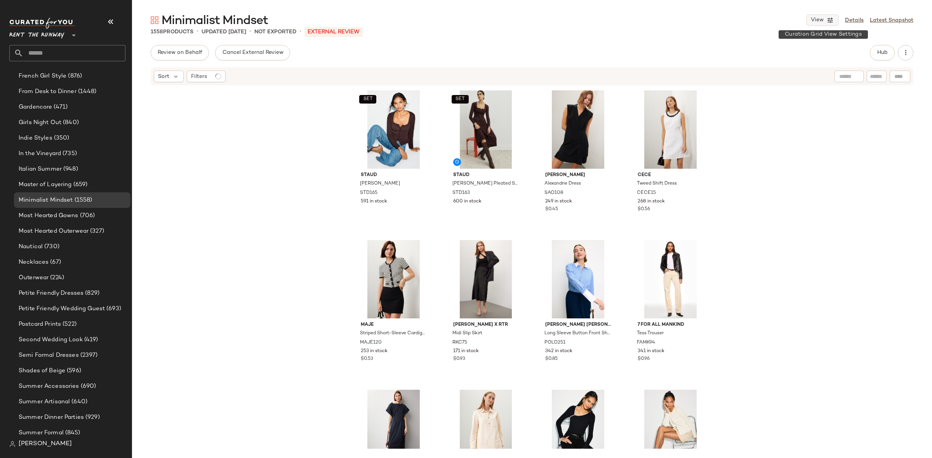
click at [814, 21] on span "View" at bounding box center [816, 20] width 13 height 6
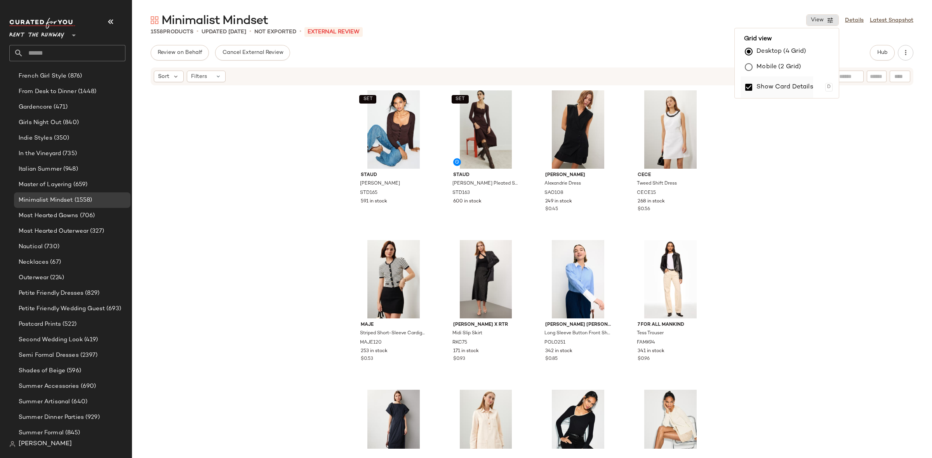
click at [778, 83] on label "Show Card Details" at bounding box center [784, 87] width 57 height 22
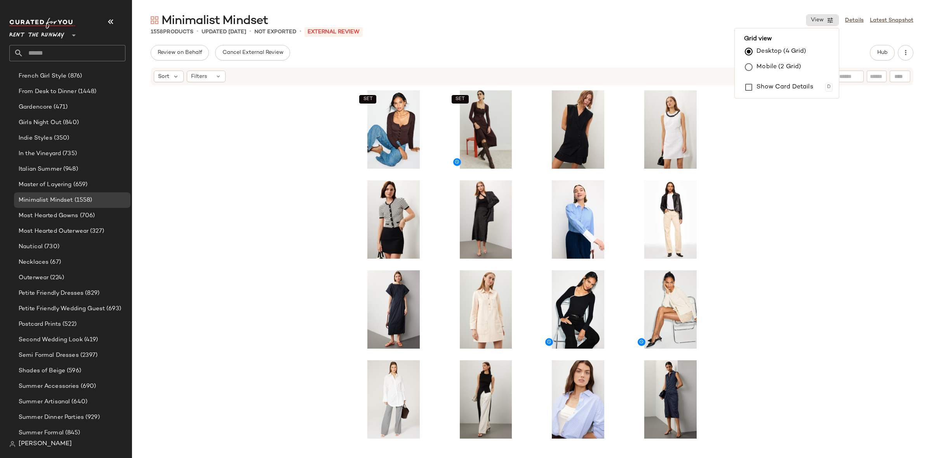
click at [802, 171] on div "SET SET" at bounding box center [532, 267] width 800 height 363
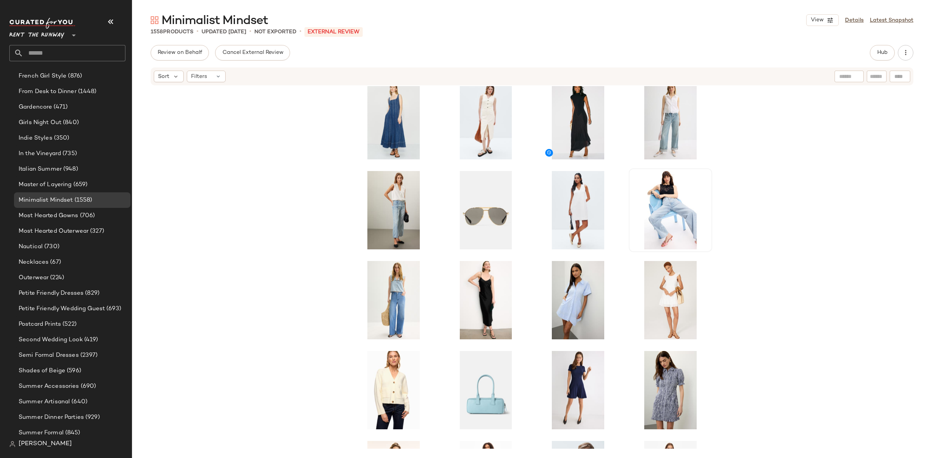
scroll to position [819, 0]
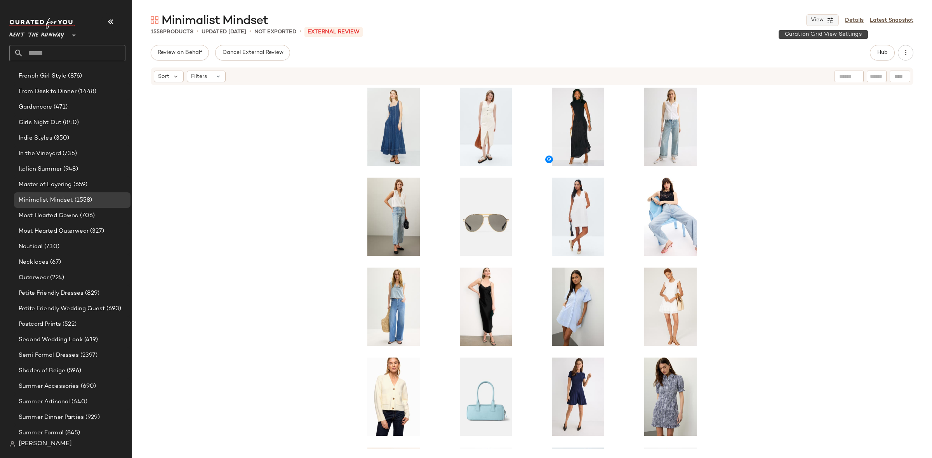
click at [819, 21] on span "View" at bounding box center [816, 20] width 13 height 6
click at [795, 85] on label "Show Card Details" at bounding box center [784, 87] width 57 height 22
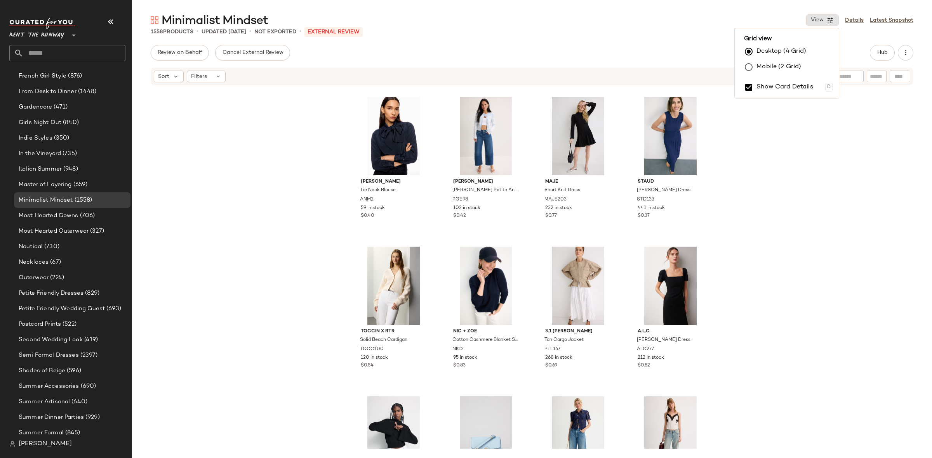
click at [792, 209] on div "Ann Mashburn Tie Neck Blouse ANM2 59 in stock $0.40 PAIGE Ariella Petite Ankle …" at bounding box center [532, 267] width 800 height 363
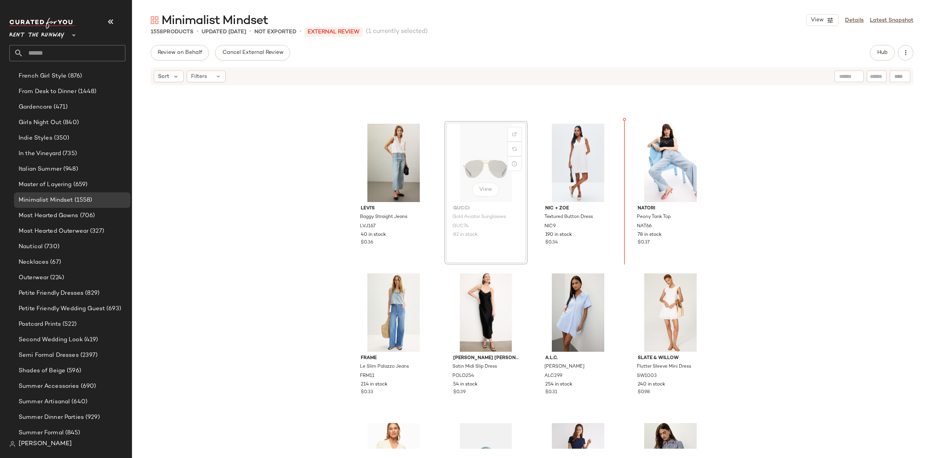
scroll to position [1463, 0]
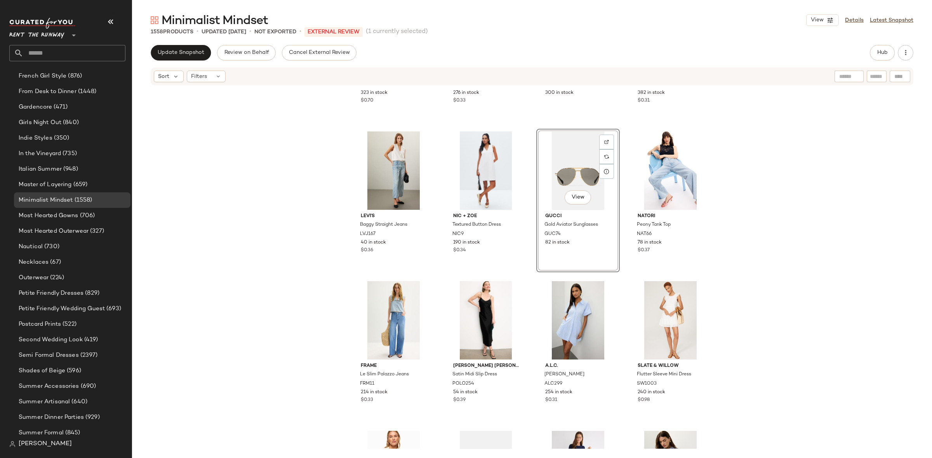
click at [617, 269] on div "View Gucci Gold Aviator Sunglasses GUC74 82 in stock" at bounding box center [577, 201] width 83 height 144
click at [623, 274] on div "Madewell Flare Denim Midi Dress MDW413 323 in stock $0.70 Rails Westwood Midi D…" at bounding box center [532, 267] width 800 height 363
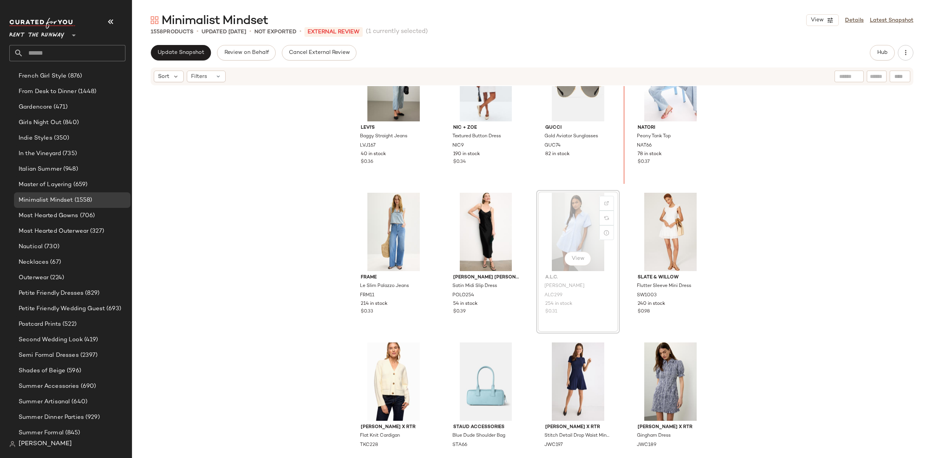
scroll to position [1543, 0]
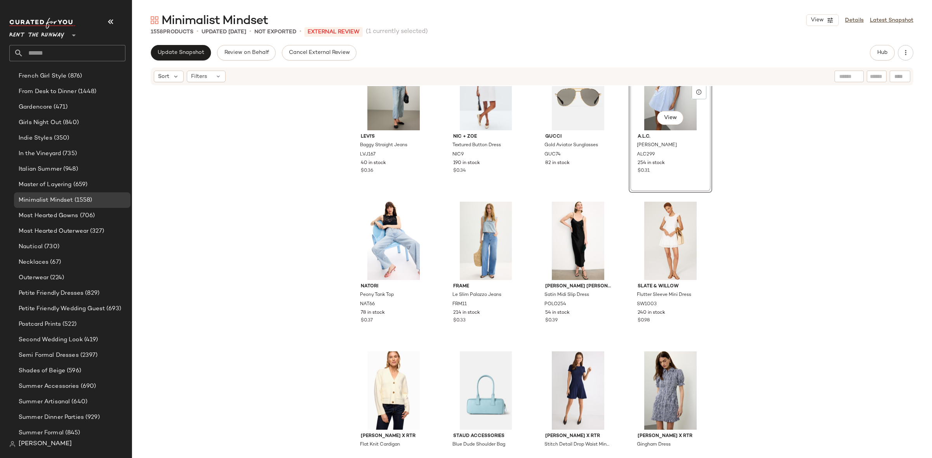
click at [623, 198] on div "Levi's Baggy Straight Jeans LVJ167 40 in stock $0.36 NIC + ZOE Textured Button …" at bounding box center [532, 267] width 800 height 363
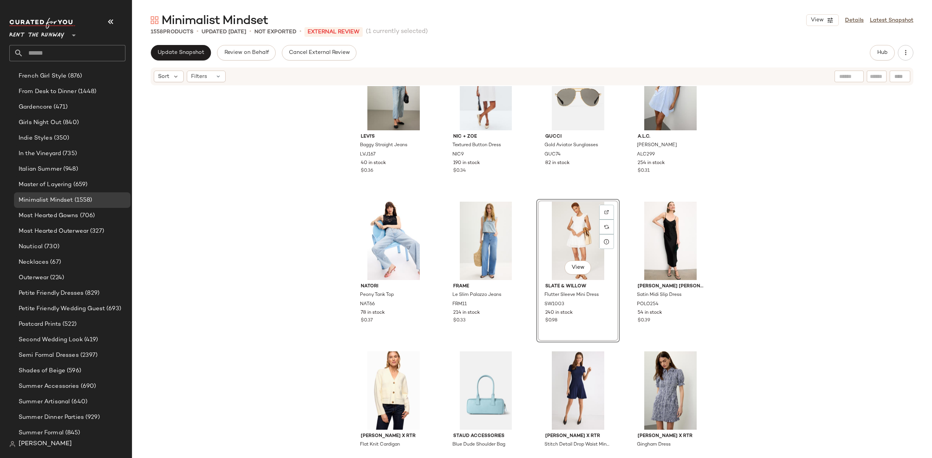
click at [532, 191] on div "Levi's Baggy Straight Jeans LVJ167 40 in stock $0.36 NIC + ZOE Textured Button …" at bounding box center [532, 267] width 800 height 363
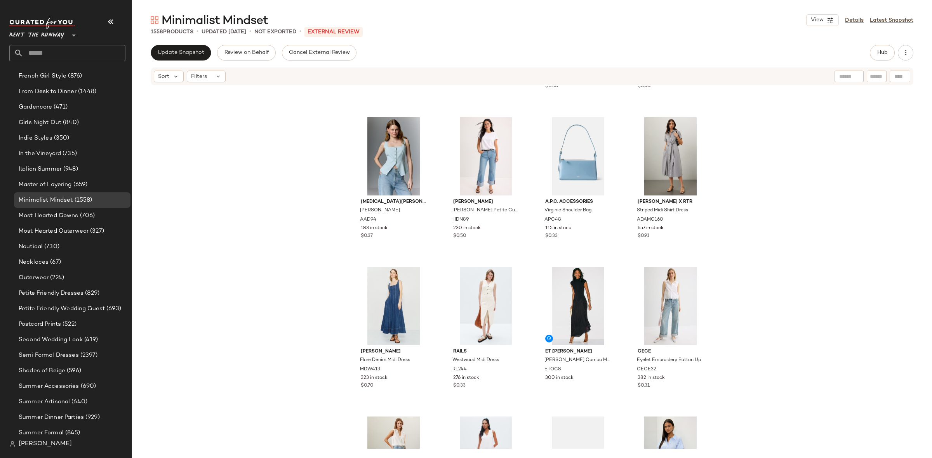
scroll to position [1141, 0]
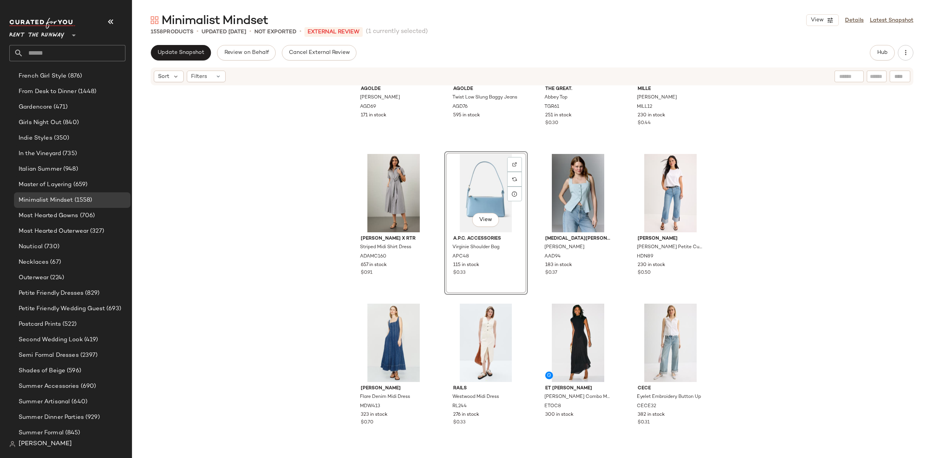
click at [529, 156] on div "AGOLDE Beth Tee AGD69 171 in stock AGOLDE Twist Low Slung Baggy Jeans AGD76 595…" at bounding box center [532, 267] width 800 height 363
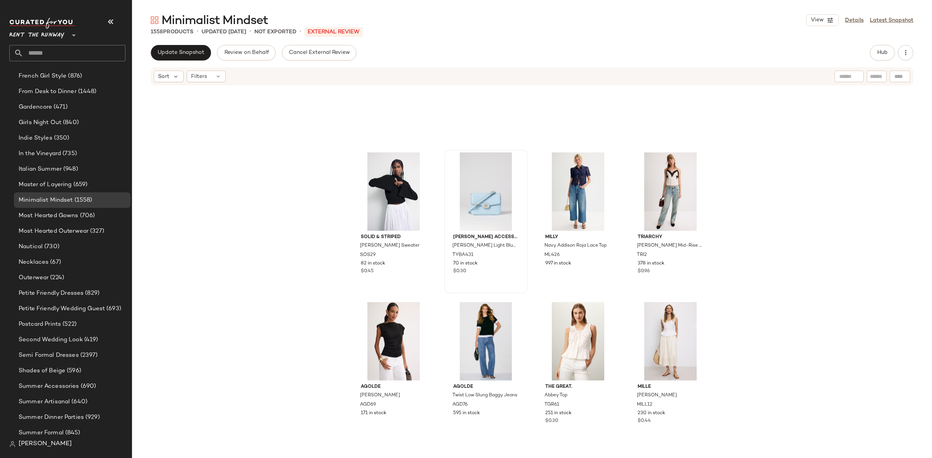
scroll to position [832, 0]
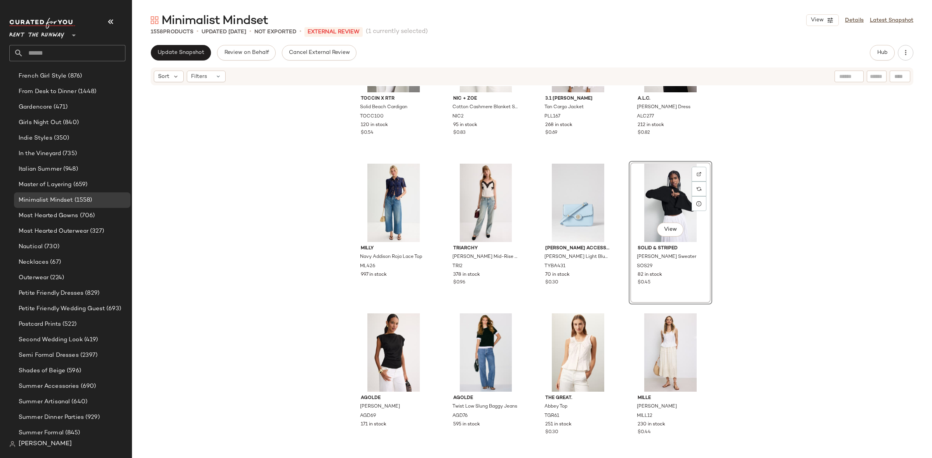
click at [616, 160] on div "TOCCIN X RTR Solid Beach Cardigan TOCC100 120 in stock $0.54 NIC + ZOE Cotton C…" at bounding box center [532, 267] width 800 height 363
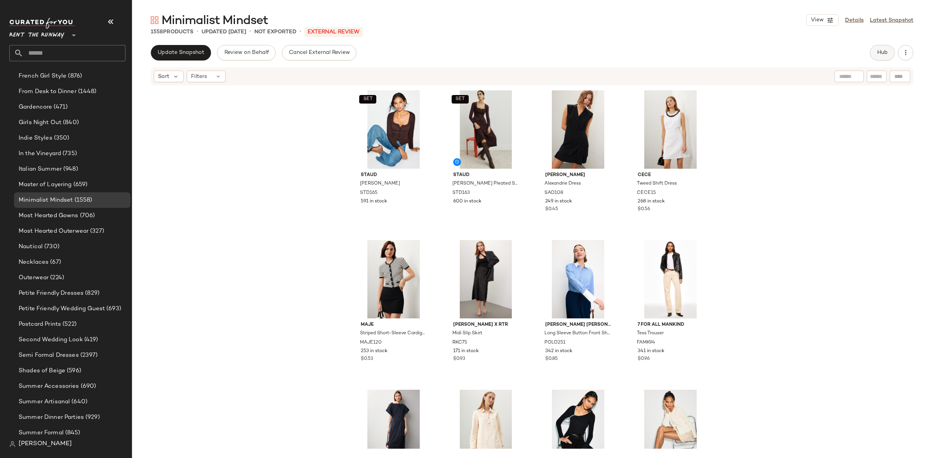
click at [875, 46] on button "Hub" at bounding box center [882, 53] width 25 height 16
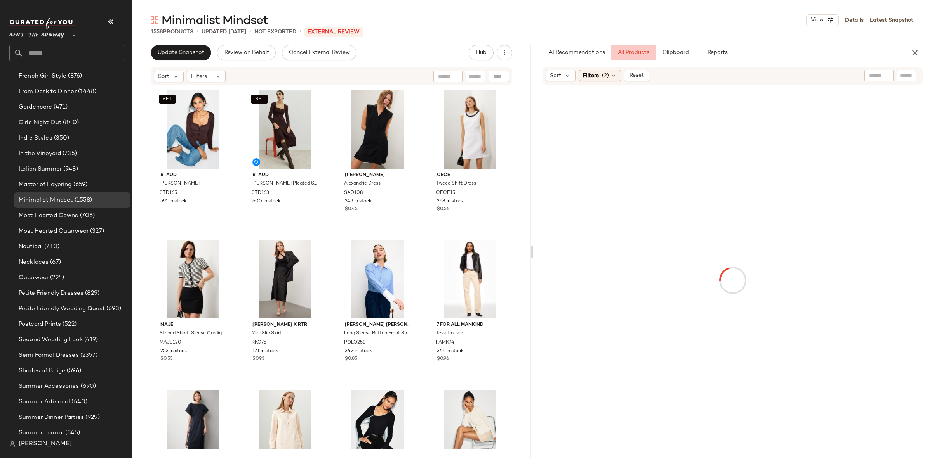
click at [643, 48] on button "All Products" at bounding box center [633, 53] width 45 height 16
click at [664, 49] on button "Clipboard" at bounding box center [675, 53] width 39 height 16
click at [637, 50] on span "All Products" at bounding box center [633, 53] width 32 height 6
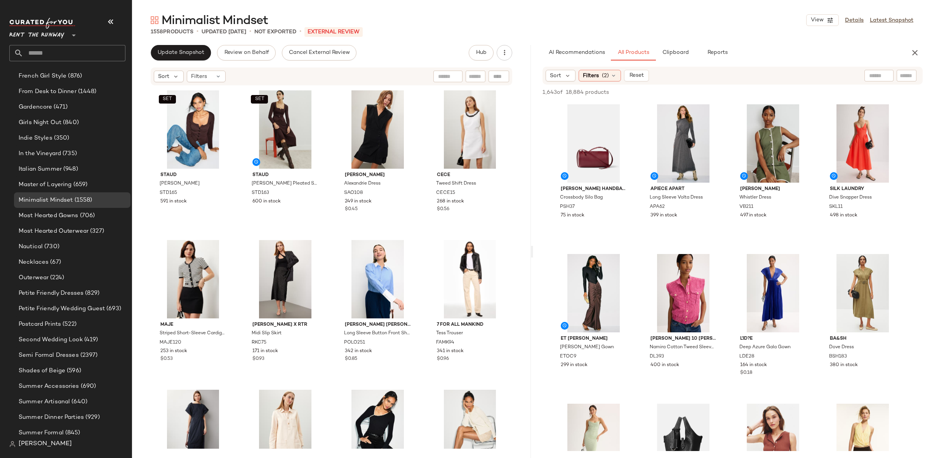
click at [872, 72] on input "text" at bounding box center [879, 76] width 20 height 8
type input "**********"
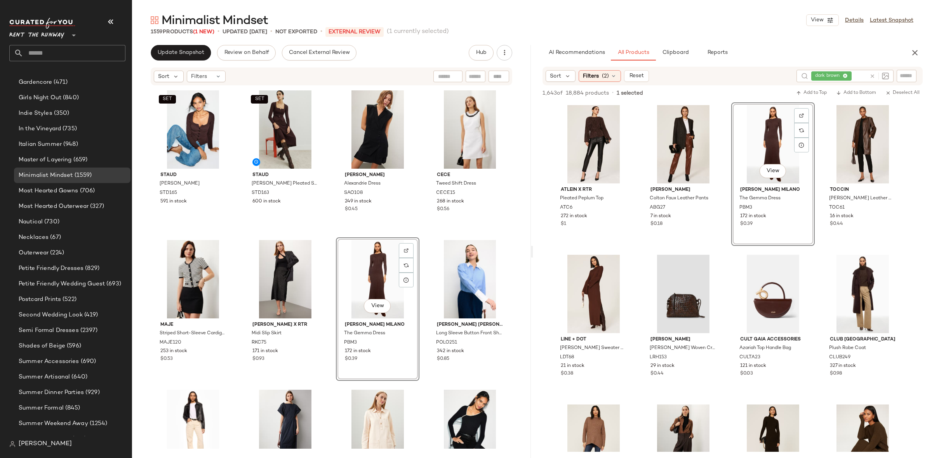
scroll to position [579, 0]
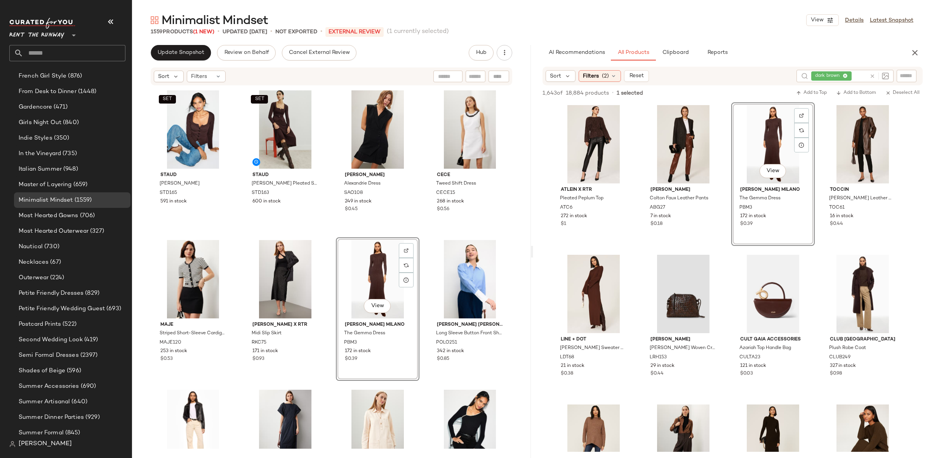
click at [328, 237] on div "SET Staud Rachela Sweater STD165 591 in stock SET Staud Lena Pleated Skirt STD1…" at bounding box center [331, 268] width 360 height 361
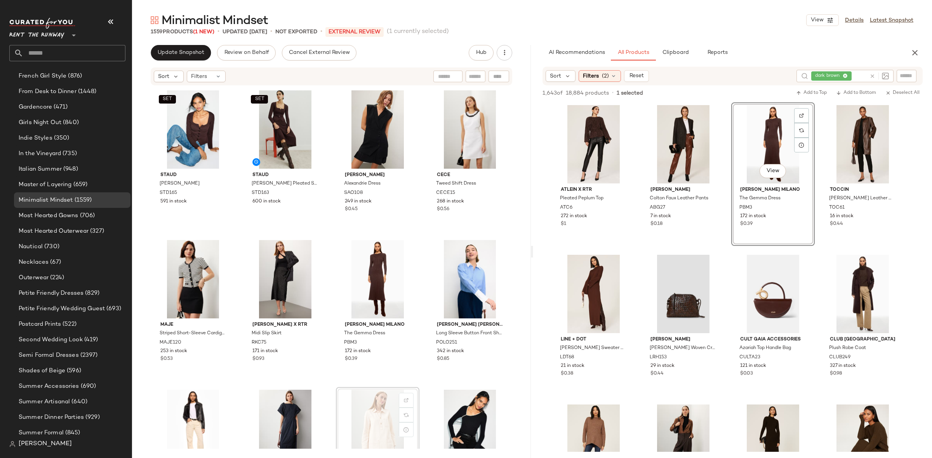
scroll to position [1, 0]
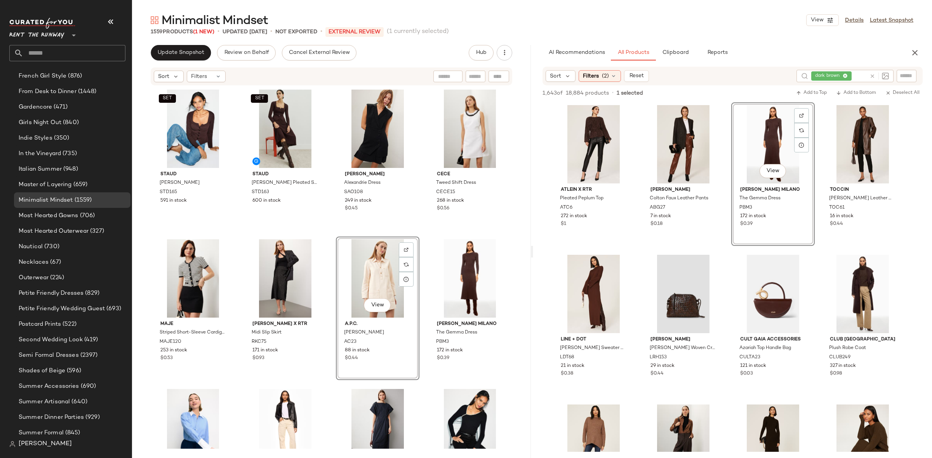
click at [328, 235] on div "SET Staud Rachela Sweater STD165 591 in stock SET Staud Lena Pleated Skirt STD1…" at bounding box center [331, 267] width 360 height 361
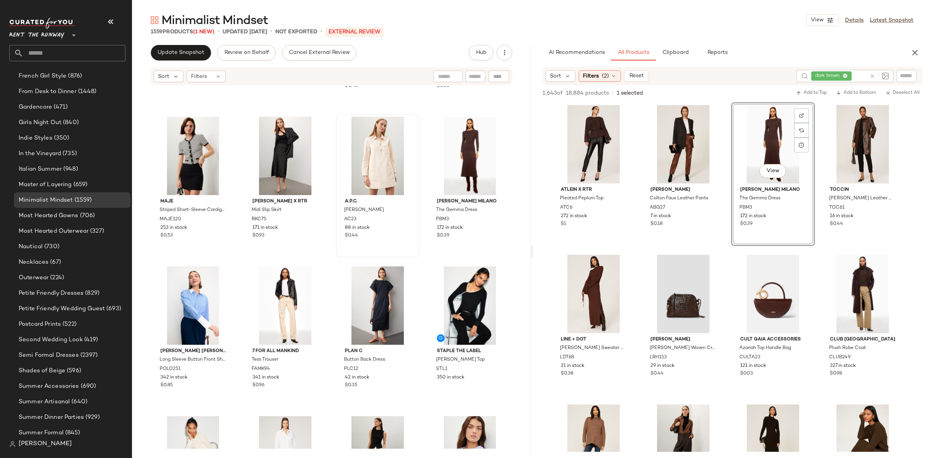
scroll to position [125, 0]
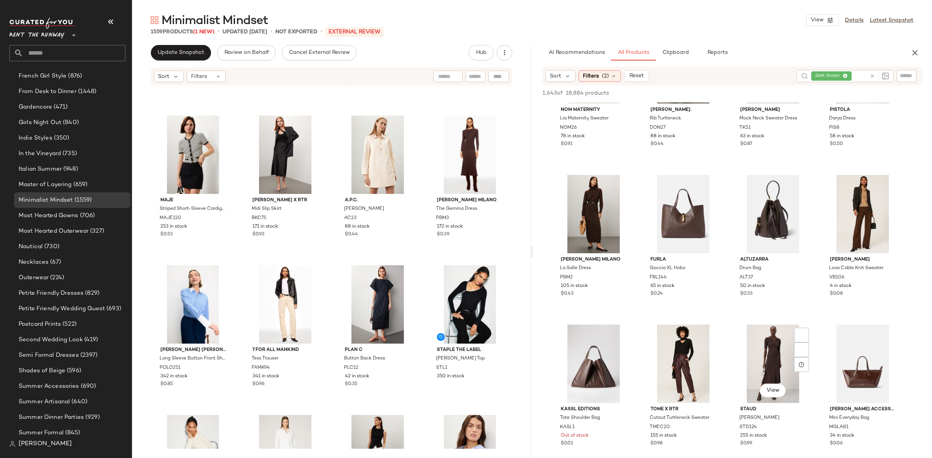
scroll to position [536, 0]
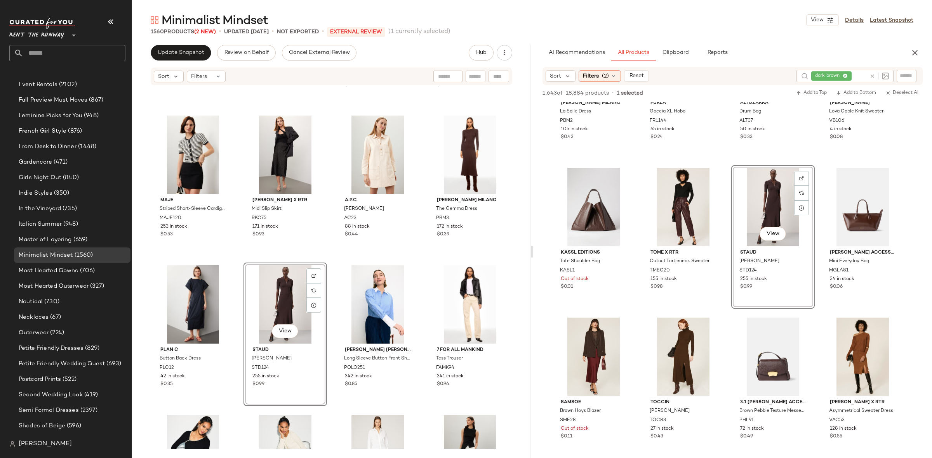
scroll to position [579, 0]
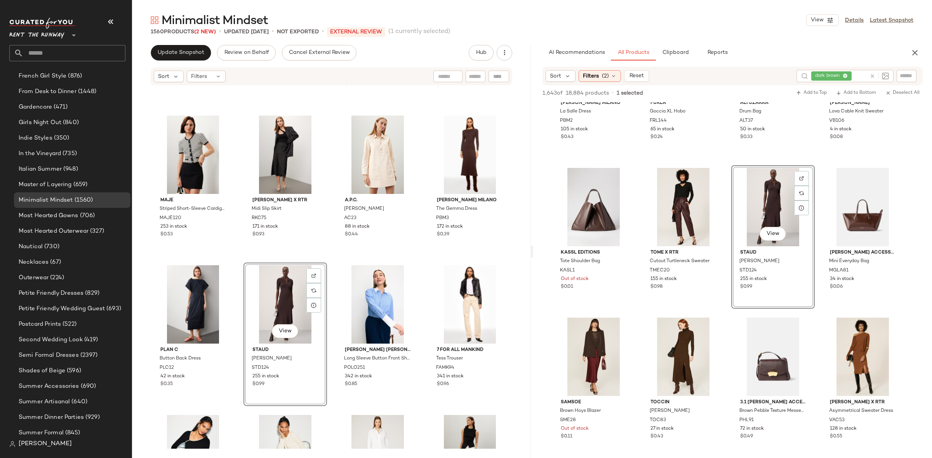
click at [335, 261] on div "SET Staud Rachela Sweater STD165 591 in stock SET Staud Lena Pleated Skirt STD1…" at bounding box center [331, 143] width 360 height 361
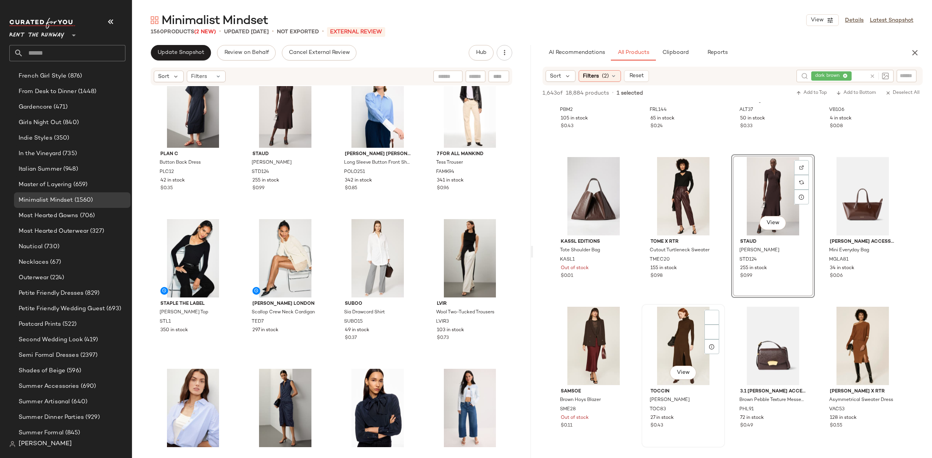
scroll to position [898, 0]
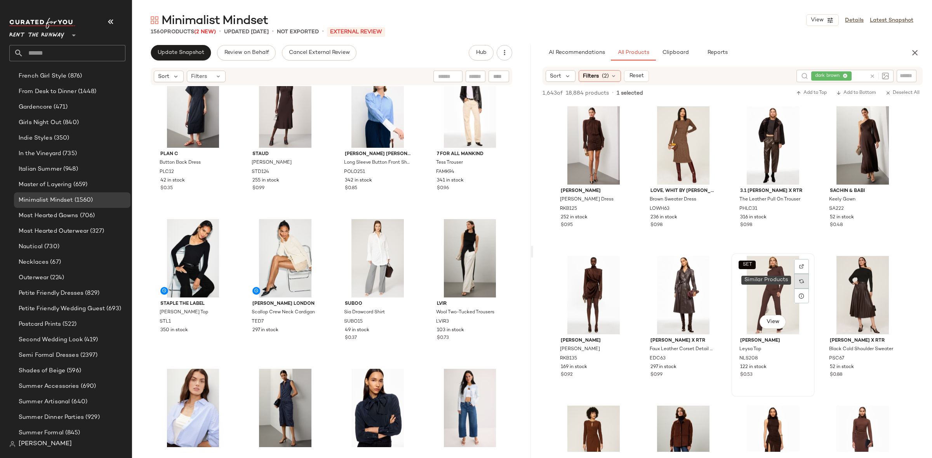
click at [798, 278] on div at bounding box center [801, 281] width 15 height 15
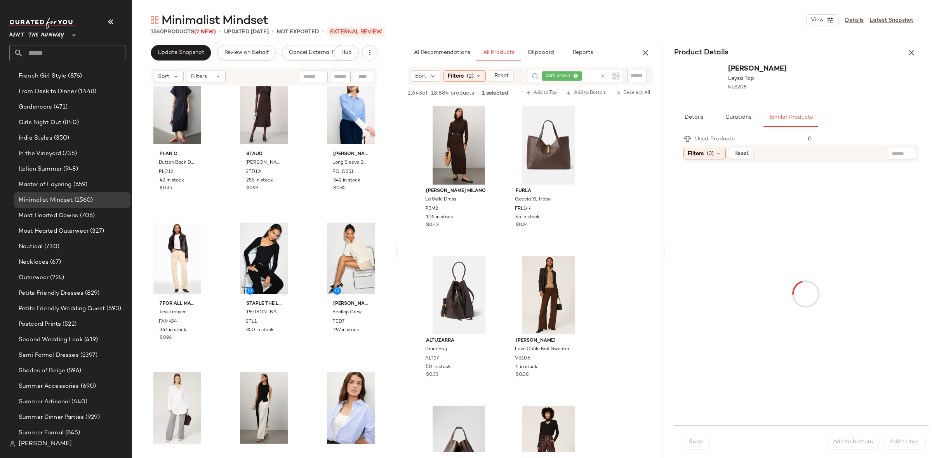
scroll to position [1797, 0]
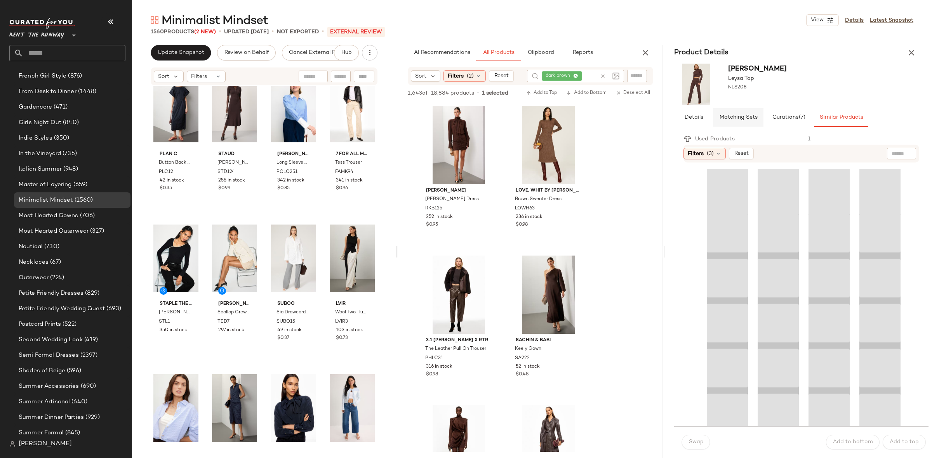
click at [756, 115] on span "Matching Sets" at bounding box center [738, 118] width 38 height 6
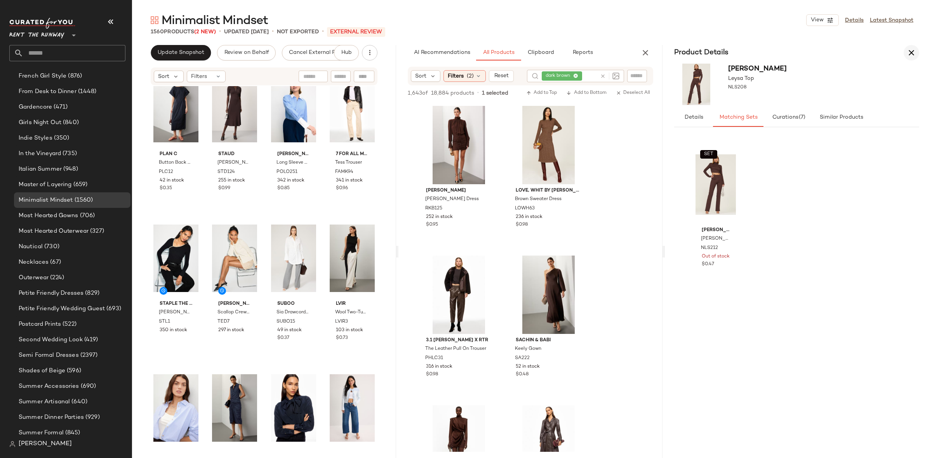
click at [911, 55] on icon "button" at bounding box center [910, 52] width 9 height 9
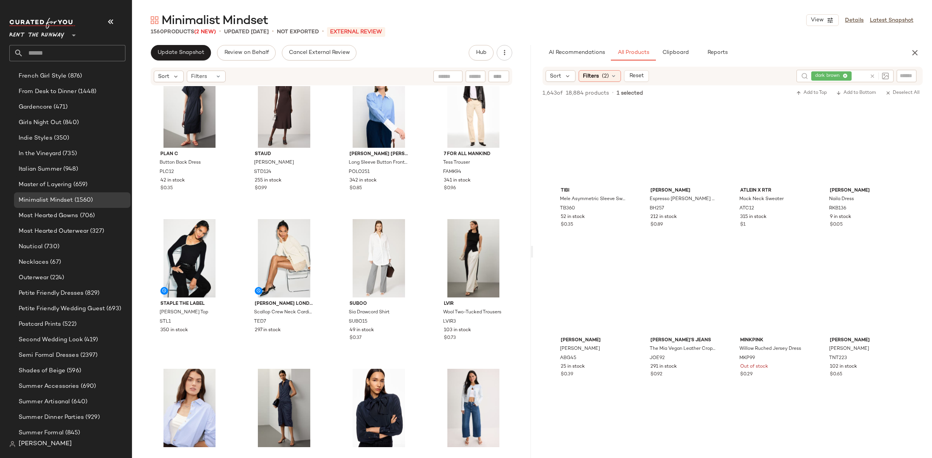
scroll to position [898, 0]
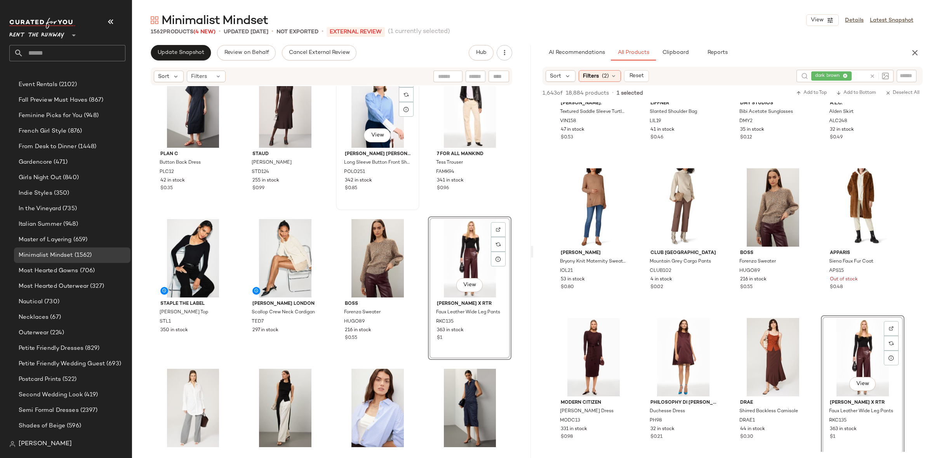
scroll to position [579, 0]
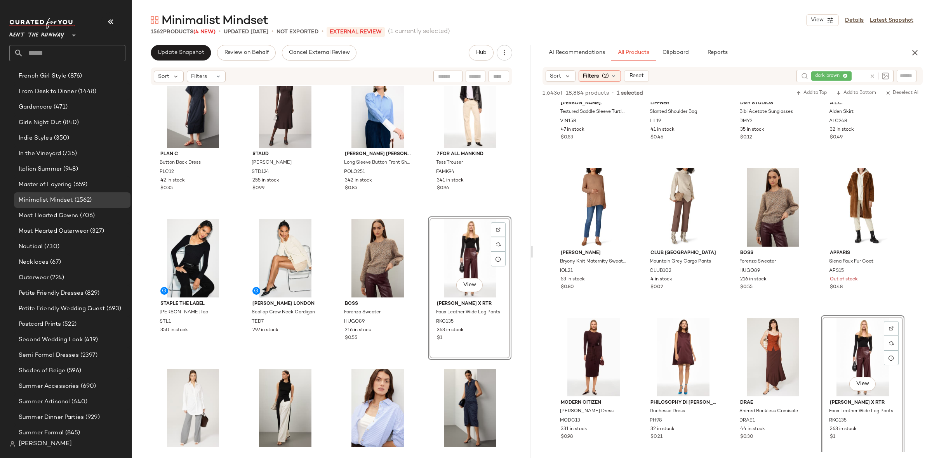
click at [417, 206] on div "Plan C Button Back Dress PLC12 42 in stock $0.35 Staud Roland Dress STD124 255 …" at bounding box center [331, 267] width 399 height 363
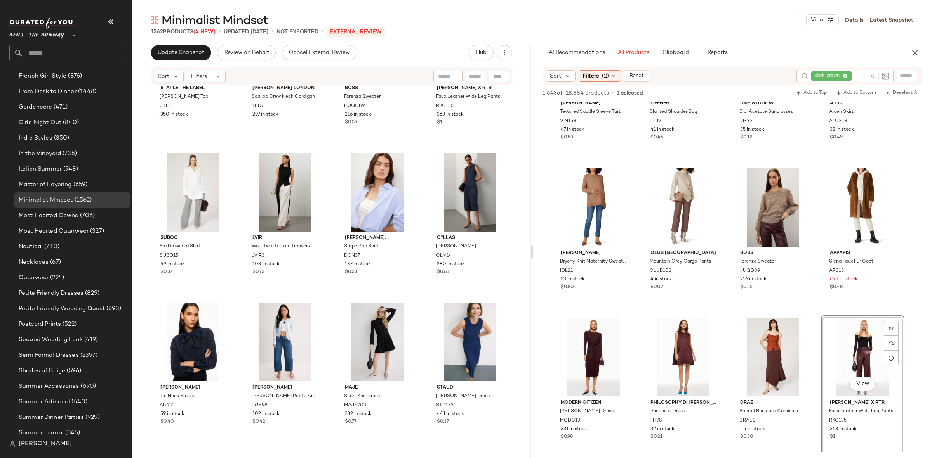
scroll to position [546, 0]
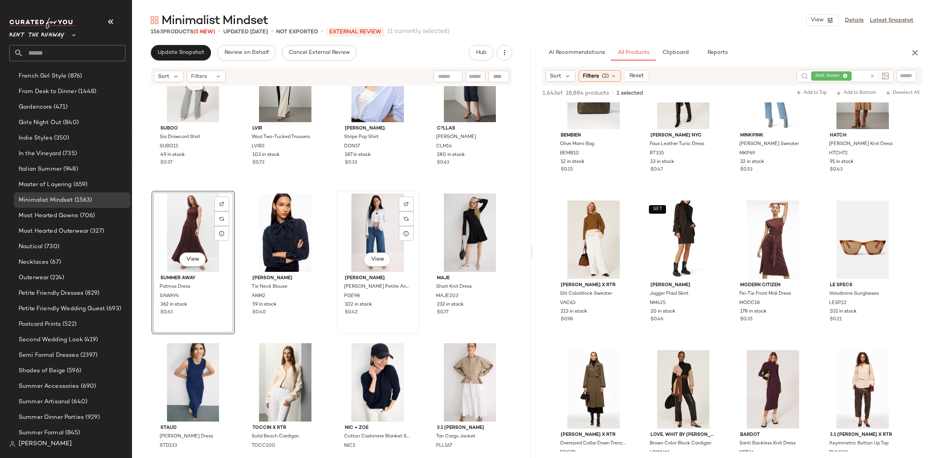
scroll to position [637, 0]
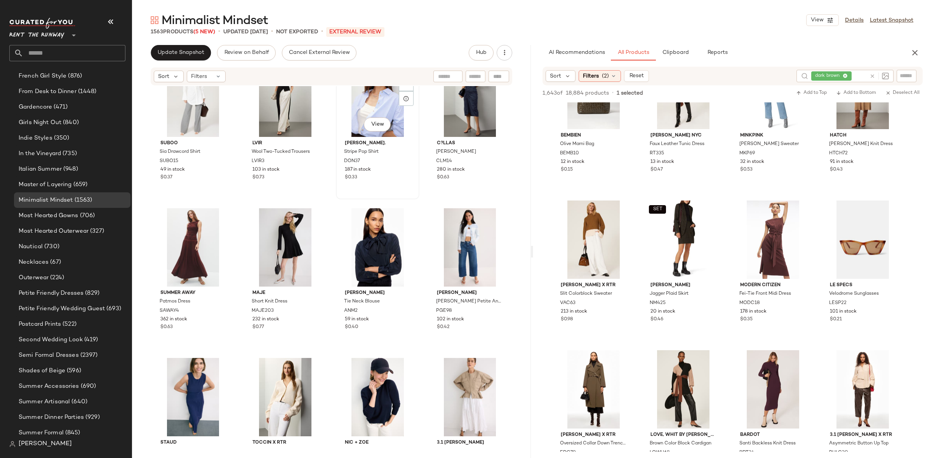
click at [336, 197] on div "View DONNI. Stripe Pop Shirt DON37 187 in stock $0.33" at bounding box center [377, 128] width 83 height 144
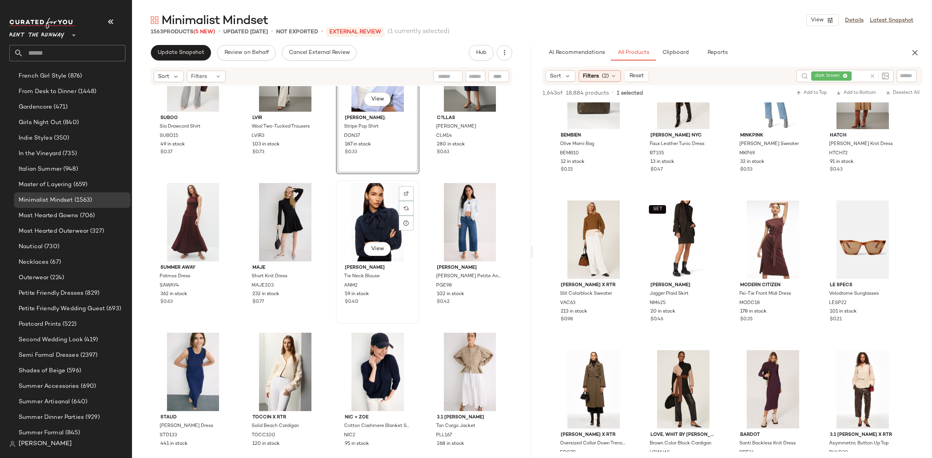
scroll to position [663, 0]
click at [330, 231] on div "Suboo Sia Drawcord Shirt SUBO15 49 in stock $0.37 LVIR Wool Two-Tucked Trousers…" at bounding box center [331, 267] width 399 height 363
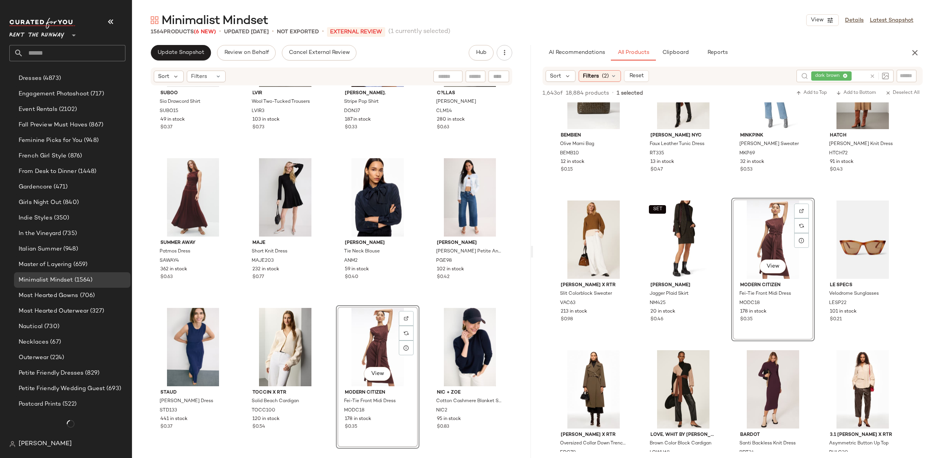
scroll to position [579, 0]
click at [328, 301] on div "Suboo Sia Drawcord Shirt SUBO15 49 in stock $0.37 LVIR Wool Two-Tucked Trousers…" at bounding box center [331, 267] width 399 height 363
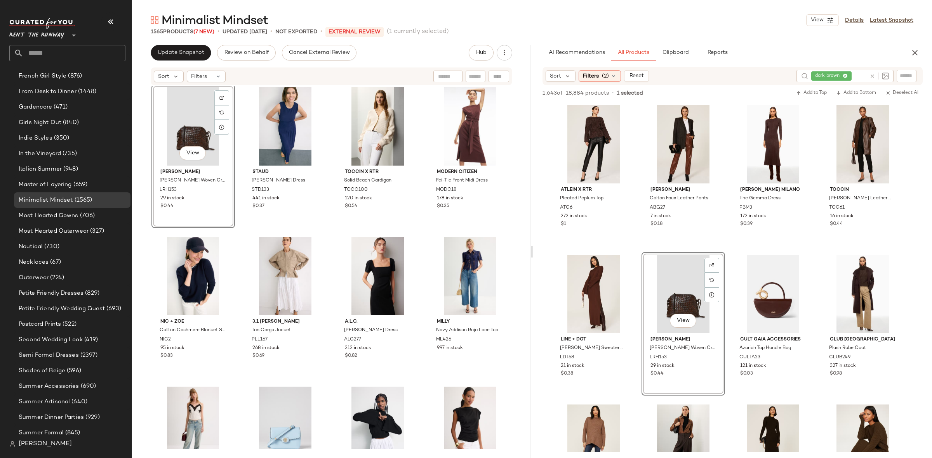
click at [240, 228] on div "View Loeffler Randall Mallory Woven Crossbody LRH153 29 in stock $0.44 Staud El…" at bounding box center [331, 267] width 399 height 363
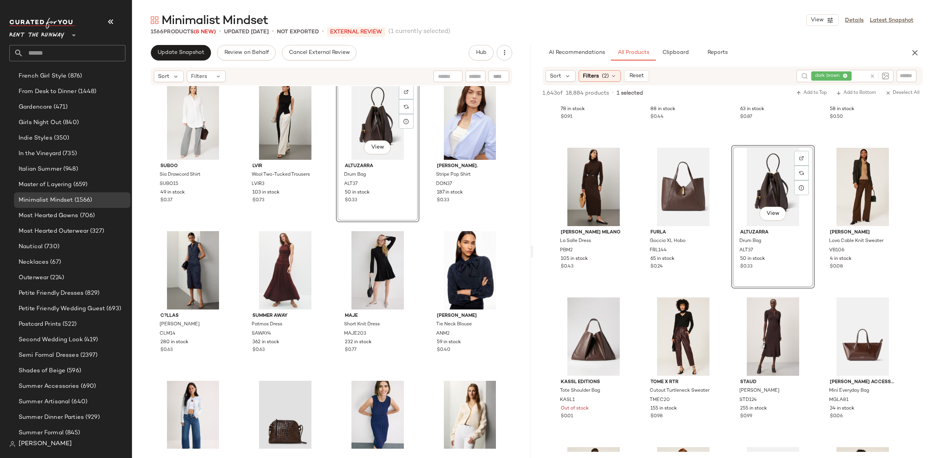
click at [331, 224] on div "Suboo Sia Drawcord Shirt SUBO15 49 in stock $0.37 LVIR Wool Two-Tucked Trousers…" at bounding box center [331, 267] width 399 height 363
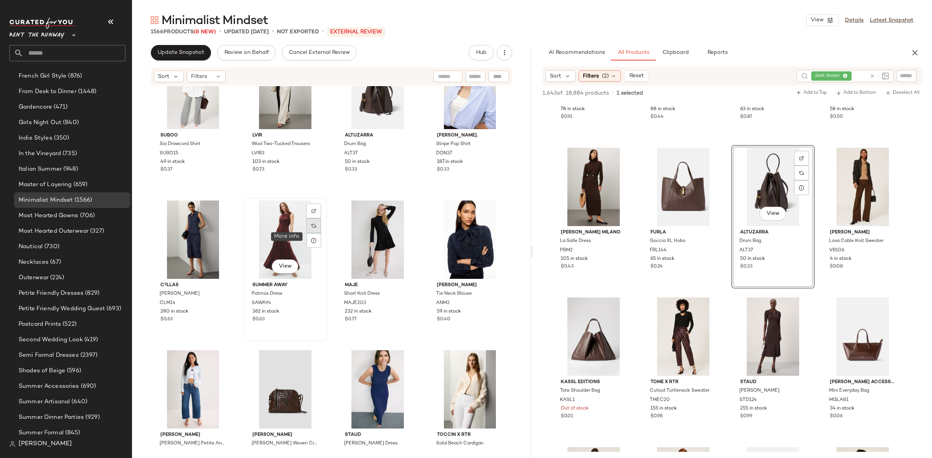
scroll to position [649, 0]
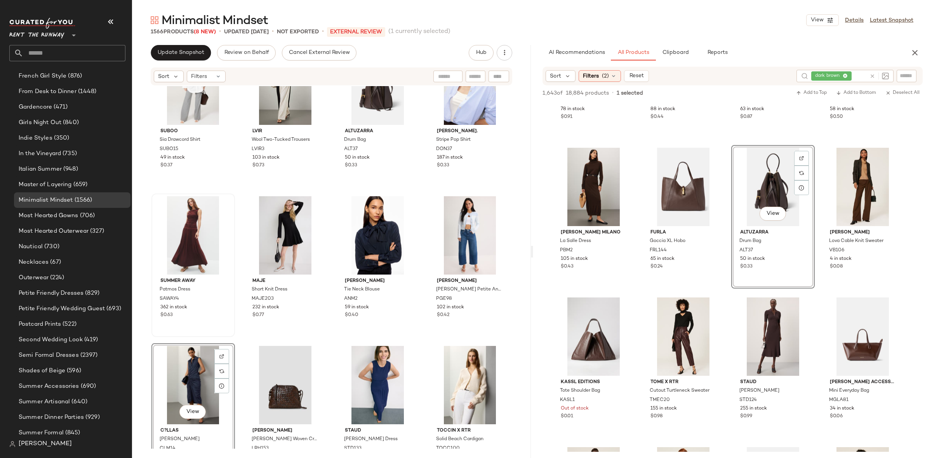
click at [236, 338] on div "Suboo Sia Drawcord Shirt SUBO15 49 in stock $0.37 LVIR Wool Two-Tucked Trousers…" at bounding box center [331, 267] width 399 height 363
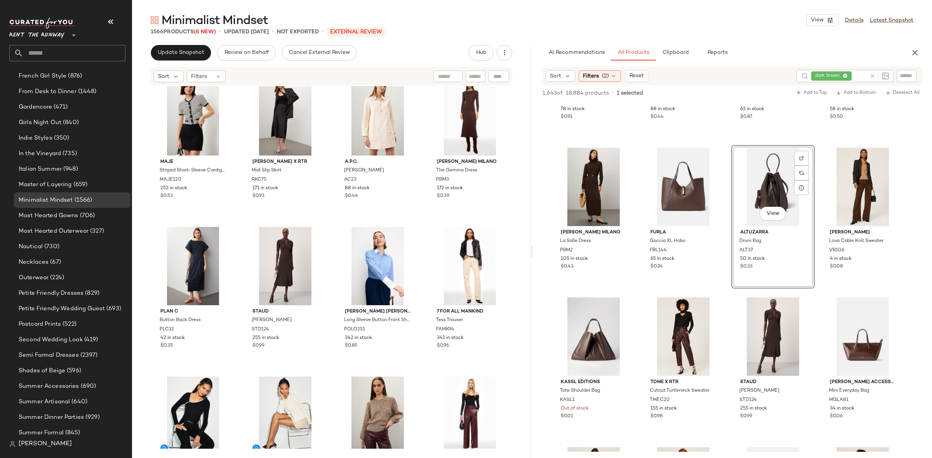
scroll to position [158, 0]
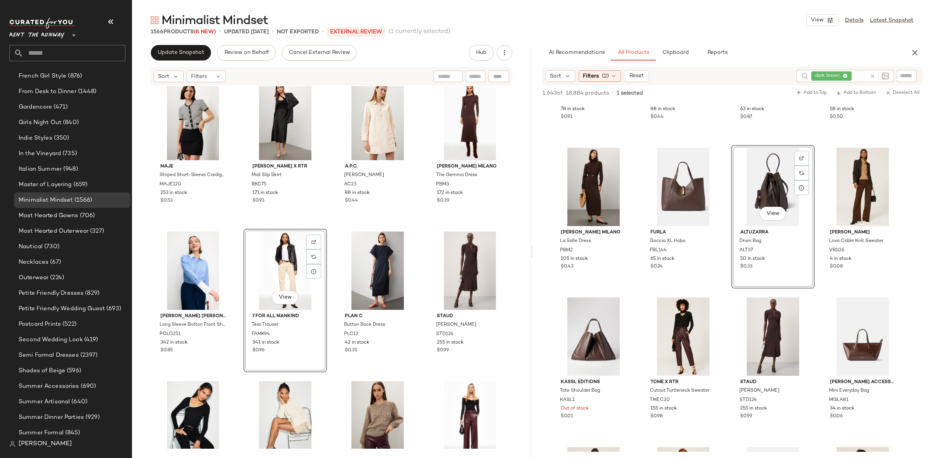
click at [330, 228] on div "SET Staud Rachela Sweater STD165 591 in stock SET Staud Lena Pleated Skirt STD1…" at bounding box center [331, 109] width 360 height 361
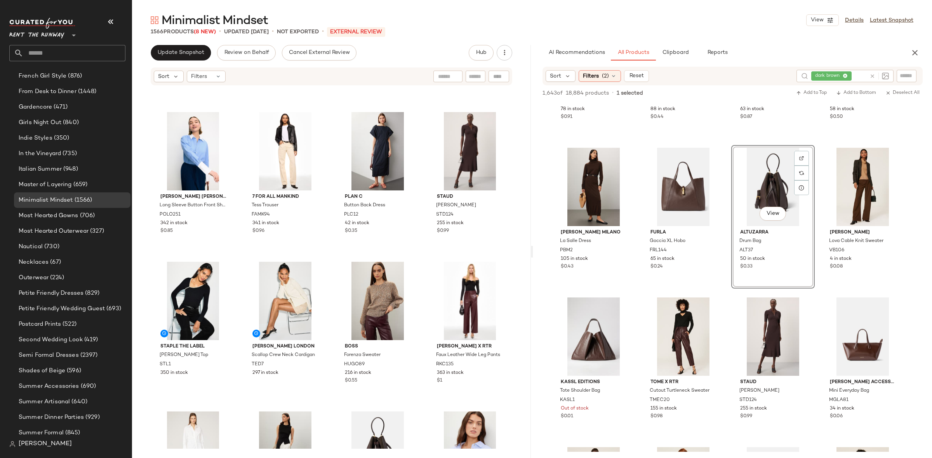
scroll to position [306, 0]
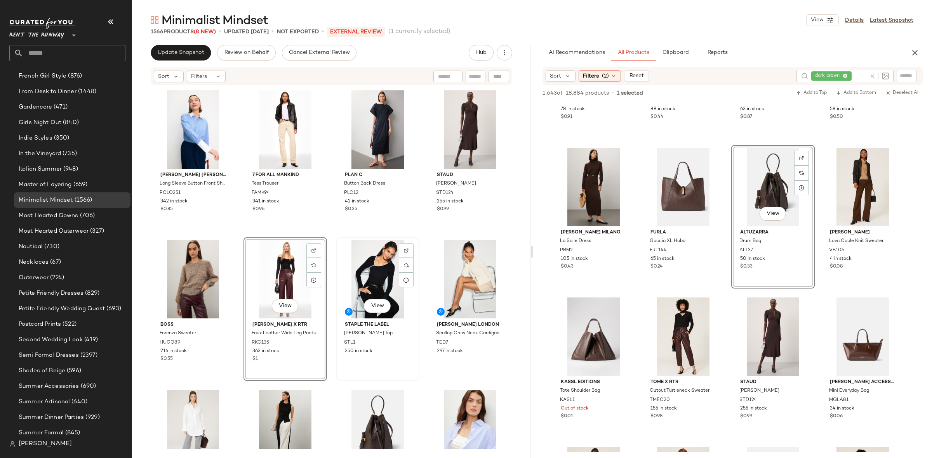
click at [338, 242] on div "View" at bounding box center [377, 279] width 78 height 78
click at [330, 231] on div "Maje Striped Short-Sleeve Cardigan MAJE120 253 in stock $0.53 Ronny Kobo x RTR …" at bounding box center [331, 267] width 399 height 363
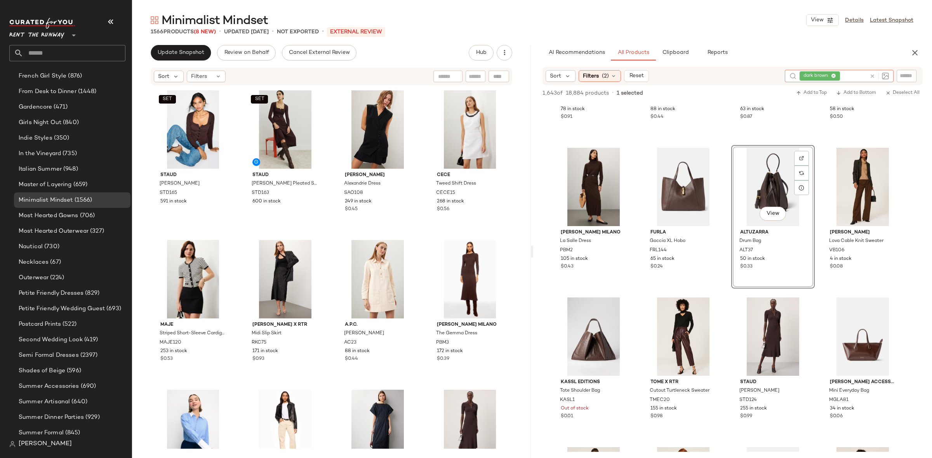
click at [872, 75] on icon at bounding box center [872, 76] width 6 height 6
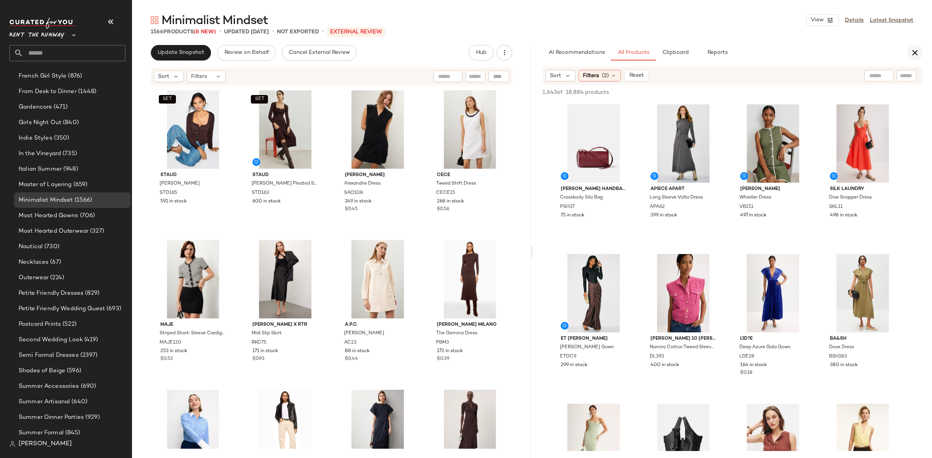
click at [913, 50] on icon "button" at bounding box center [914, 52] width 9 height 9
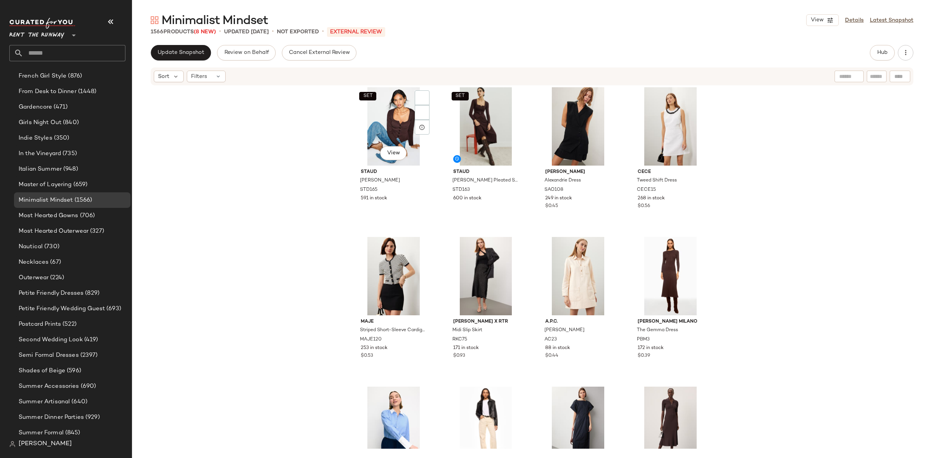
scroll to position [5, 0]
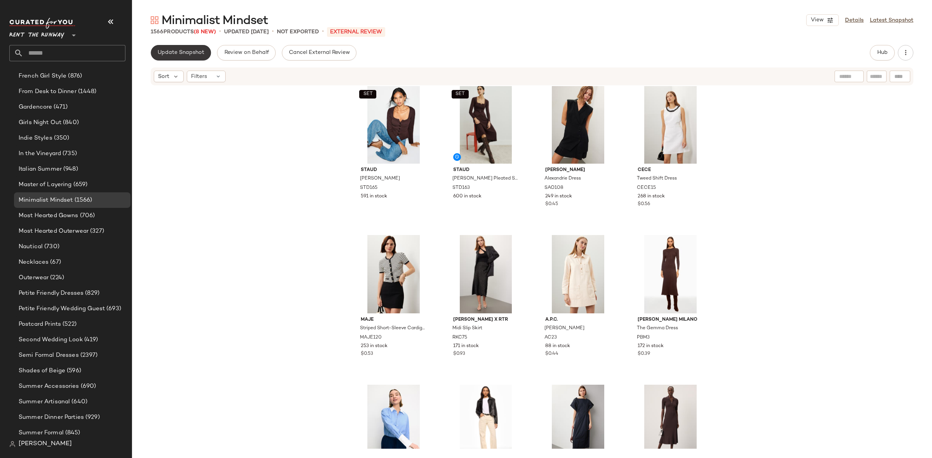
click at [192, 48] on button "Update Snapshot" at bounding box center [181, 53] width 60 height 16
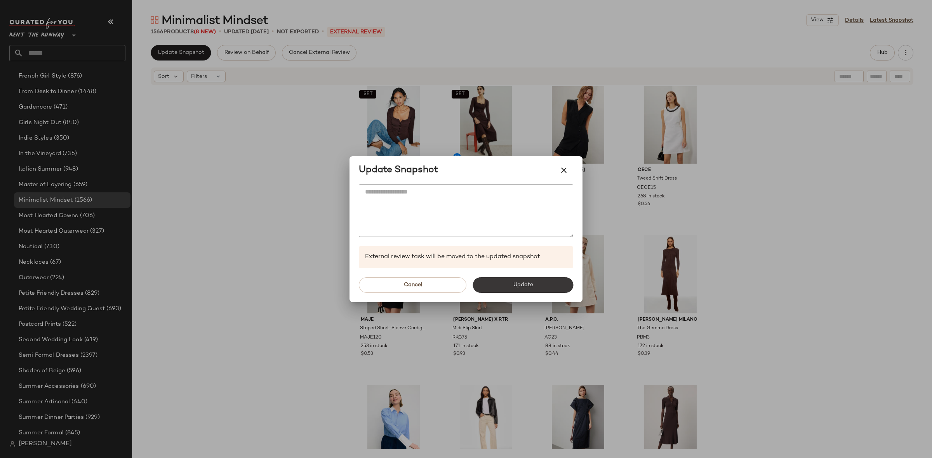
click at [536, 286] on button "Update" at bounding box center [522, 286] width 101 height 16
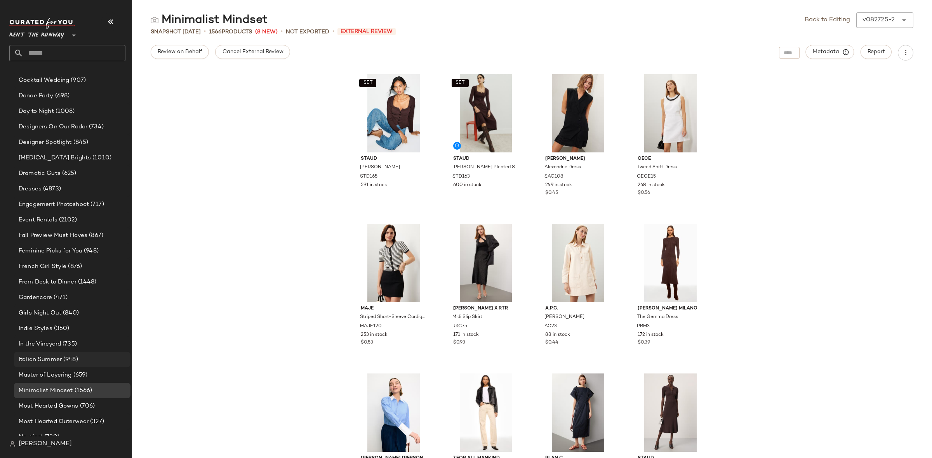
scroll to position [375, 0]
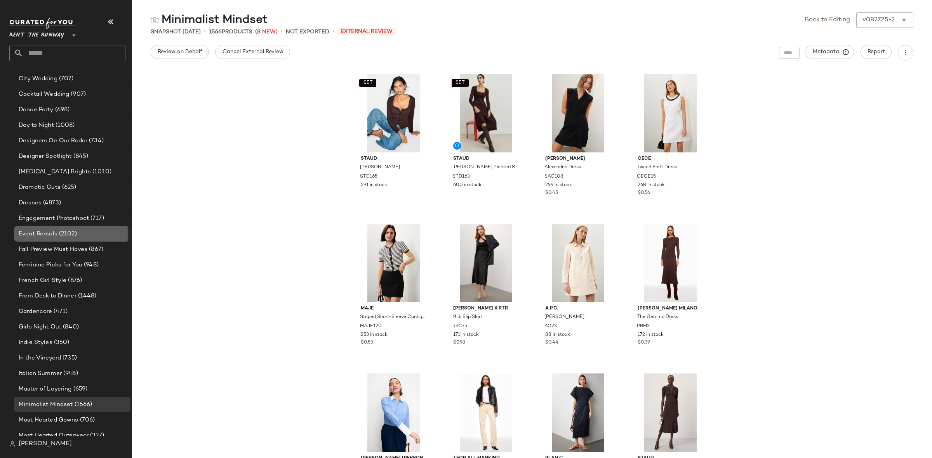
click at [66, 230] on span "(2102)" at bounding box center [66, 234] width 19 height 9
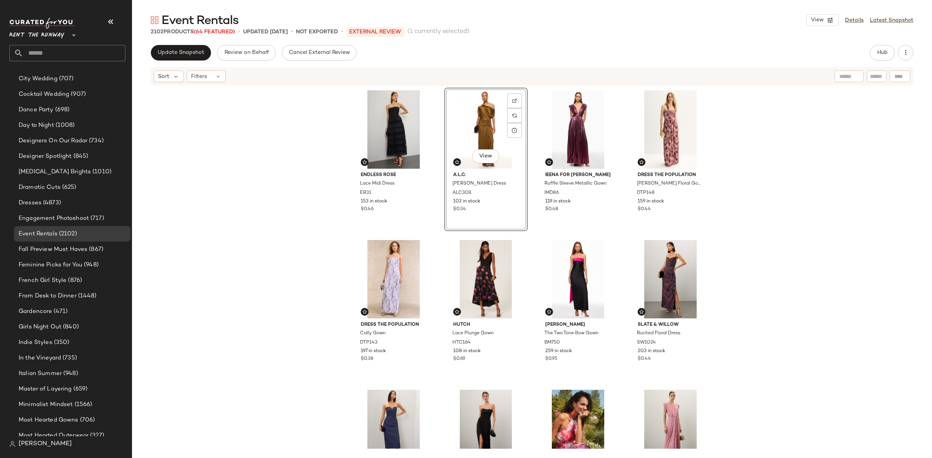
click at [534, 234] on div "Endless Rose Lace Midi Dress ER31 153 in stock $0.46 View A.L.C. Penny Dress AL…" at bounding box center [532, 268] width 360 height 361
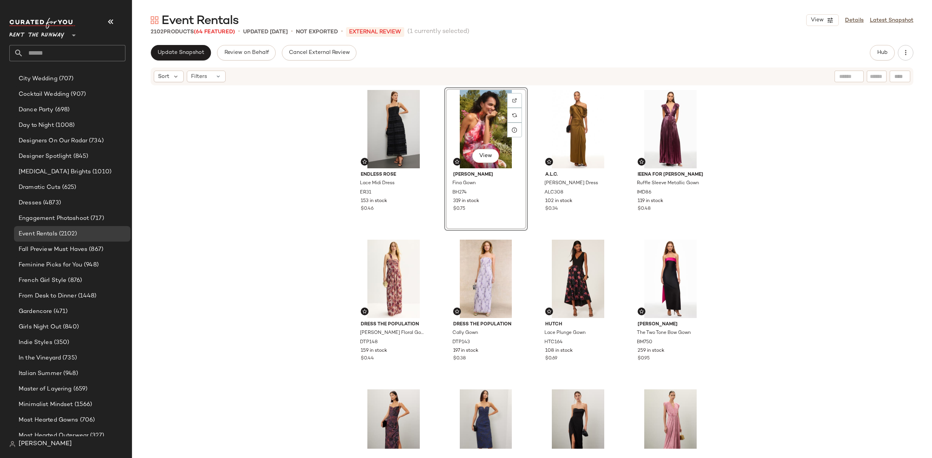
click at [526, 240] on div "Endless Rose Lace Midi Dress ER31 153 in stock $0.46 View Black Halo Fina Gown …" at bounding box center [532, 267] width 360 height 361
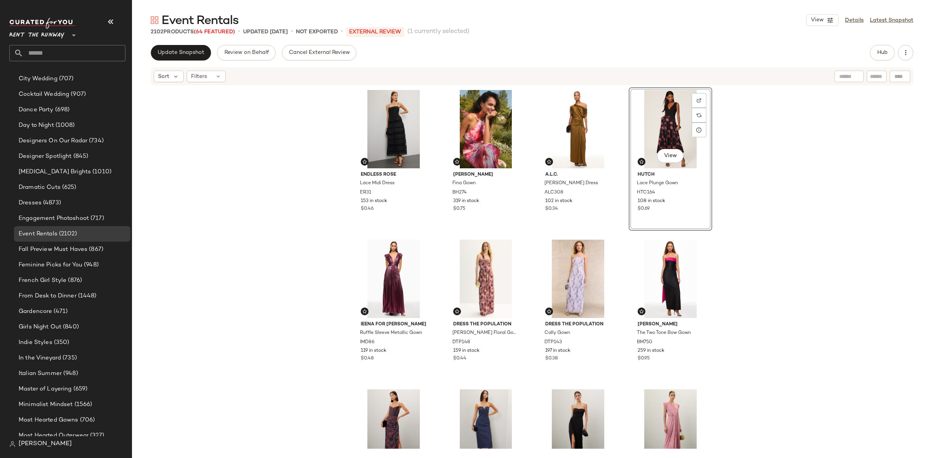
click at [613, 232] on div "Endless Rose Lace Midi Dress ER31 153 in stock $0.46 Black Halo Fina Gown BH274…" at bounding box center [532, 267] width 360 height 361
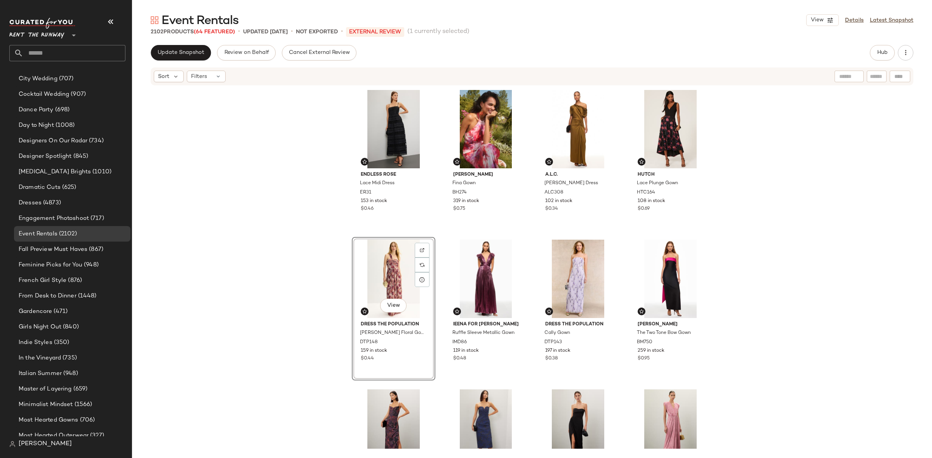
click at [439, 241] on div "Endless Rose Lace Midi Dress ER31 153 in stock $0.46 Black Halo Fina Gown BH274…" at bounding box center [532, 267] width 360 height 361
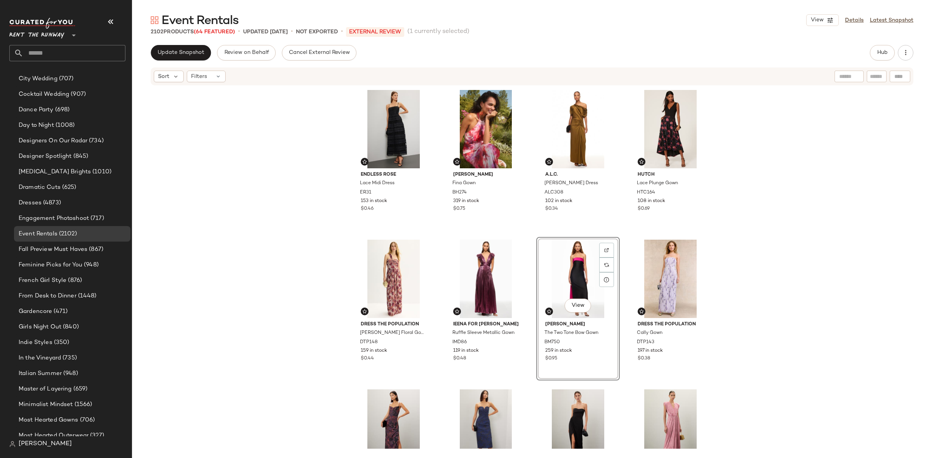
click at [528, 231] on div "Endless Rose Lace Midi Dress ER31 153 in stock $0.46 Black Halo Fina Gown BH274…" at bounding box center [532, 267] width 360 height 361
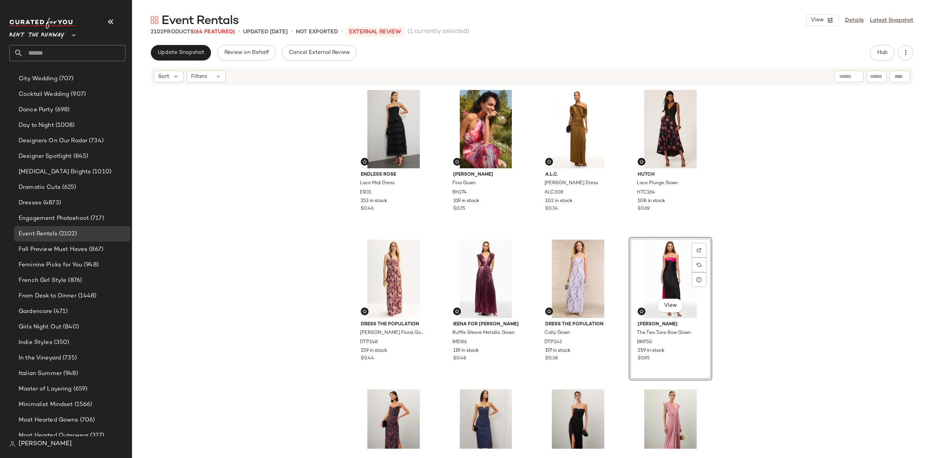
click at [620, 233] on div "Endless Rose Lace Midi Dress ER31 153 in stock $0.46 Black Halo Fina Gown BH274…" at bounding box center [532, 267] width 360 height 361
click at [622, 240] on div "Endless Rose Lace Midi Dress ER31 153 in stock $0.46 Black Halo Fina Gown BH274…" at bounding box center [532, 267] width 360 height 361
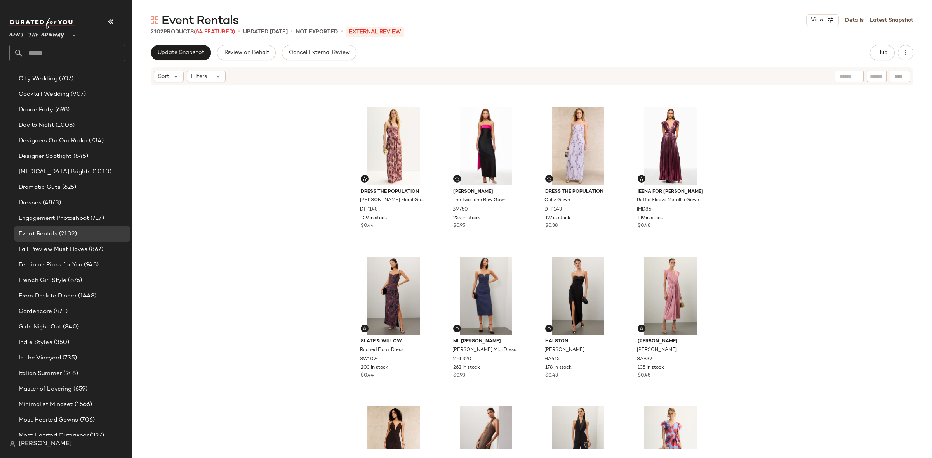
scroll to position [135, 0]
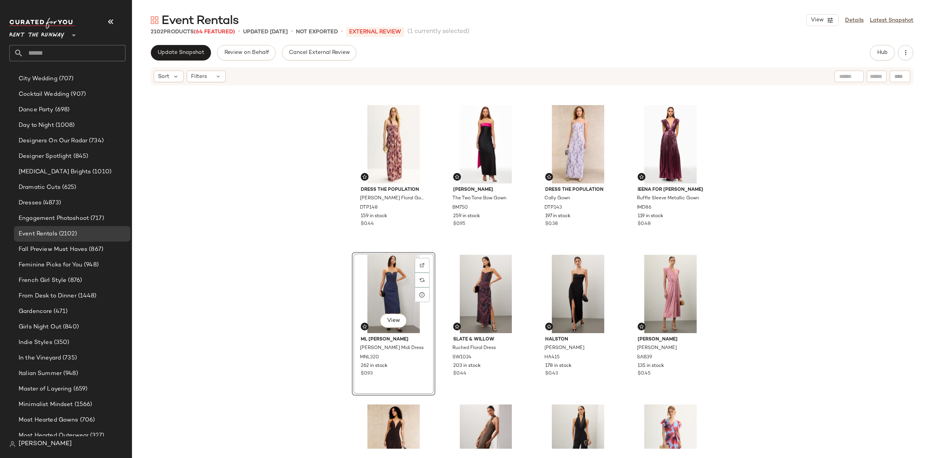
click at [434, 253] on div "Endless Rose Lace Midi Dress ER31 153 in stock $0.46 Black Halo Fina Gown BH274…" at bounding box center [532, 133] width 360 height 361
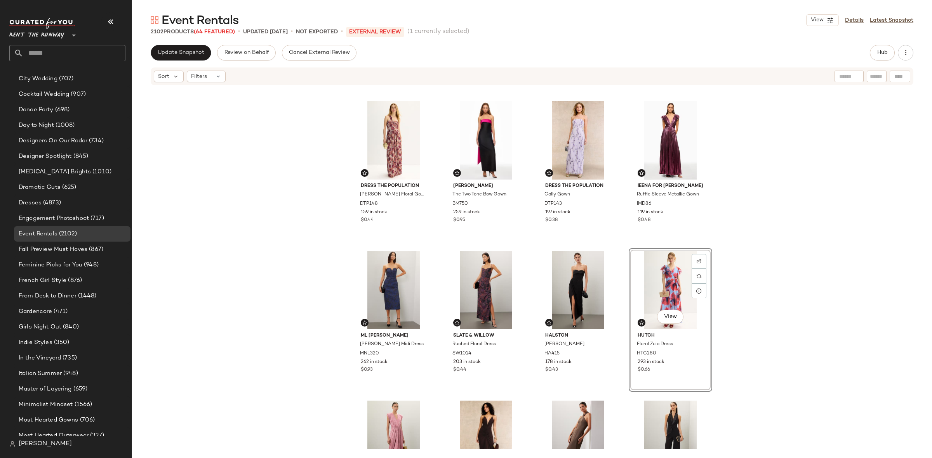
click at [619, 245] on div "Endless Rose Lace Midi Dress ER31 153 in stock $0.46 Black Halo Fina Gown BH274…" at bounding box center [532, 129] width 360 height 361
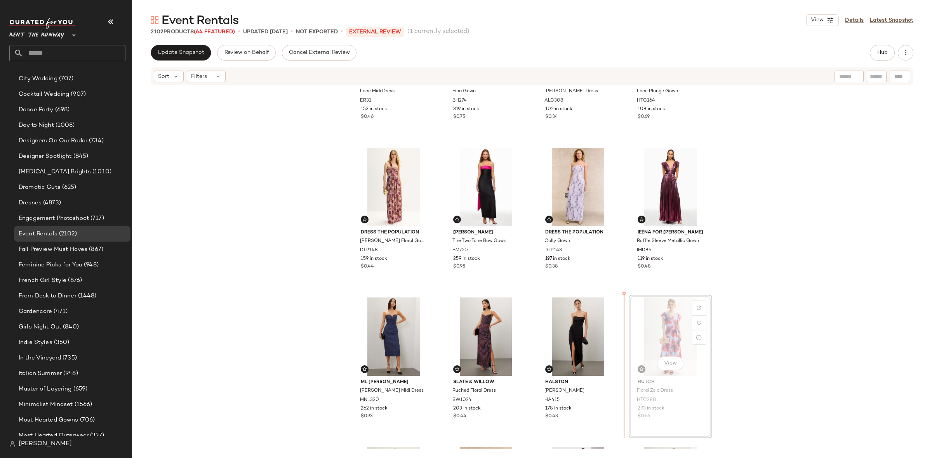
scroll to position [93, 0]
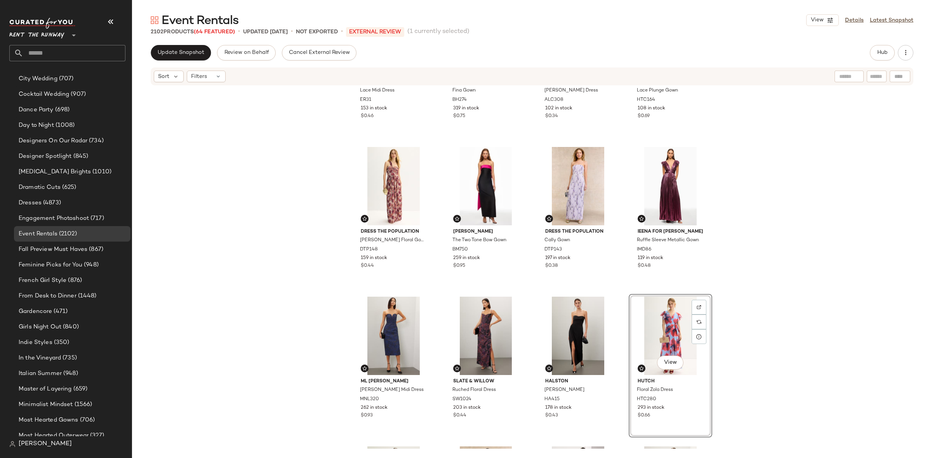
click at [614, 288] on div "Endless Rose Lace Midi Dress ER31 153 in stock $0.46 Black Halo Fina Gown BH274…" at bounding box center [532, 175] width 360 height 361
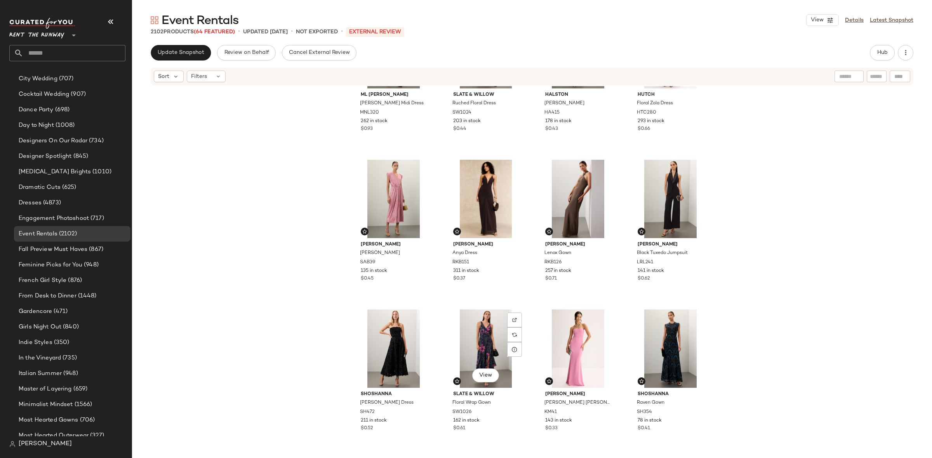
scroll to position [567, 0]
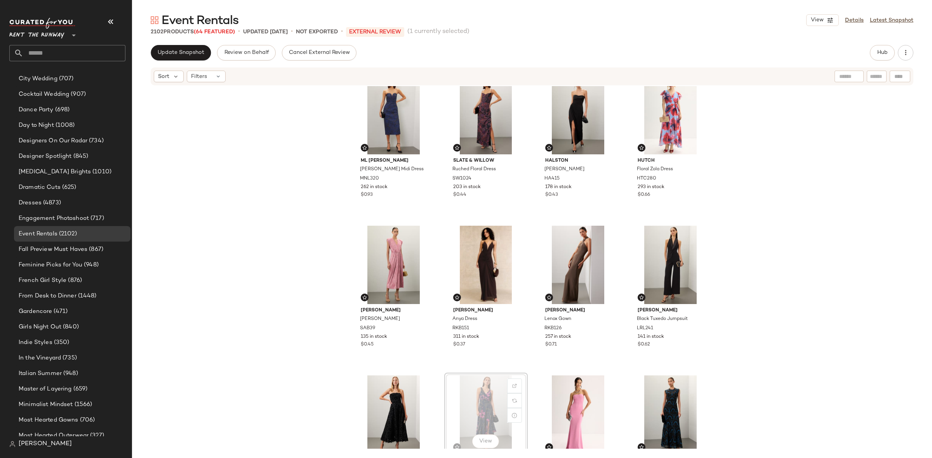
scroll to position [321, 0]
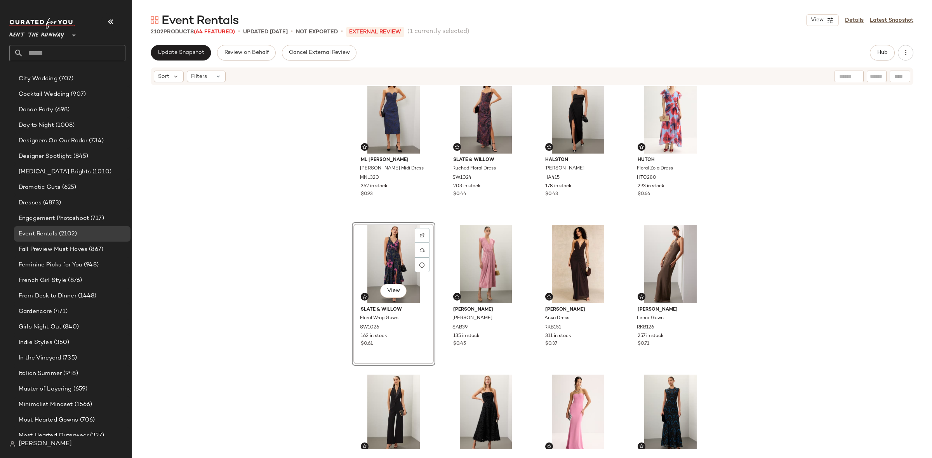
click at [441, 210] on div "ML Monique Lhuillier Cora Midi Dress MNL320 262 in stock $0.93 Slate & Willow R…" at bounding box center [532, 267] width 800 height 363
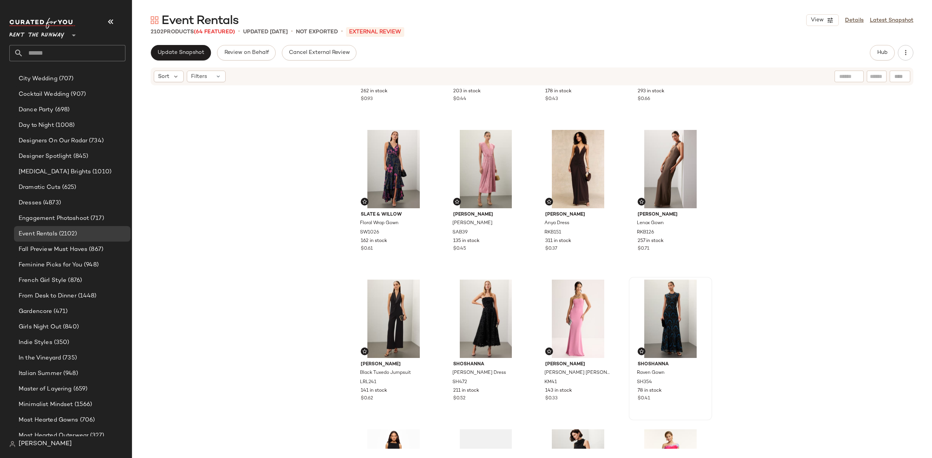
scroll to position [418, 0]
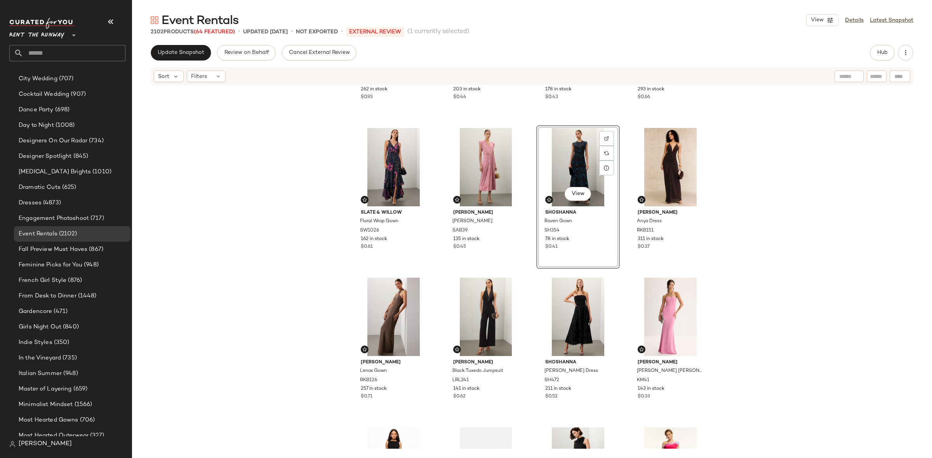
click at [526, 269] on div "ML Monique Lhuillier Cora Midi Dress MNL320 262 in stock $0.93 Slate & Willow R…" at bounding box center [532, 267] width 800 height 363
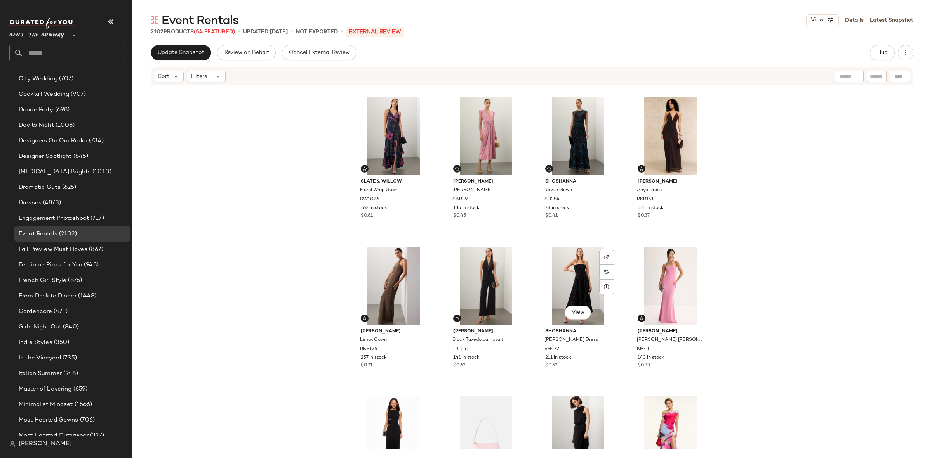
scroll to position [450, 0]
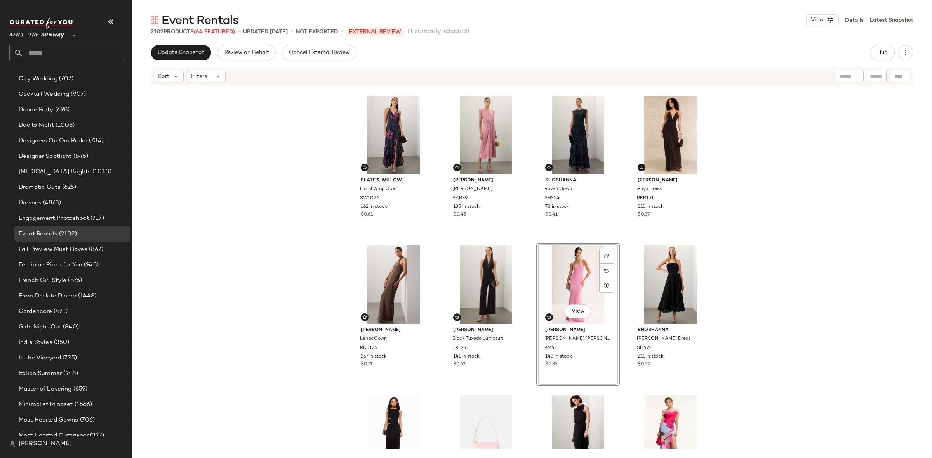
click at [522, 240] on div "ML Monique Lhuillier Cora Midi Dress MNL320 262 in stock $0.93 Slate & Willow R…" at bounding box center [532, 267] width 800 height 363
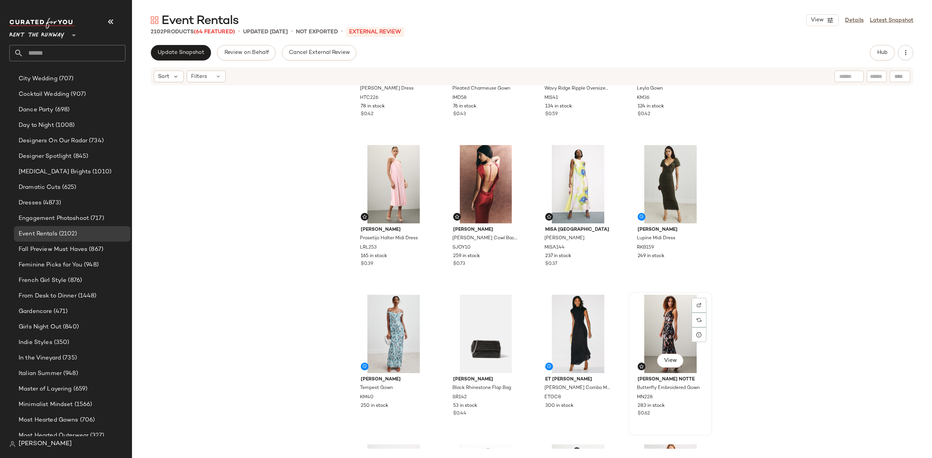
scroll to position [1748, 0]
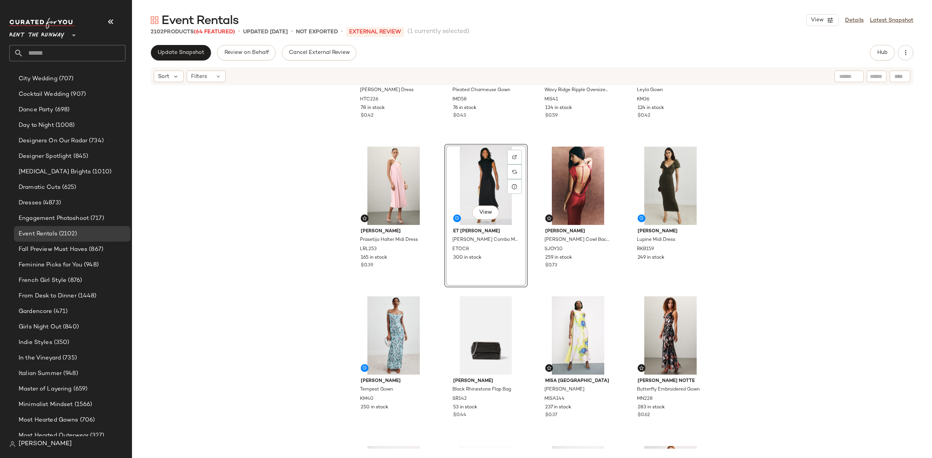
click at [528, 295] on div "Hutch Nalina Dress HTC226 78 in stock $0.42 Ieena for Mac Duggal Pleated Charme…" at bounding box center [532, 267] width 800 height 363
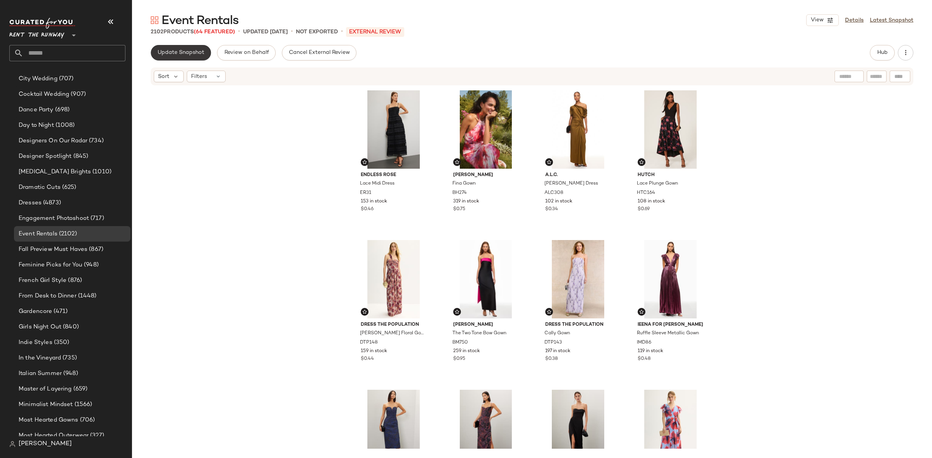
click at [183, 51] on span "Update Snapshot" at bounding box center [180, 53] width 47 height 6
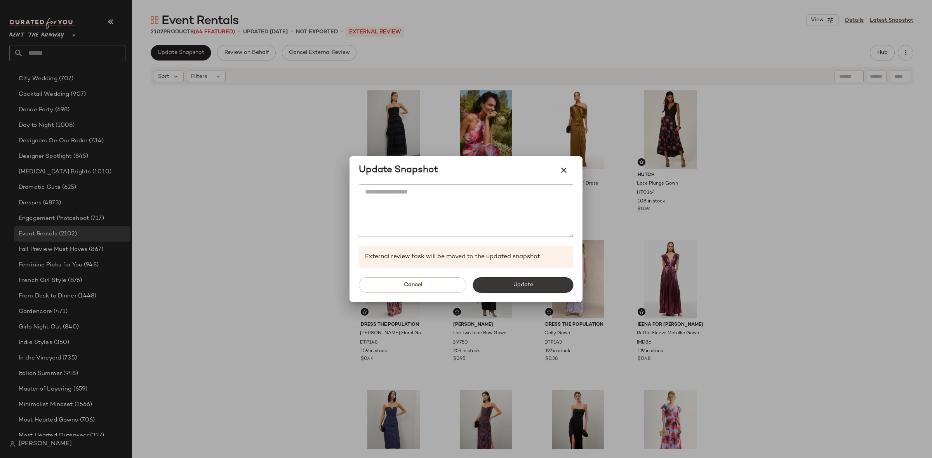
click at [511, 286] on button "Update" at bounding box center [522, 286] width 101 height 16
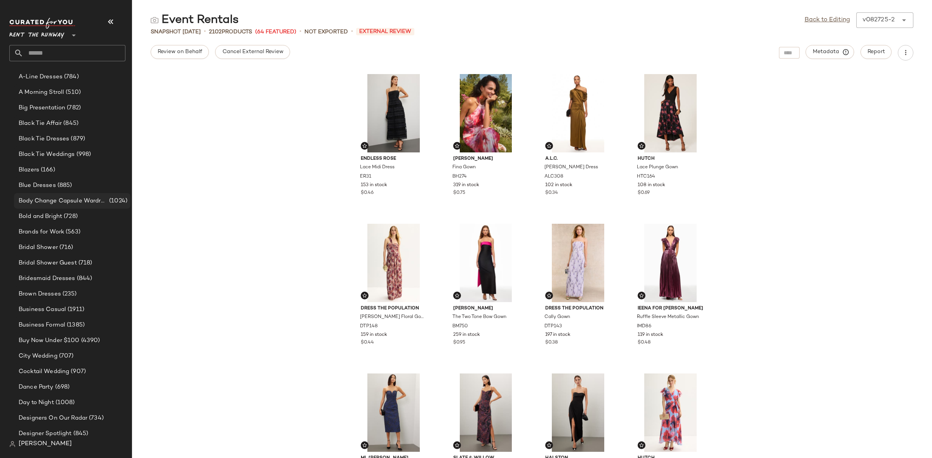
scroll to position [96, 0]
click at [53, 149] on div "Black Tie Weddings (998)" at bounding box center [72, 156] width 116 height 16
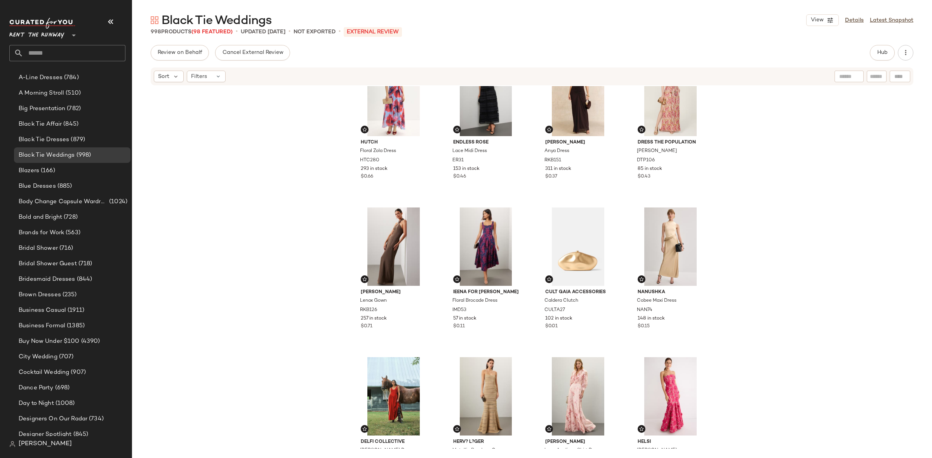
scroll to position [1070, 0]
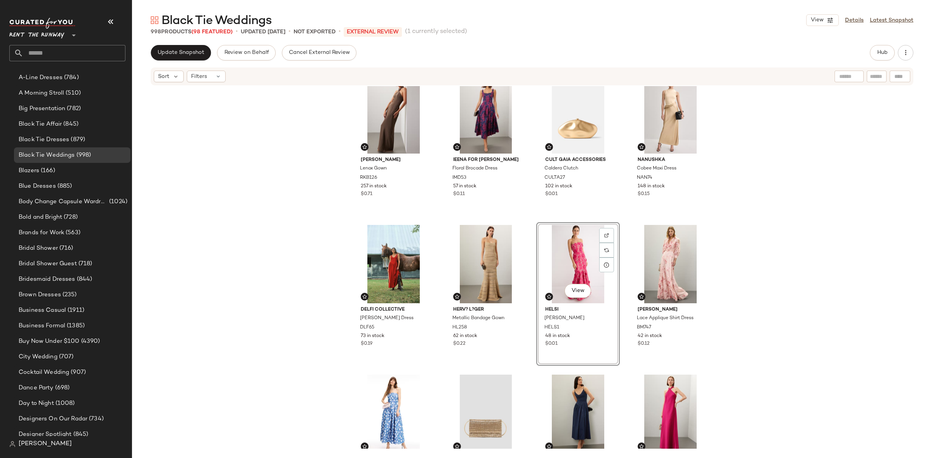
click at [524, 217] on div "Hutch Floral Zola Dress HTC280 293 in stock $0.66 Endless Rose Lace Midi Dress …" at bounding box center [532, 267] width 800 height 363
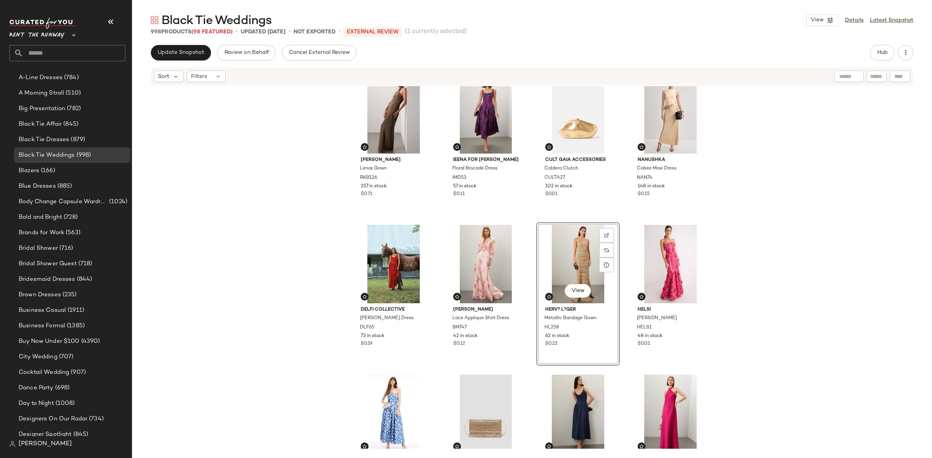
click at [623, 220] on div "Hutch Floral Zola Dress HTC280 293 in stock $0.66 Endless Rose Lace Midi Dress …" at bounding box center [532, 267] width 800 height 363
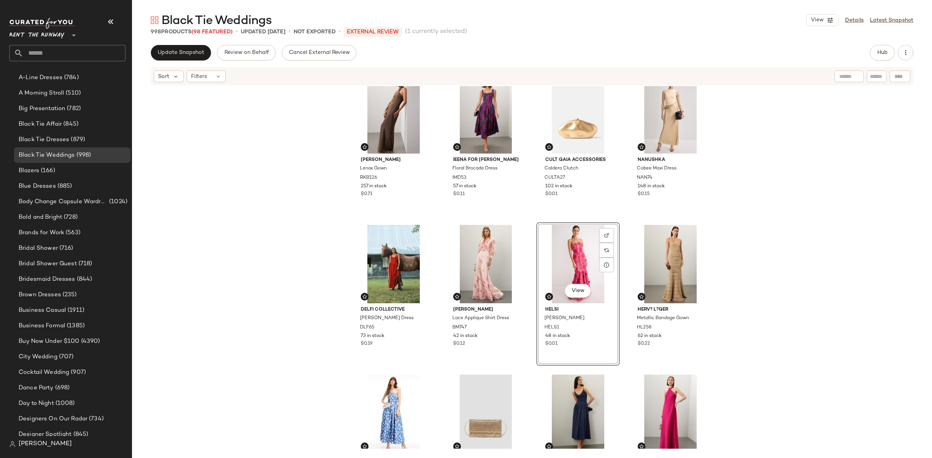
click at [532, 219] on div "Hutch Floral Zola Dress HTC280 293 in stock $0.66 Endless Rose Lace Midi Dress …" at bounding box center [532, 267] width 800 height 363
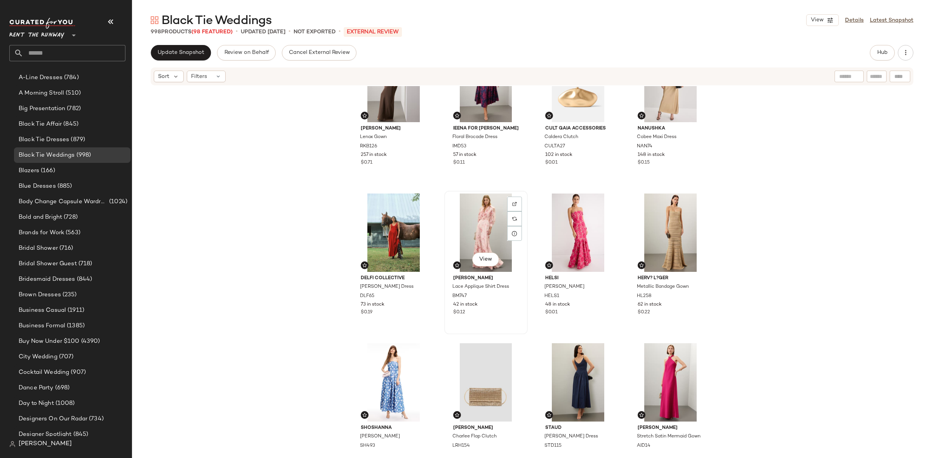
scroll to position [1099, 0]
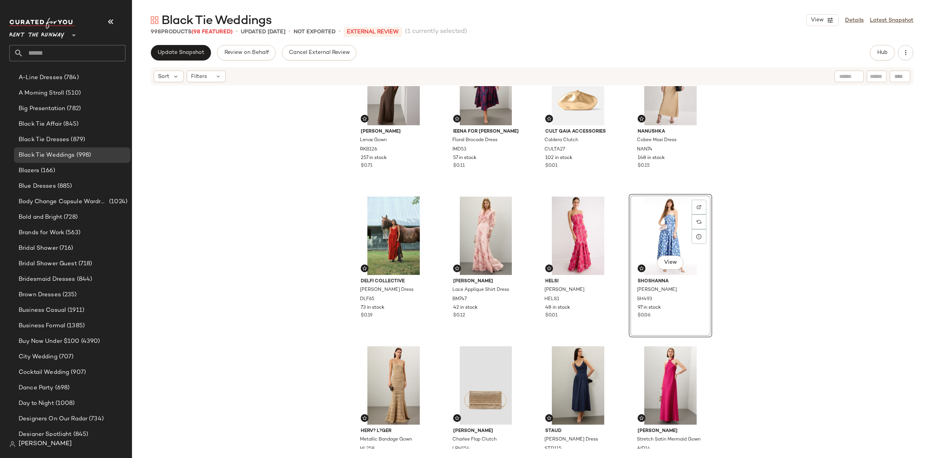
click at [624, 192] on div "Ronny Kobo Lenox Gown RKB126 257 in stock $0.71 Ieena for Mac Duggal Floral Bro…" at bounding box center [532, 267] width 800 height 363
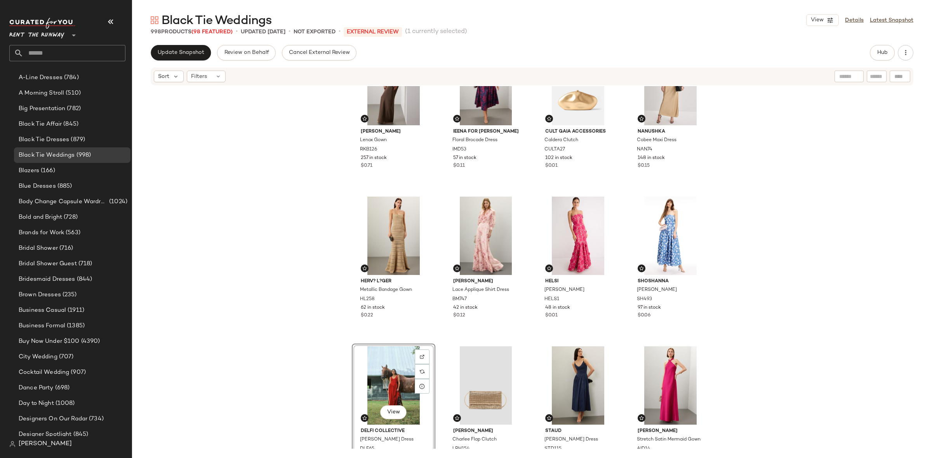
click at [437, 340] on div "Ronny Kobo Lenox Gown RKB126 257 in stock $0.71 Ieena for Mac Duggal Floral Bro…" at bounding box center [532, 267] width 800 height 363
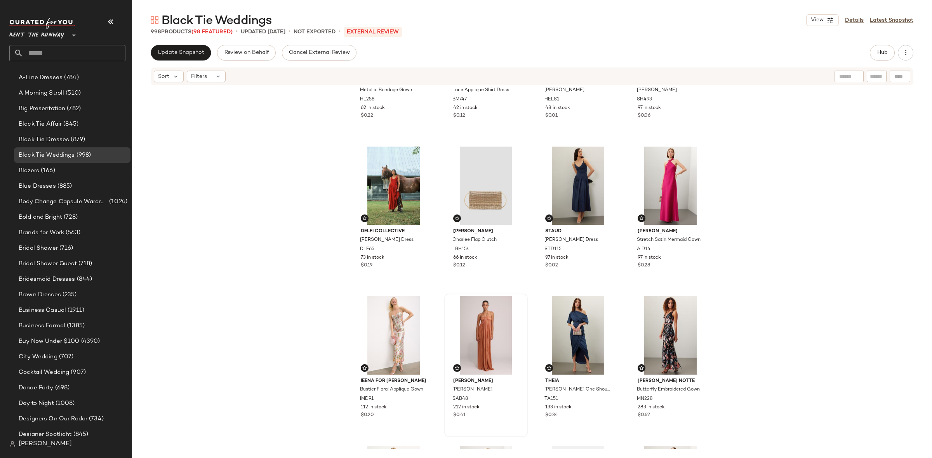
scroll to position [1298, 0]
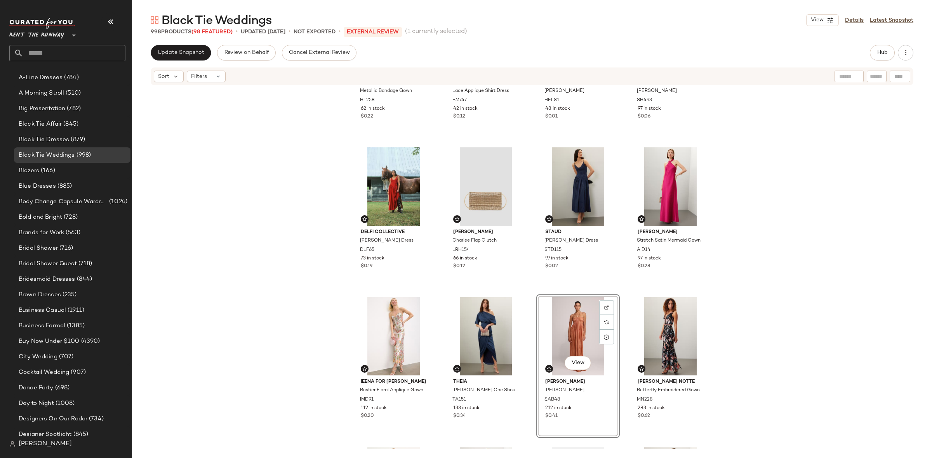
click at [622, 289] on div "Herv? L?ger Metallic Bandage Gown HL258 62 in stock $0.22 Badgley Mischka Lace …" at bounding box center [532, 267] width 800 height 363
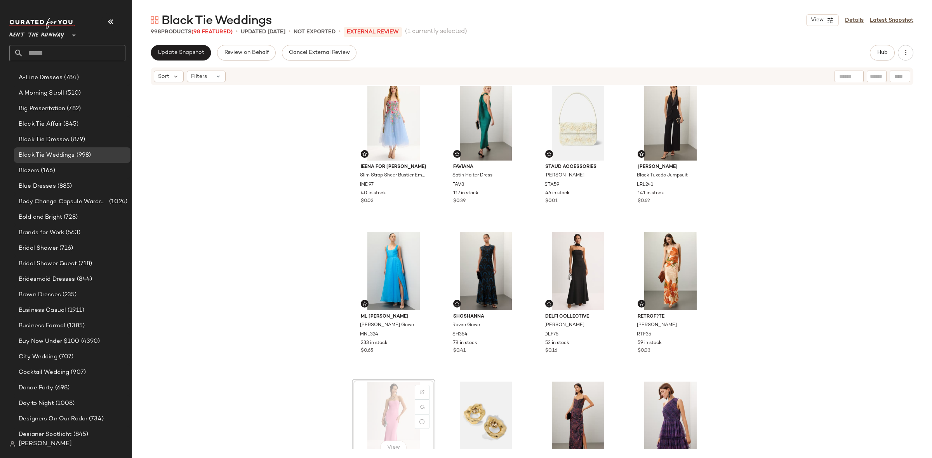
scroll to position [1666, 0]
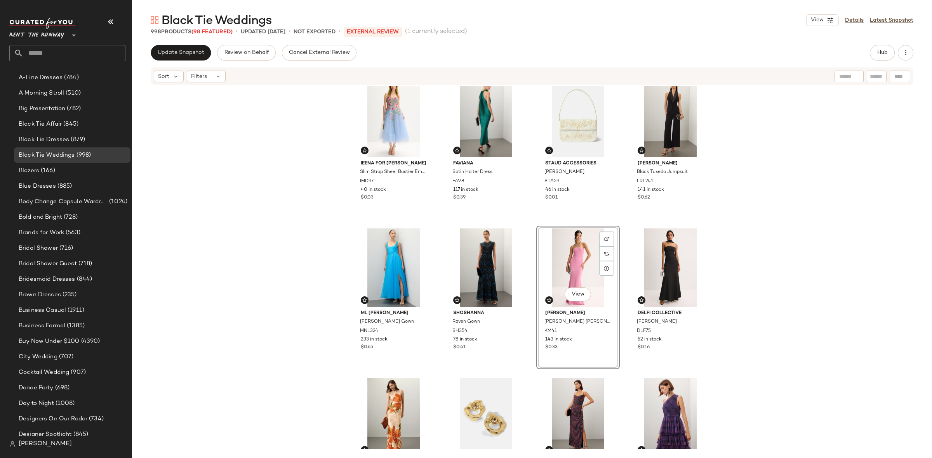
click at [531, 226] on div "Ieena for Mac Duggal Bustier Floral Applique Gown IMD91 112 in stock $0.20 Thei…" at bounding box center [532, 267] width 800 height 363
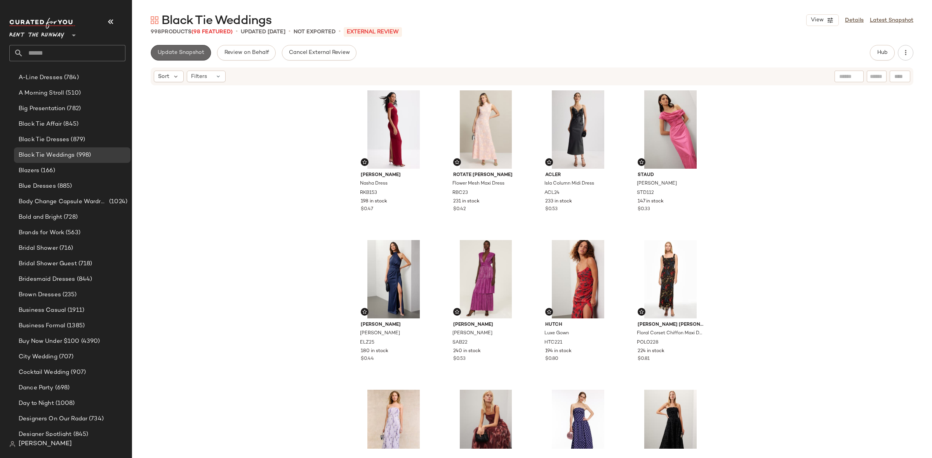
click at [169, 55] on span "Update Snapshot" at bounding box center [180, 53] width 47 height 6
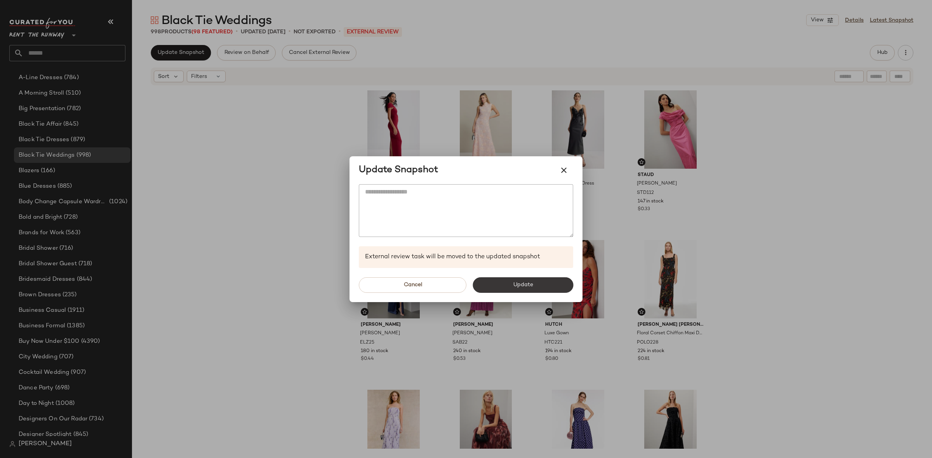
drag, startPoint x: 526, startPoint y: 273, endPoint x: 537, endPoint y: 287, distance: 17.6
click at [526, 274] on div "Cancel Update" at bounding box center [465, 285] width 233 height 34
click at [537, 287] on button "Update" at bounding box center [522, 286] width 101 height 16
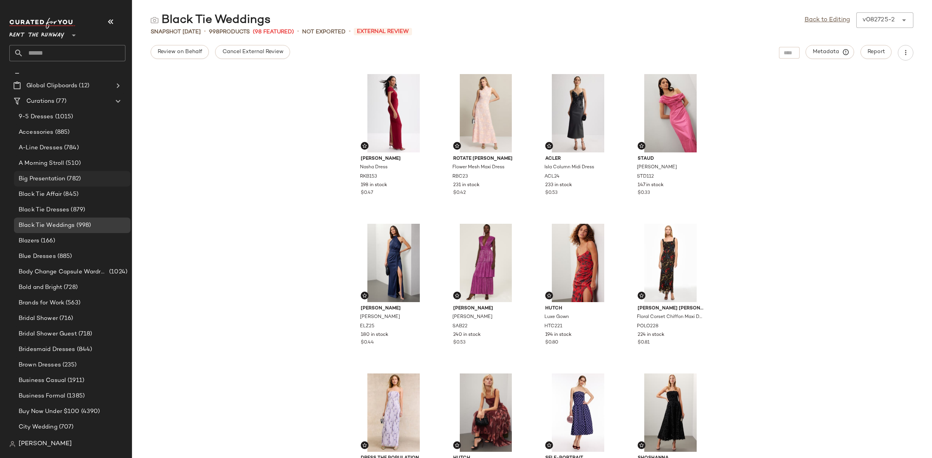
scroll to position [24, 0]
click at [69, 309] on div "Brands for Work (563)" at bounding box center [72, 305] width 116 height 16
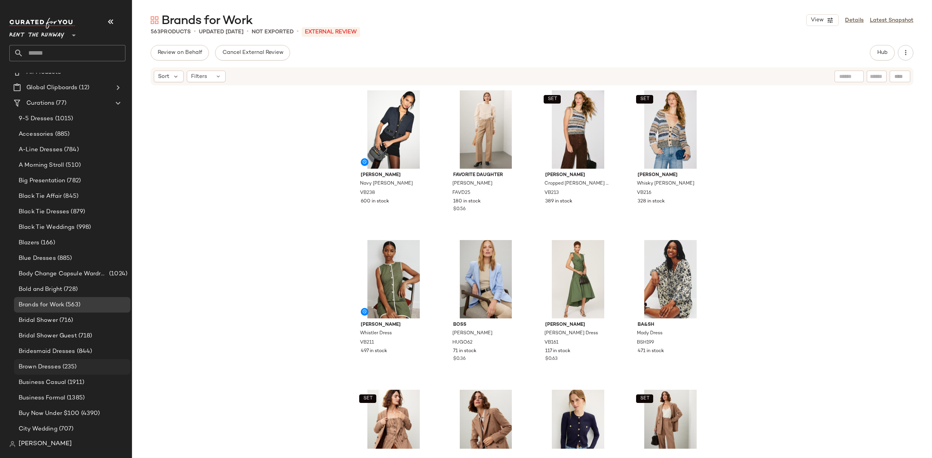
click at [64, 373] on div "Brown Dresses (235)" at bounding box center [72, 367] width 116 height 16
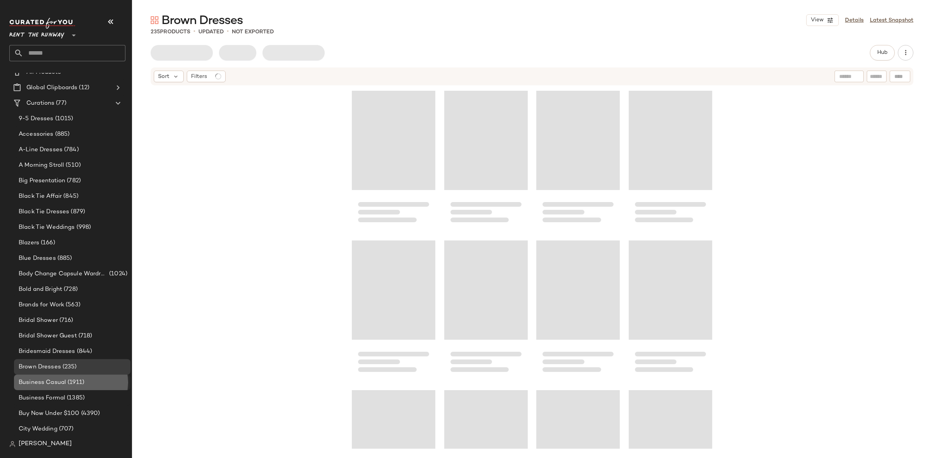
click at [66, 380] on span "(1911)" at bounding box center [75, 382] width 18 height 9
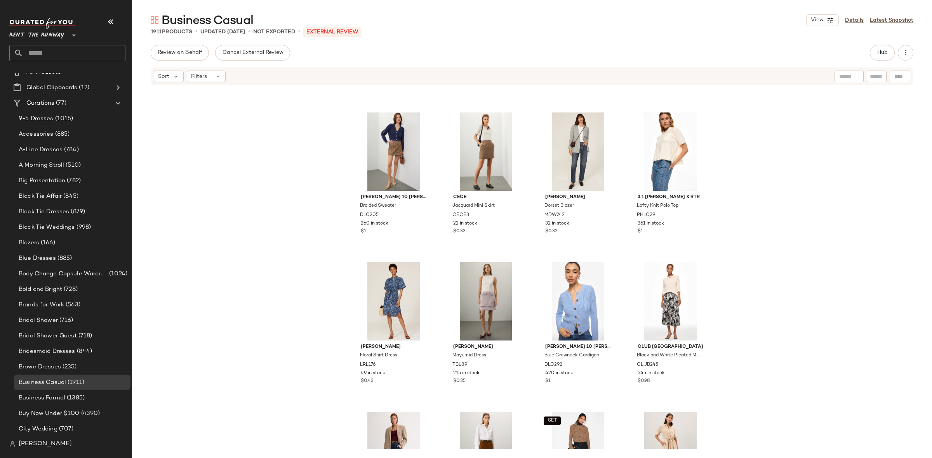
scroll to position [127, 0]
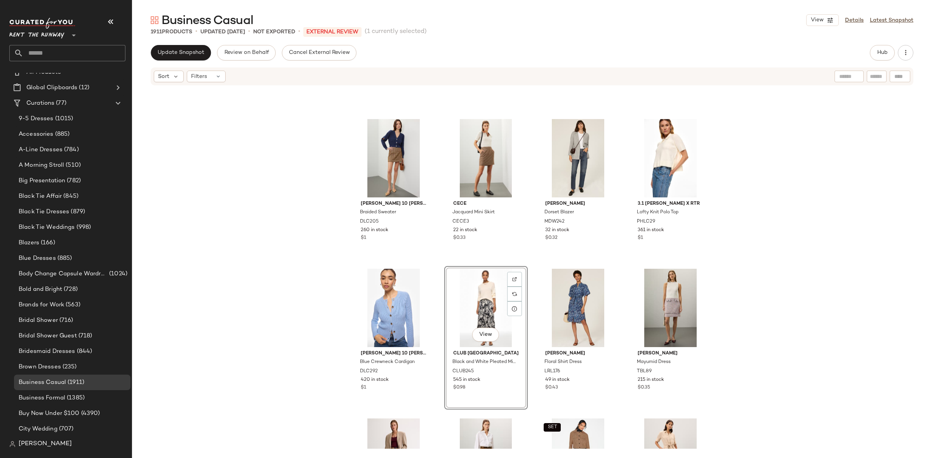
click at [529, 260] on div "Derek Lam 10 Crosby x RTR Braided Sweater DLC205 260 in stock $1 CeCe Jacquard …" at bounding box center [532, 140] width 360 height 361
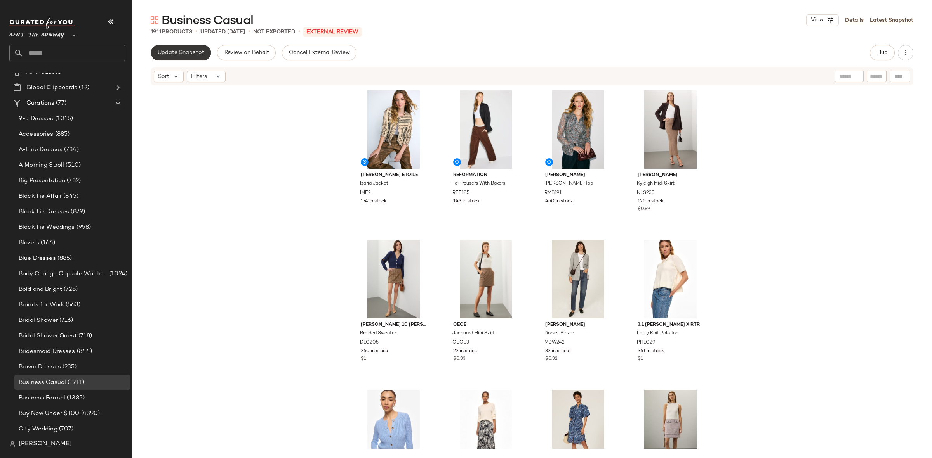
click at [183, 53] on span "Update Snapshot" at bounding box center [180, 53] width 47 height 6
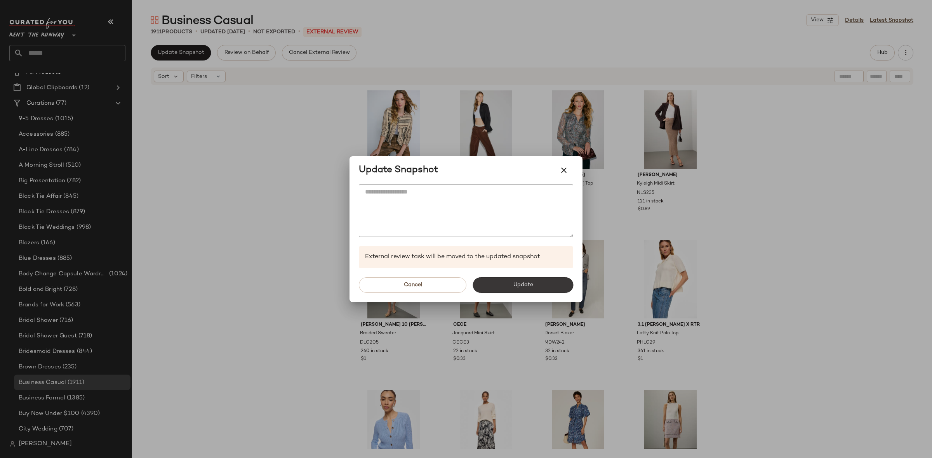
click at [511, 289] on button "Update" at bounding box center [522, 286] width 101 height 16
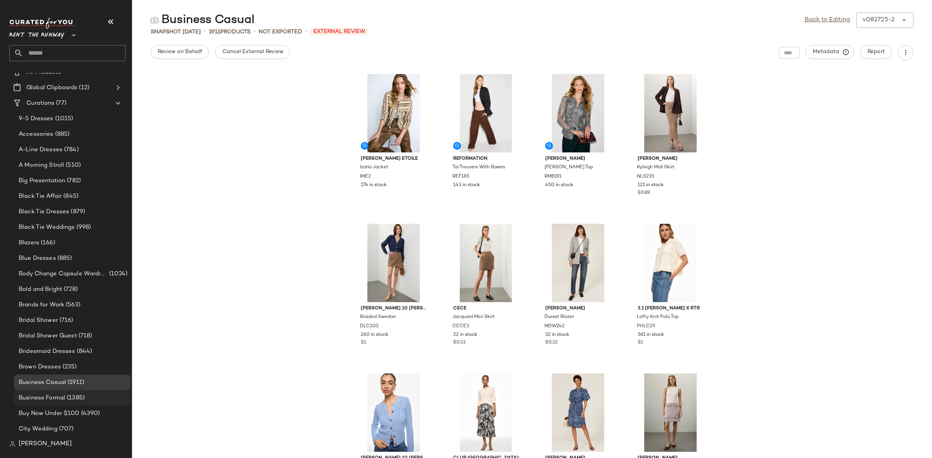
click at [107, 394] on div "Business Formal (1385)" at bounding box center [71, 398] width 111 height 9
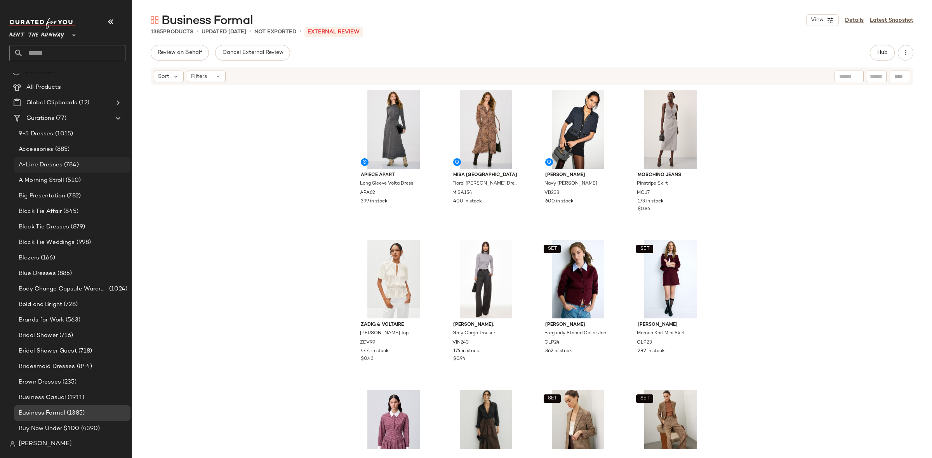
scroll to position [8, 0]
click at [59, 137] on span "(1015)" at bounding box center [64, 134] width 20 height 9
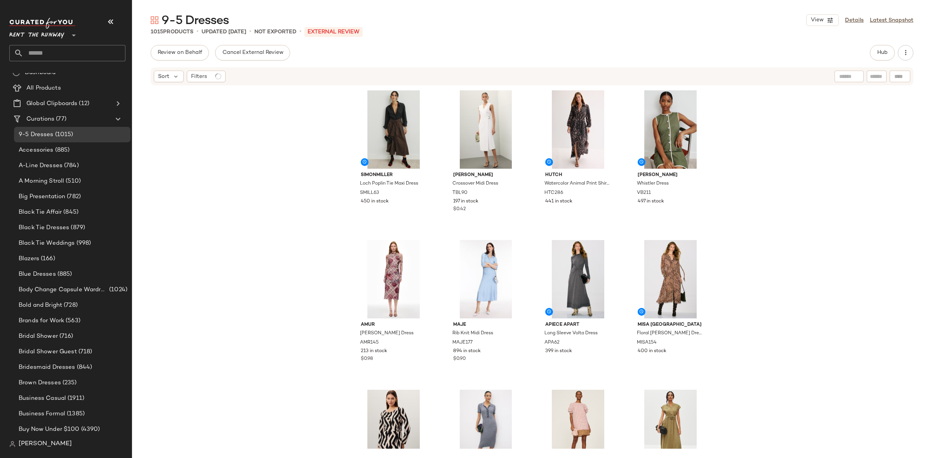
click at [276, 200] on div "SIMONMILLER Loch Poplin Tie Maxi Dress SMILL63 450 in stock Ted Baker Crossover…" at bounding box center [532, 267] width 800 height 363
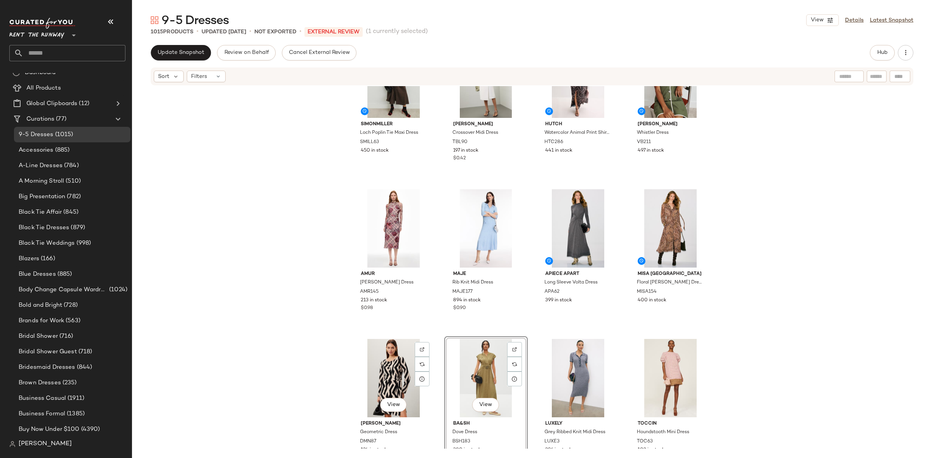
click at [432, 337] on div "View Donna Morgan Geometric Dress DMN87 124 in stock $0.53" at bounding box center [393, 409] width 83 height 144
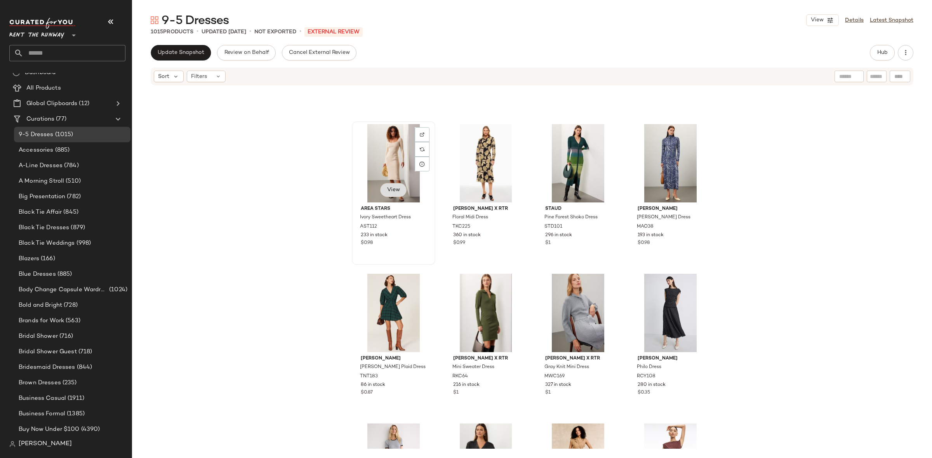
scroll to position [2060, 0]
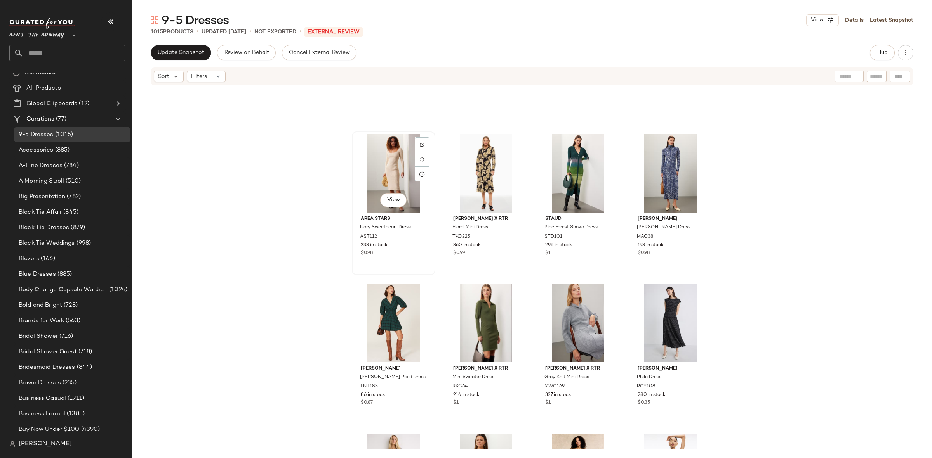
click at [392, 179] on div "View" at bounding box center [393, 173] width 78 height 78
click at [632, 318] on div "View" at bounding box center [670, 323] width 78 height 78
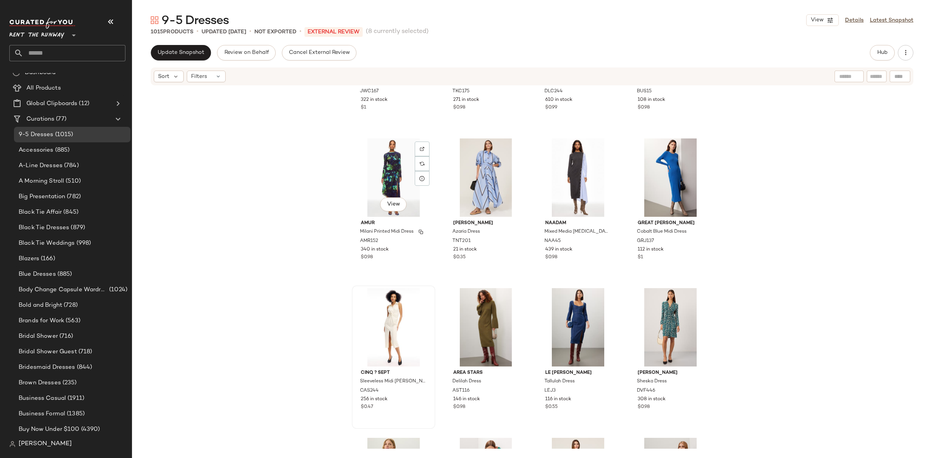
scroll to position [1604, 0]
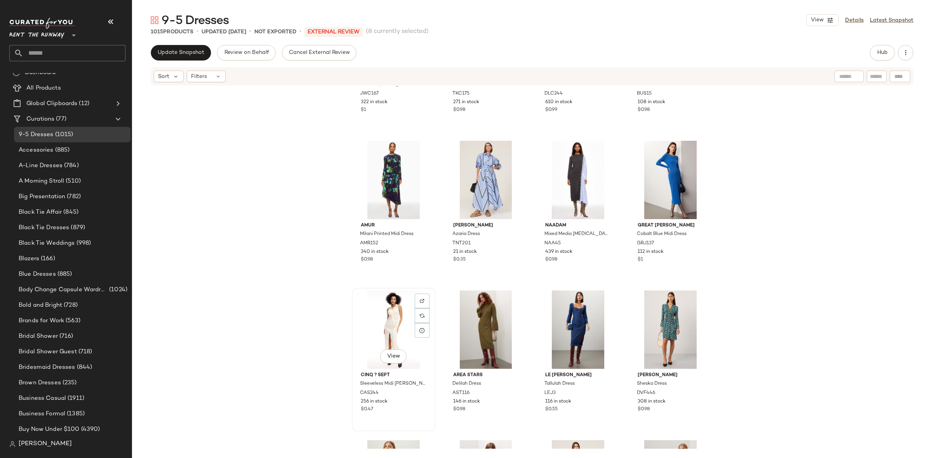
click at [392, 320] on div "View" at bounding box center [393, 330] width 78 height 78
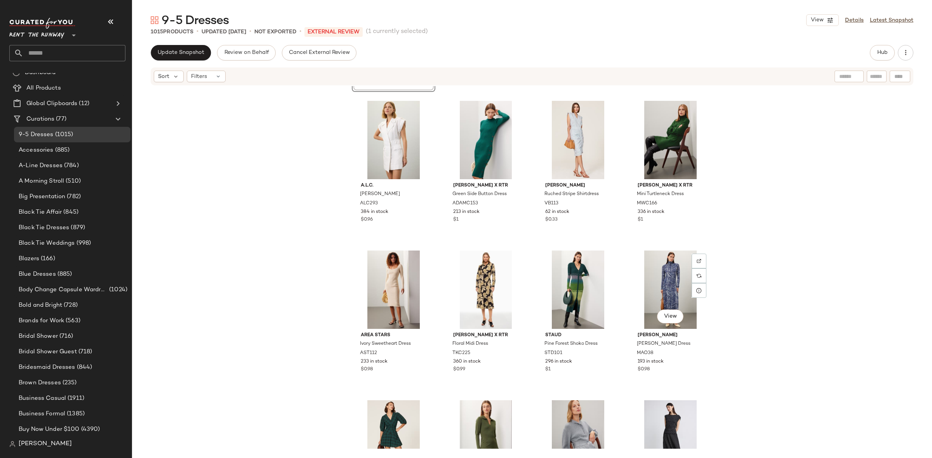
scroll to position [1949, 0]
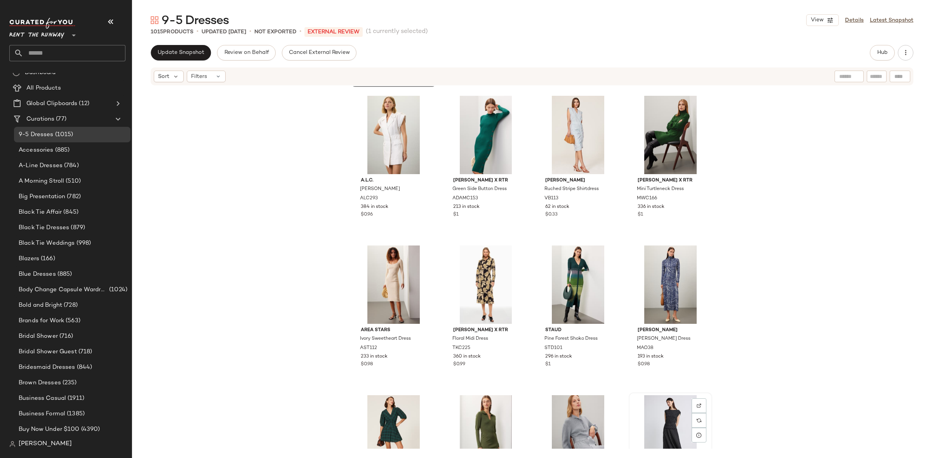
click at [665, 397] on div "View" at bounding box center [670, 435] width 78 height 78
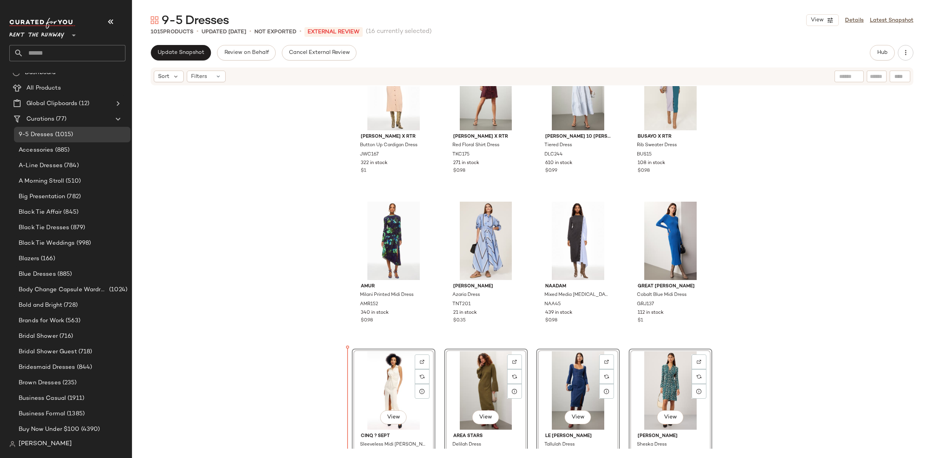
scroll to position [1552, 0]
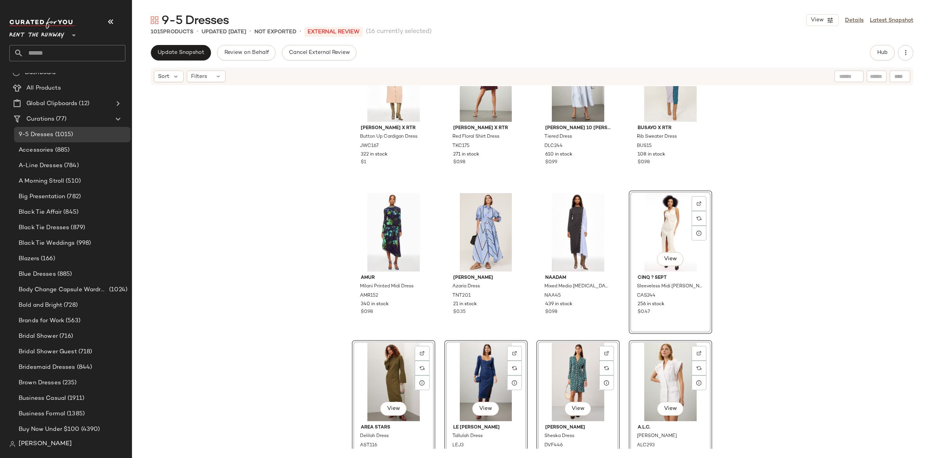
click at [429, 337] on div "Toccin Stevie Tie-Front Dress TOC90 372 in stock $1 MISA Los Angeles Cindy Mini…" at bounding box center [532, 267] width 800 height 363
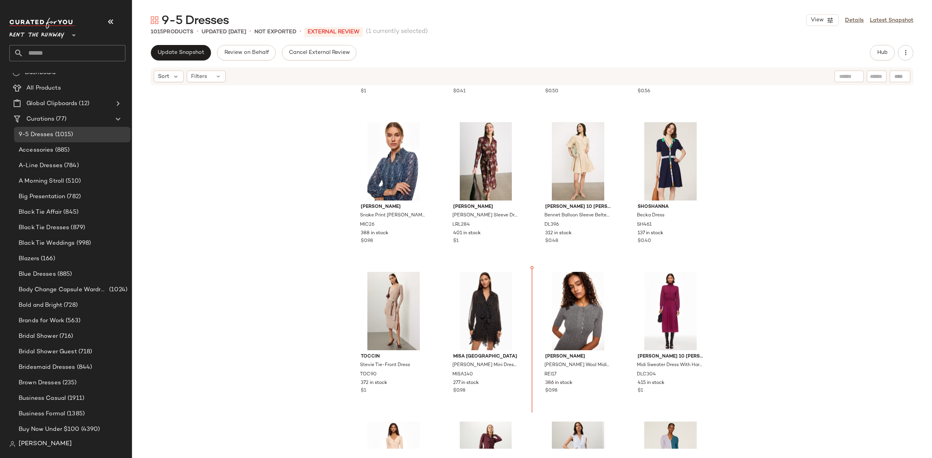
scroll to position [1175, 0]
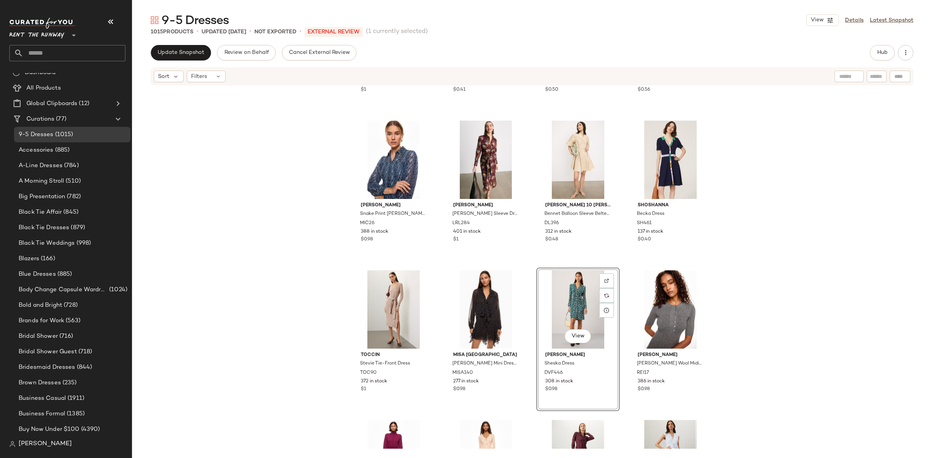
click at [526, 260] on div "Lauren Ralph Lauren Lillianna Day Dress LRL281 437 in stock $1 Polo Ralph Laure…" at bounding box center [532, 267] width 800 height 363
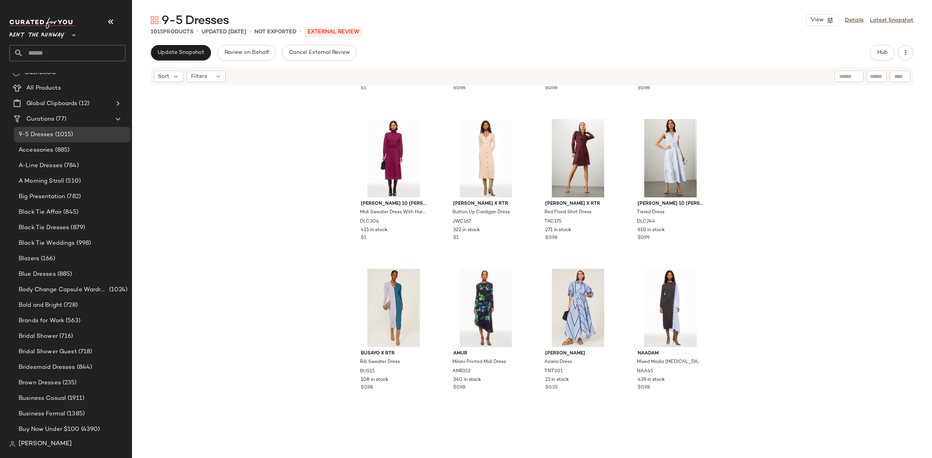
scroll to position [1486, 0]
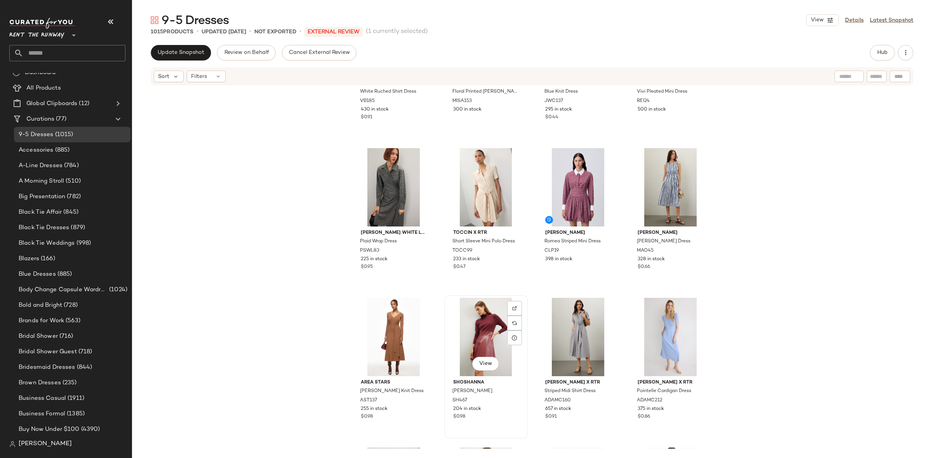
scroll to position [548, 0]
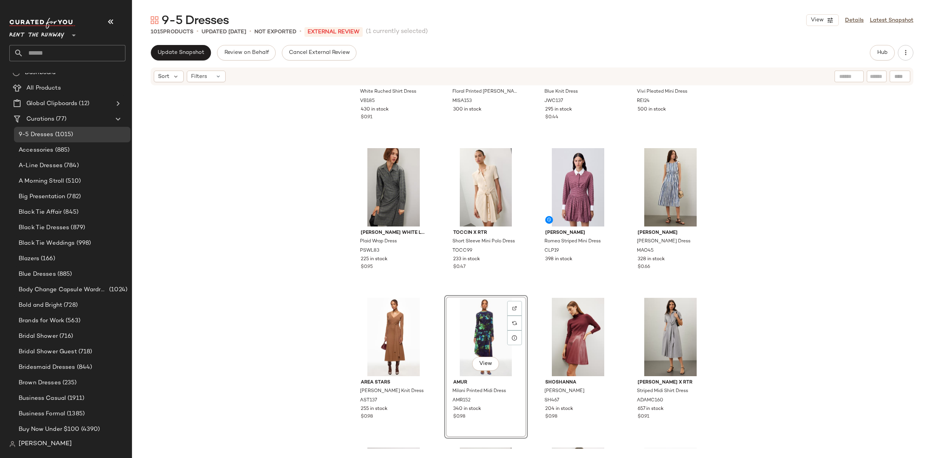
click at [528, 288] on div "Veronica Beard White Ruched Shirt Dress VB185 430 in stock $0.91 MISA Los Angel…" at bounding box center [532, 267] width 800 height 363
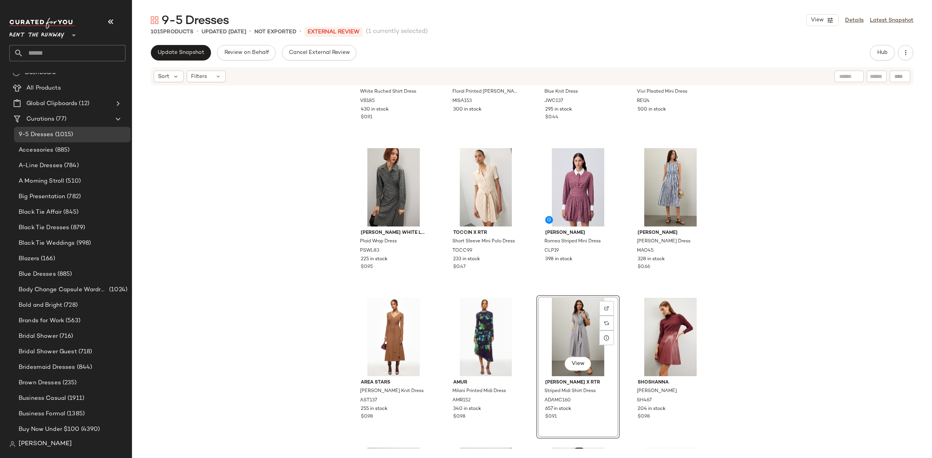
click at [532, 292] on div "Veronica Beard White Ruched Shirt Dress VB185 430 in stock $0.91 MISA Los Angel…" at bounding box center [532, 267] width 800 height 363
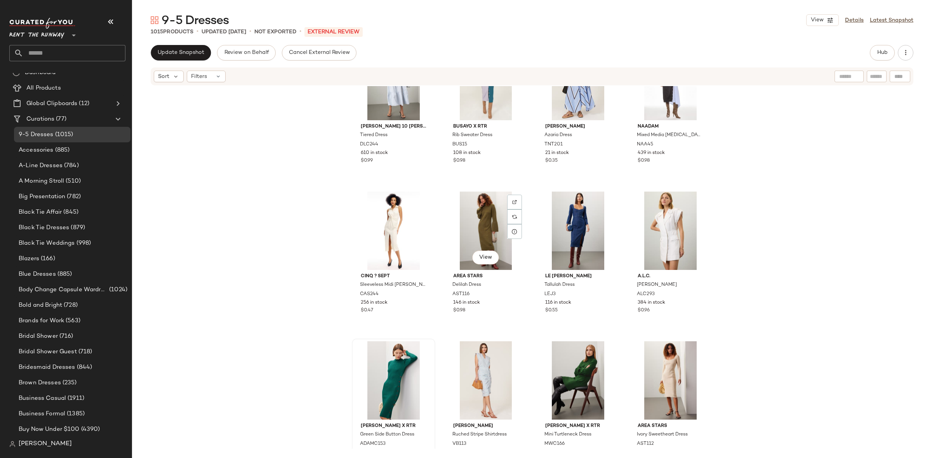
scroll to position [1699, 0]
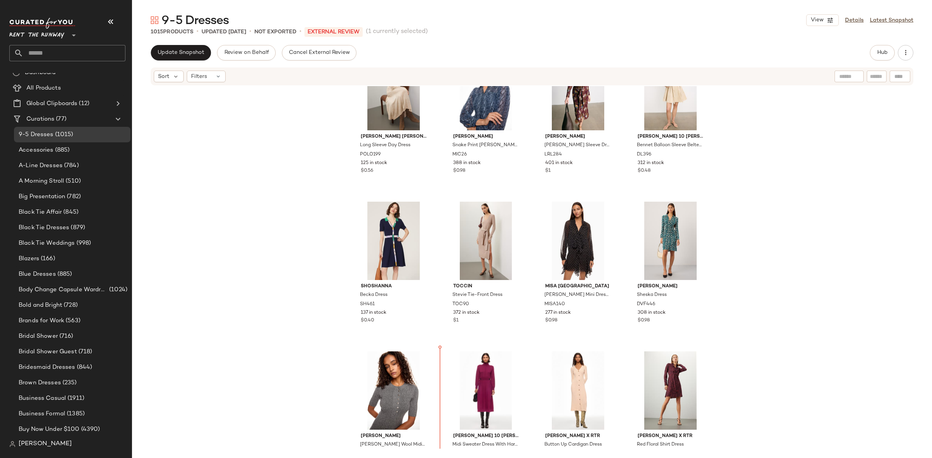
scroll to position [1288, 0]
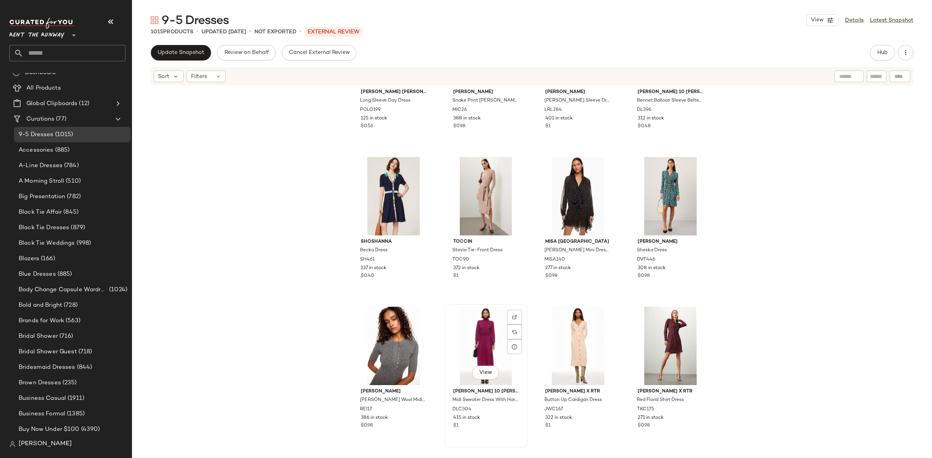
click at [445, 348] on div "View Derek Lam 10 Crosby x RTR Midi Sweater Dress With Hardware Detail DLC304 4…" at bounding box center [486, 376] width 82 height 142
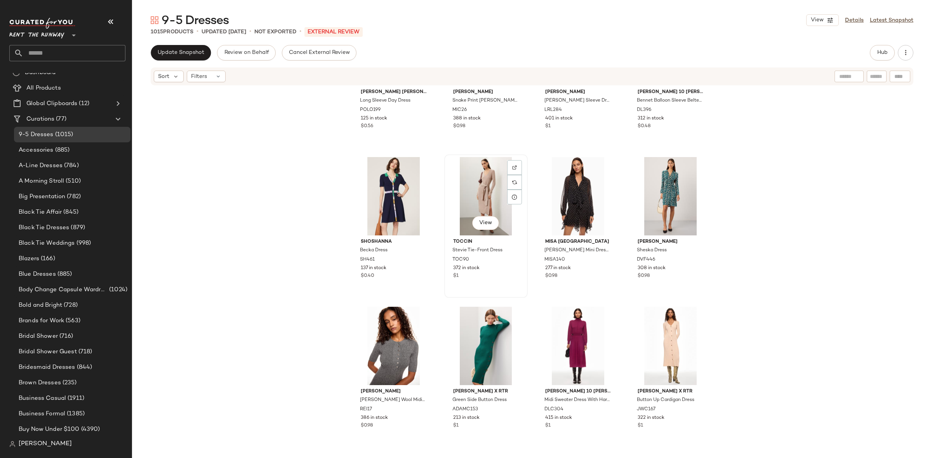
click at [522, 295] on div "View Toccin Stevie Tie-Front Dress TOC90 372 in stock $1" at bounding box center [486, 226] width 82 height 142
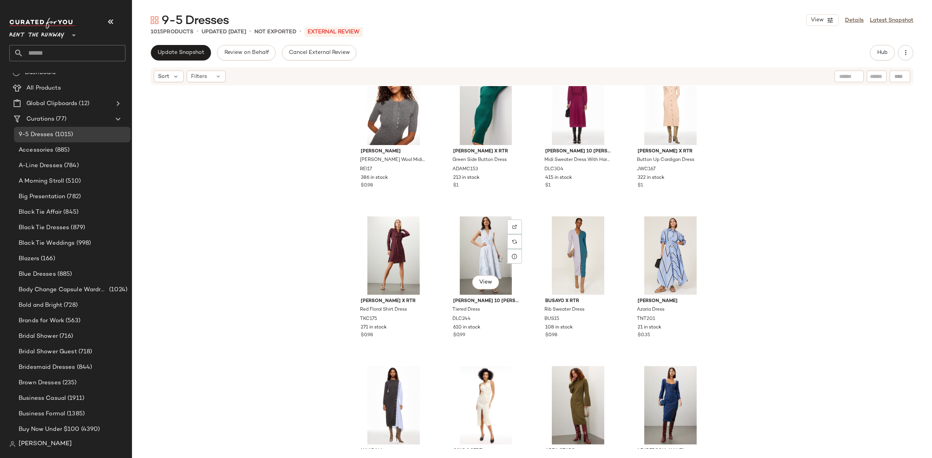
click at [524, 299] on div "View Derek Lam 10 Crosby x RTR Tiered Dress DLC244 610 in stock $0.99" at bounding box center [485, 286] width 83 height 144
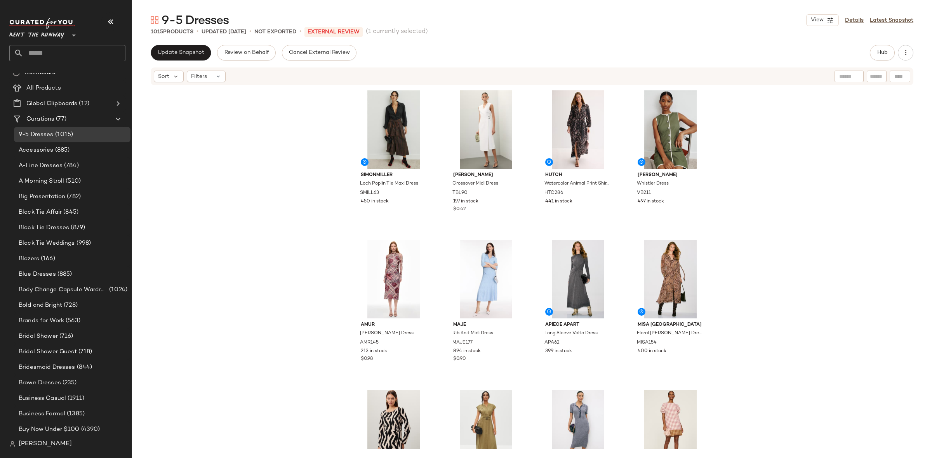
click at [866, 248] on div "SIMONMILLER Loch Poplin Tie Maxi Dress SMILL63 450 in stock Ted Baker Crossover…" at bounding box center [532, 267] width 800 height 363
click at [183, 57] on button "Update Snapshot" at bounding box center [181, 53] width 60 height 16
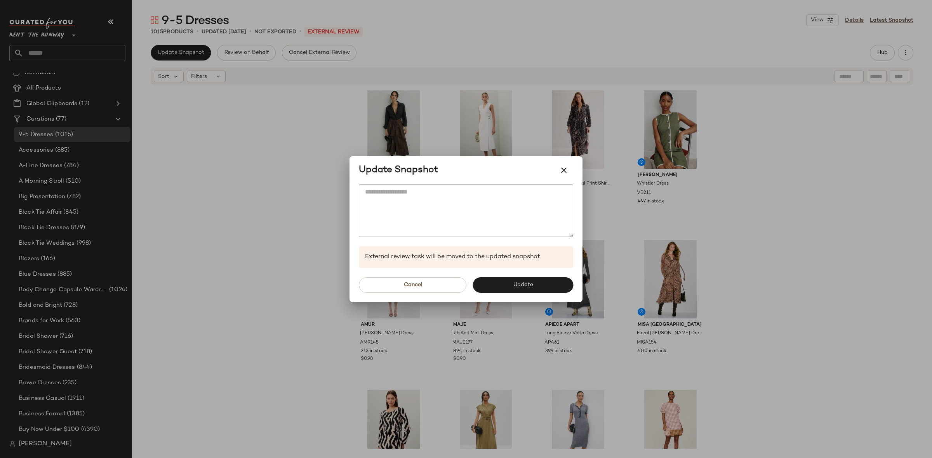
click at [507, 295] on div "Cancel Update" at bounding box center [465, 285] width 233 height 34
click at [508, 289] on button "Update" at bounding box center [522, 286] width 101 height 16
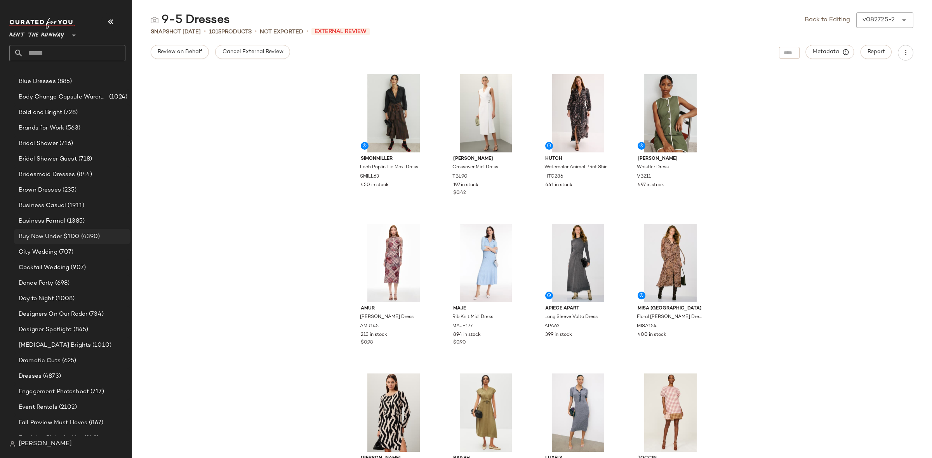
scroll to position [180, 0]
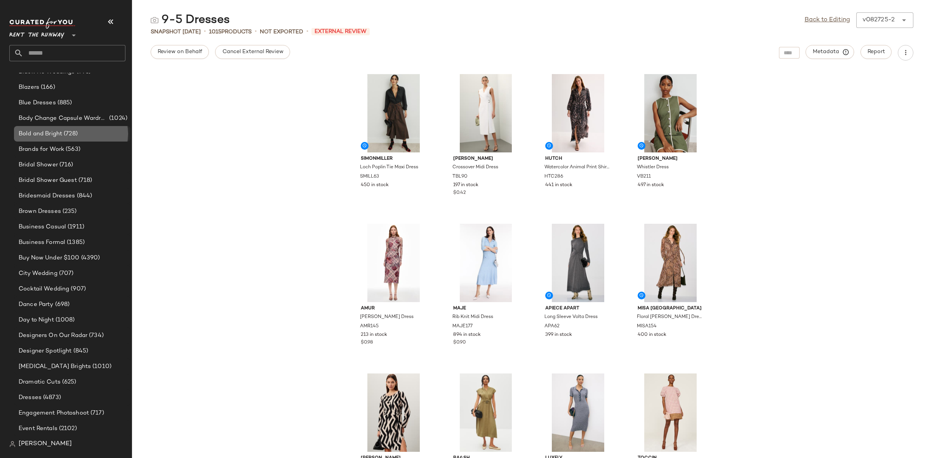
click at [80, 132] on div "Bold and Bright (728)" at bounding box center [71, 134] width 111 height 9
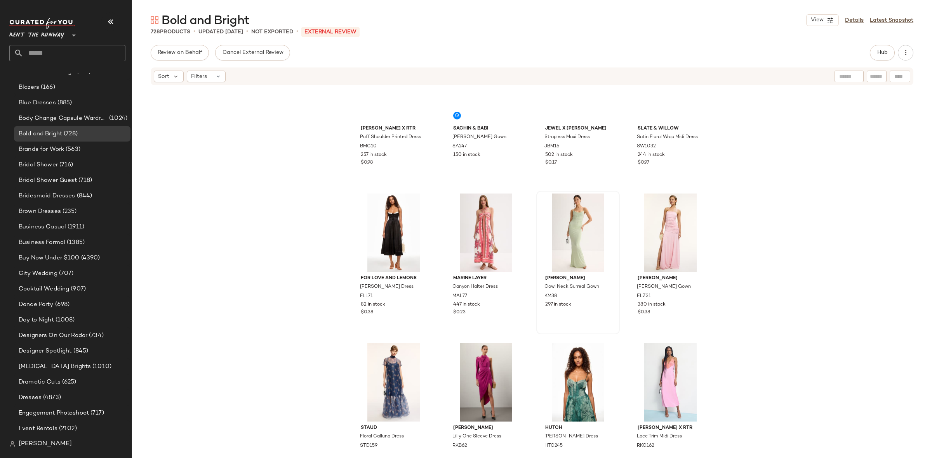
scroll to position [182, 0]
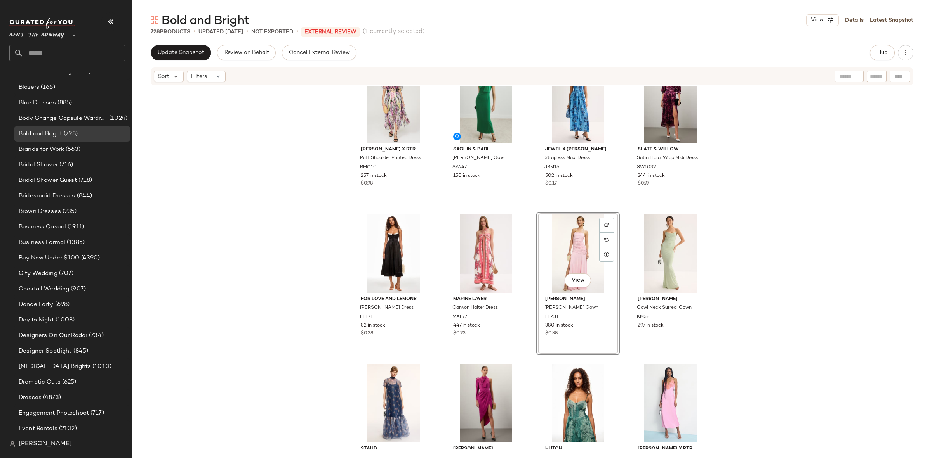
click at [528, 223] on div "Bibhu Mohapatra x RTR Puff Shoulder Printed Dress BMC10 257 in stock $0.98 Sach…" at bounding box center [532, 86] width 360 height 361
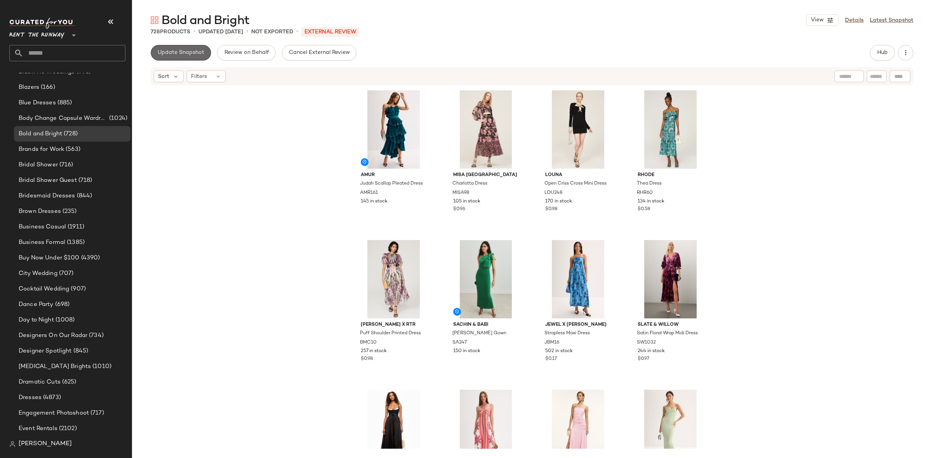
click at [196, 55] on span "Update Snapshot" at bounding box center [180, 53] width 47 height 6
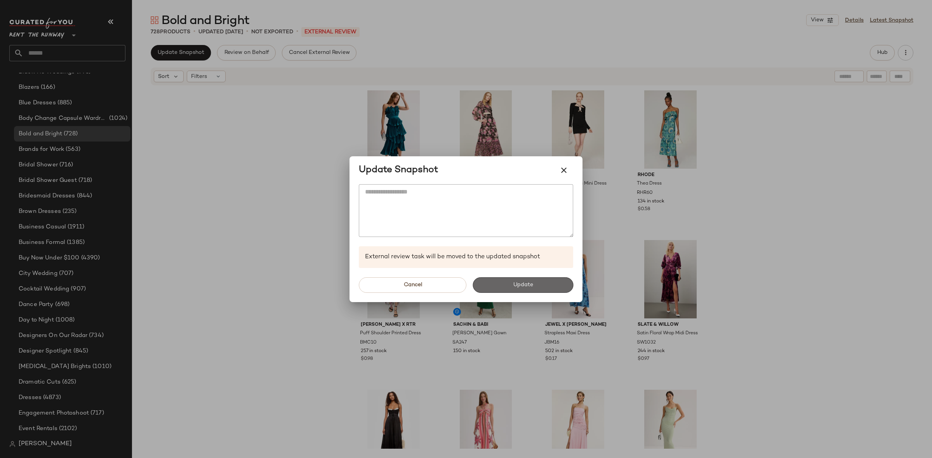
click at [509, 279] on button "Update" at bounding box center [522, 286] width 101 height 16
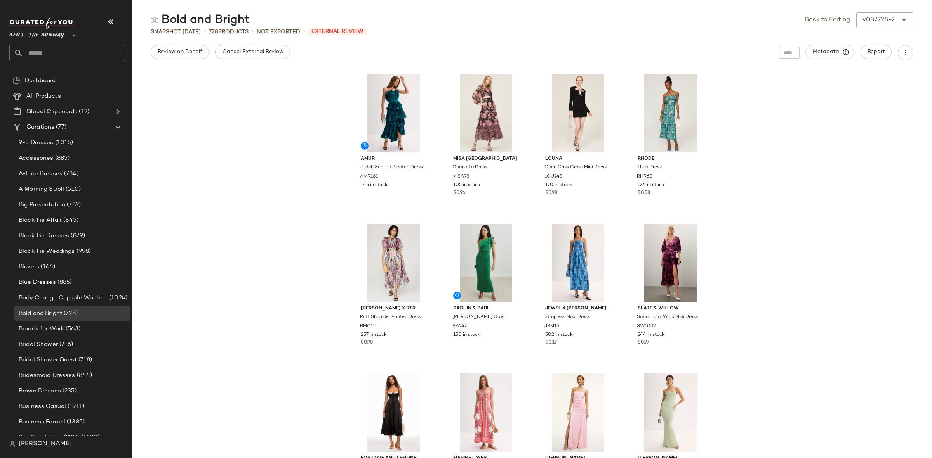
click at [24, 448] on span "[PERSON_NAME]" at bounding box center [45, 444] width 53 height 9
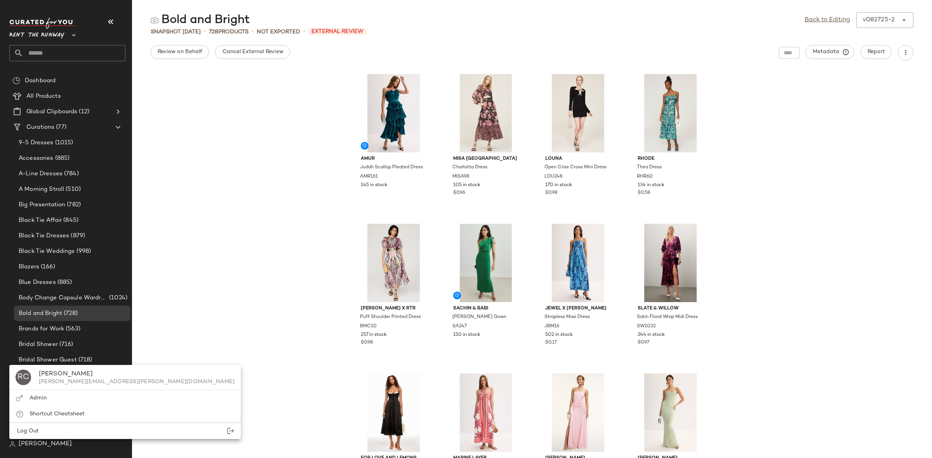
click at [24, 448] on span "[PERSON_NAME]" at bounding box center [45, 444] width 53 height 9
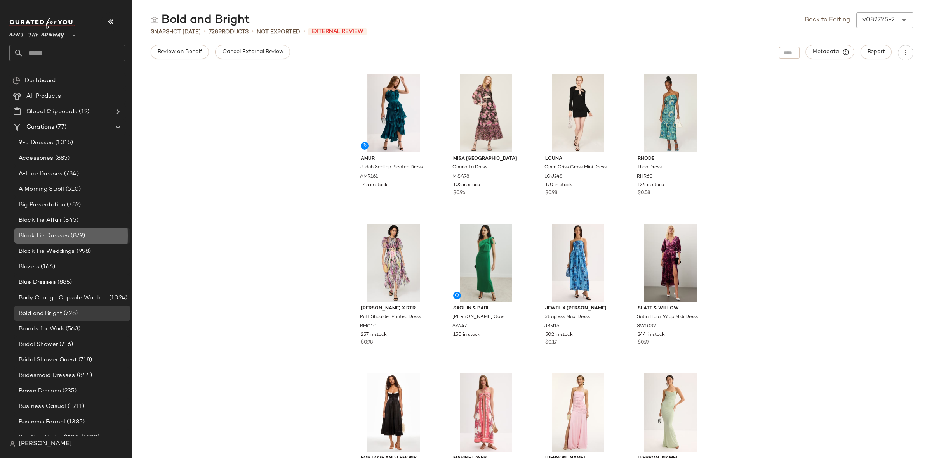
click at [55, 236] on span "Black Tie Dresses" at bounding box center [44, 236] width 50 height 9
